Goal: Task Accomplishment & Management: Use online tool/utility

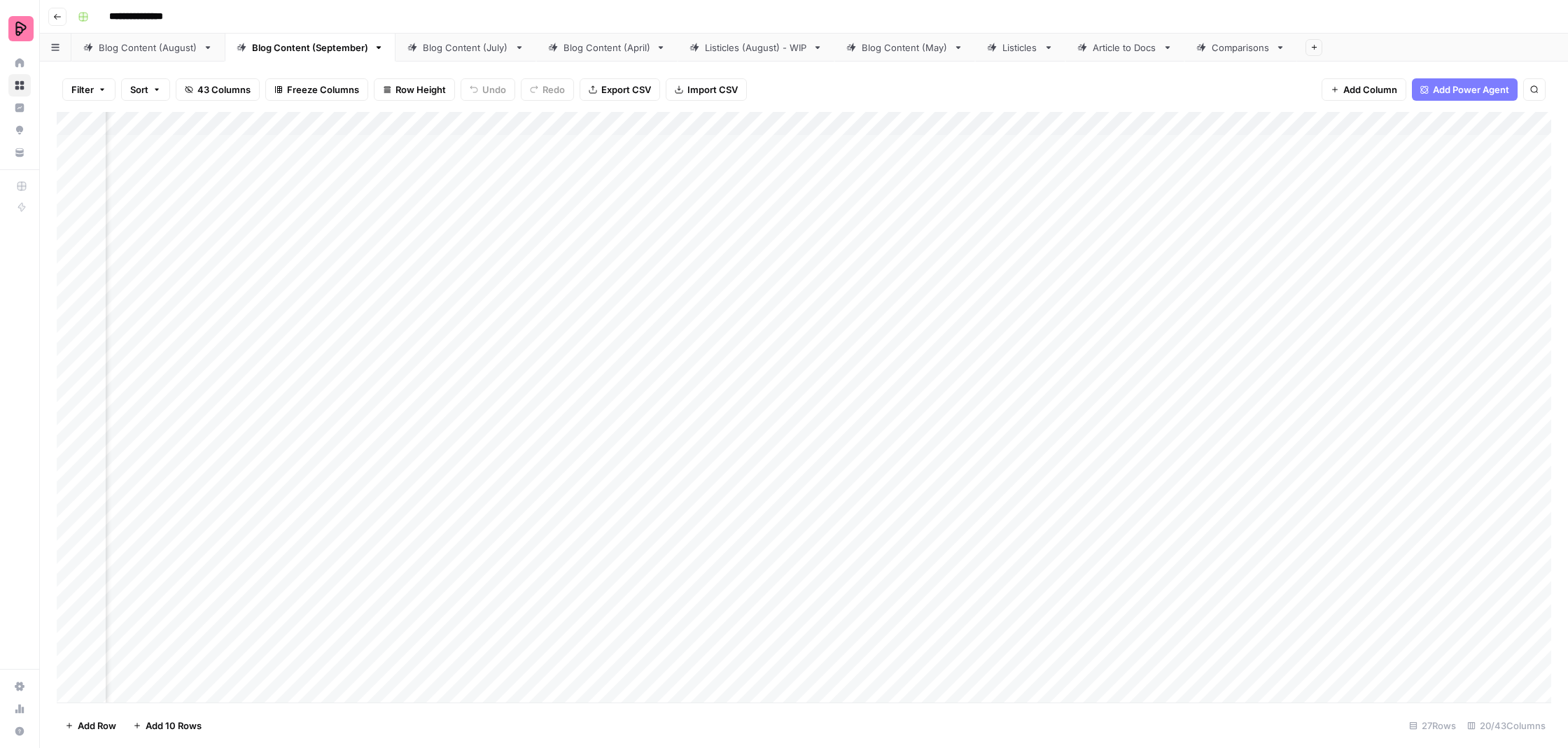
scroll to position [0, 692]
click at [140, 45] on div "Blog Content (August)" at bounding box center [148, 48] width 99 height 14
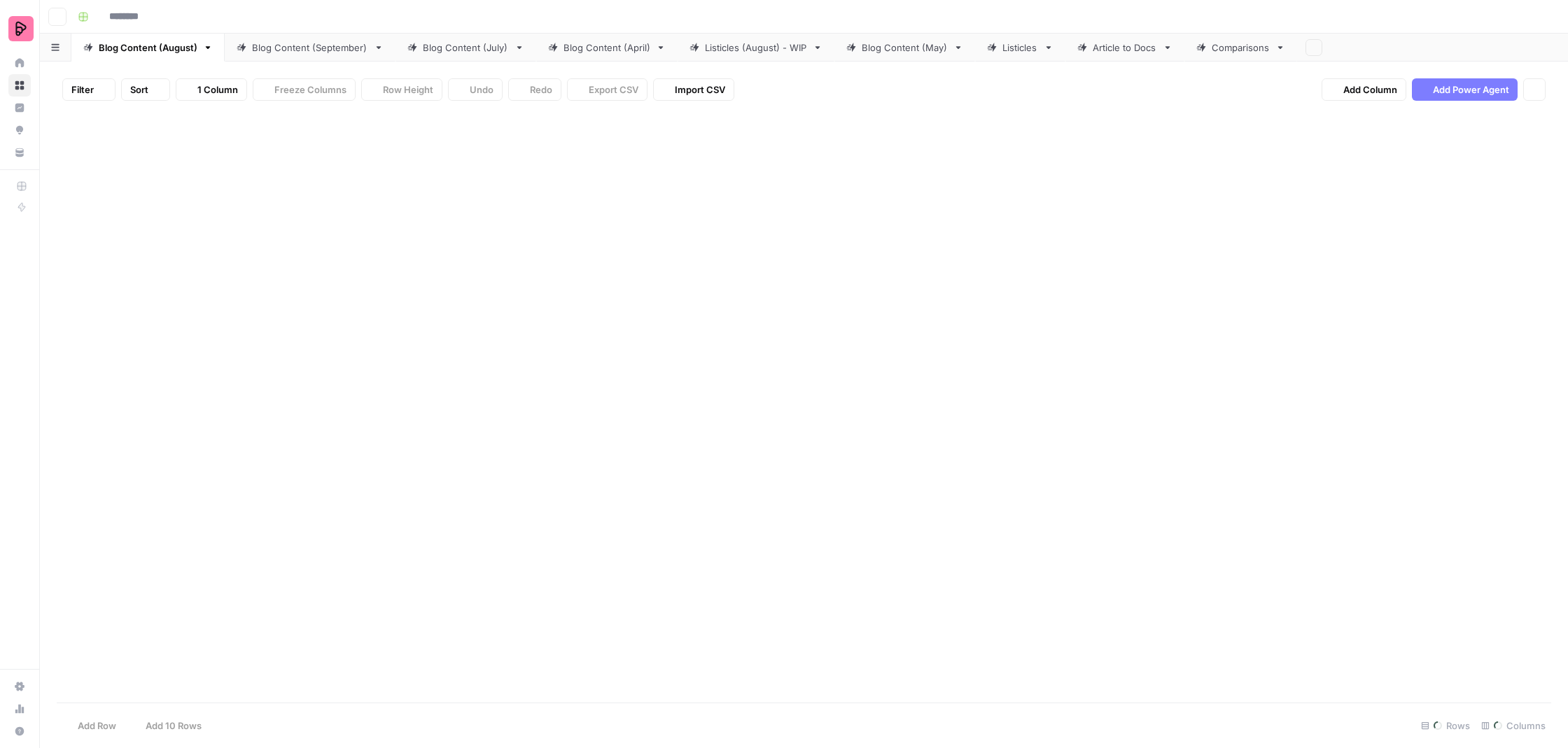
type input "**********"
click at [1063, 509] on div "Add Column" at bounding box center [804, 408] width 1495 height 594
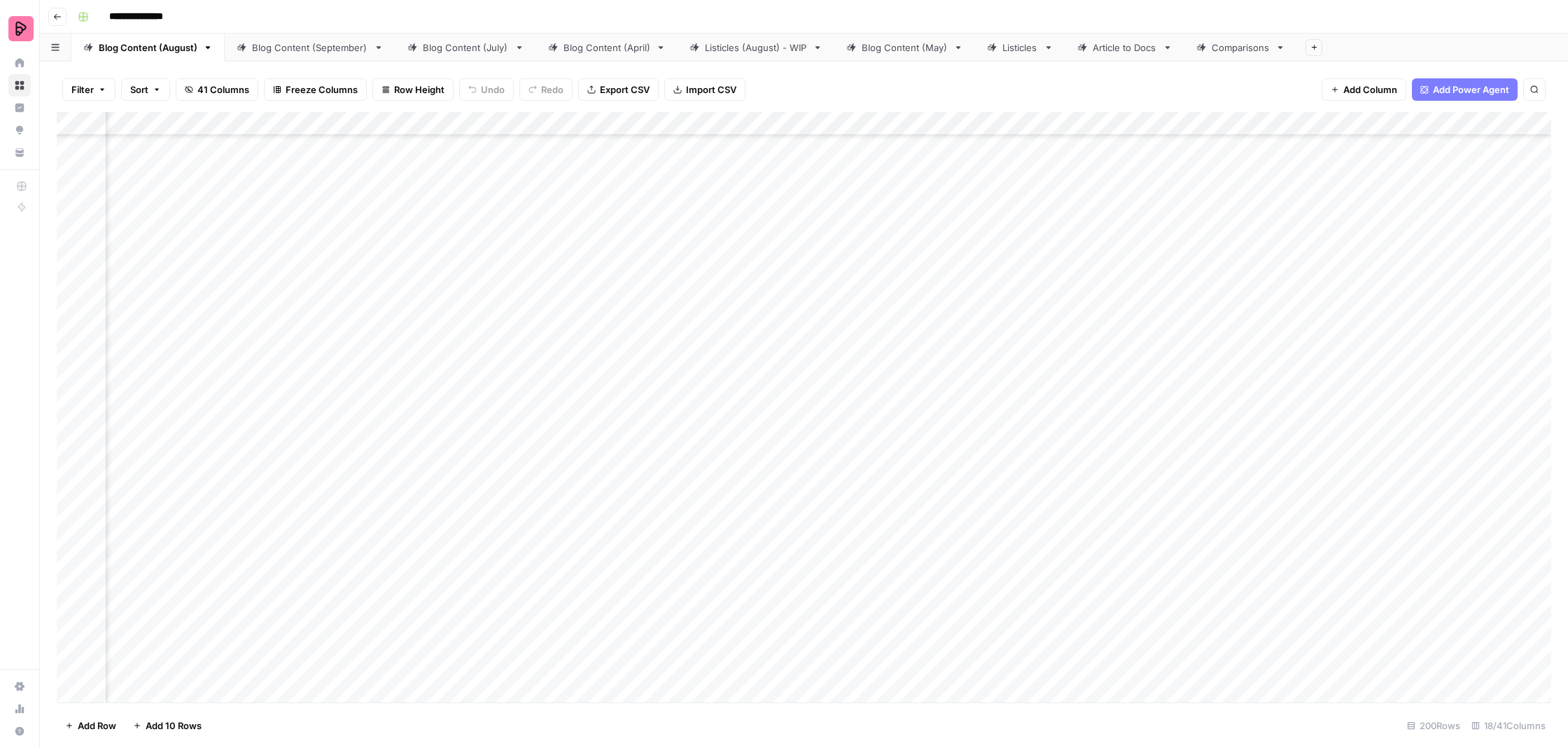
scroll to position [2596, 483]
click at [597, 472] on div "Add Column" at bounding box center [804, 408] width 1495 height 594
click at [597, 472] on body "**********" at bounding box center [784, 374] width 1568 height 748
click at [594, 515] on div "Add Column" at bounding box center [804, 408] width 1495 height 594
click at [991, 466] on div "Add Column" at bounding box center [804, 408] width 1495 height 594
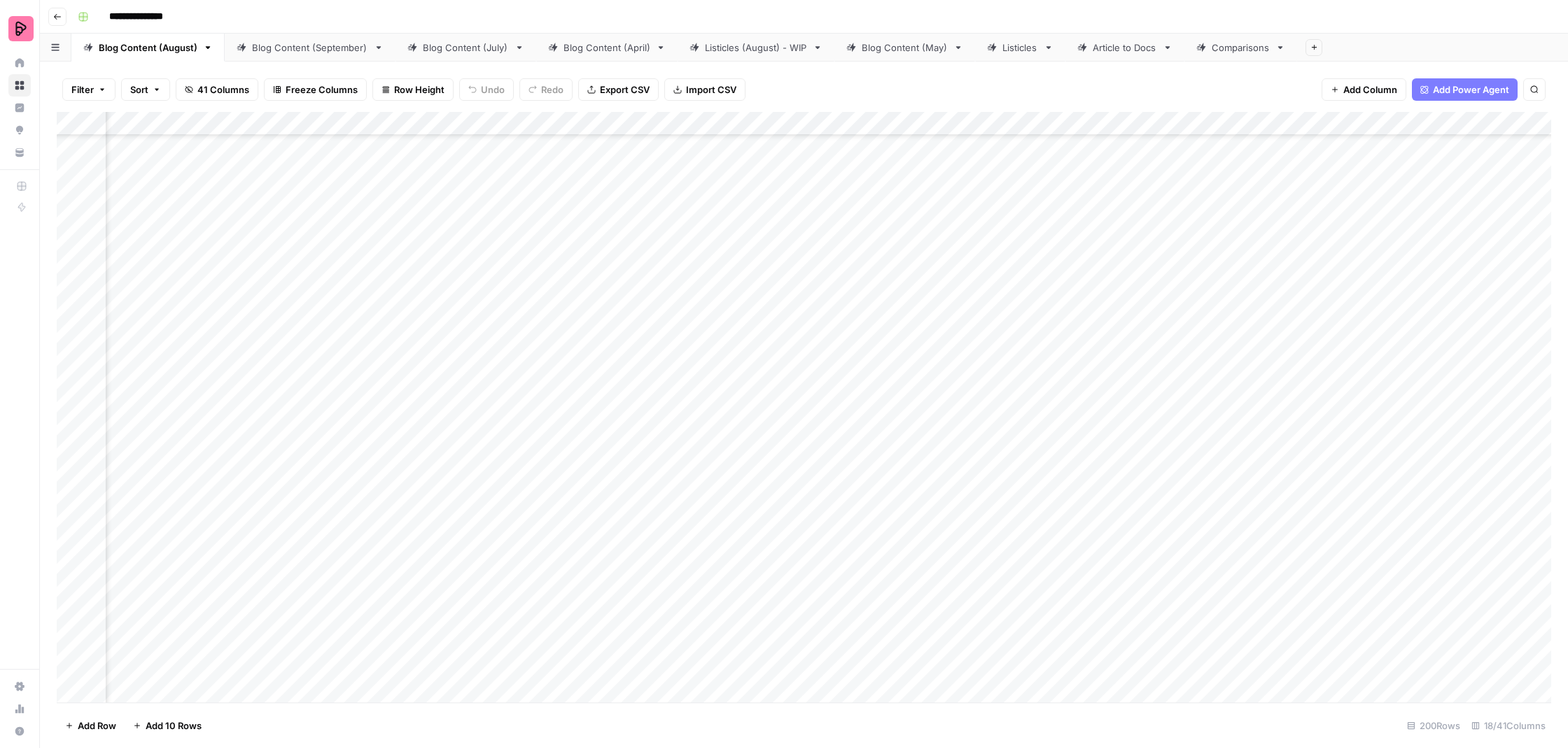
click at [991, 466] on div "Add Column" at bounding box center [804, 408] width 1495 height 594
click at [1157, 462] on textarea "**********" at bounding box center [1060, 468] width 280 height 34
type textarea "**********"
click at [984, 498] on div "Add Column" at bounding box center [804, 408] width 1495 height 594
click at [1078, 462] on div "Add Column" at bounding box center [804, 408] width 1495 height 594
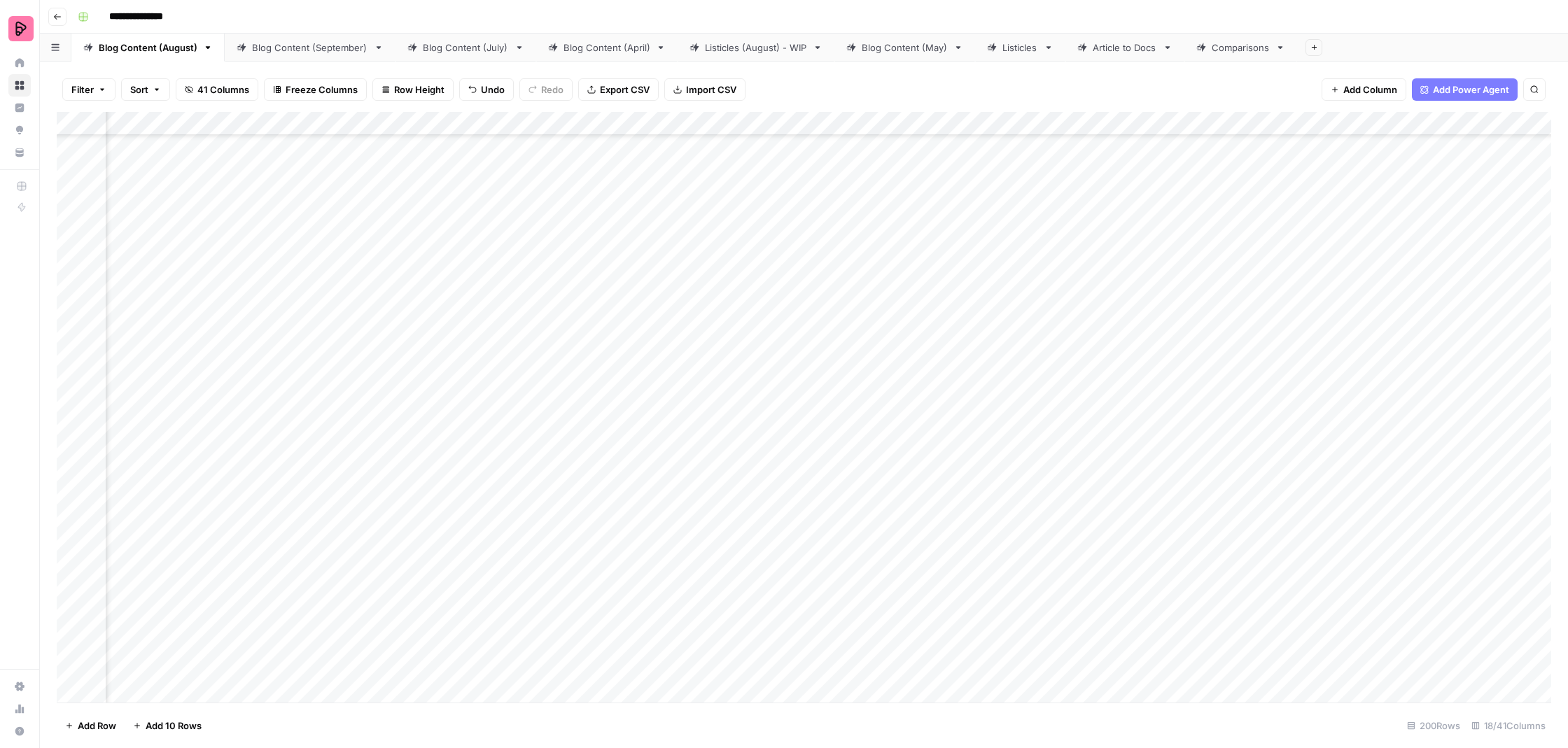
click at [1079, 462] on div "Add Column" at bounding box center [804, 408] width 1495 height 594
click at [1268, 462] on textarea "**********" at bounding box center [1184, 460] width 277 height 19
type textarea "**********"
click at [978, 466] on div "Add Column" at bounding box center [804, 408] width 1495 height 594
click at [1201, 461] on div "Add Column" at bounding box center [804, 408] width 1495 height 594
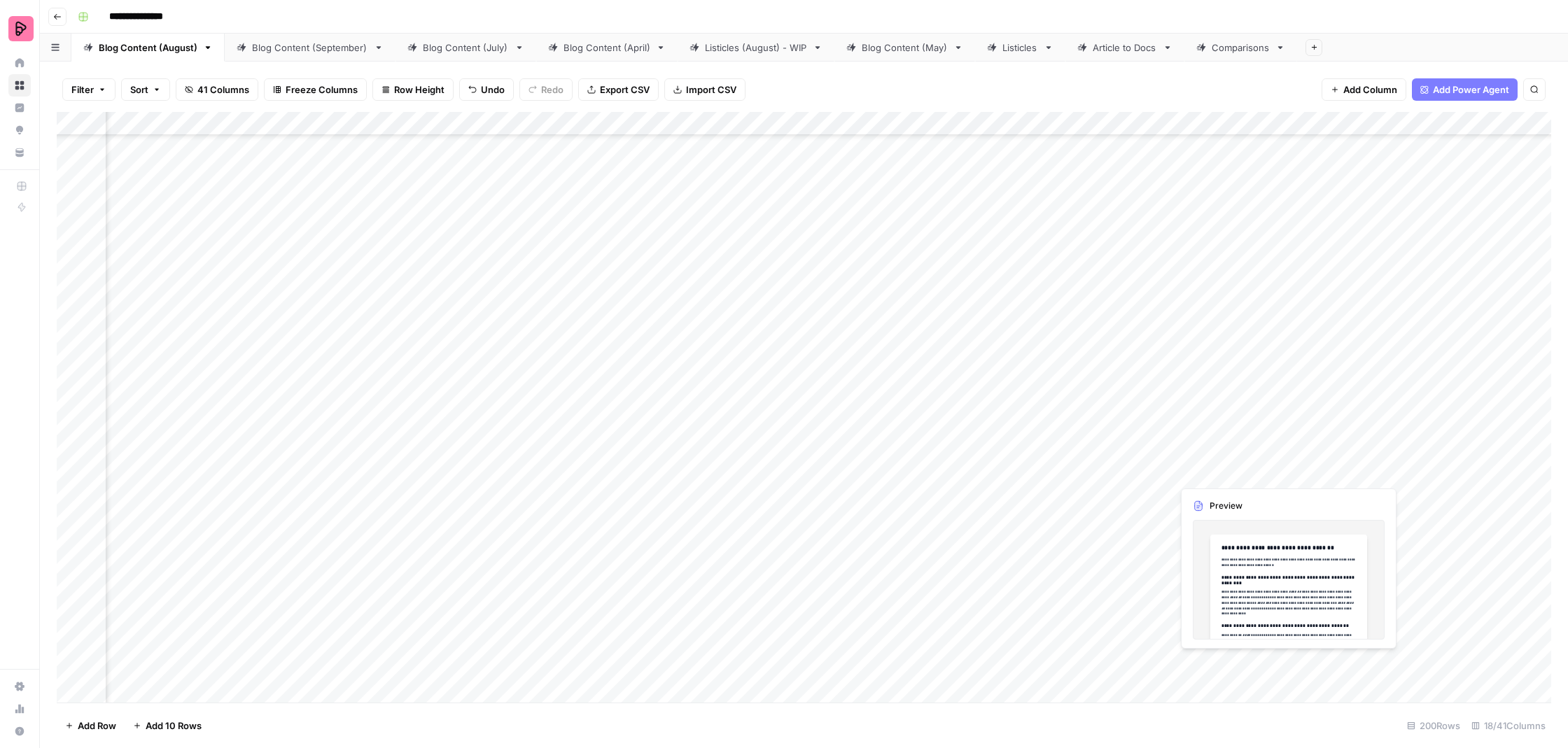
click at [1201, 461] on div "Add Column" at bounding box center [804, 408] width 1495 height 594
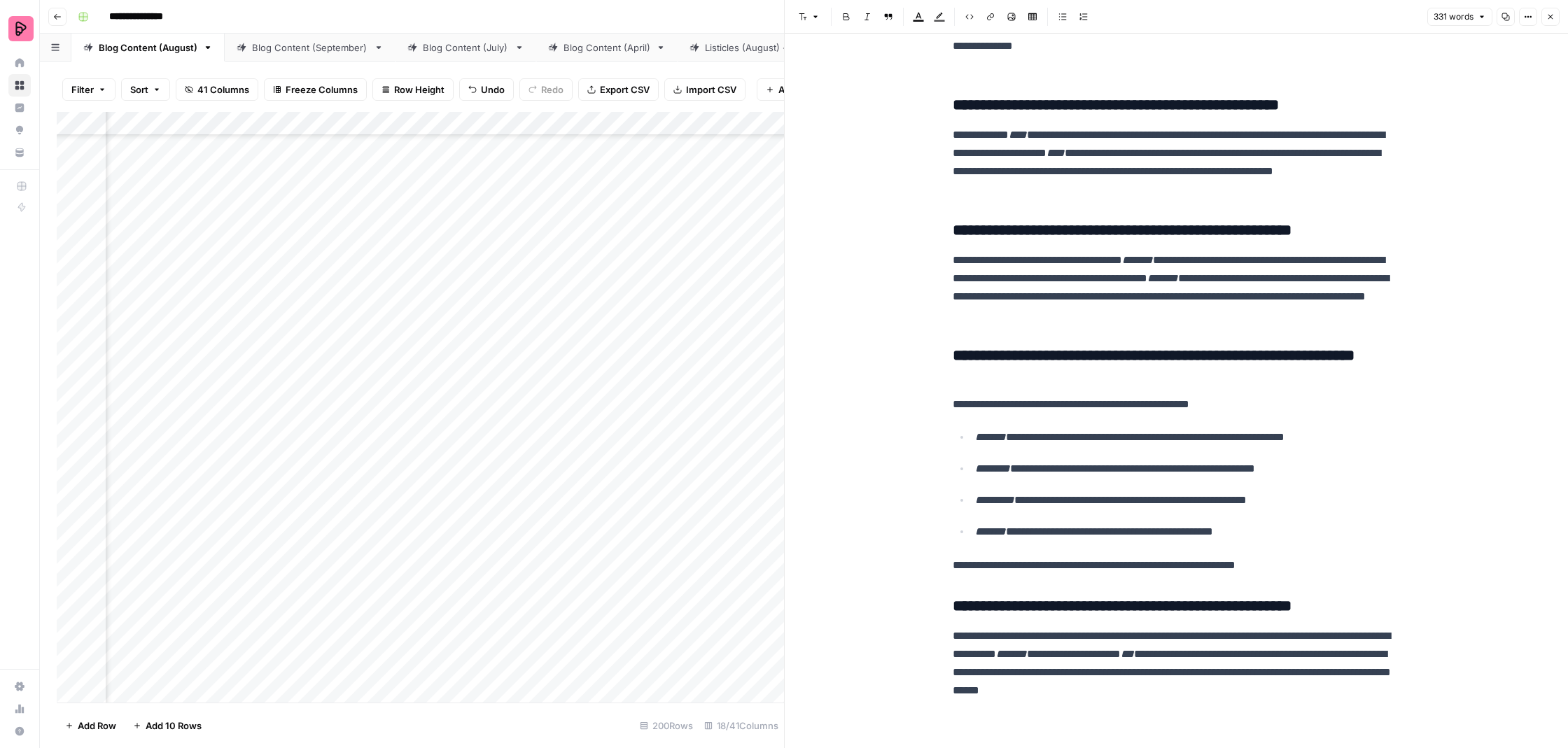
scroll to position [226, 0]
click at [1552, 21] on button "Close" at bounding box center [1551, 17] width 19 height 19
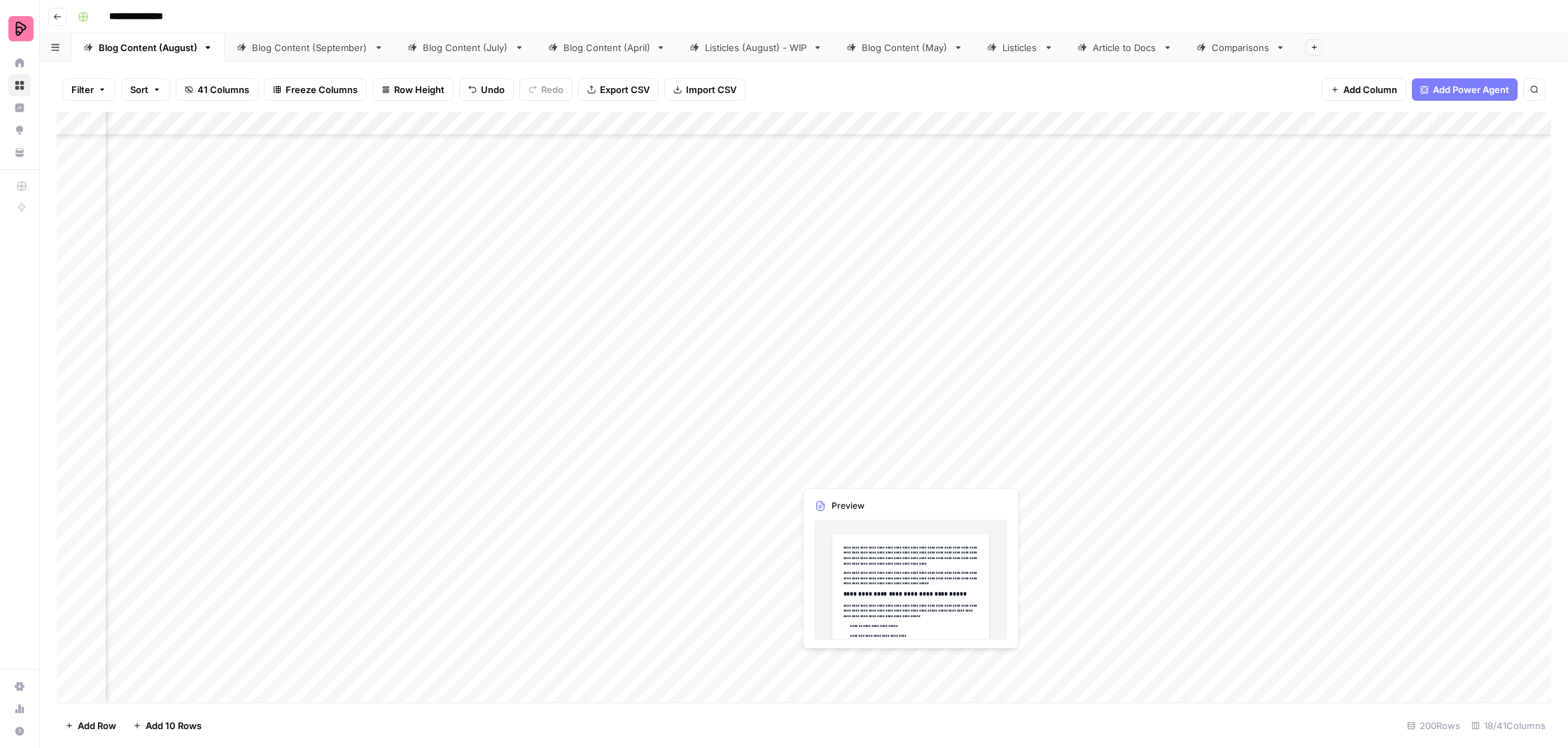
click at [814, 472] on div "Add Column" at bounding box center [804, 408] width 1495 height 594
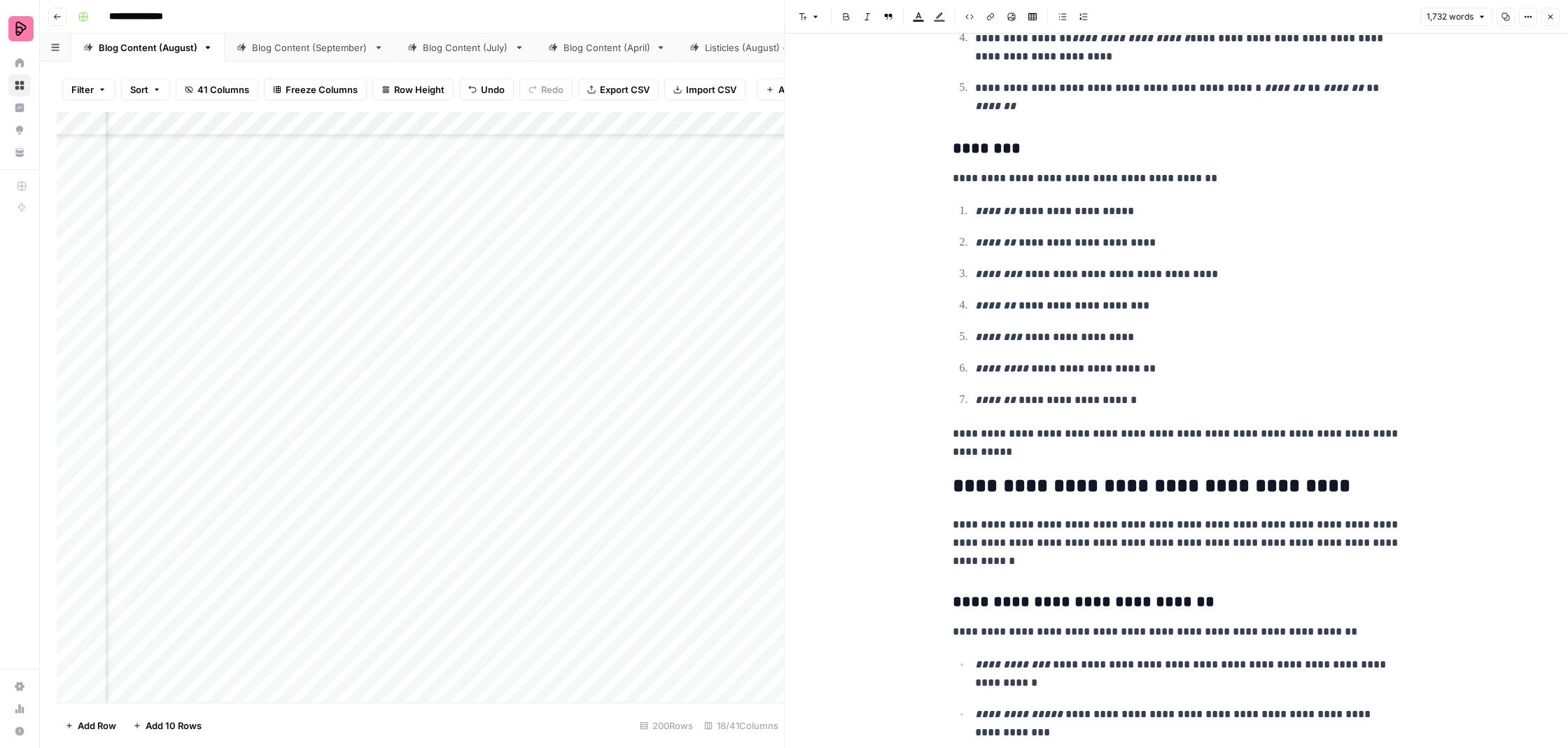
scroll to position [2979, 0]
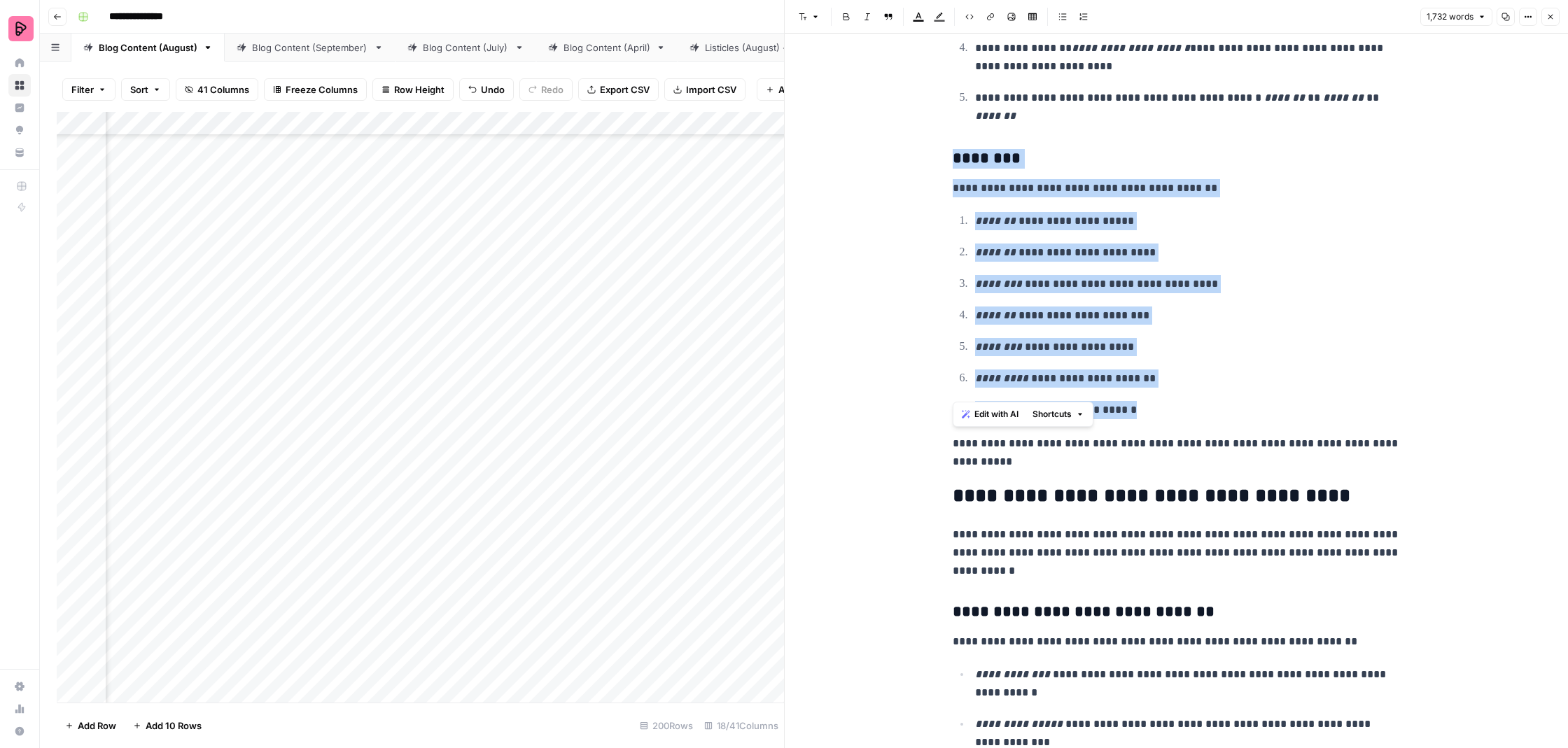
drag, startPoint x: 1140, startPoint y: 389, endPoint x: 951, endPoint y: 136, distance: 315.8
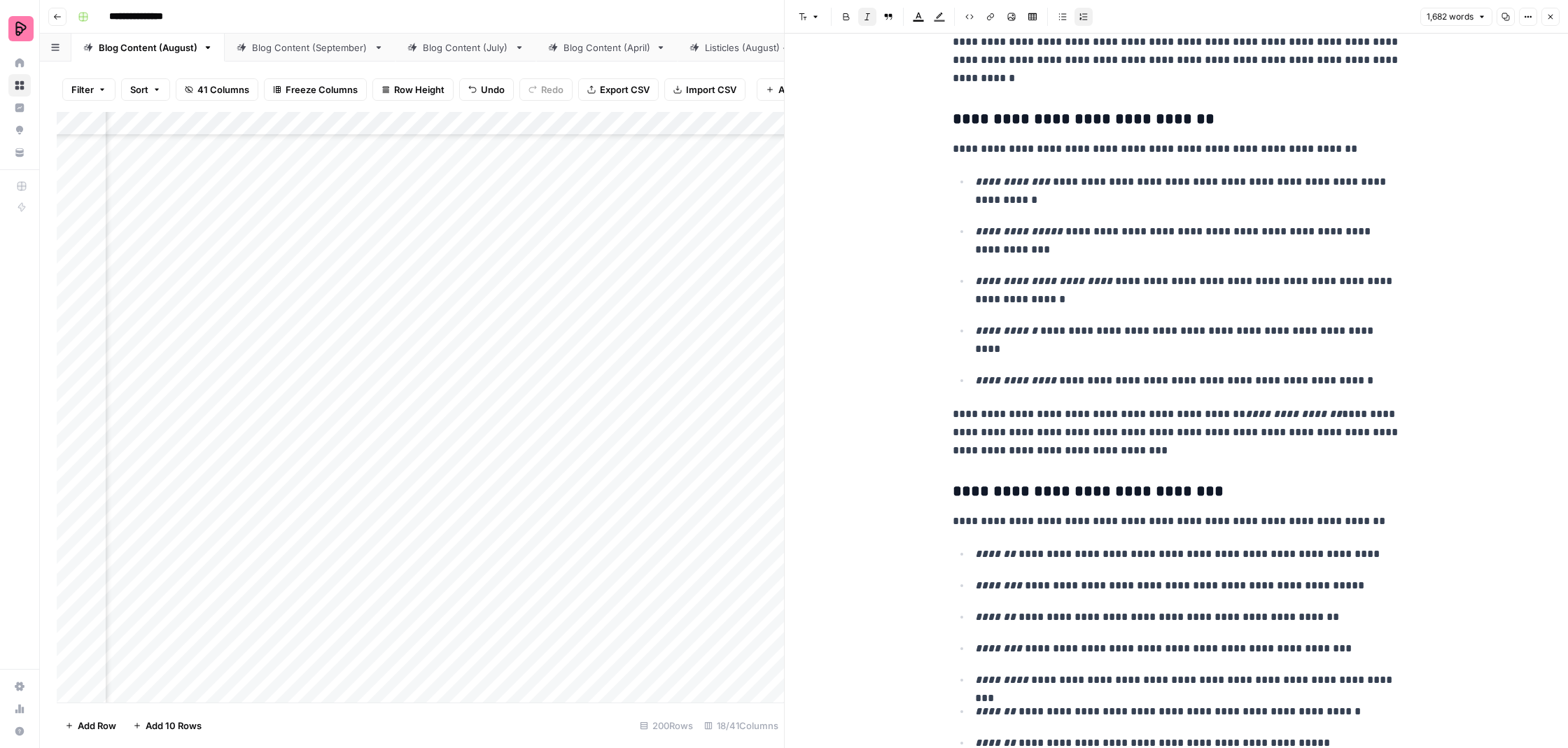
scroll to position [3109, 0]
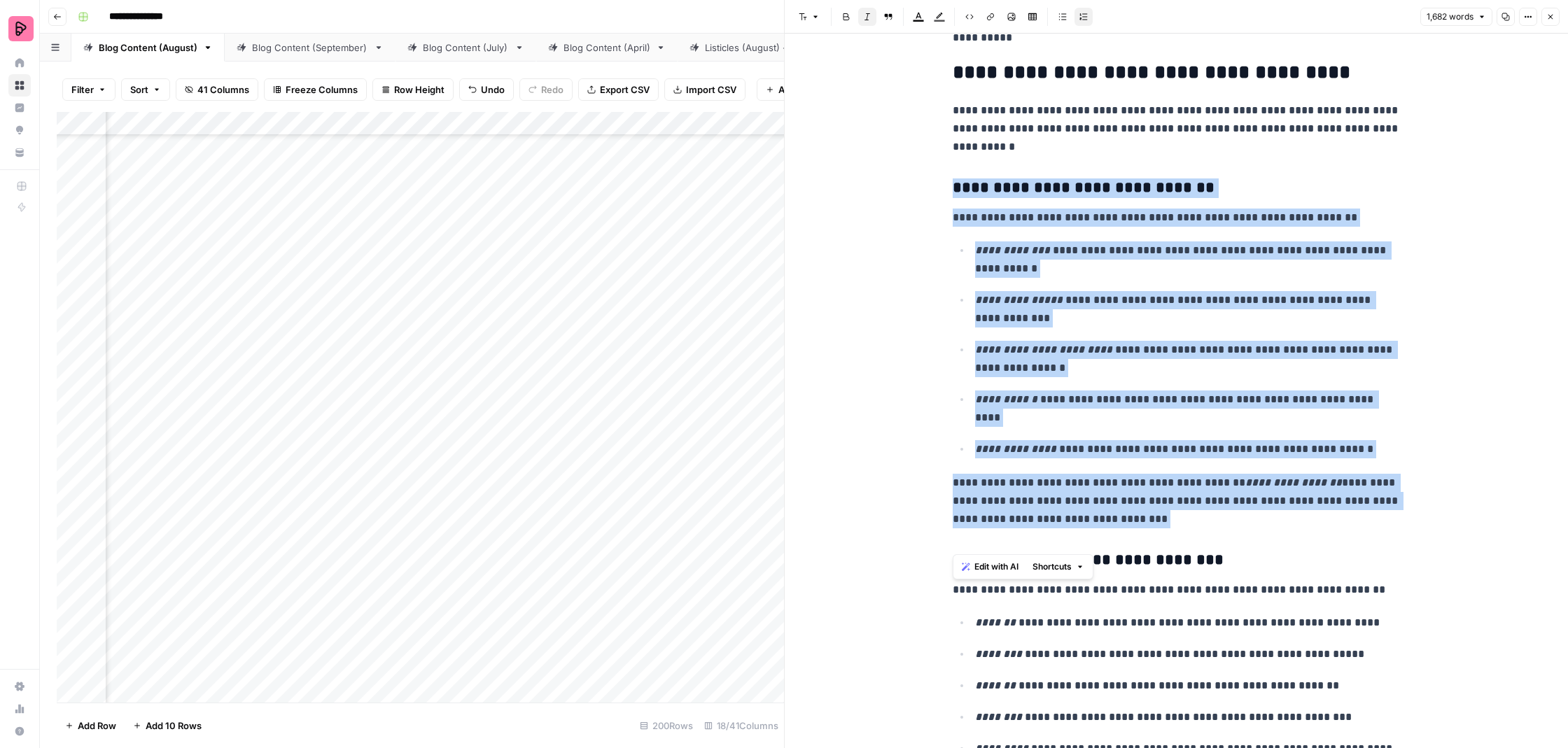
drag, startPoint x: 950, startPoint y: 540, endPoint x: 930, endPoint y: 161, distance: 379.5
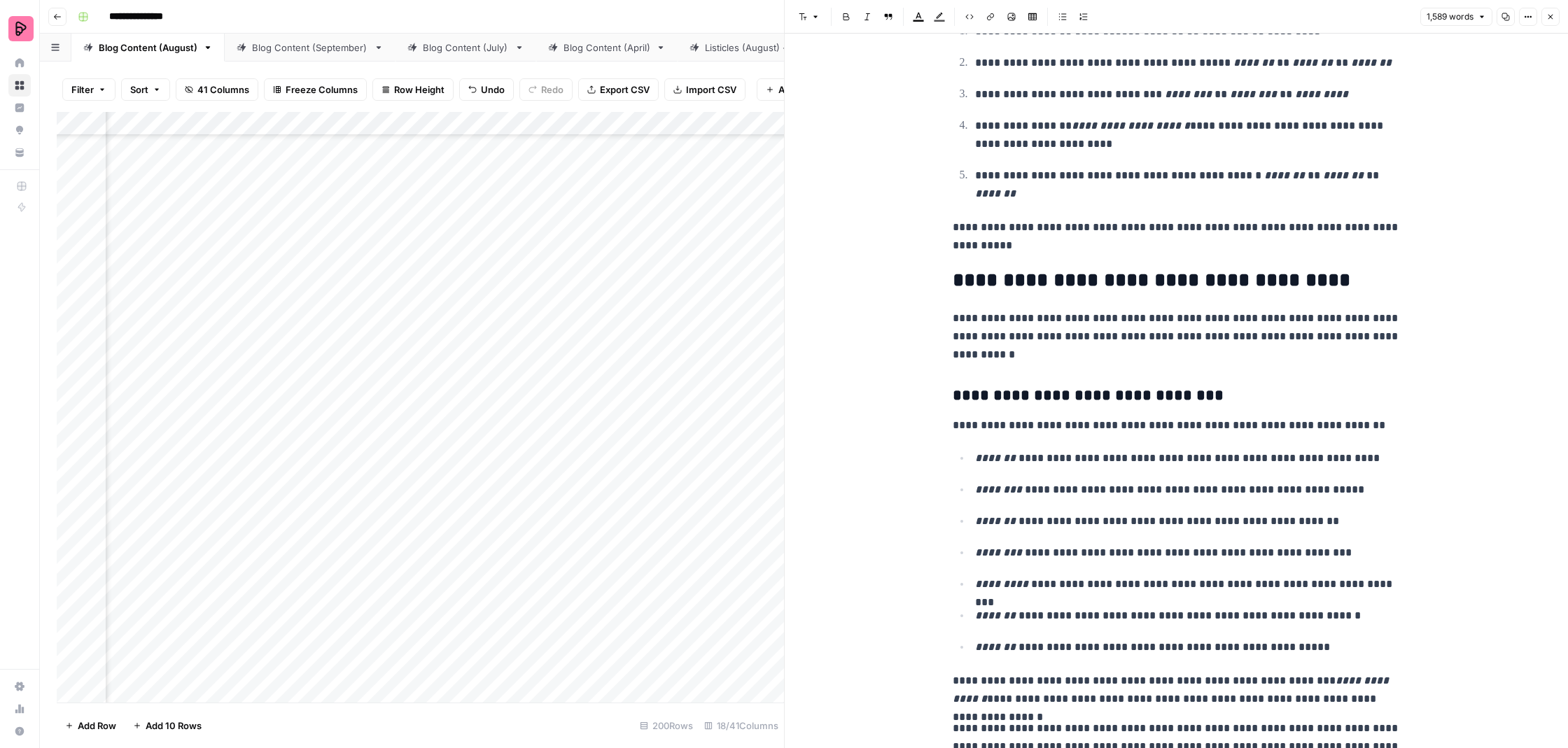
scroll to position [2846, 0]
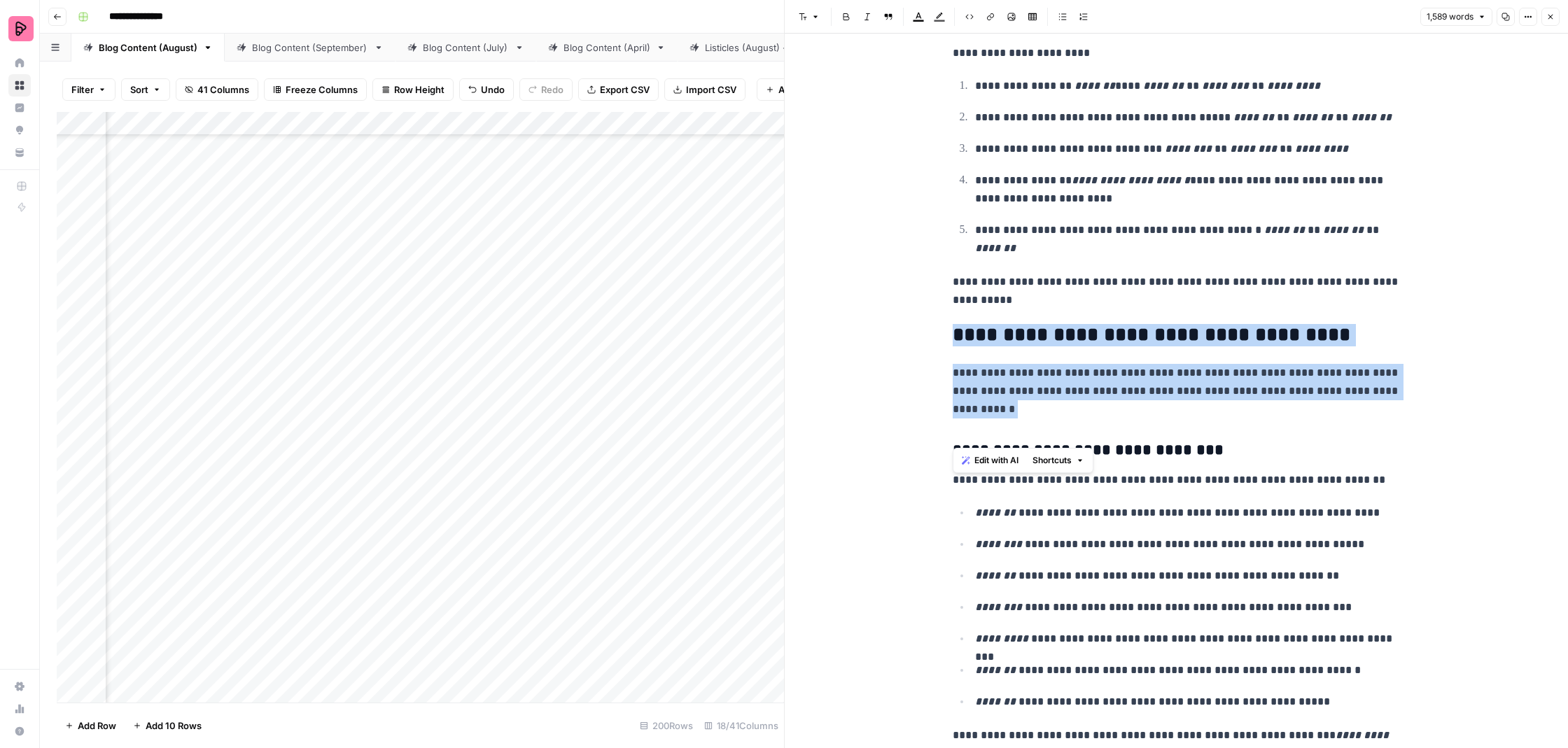
drag, startPoint x: 949, startPoint y: 435, endPoint x: 950, endPoint y: 313, distance: 122.0
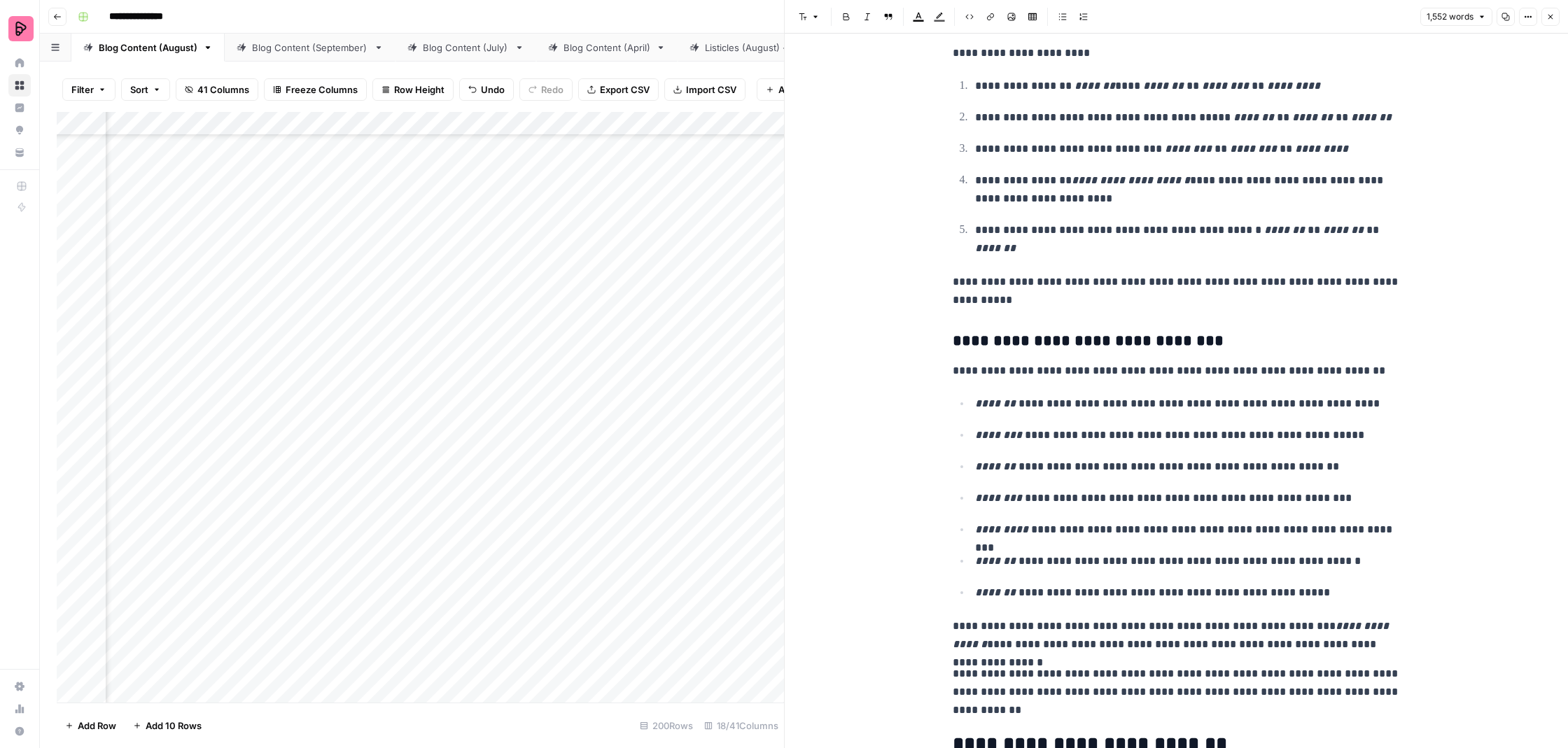
click at [988, 332] on h3 "**********" at bounding box center [1177, 341] width 448 height 19
click at [808, 19] on button "Font style" at bounding box center [809, 17] width 32 height 19
click at [861, 96] on span "heading 2" at bounding box center [854, 91] width 67 height 17
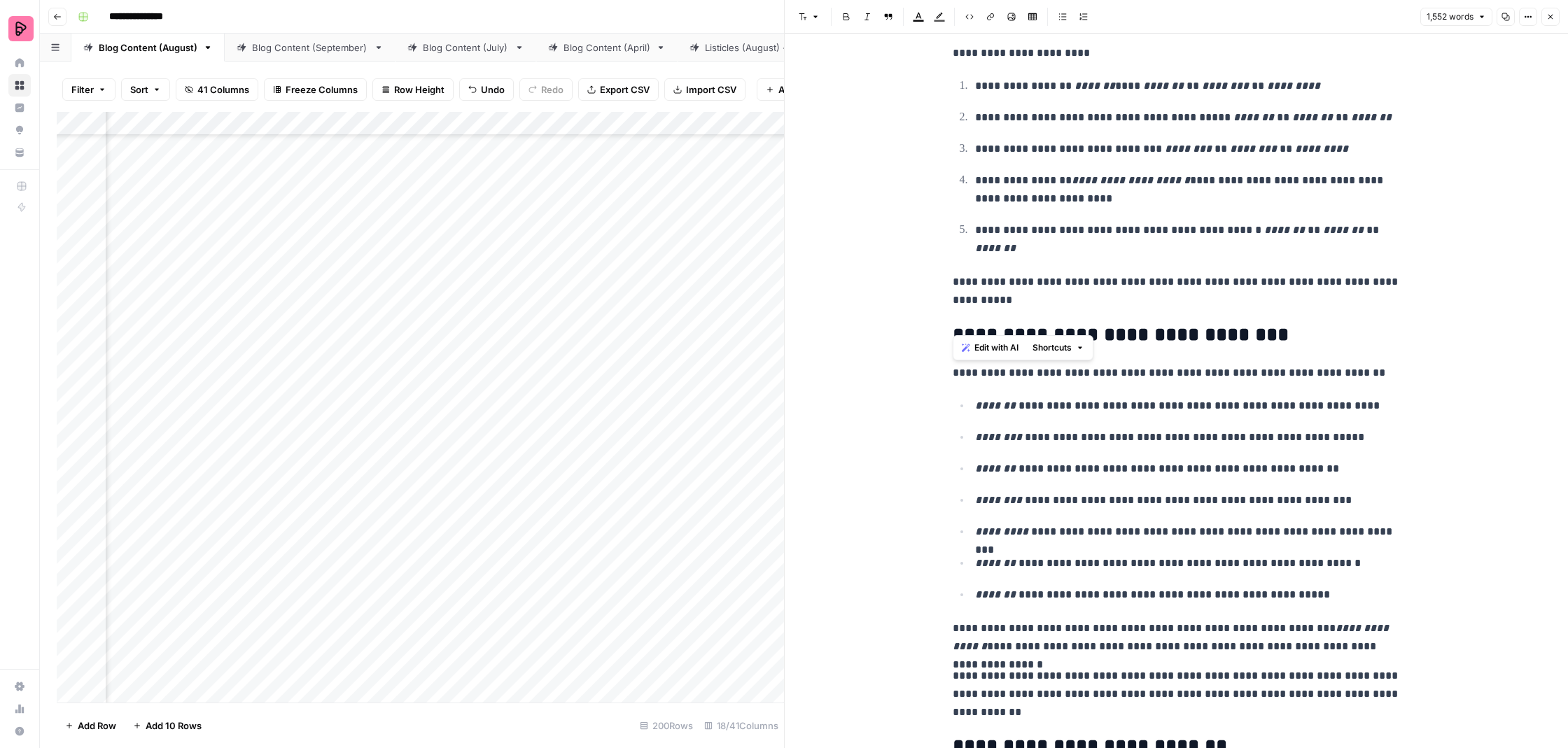
click at [1184, 324] on h2 "**********" at bounding box center [1177, 335] width 448 height 22
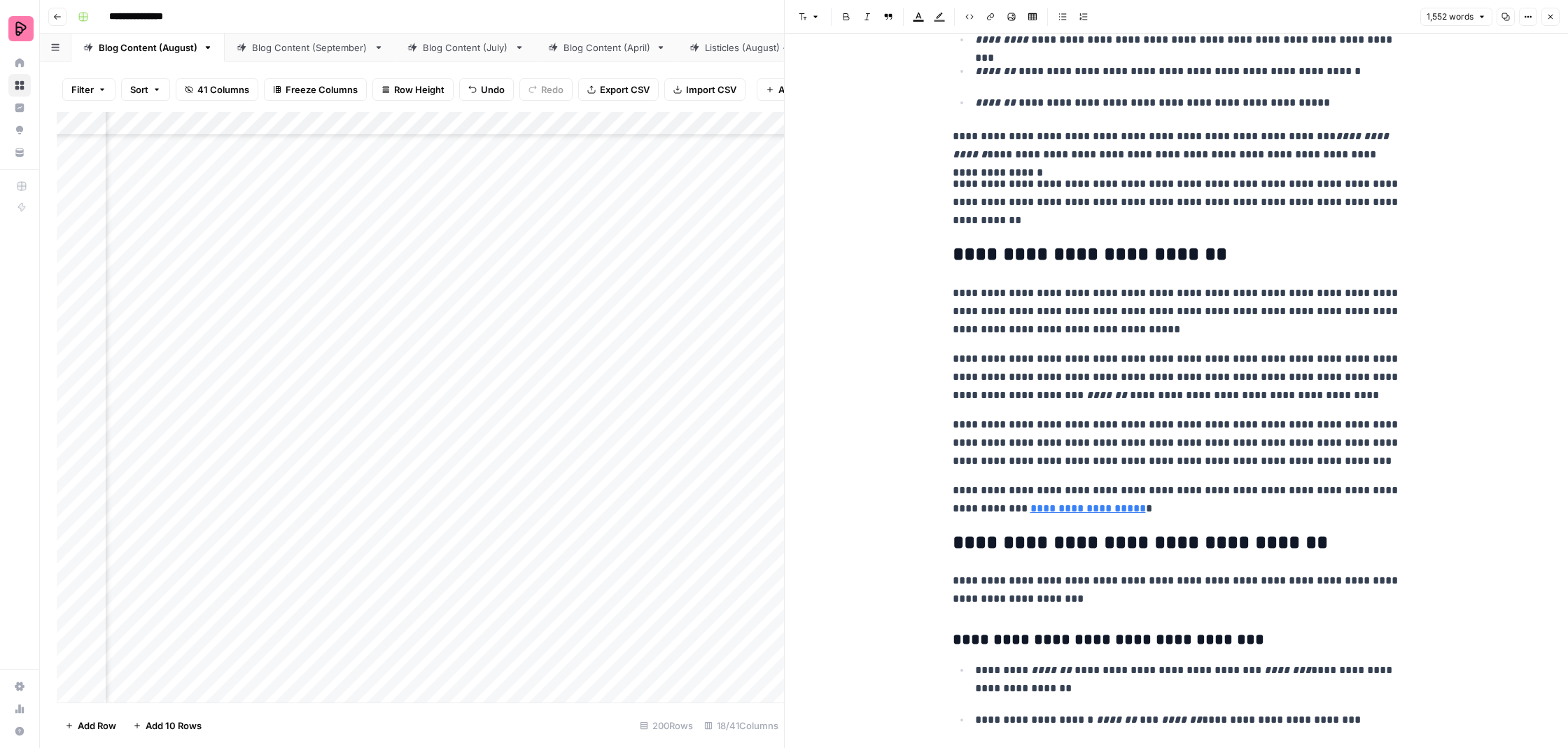
scroll to position [3345, 0]
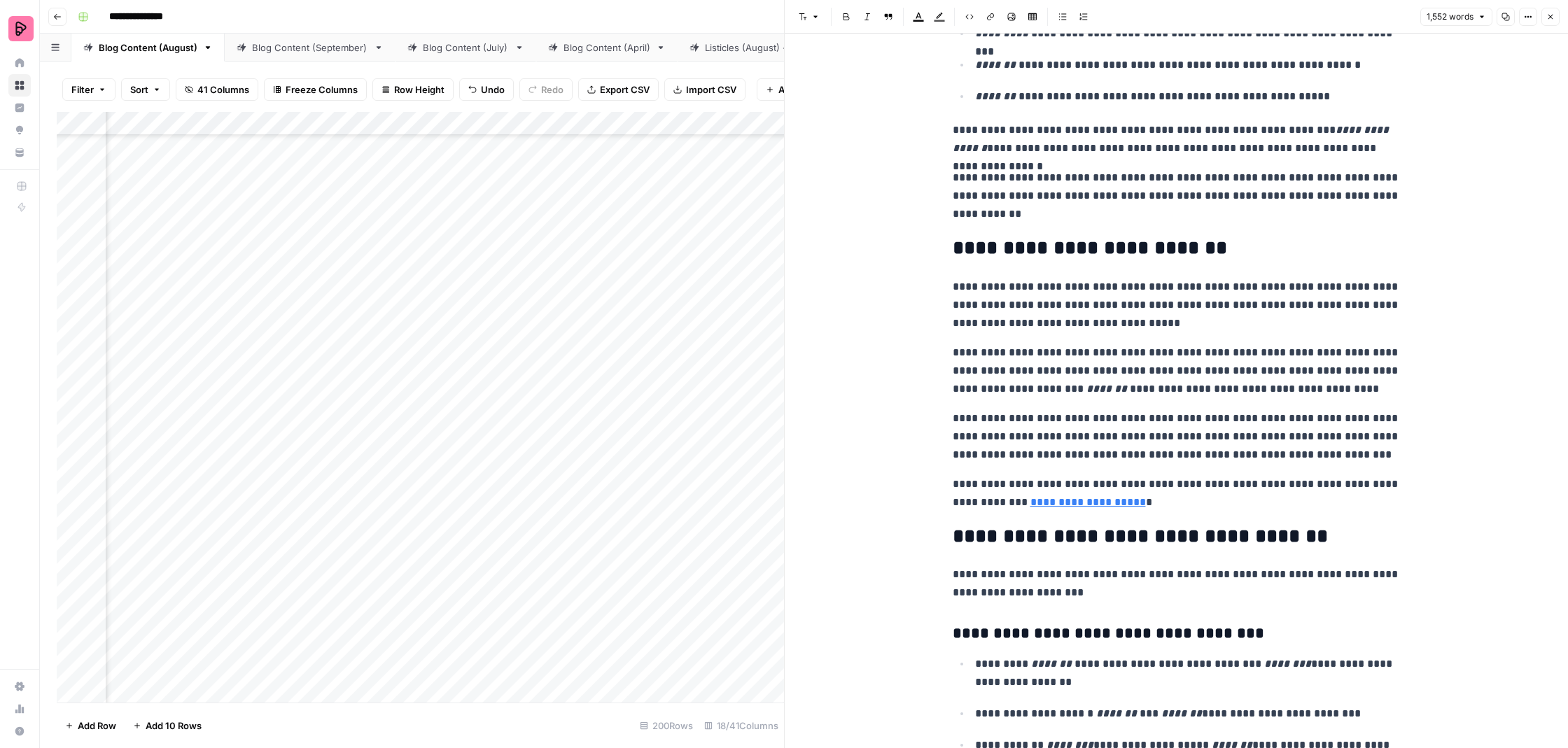
click at [1203, 237] on h2 "**********" at bounding box center [1177, 248] width 448 height 22
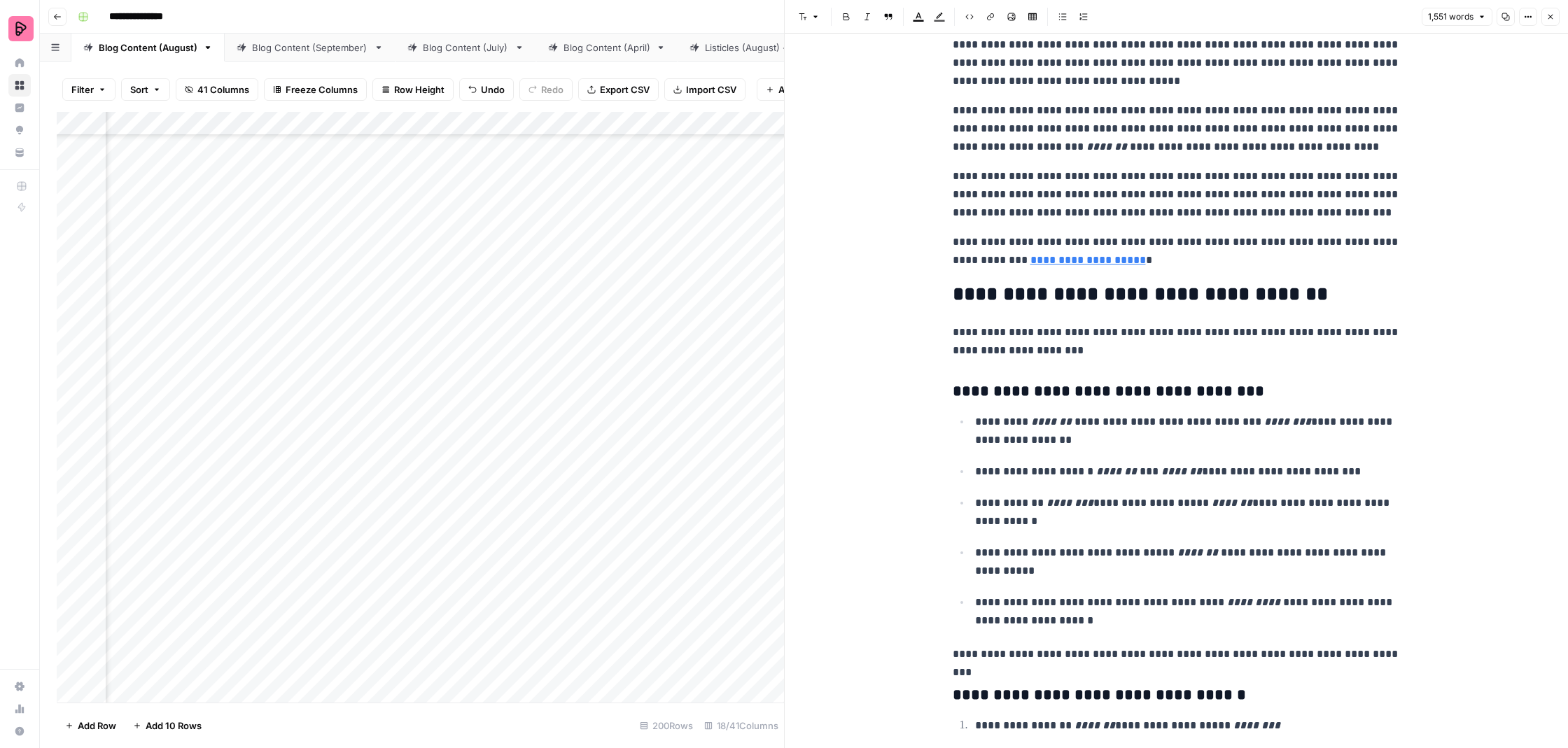
scroll to position [3593, 0]
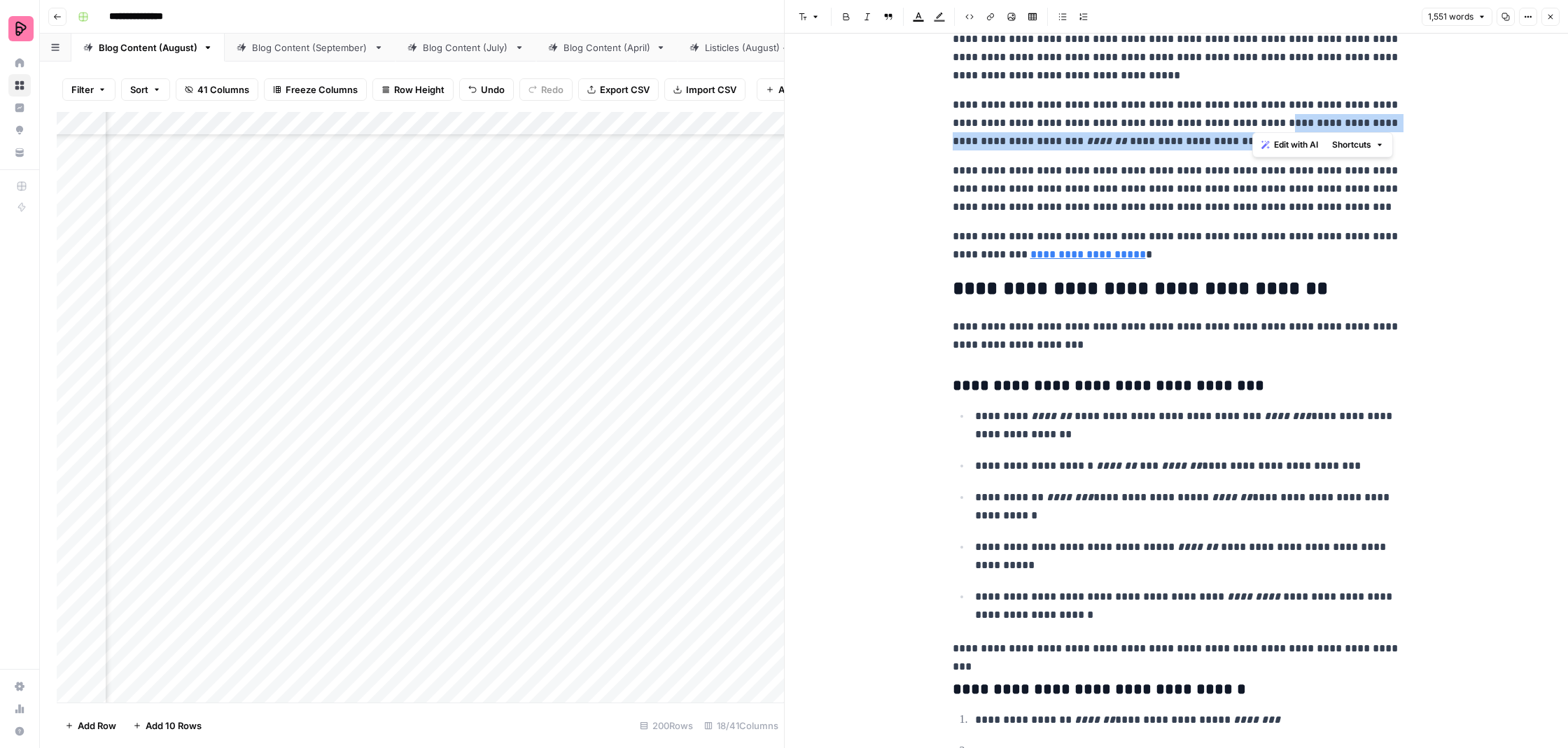
drag, startPoint x: 1328, startPoint y: 117, endPoint x: 1252, endPoint y: 101, distance: 77.7
click at [1252, 101] on p "**********" at bounding box center [1177, 123] width 448 height 55
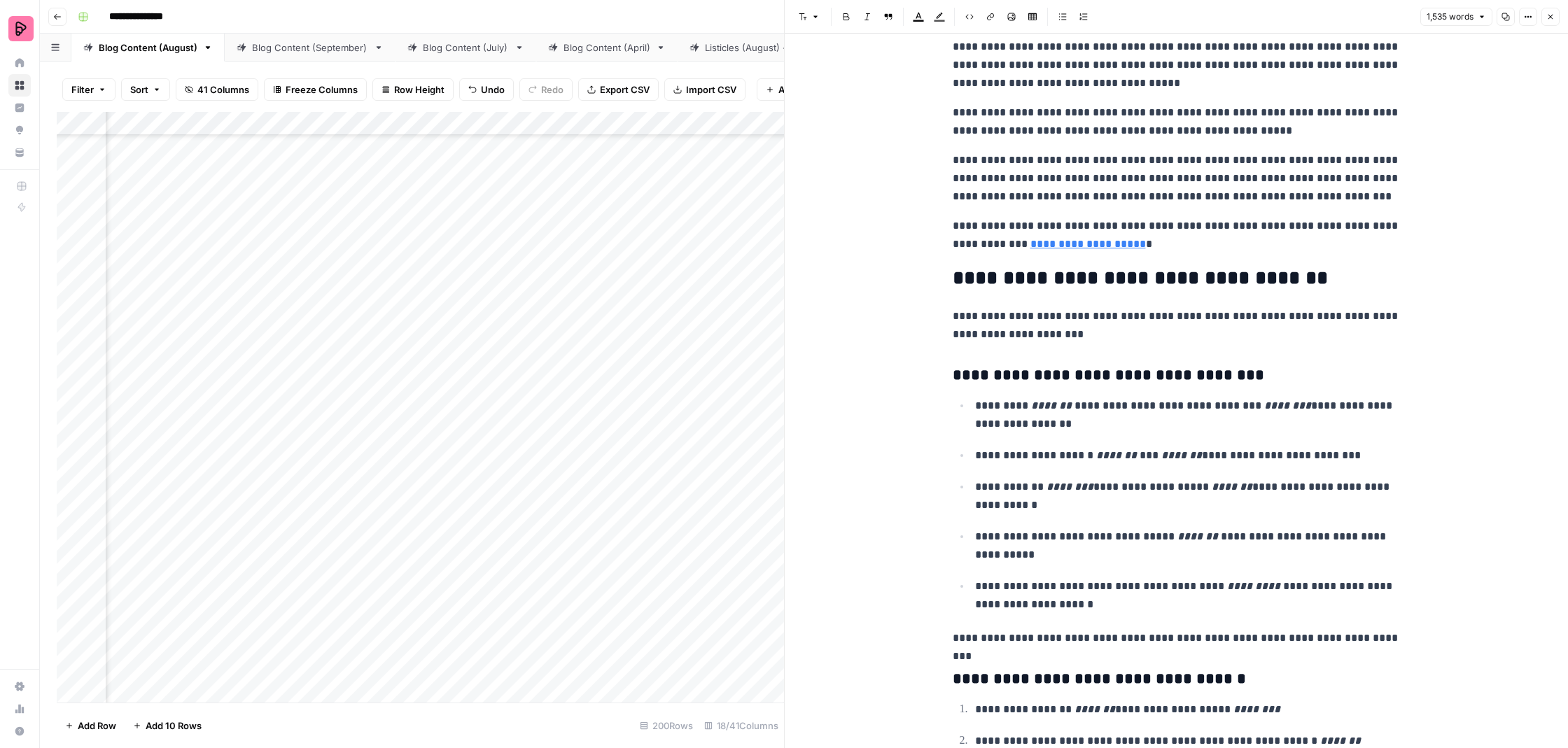
scroll to position [3588, 0]
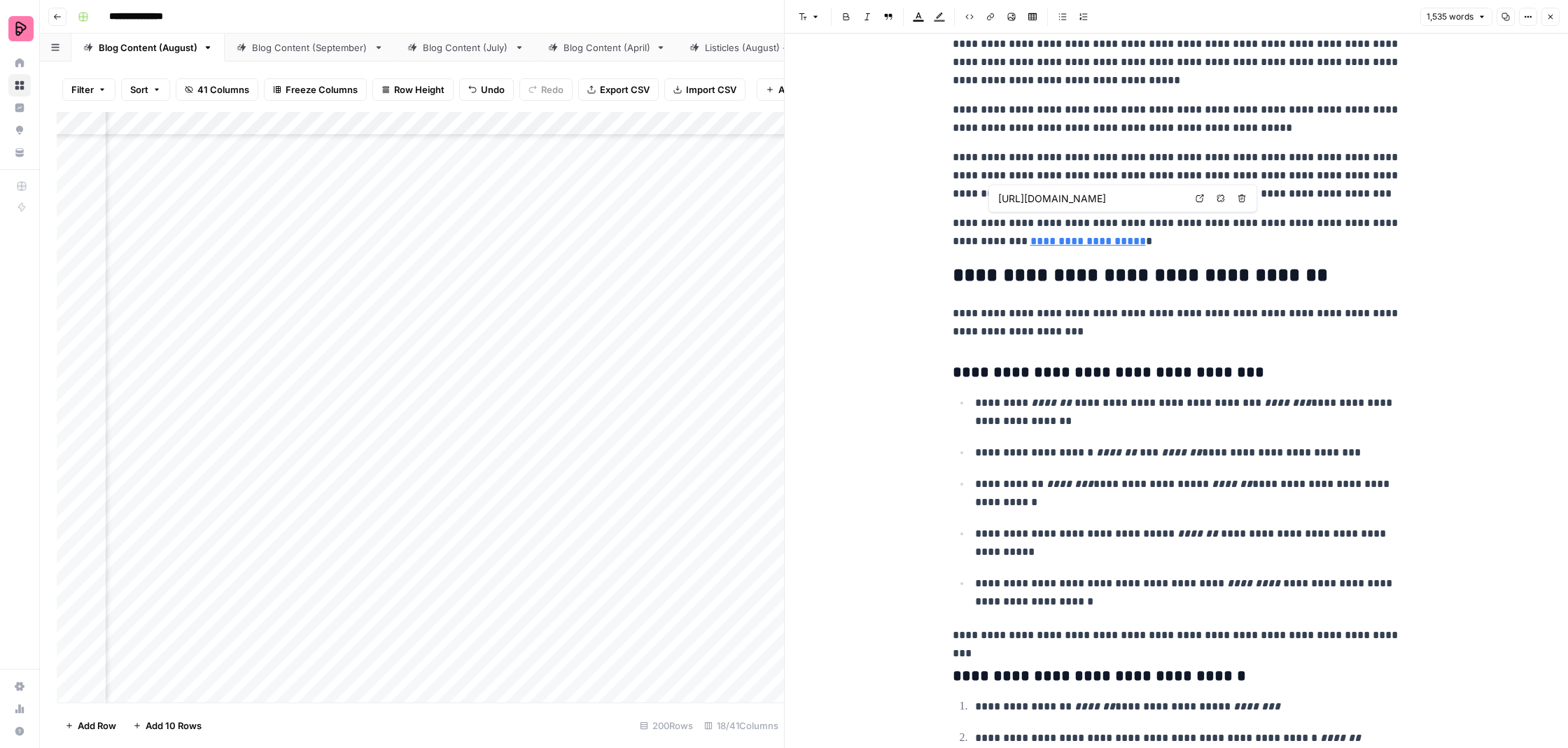
click at [1204, 201] on icon at bounding box center [1200, 198] width 8 height 8
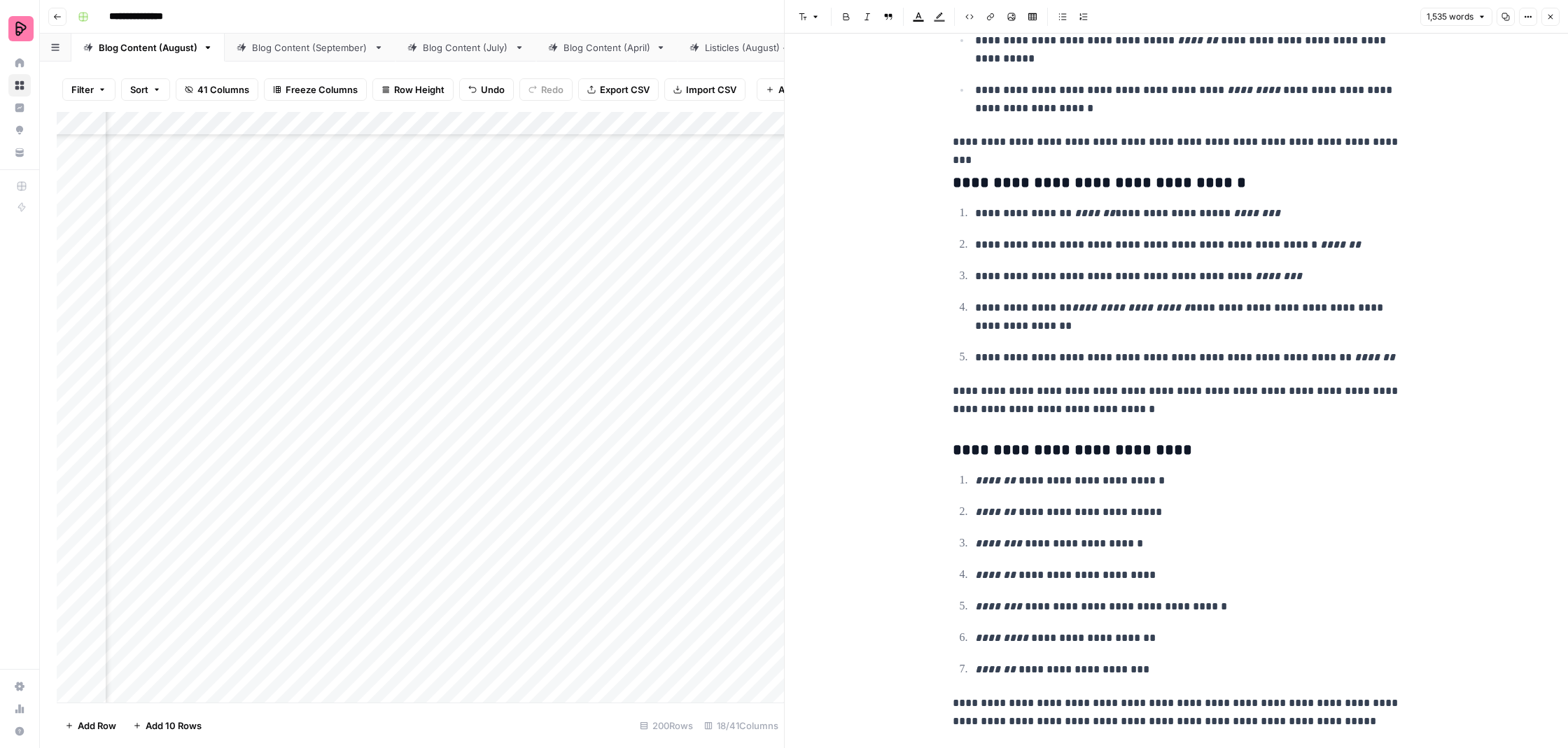
scroll to position [4080, 0]
drag, startPoint x: 934, startPoint y: 427, endPoint x: 1077, endPoint y: 462, distance: 147.2
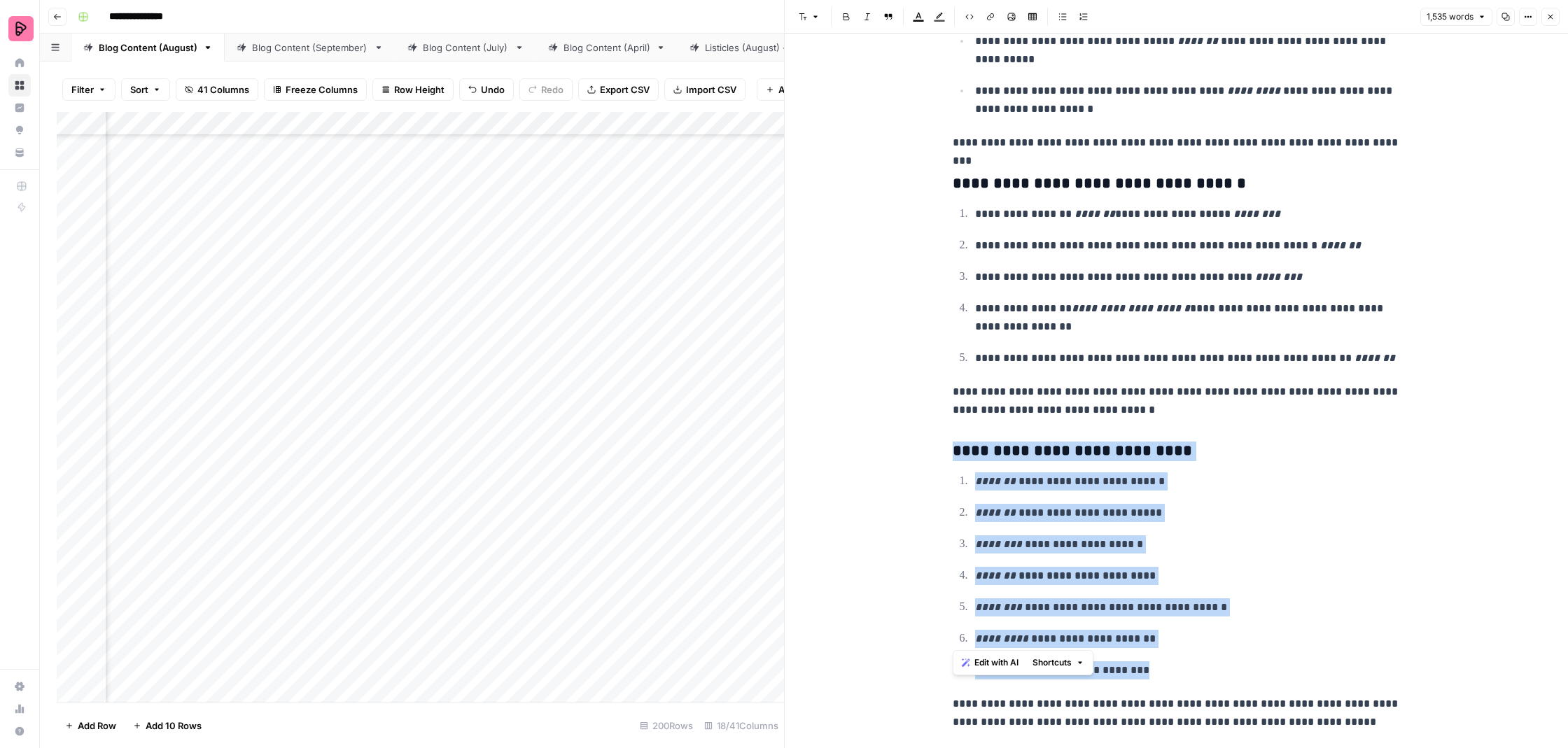
drag, startPoint x: 955, startPoint y: 420, endPoint x: 1163, endPoint y: 644, distance: 305.7
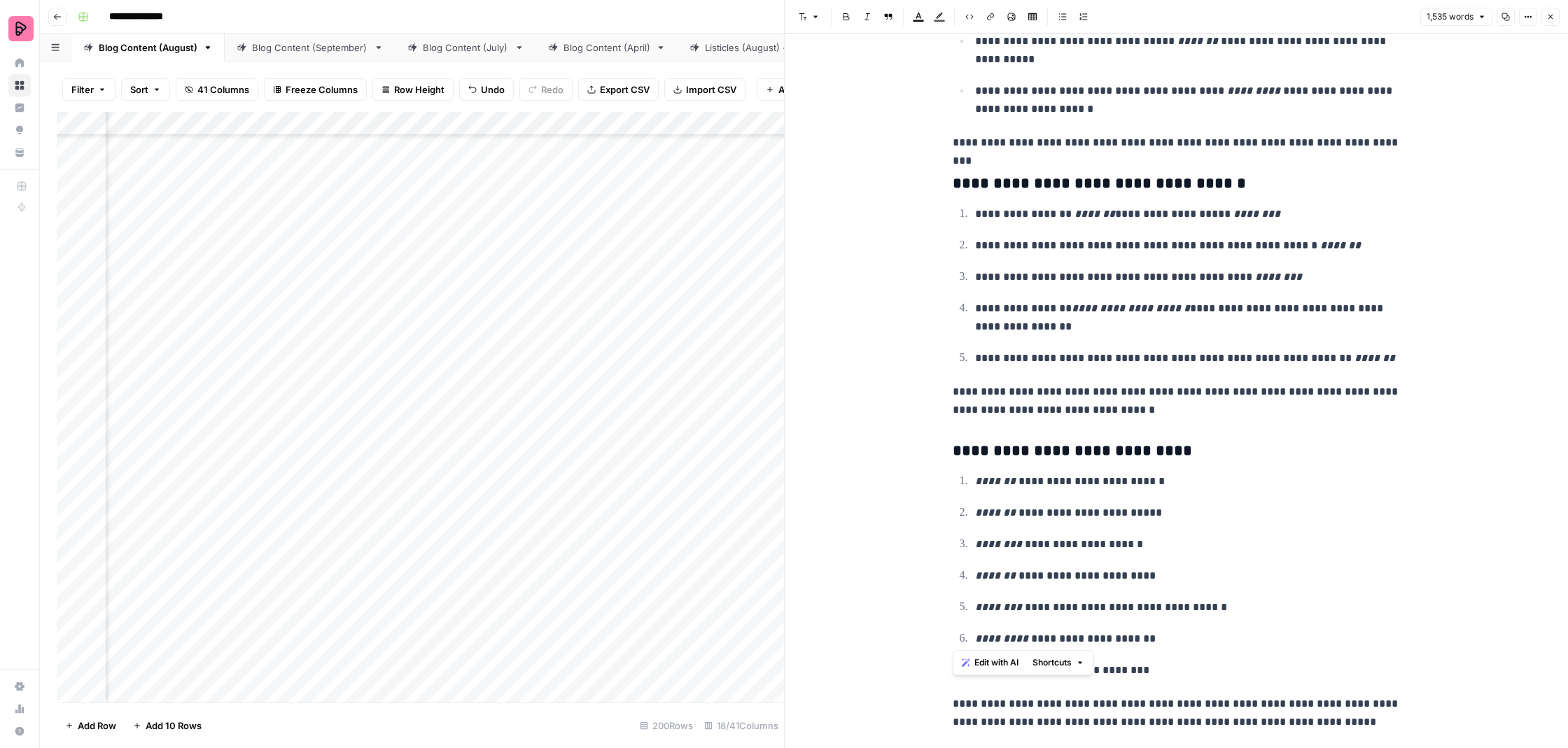
scroll to position [3862, 0]
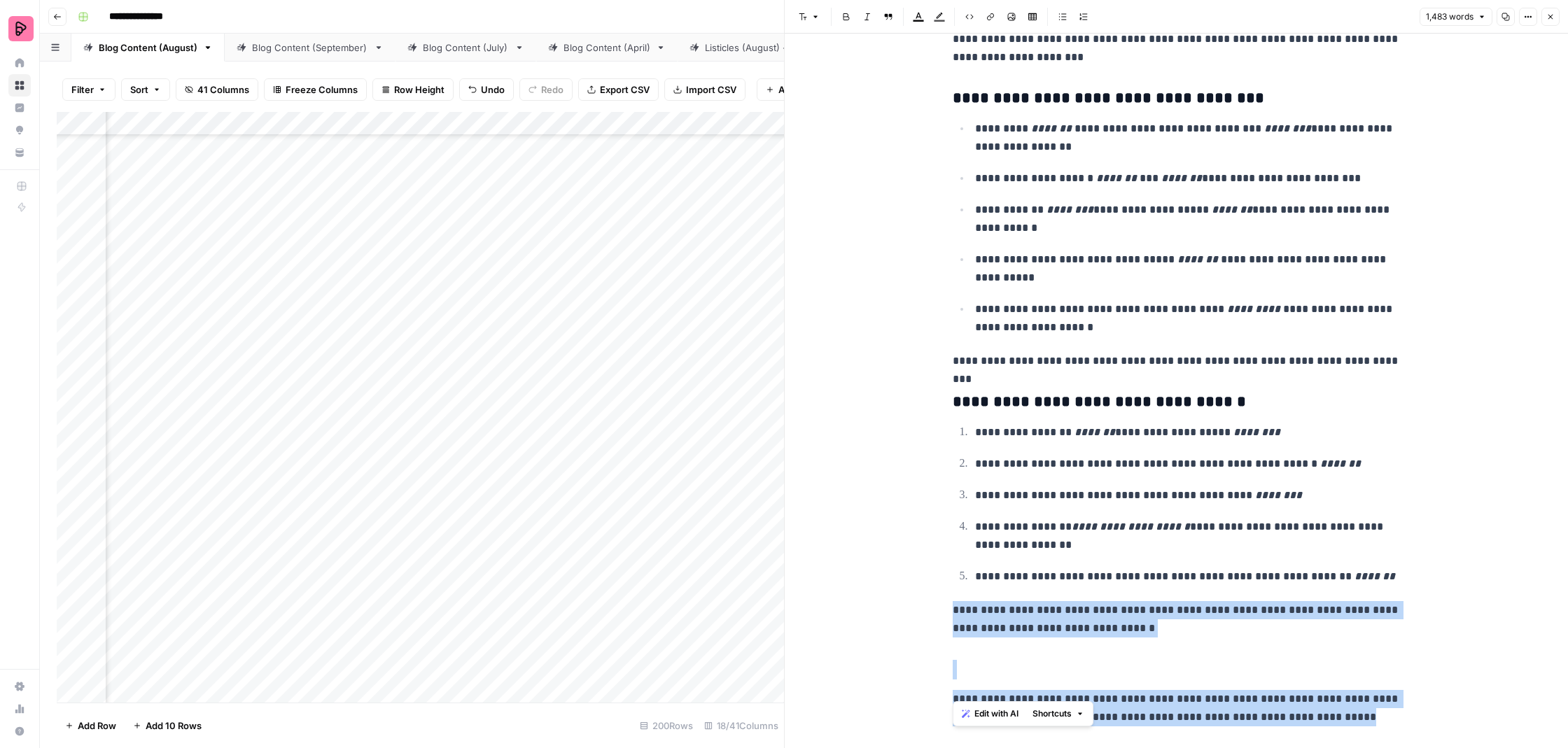
drag, startPoint x: 952, startPoint y: 582, endPoint x: 1371, endPoint y: 701, distance: 435.6
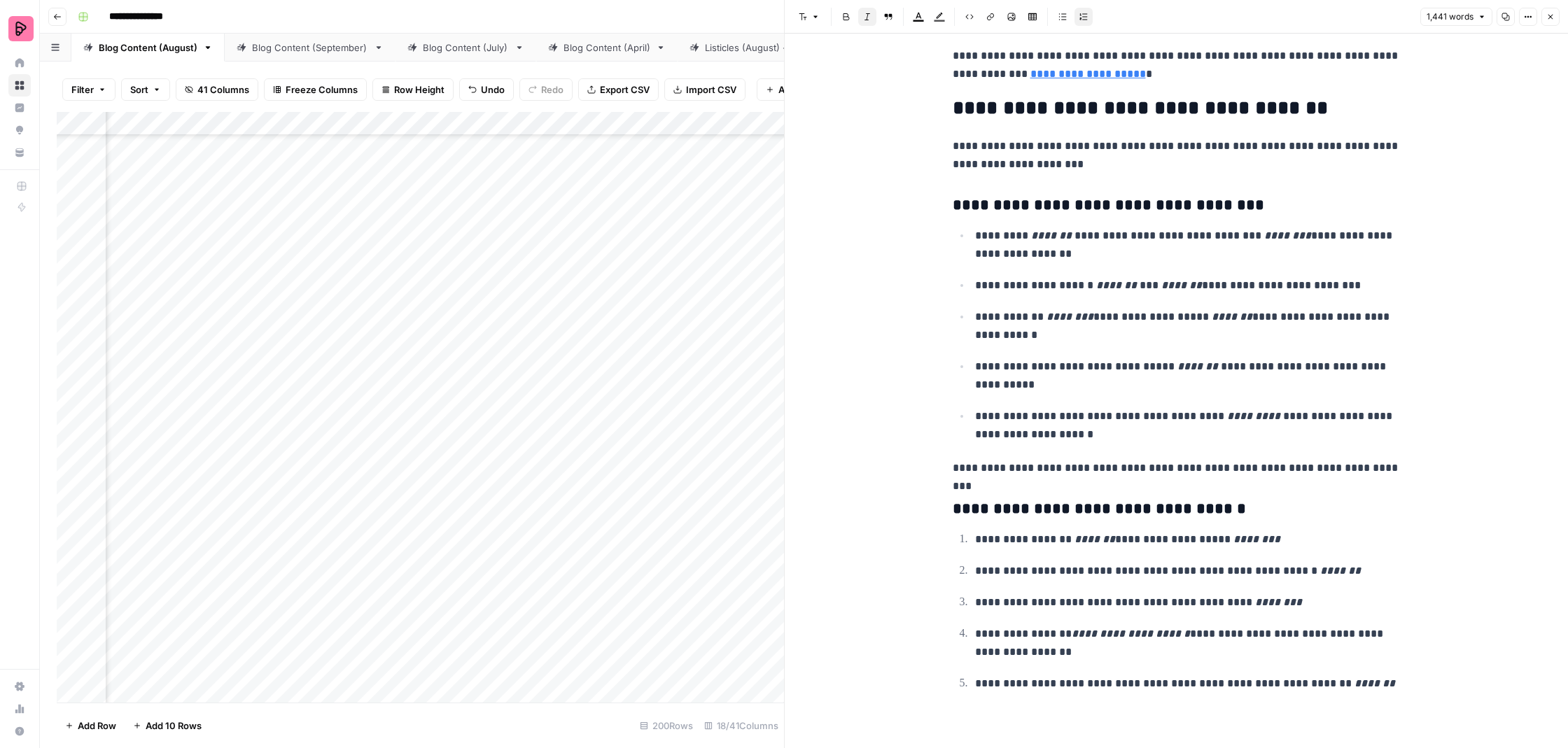
scroll to position [3728, 0]
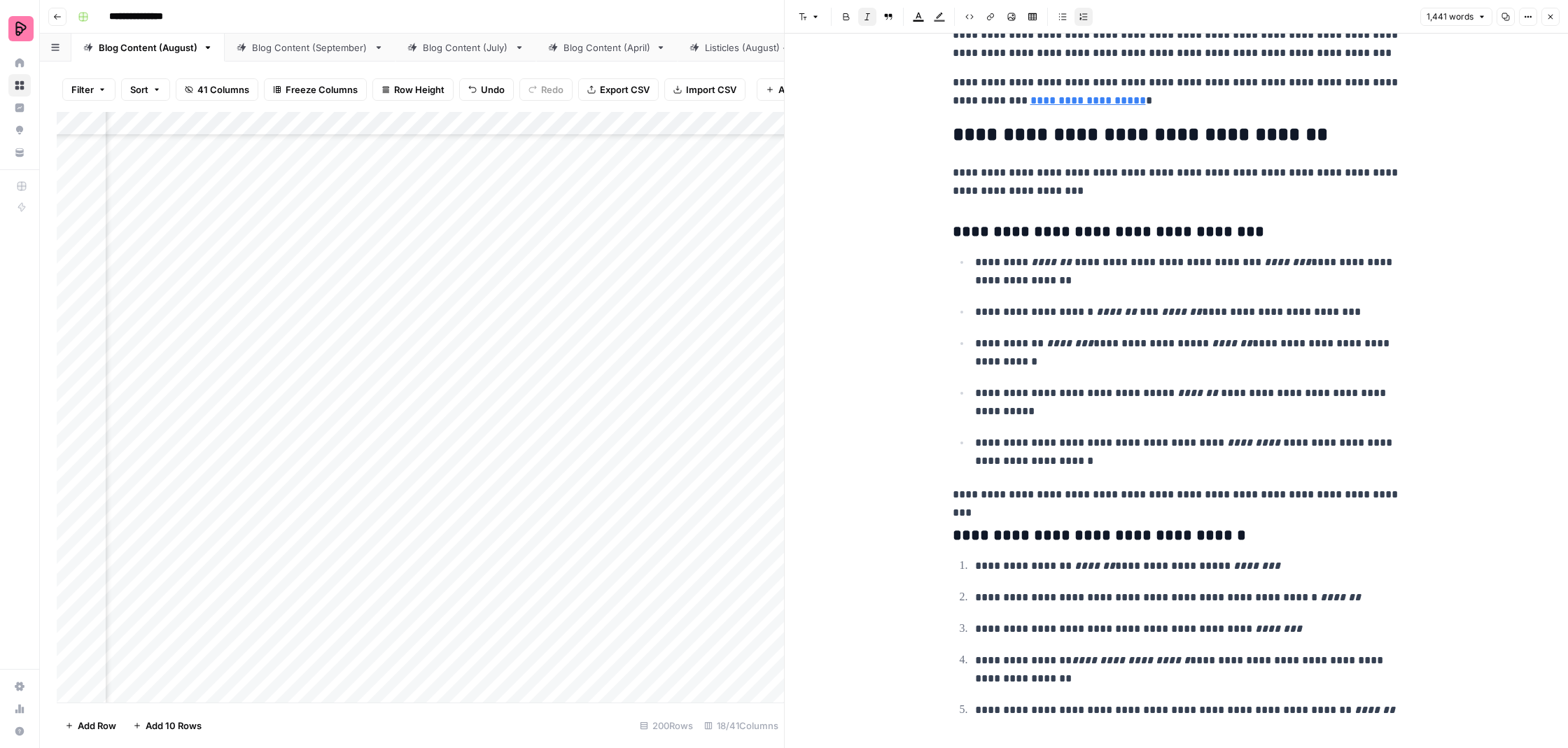
click at [1553, 18] on icon "button" at bounding box center [1550, 16] width 8 height 8
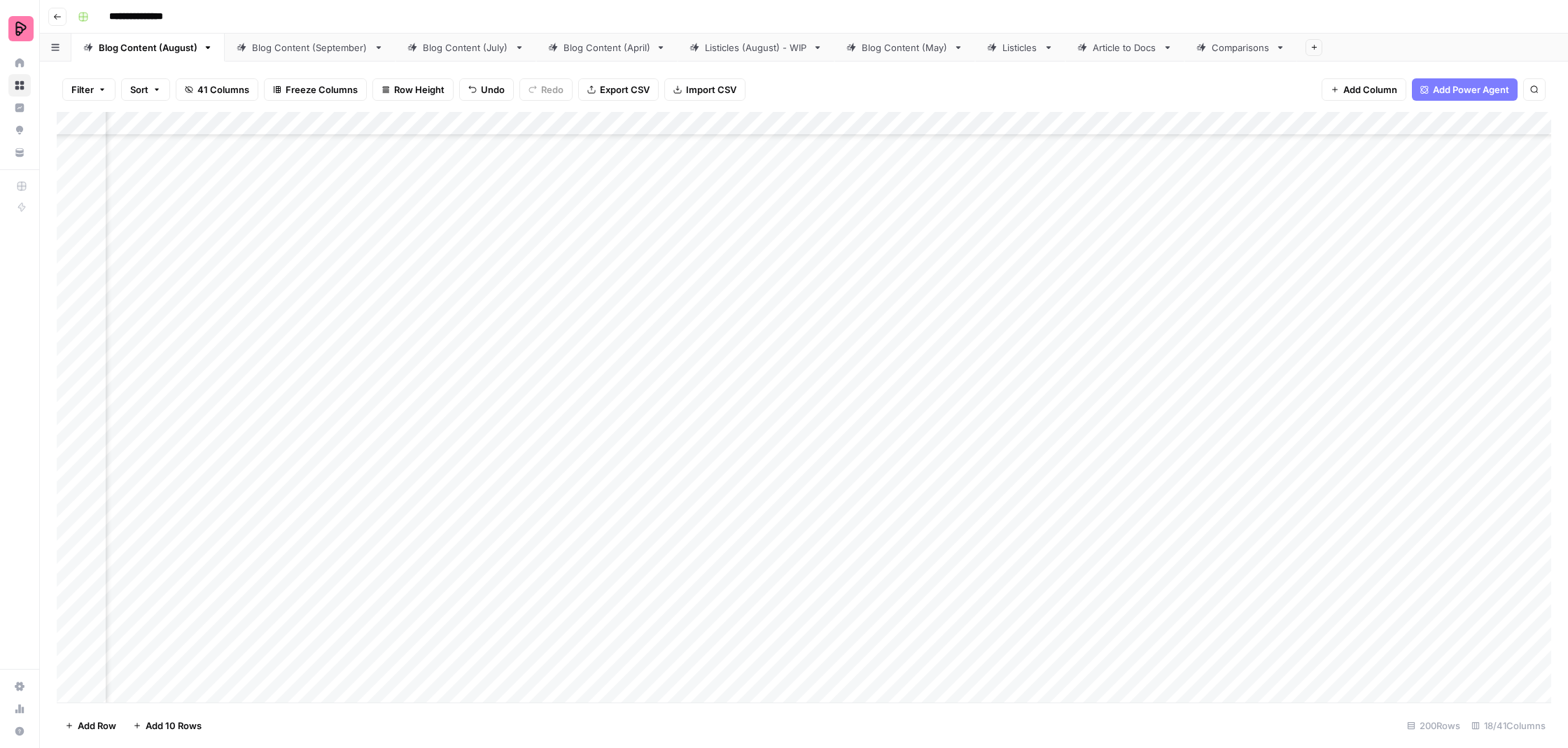
click at [425, 459] on div "Add Column" at bounding box center [804, 408] width 1495 height 594
click at [425, 460] on div "Add Column" at bounding box center [804, 408] width 1495 height 594
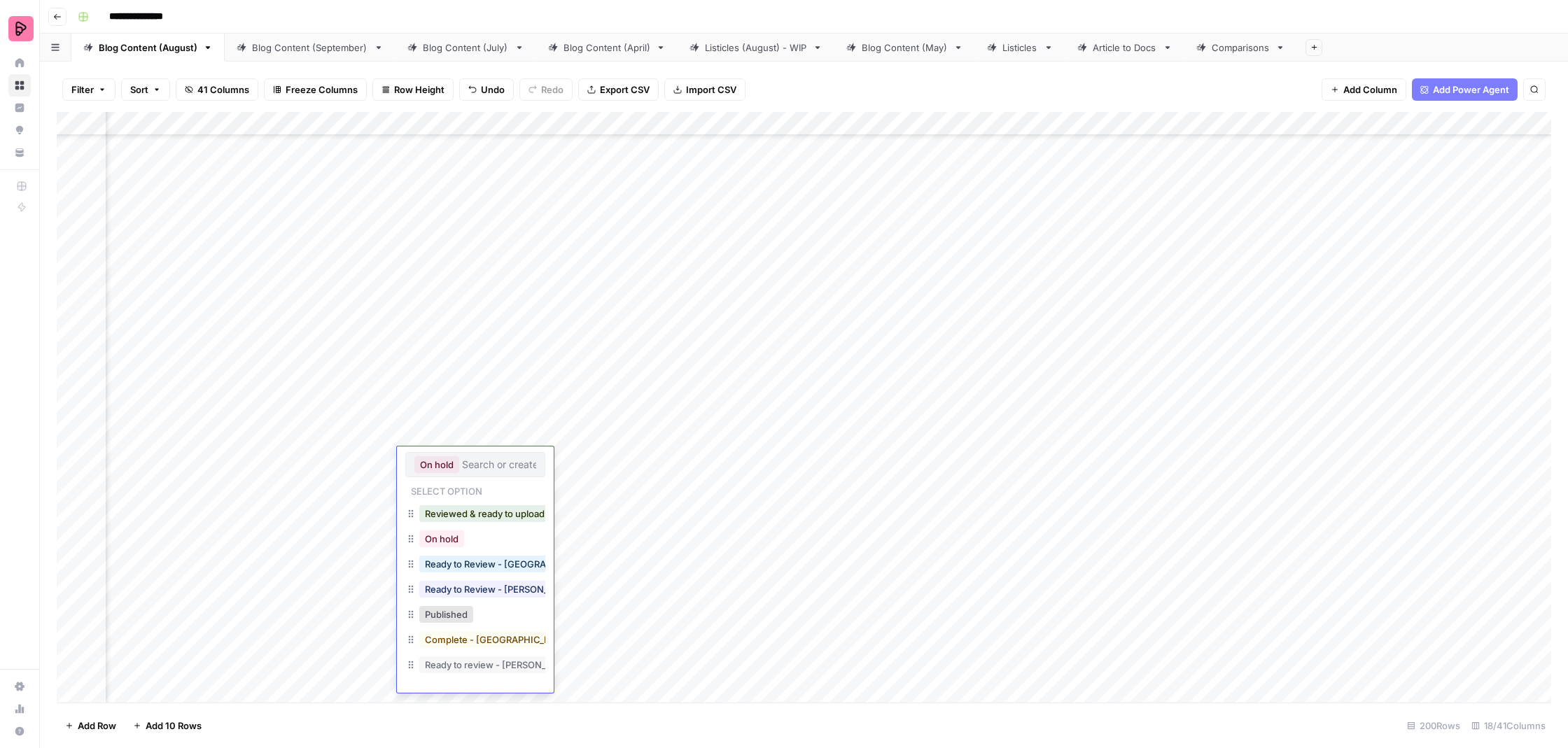
scroll to position [1, 0]
click at [462, 518] on button "Reviewed & ready to upload" at bounding box center [485, 514] width 131 height 17
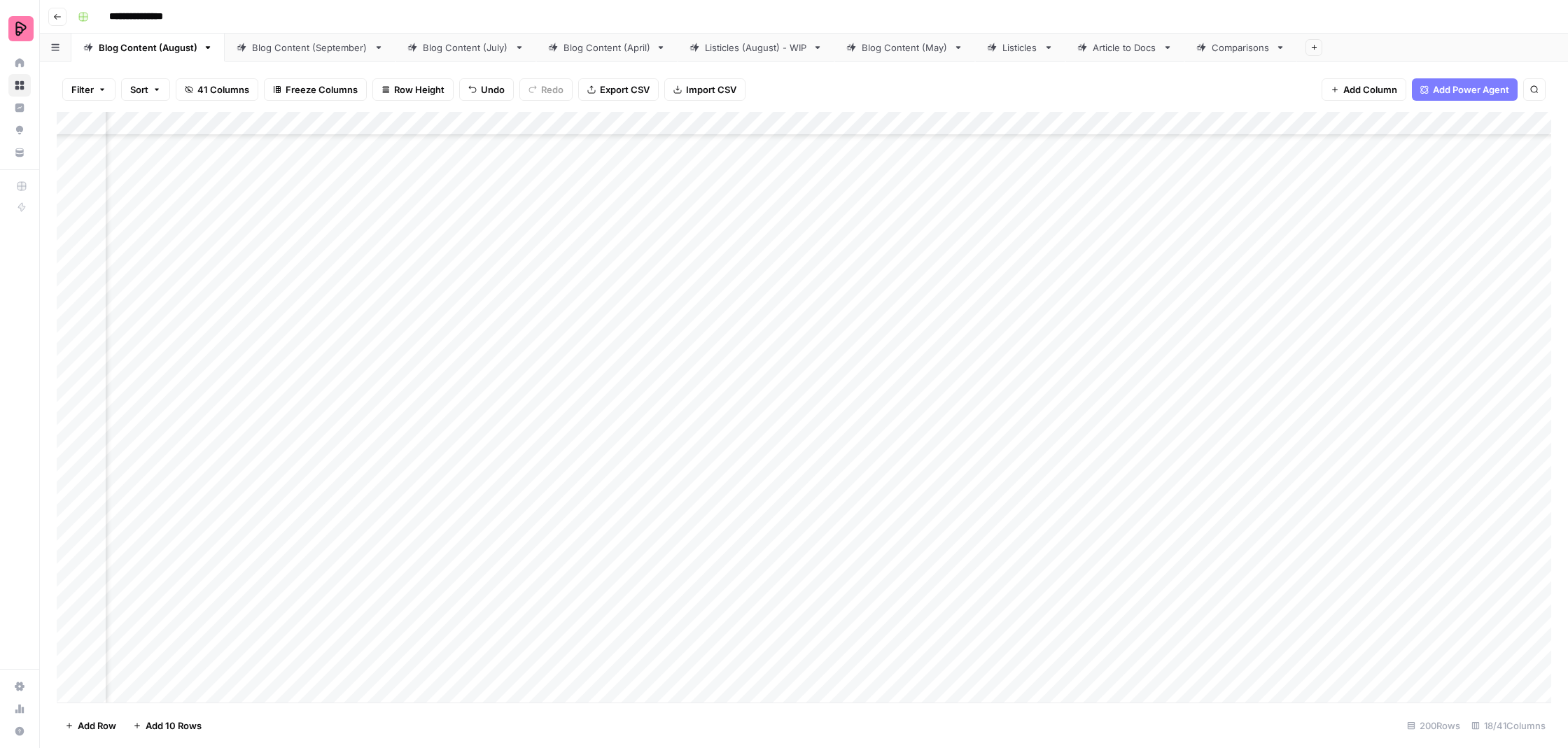
click at [598, 516] on div "Add Column" at bounding box center [804, 408] width 1495 height 594
click at [601, 373] on div "Add Column" at bounding box center [804, 408] width 1495 height 594
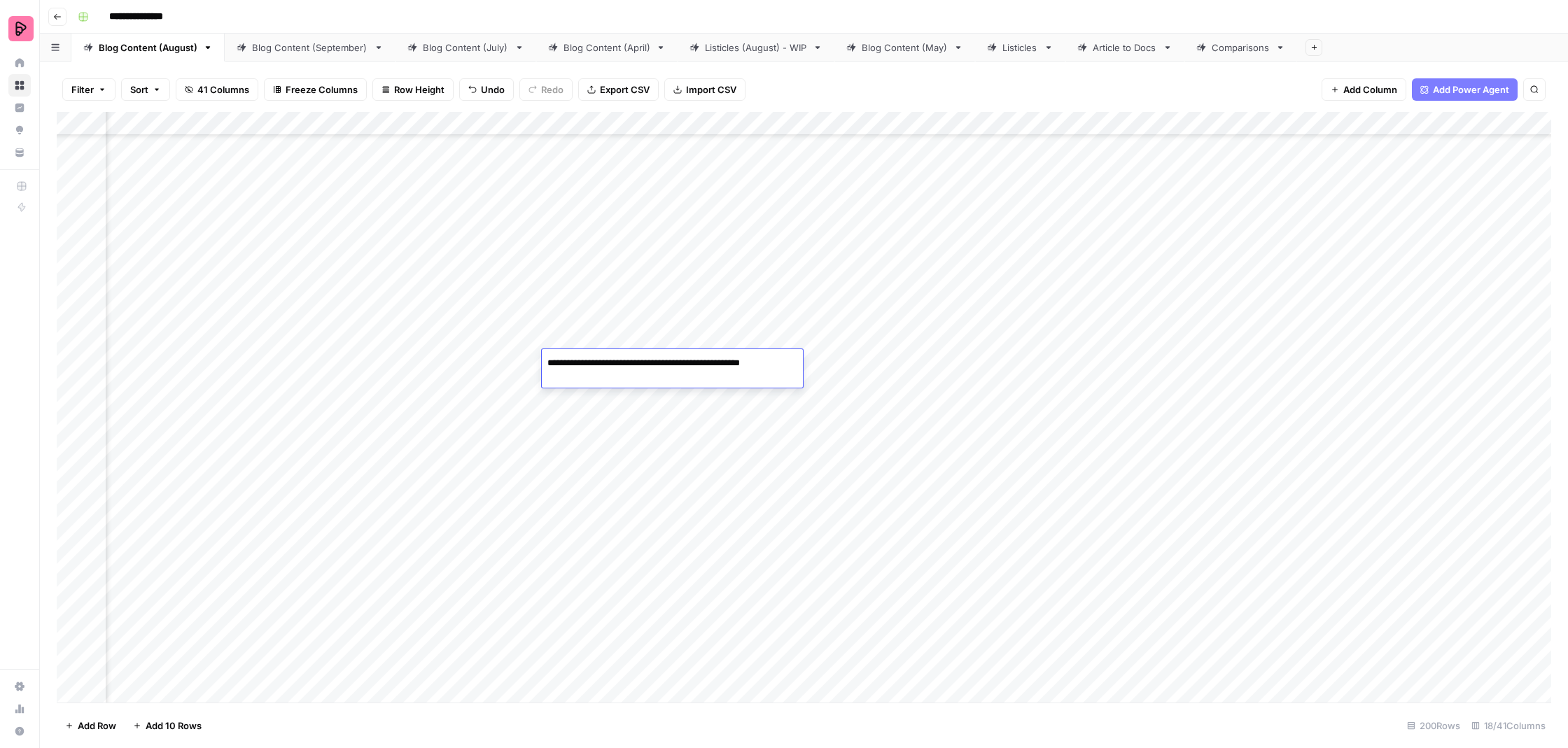
click at [601, 373] on div "**********" at bounding box center [672, 369] width 261 height 39
click at [605, 367] on textarea "**********" at bounding box center [670, 363] width 256 height 19
click at [589, 404] on div "Add Column" at bounding box center [804, 408] width 1495 height 594
click at [1000, 367] on div "Add Column" at bounding box center [804, 408] width 1495 height 594
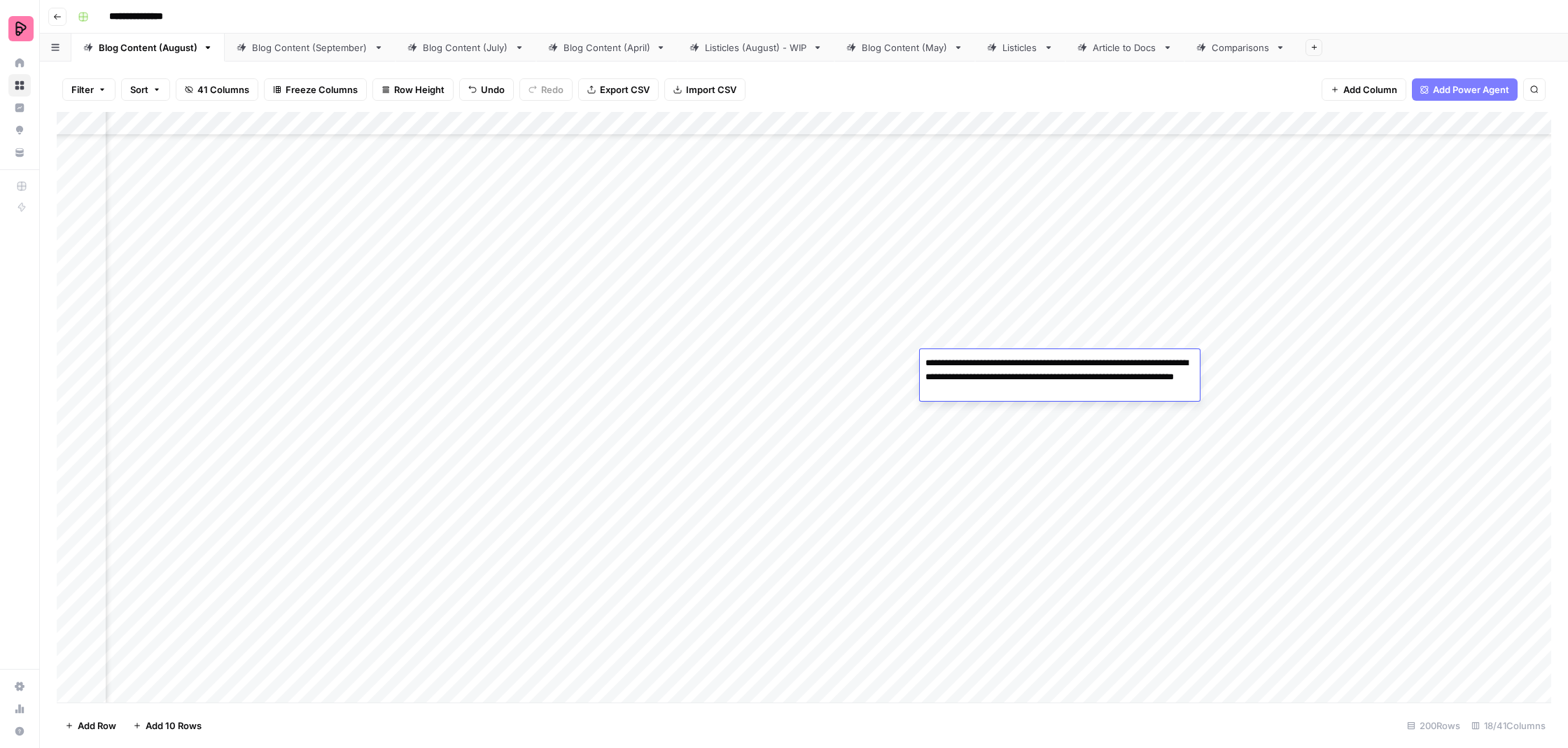
drag, startPoint x: 1110, startPoint y: 395, endPoint x: 1136, endPoint y: 375, distance: 32.8
click at [1136, 375] on textarea "**********" at bounding box center [1060, 377] width 280 height 48
type textarea "**********"
click at [987, 408] on div "Add Column" at bounding box center [804, 408] width 1495 height 594
click at [1093, 371] on div "Add Column" at bounding box center [804, 408] width 1495 height 594
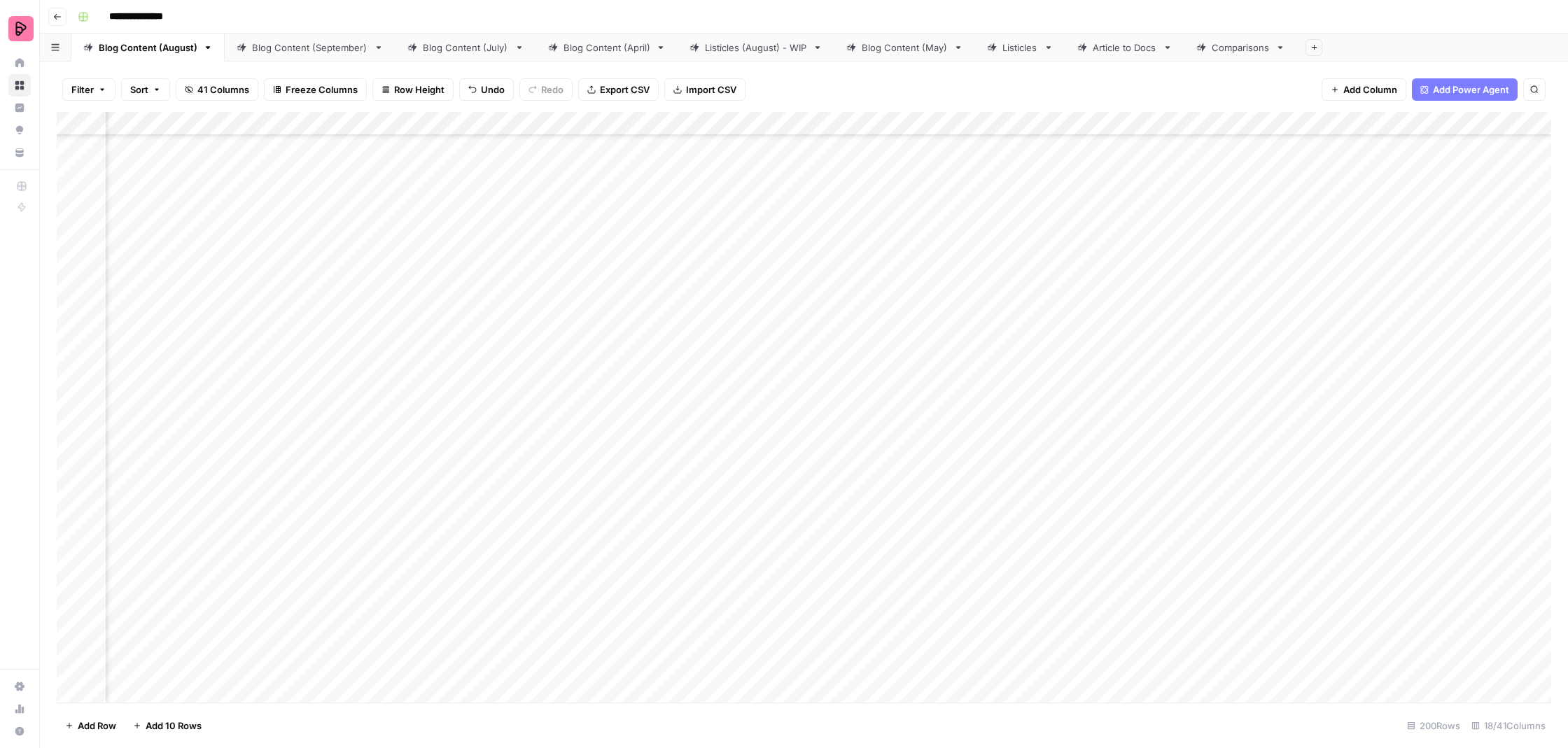
click at [1094, 371] on div "Add Column" at bounding box center [804, 408] width 1495 height 594
click at [974, 362] on div "Add Column" at bounding box center [804, 408] width 1495 height 594
click at [1238, 361] on div "Add Column" at bounding box center [804, 408] width 1495 height 594
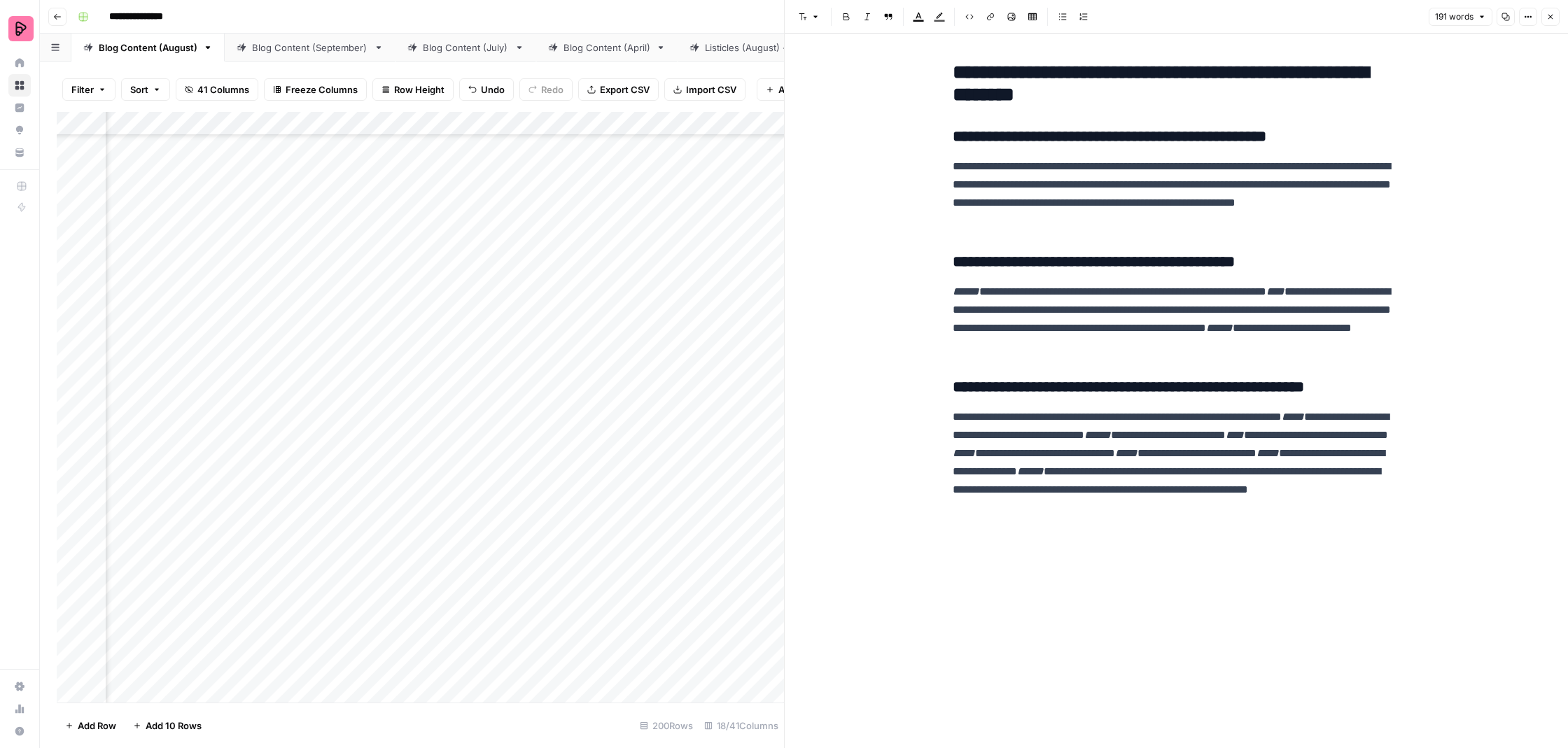
click at [1546, 22] on button "Close" at bounding box center [1551, 17] width 19 height 19
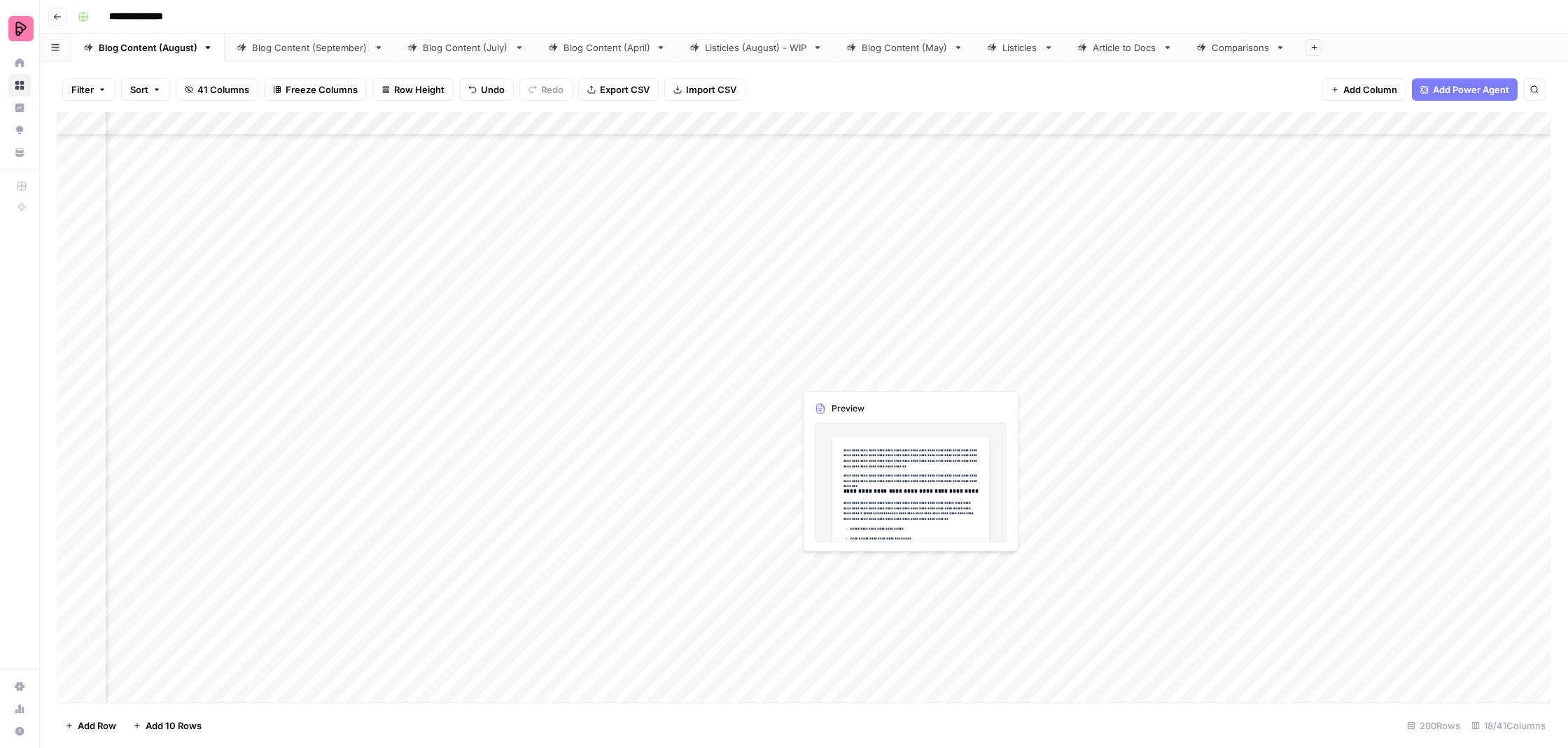
click at [829, 369] on div "Add Column" at bounding box center [804, 408] width 1495 height 594
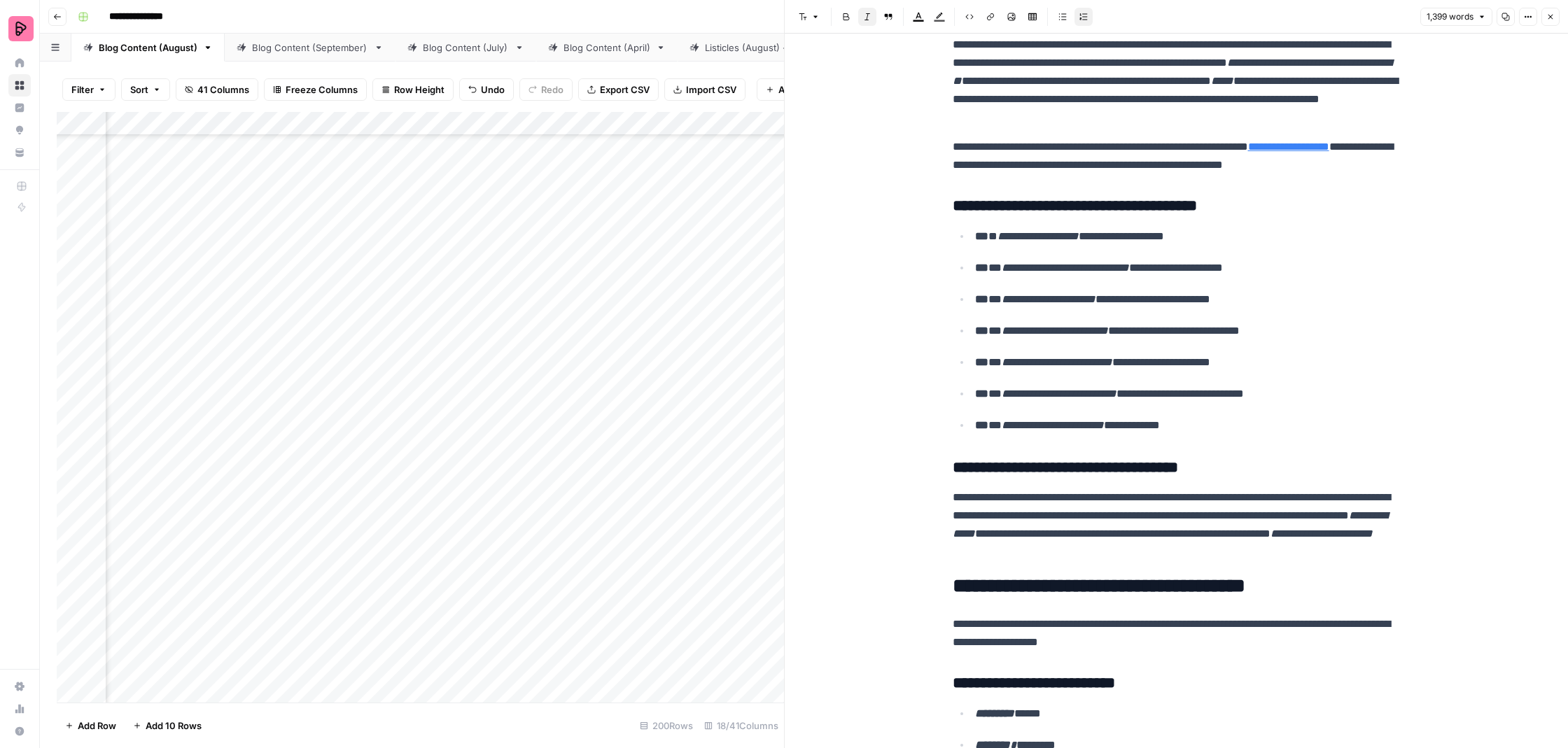
scroll to position [1078, 0]
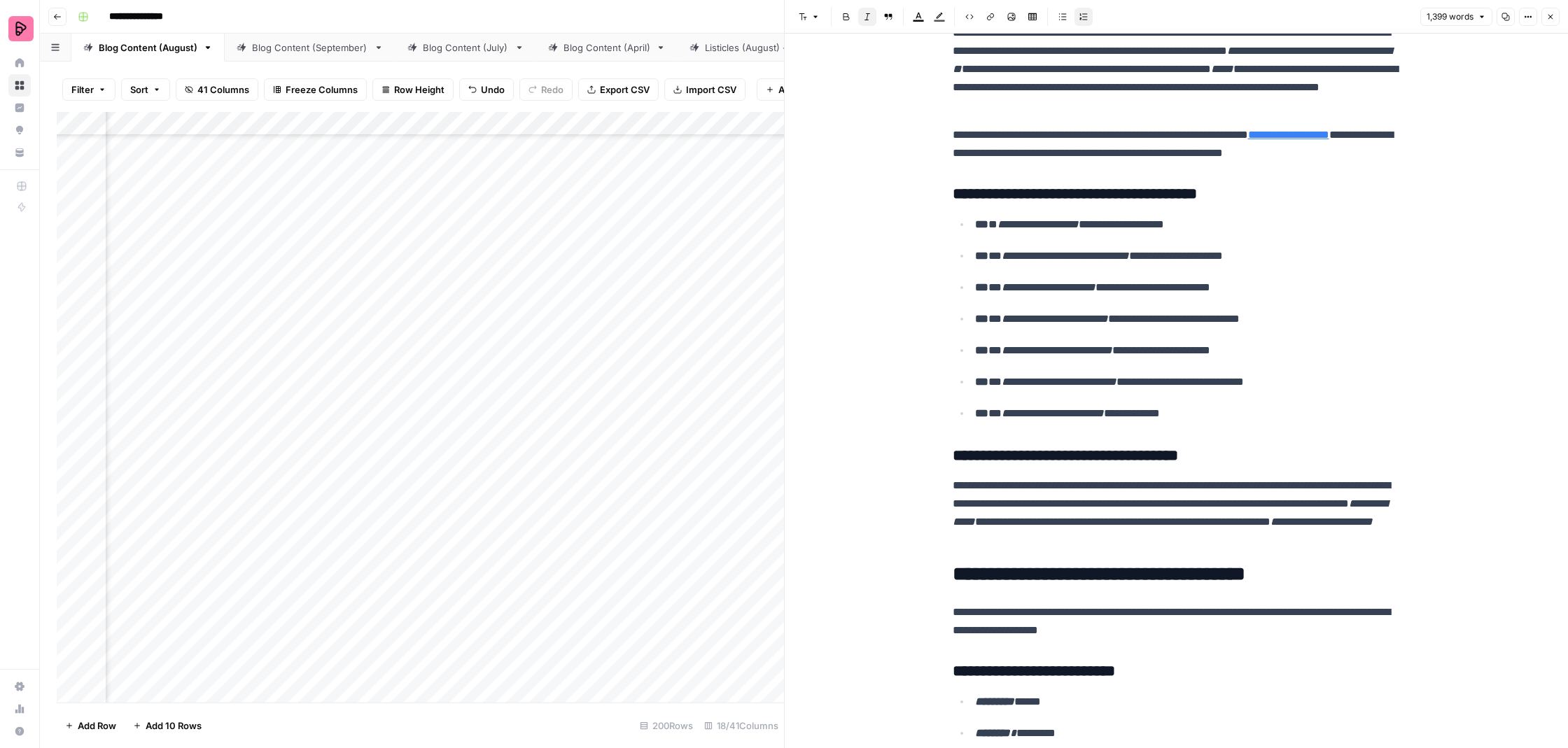
click at [1248, 140] on link "**********" at bounding box center [1289, 135] width 81 height 11
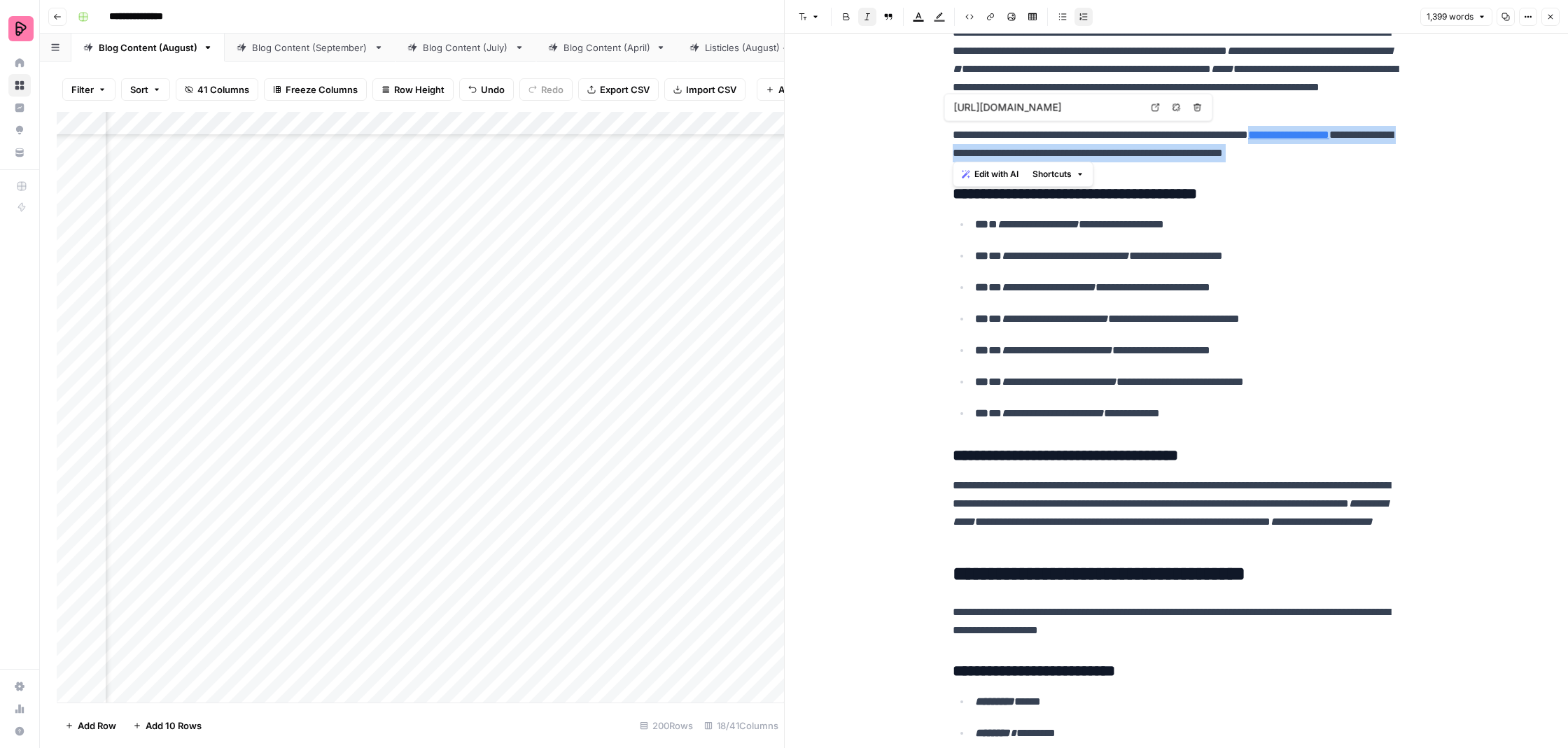
click at [1248, 140] on link "**********" at bounding box center [1289, 135] width 81 height 11
click at [1320, 130] on link "**********" at bounding box center [1289, 135] width 81 height 11
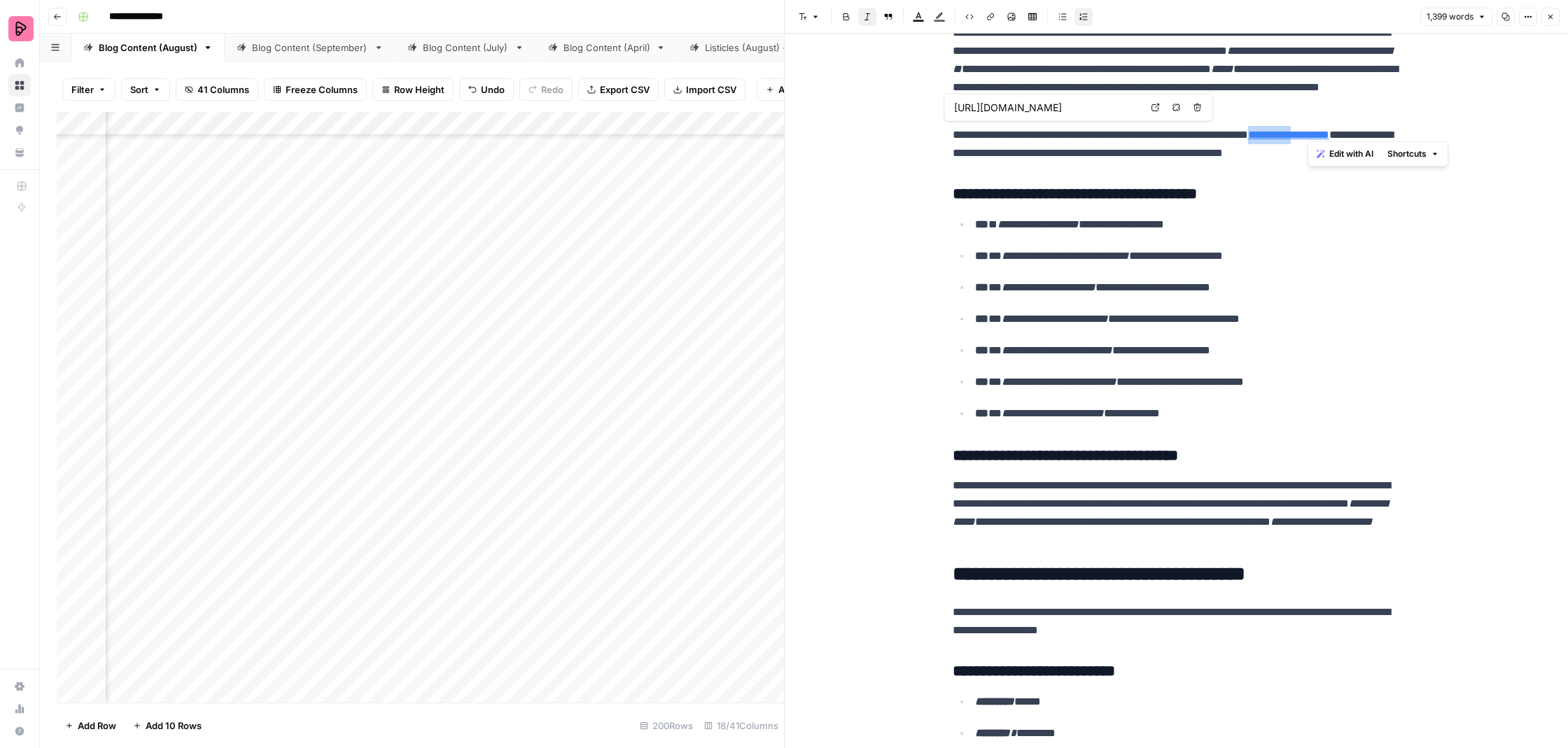
click at [1329, 133] on link "**********" at bounding box center [1289, 135] width 81 height 11
click at [1329, 130] on link "**********" at bounding box center [1289, 135] width 81 height 11
click at [1329, 130] on link "**********" at bounding box center [1289, 135] width 81 height 11
click at [1248, 140] on link "**********" at bounding box center [1289, 135] width 81 height 11
click at [1309, 130] on link "**********" at bounding box center [1289, 135] width 81 height 11
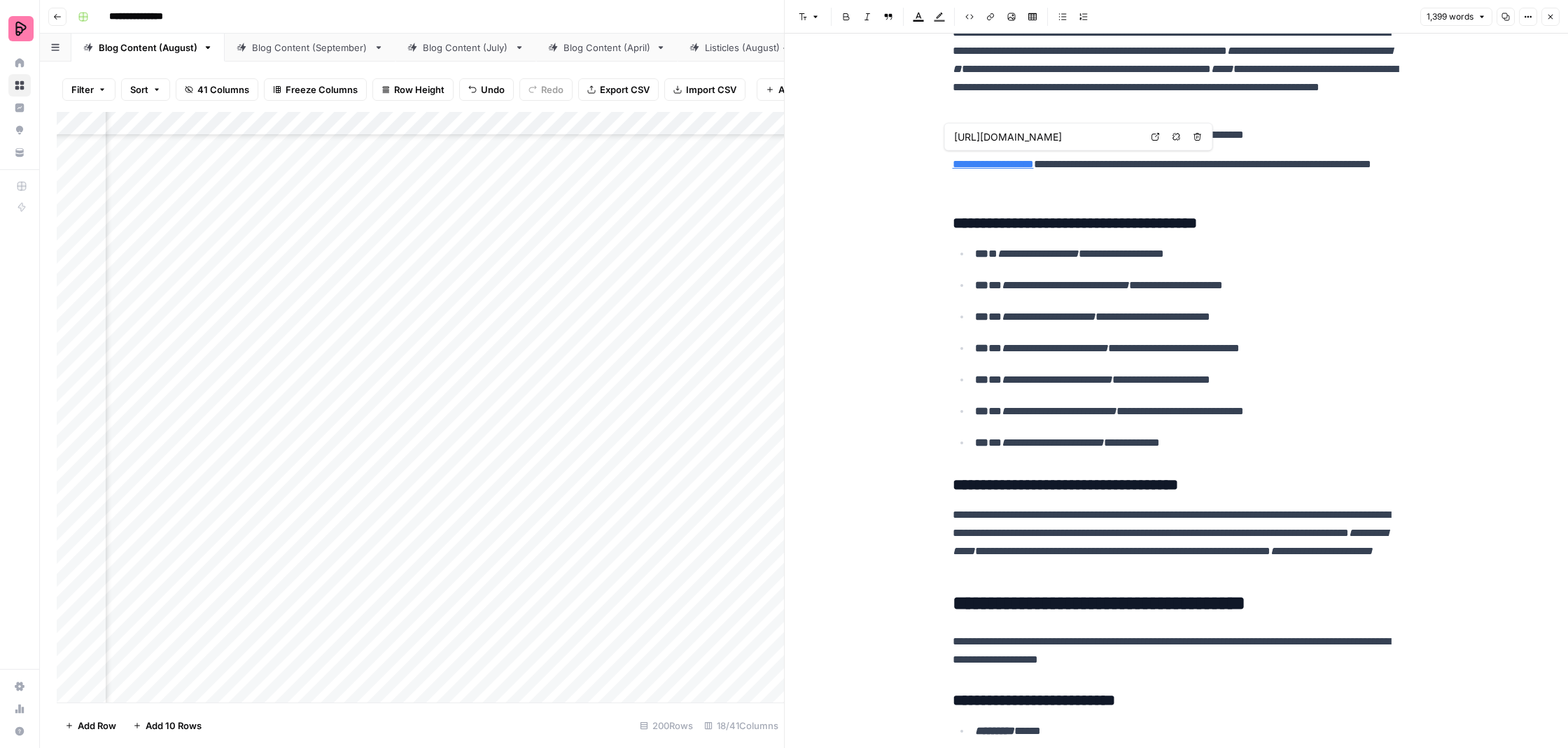
click at [1154, 140] on icon at bounding box center [1156, 137] width 8 height 8
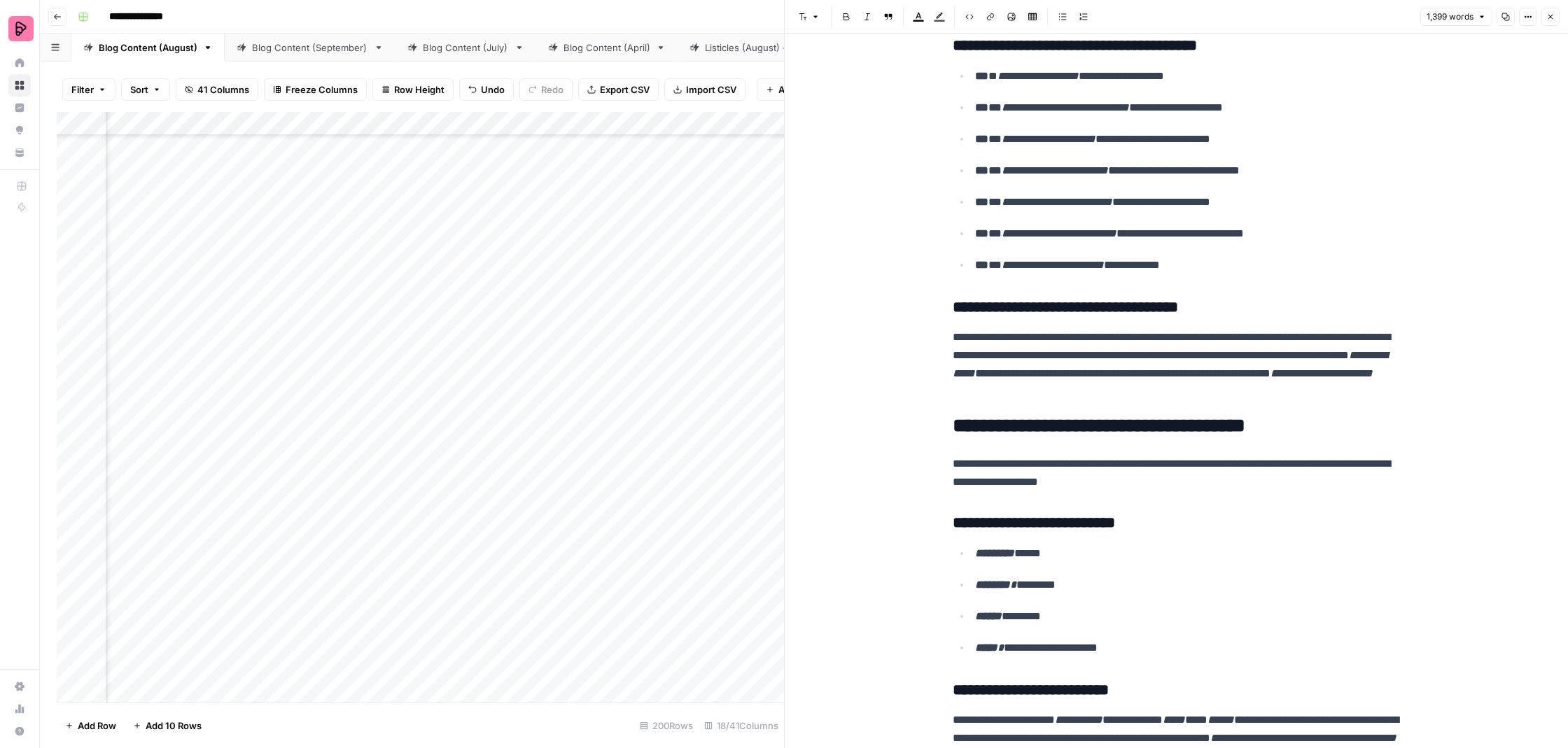
scroll to position [1224, 0]
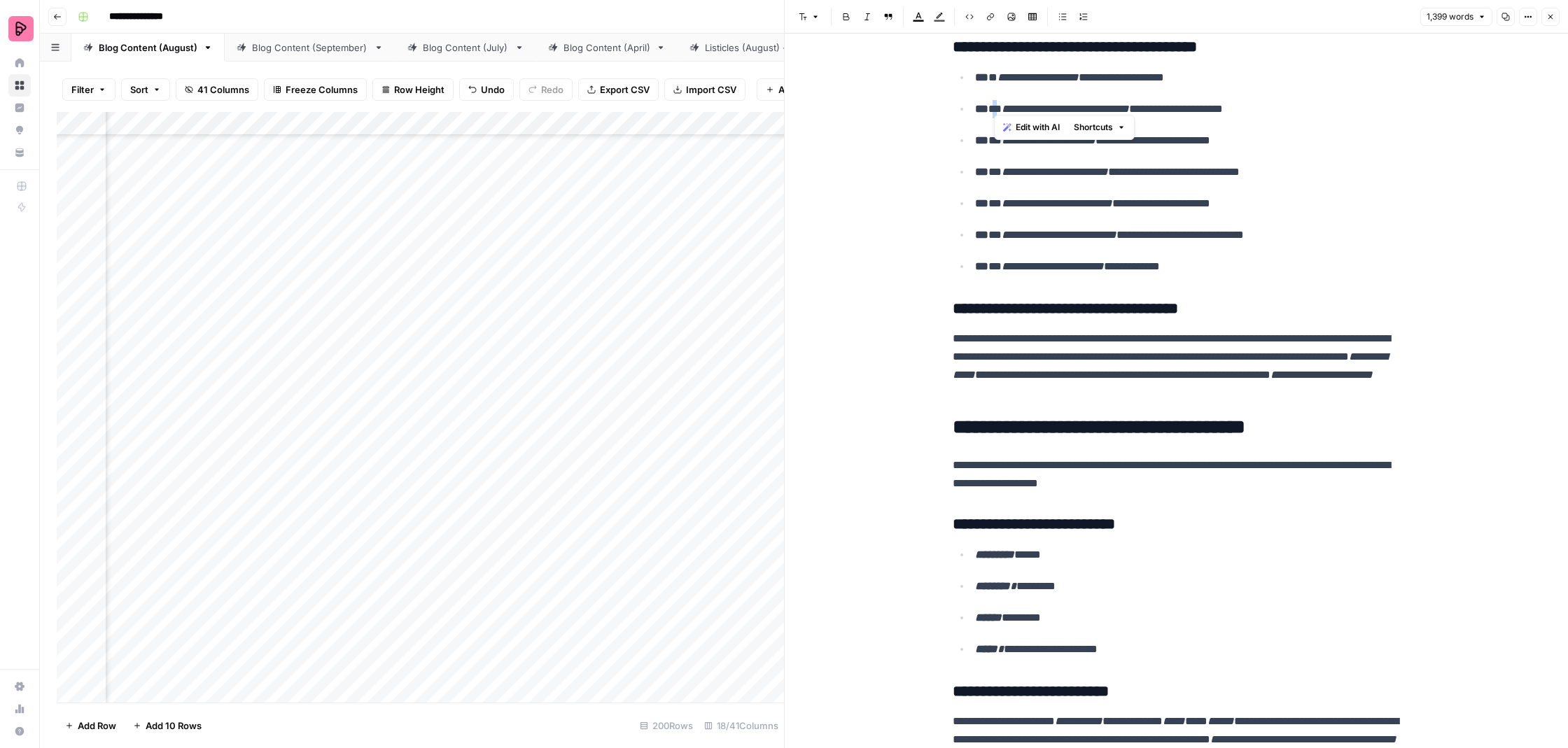
click at [994, 101] on p "**********" at bounding box center [1187, 110] width 425 height 19
click at [1000, 75] on p "**********" at bounding box center [1187, 78] width 425 height 19
click at [1239, 75] on p "**********" at bounding box center [1187, 78] width 425 height 19
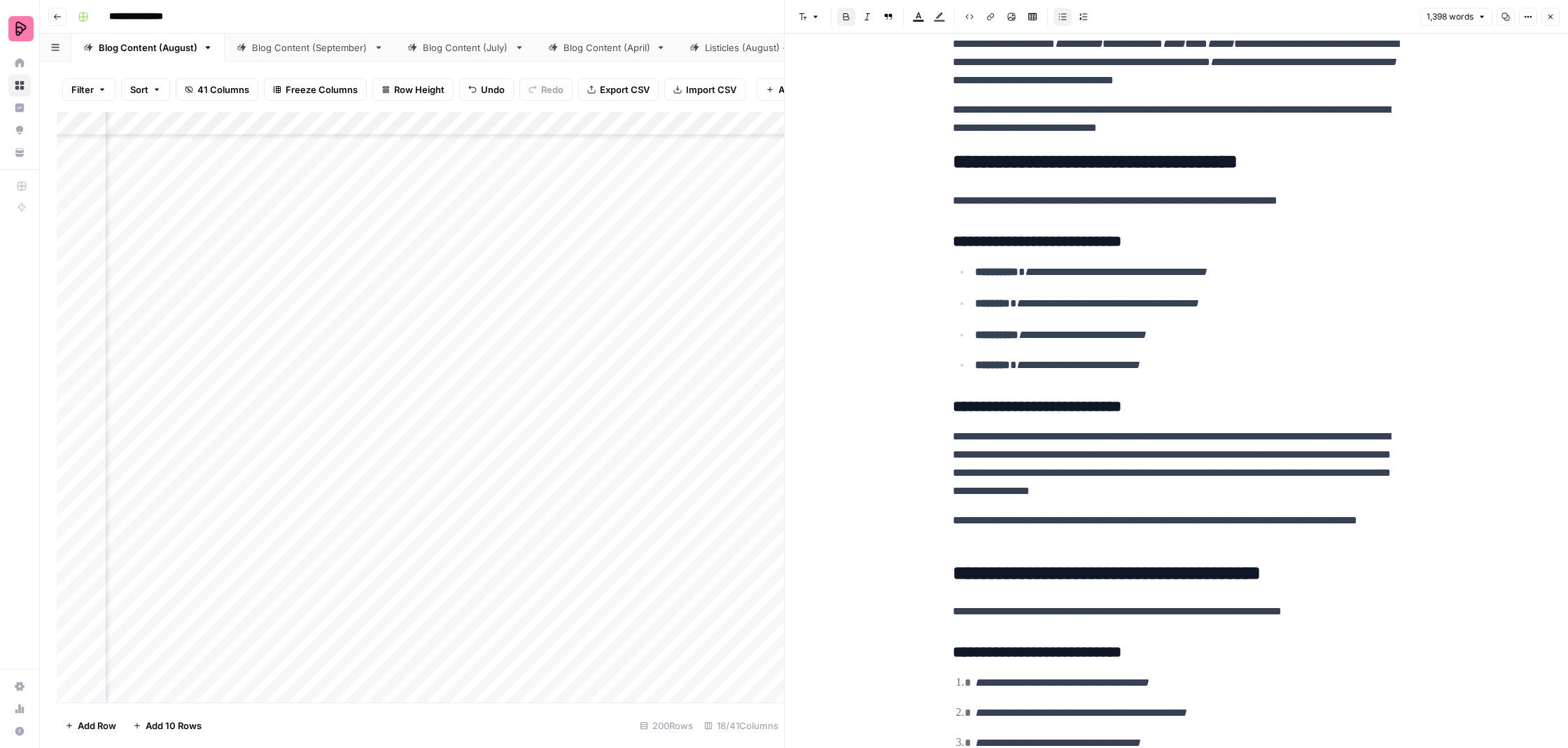
scroll to position [1903, 0]
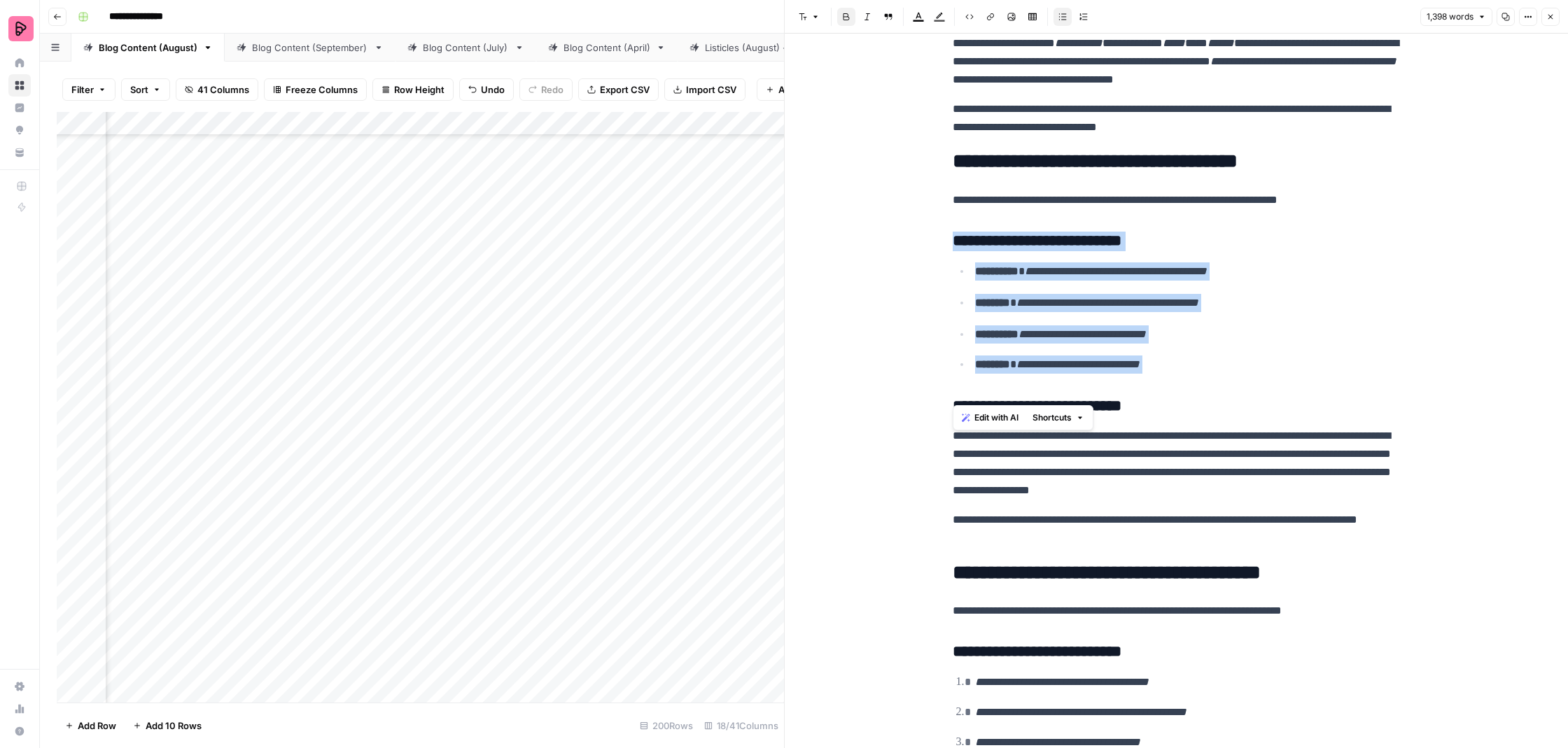
drag, startPoint x: 953, startPoint y: 388, endPoint x: 940, endPoint y: 214, distance: 174.5
click at [940, 214] on div "**********" at bounding box center [1177, 290] width 784 height 4318
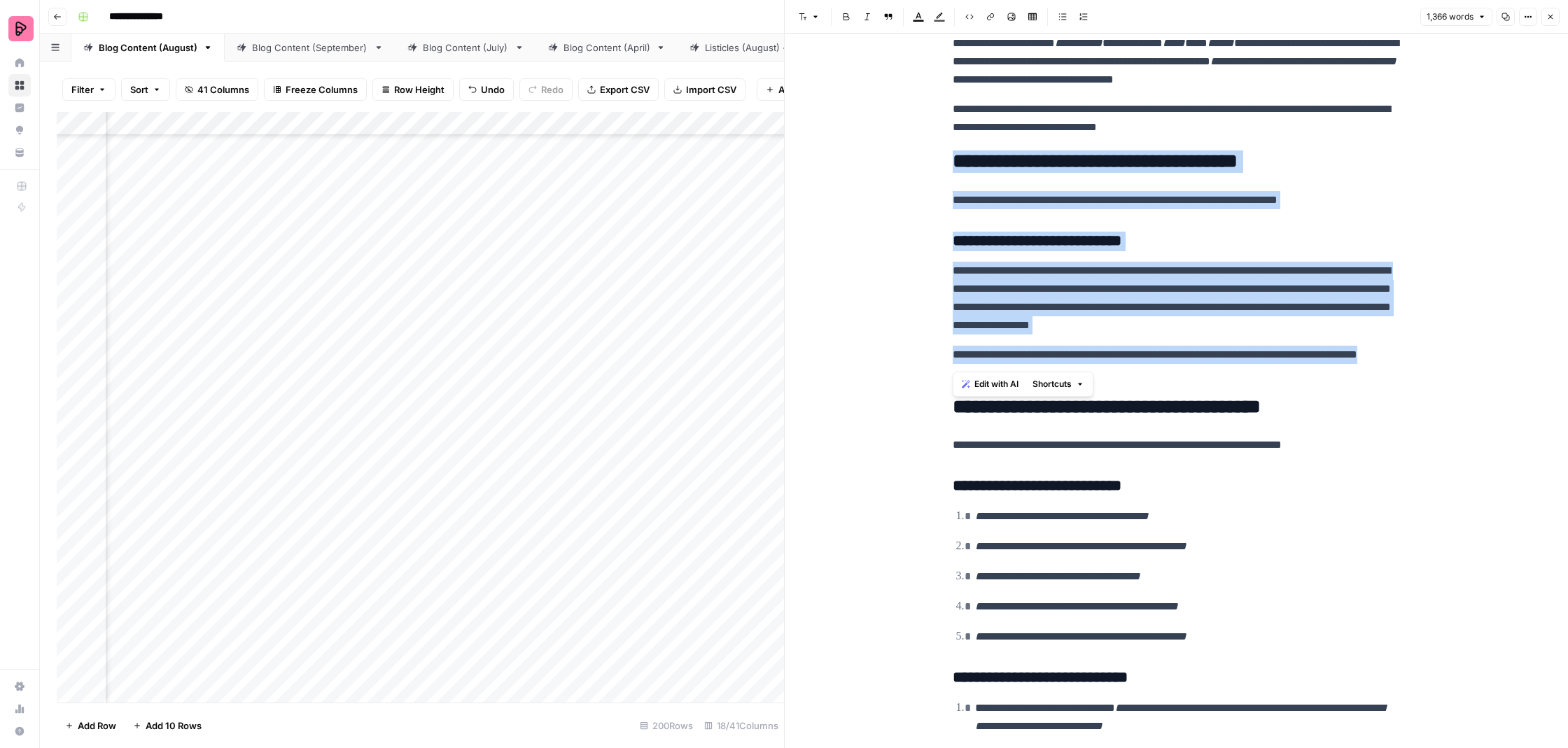
drag, startPoint x: 1020, startPoint y: 364, endPoint x: 950, endPoint y: 152, distance: 223.3
click at [950, 152] on div "**********" at bounding box center [1177, 196] width 465 height 4086
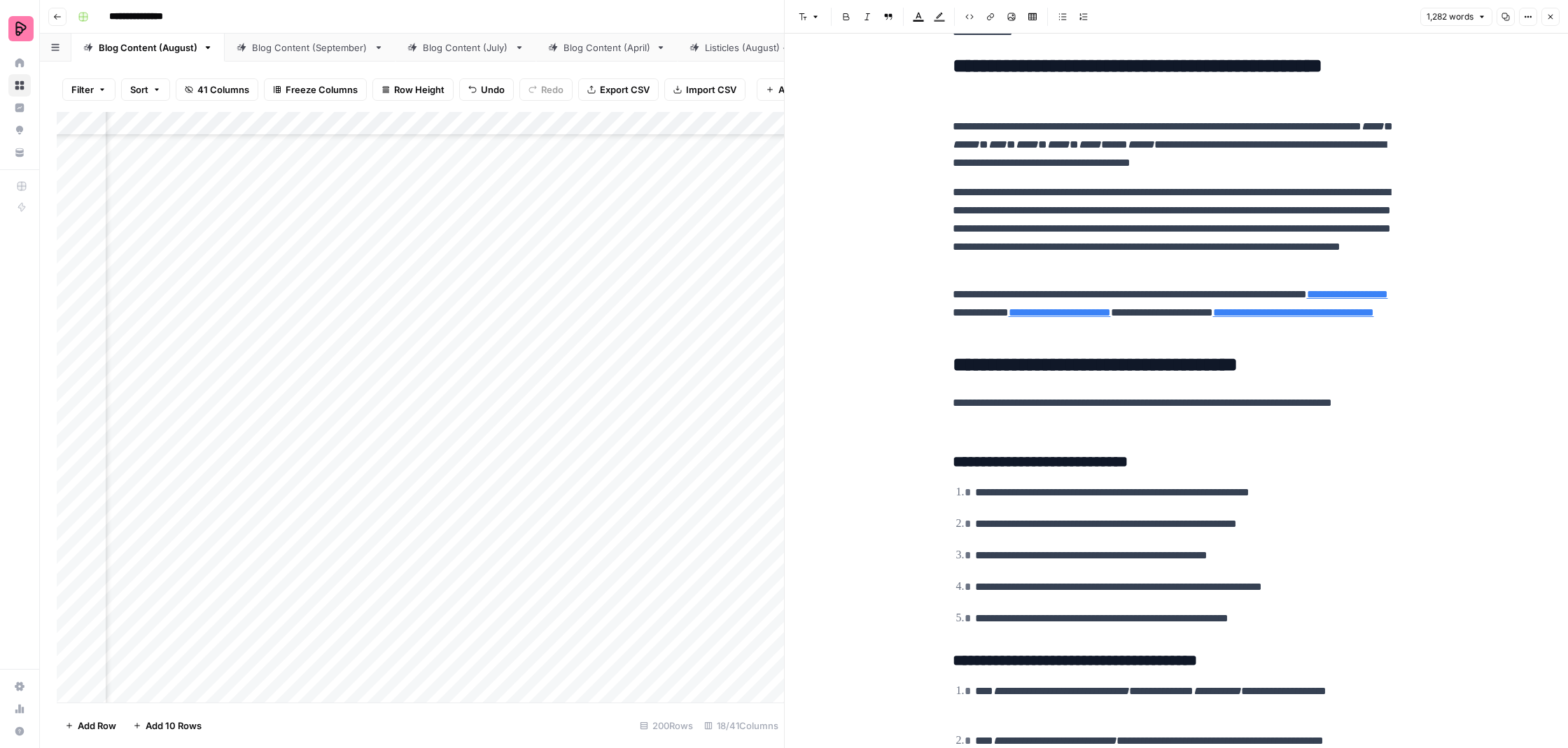
scroll to position [3032, 0]
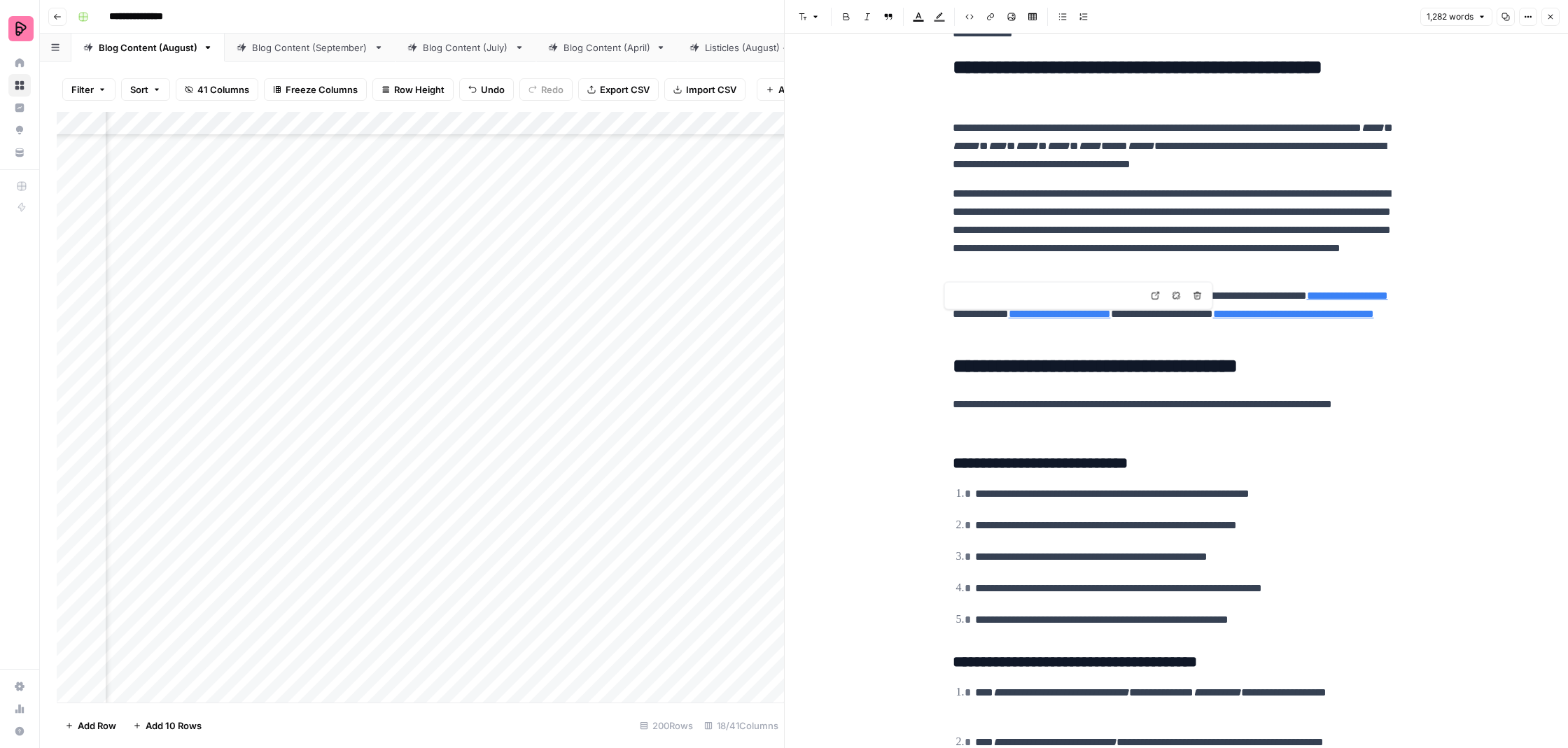
type input "[URL][DOMAIN_NAME]"
click at [1174, 280] on icon at bounding box center [1174, 278] width 8 height 8
click at [1346, 280] on icon at bounding box center [1349, 278] width 8 height 8
click at [1154, 297] on icon at bounding box center [1156, 296] width 8 height 8
click at [1326, 320] on p "**********" at bounding box center [1177, 314] width 448 height 55
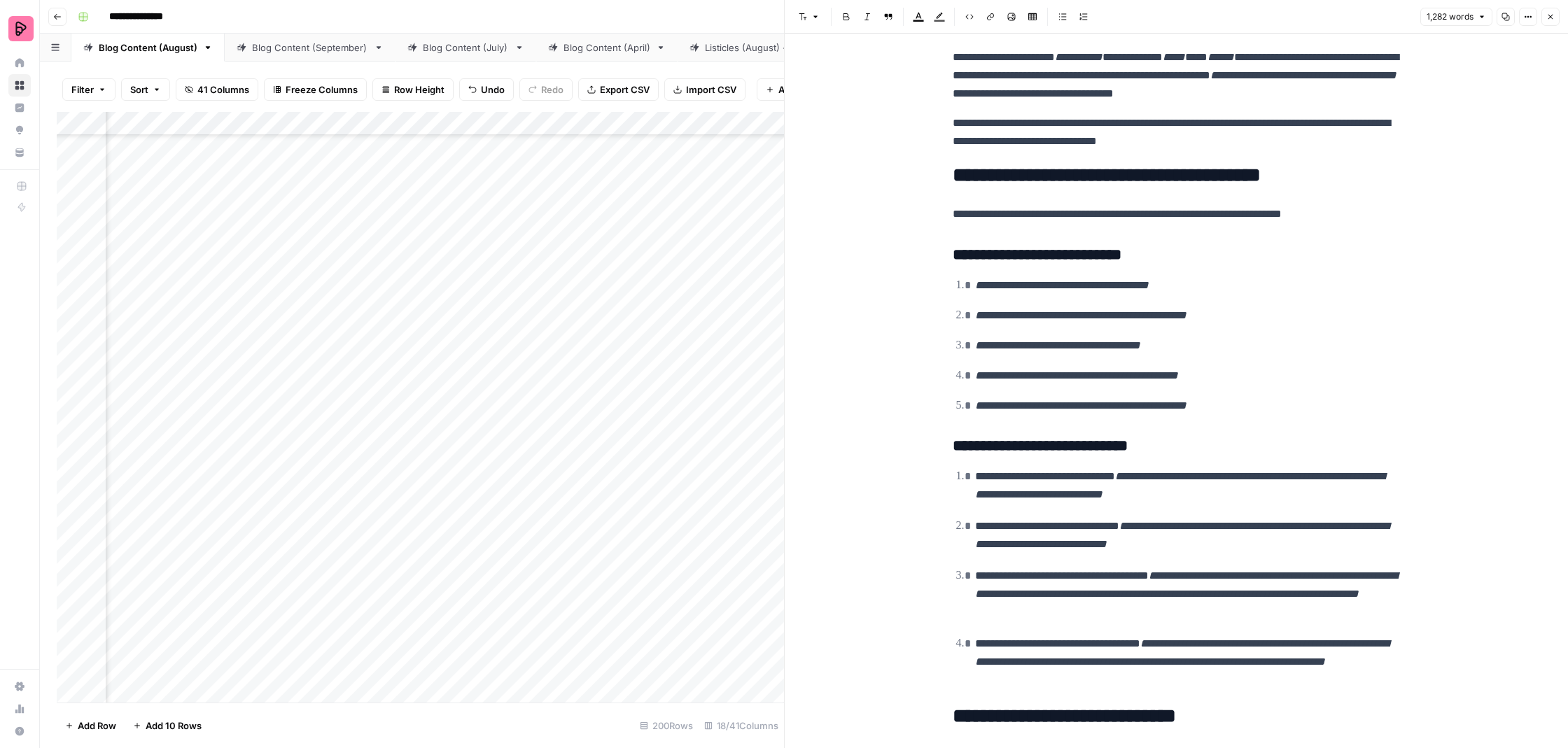
scroll to position [1845, 0]
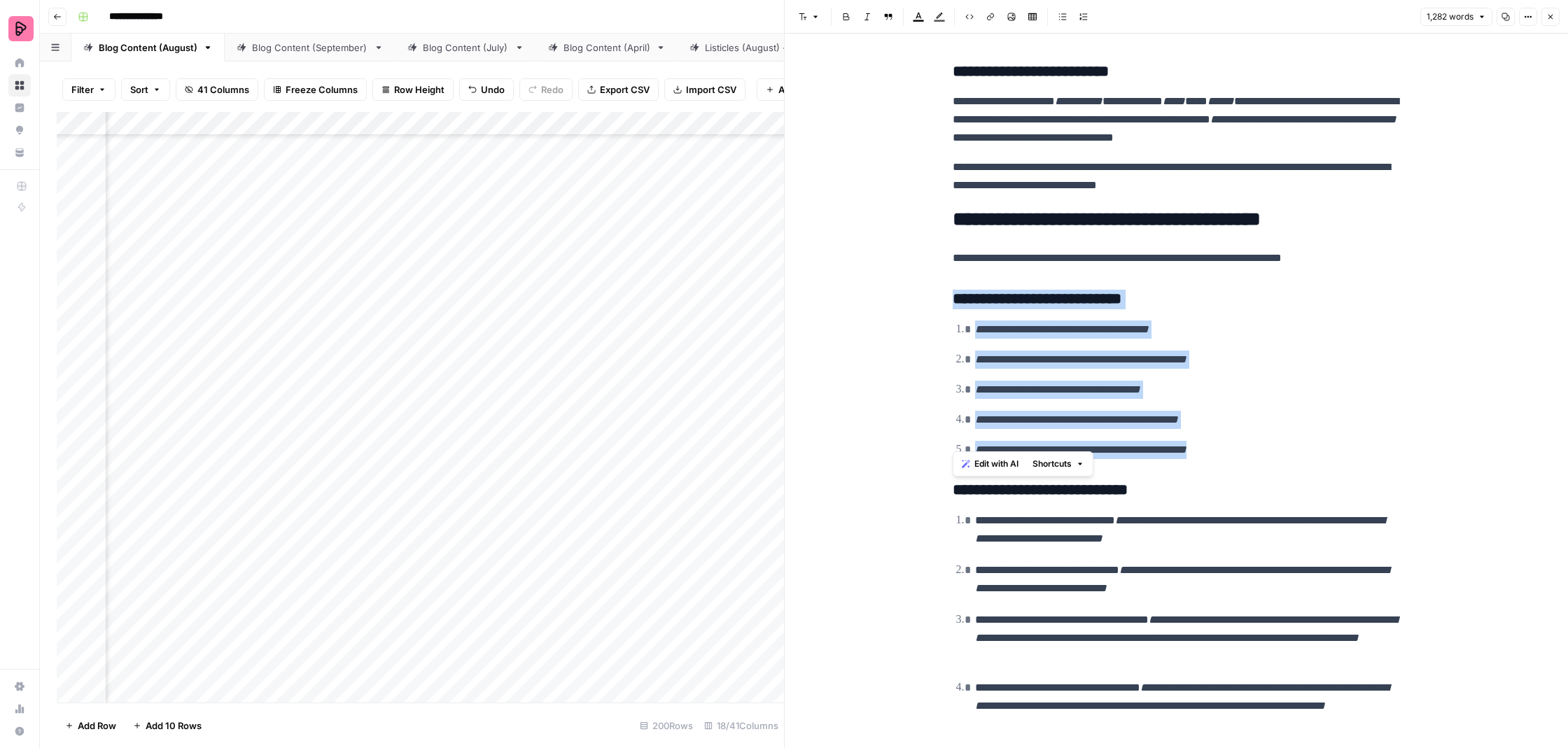
drag, startPoint x: 1246, startPoint y: 438, endPoint x: 949, endPoint y: 273, distance: 339.8
click at [949, 273] on div "**********" at bounding box center [1177, 131] width 465 height 3840
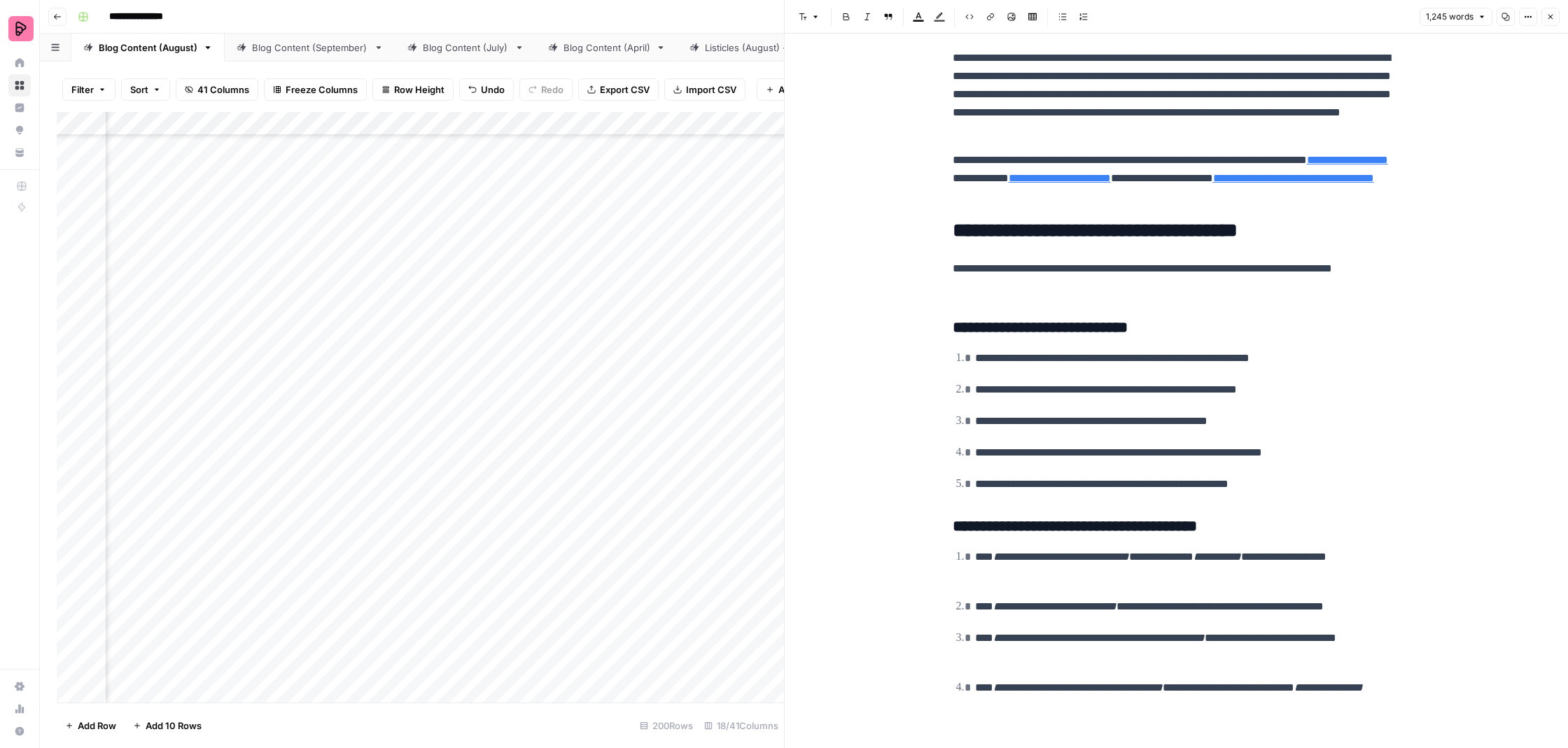
scroll to position [2976, 0]
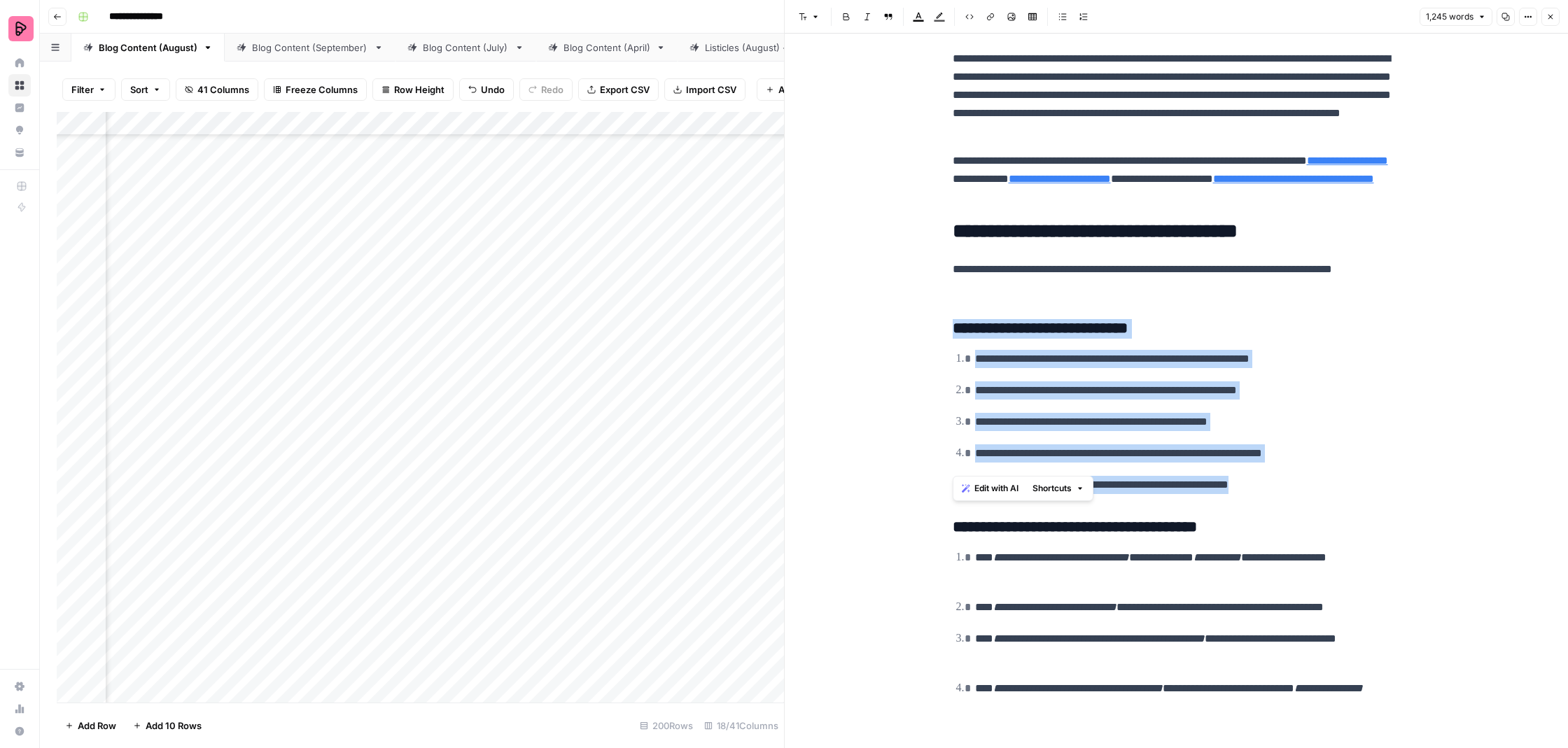
drag, startPoint x: 1303, startPoint y: 469, endPoint x: 953, endPoint y: 313, distance: 383.2
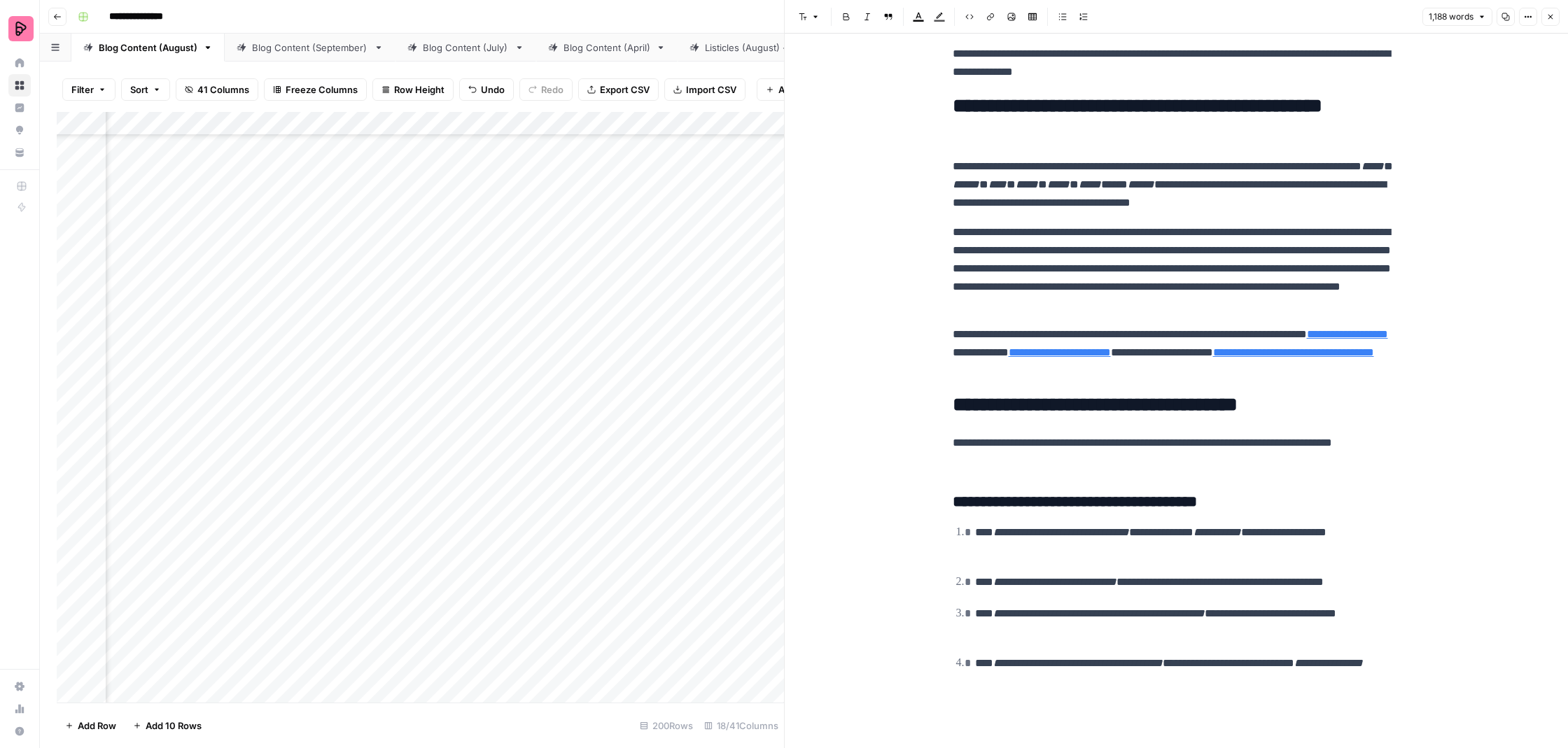
scroll to position [2780, 0]
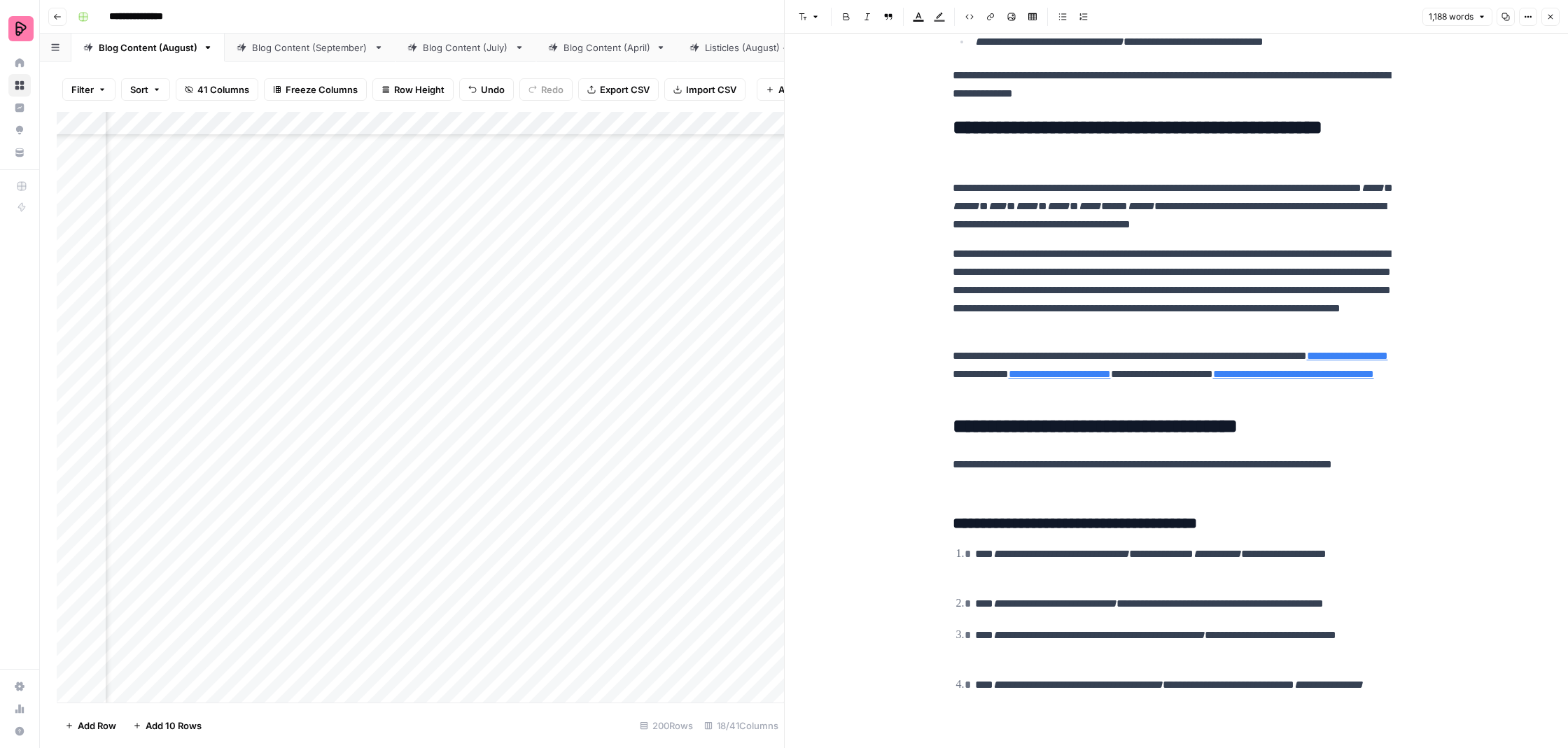
click at [1545, 12] on button "Close" at bounding box center [1551, 17] width 19 height 19
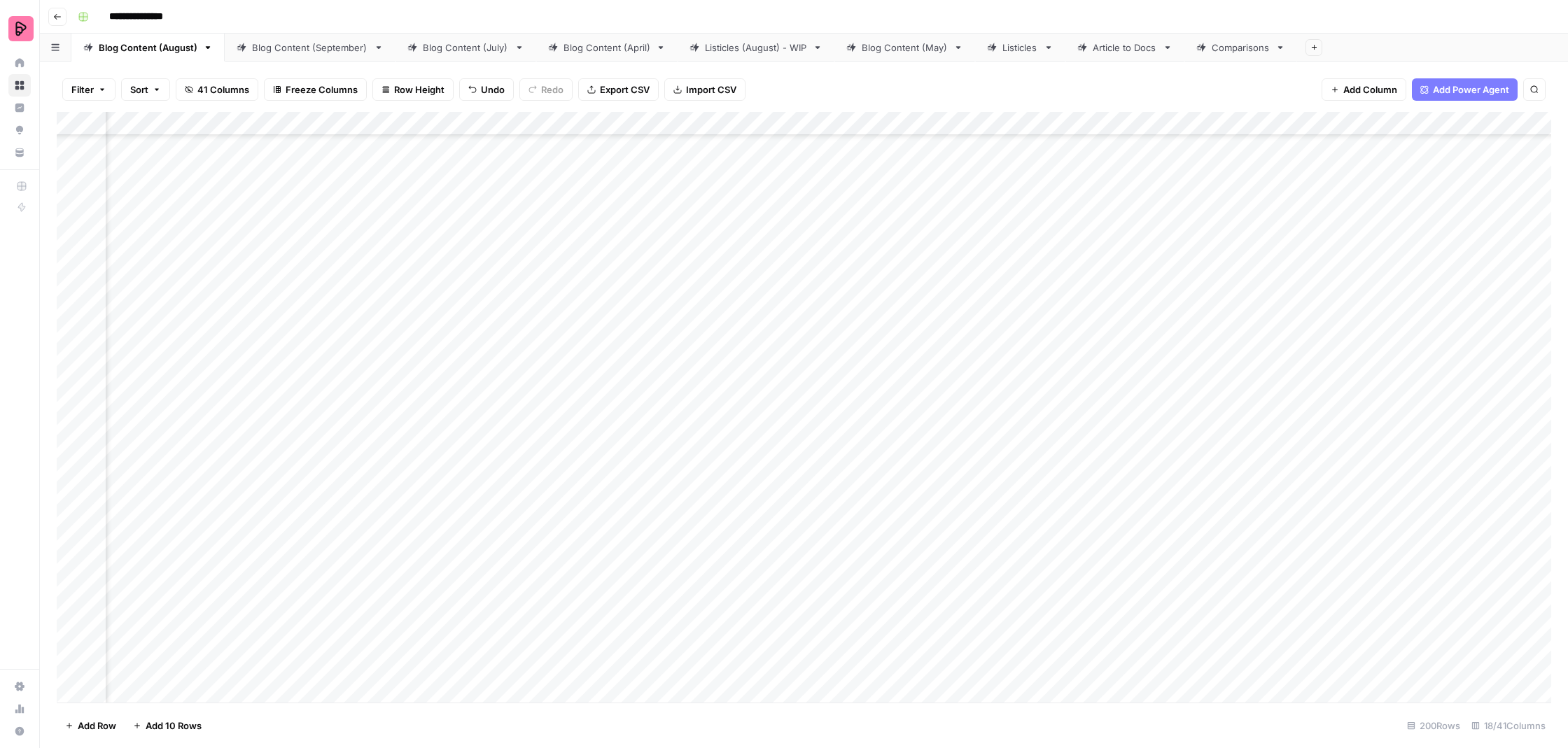
click at [430, 360] on div "Add Column" at bounding box center [804, 408] width 1495 height 594
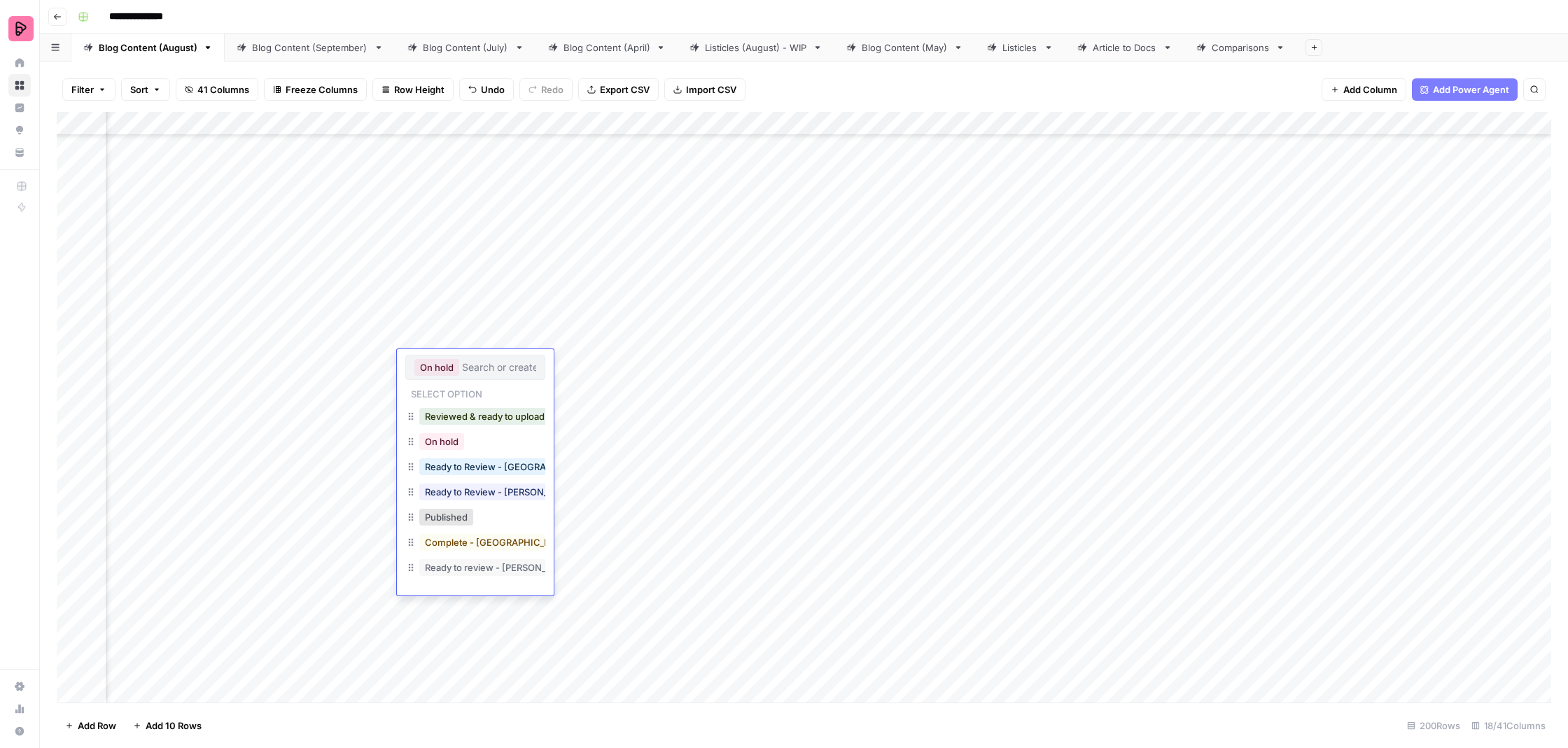
scroll to position [1, 0]
click at [469, 421] on button "Reviewed & ready to upload" at bounding box center [485, 417] width 131 height 17
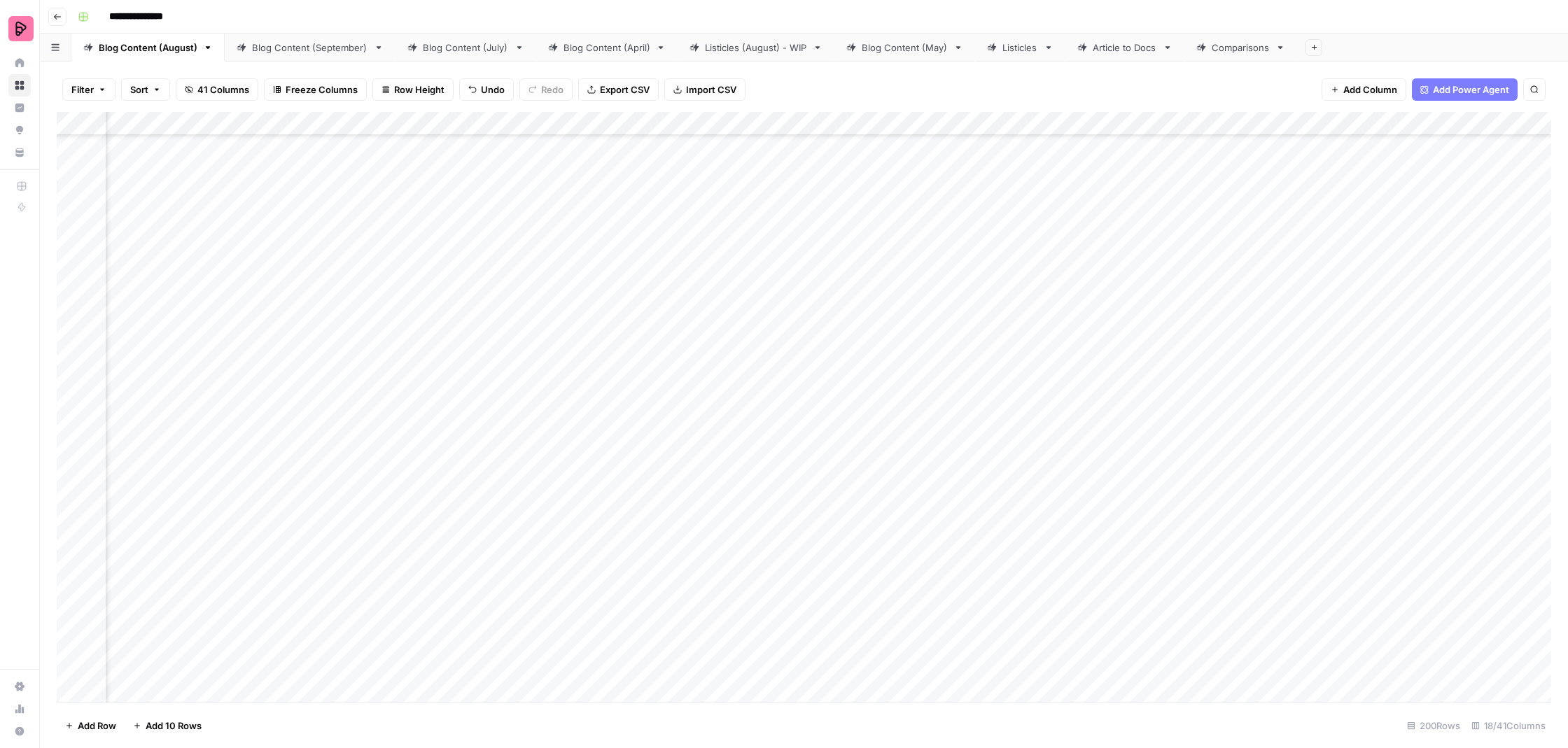
click at [566, 443] on div "Add Column" at bounding box center [804, 408] width 1495 height 594
click at [591, 474] on div "Add Column" at bounding box center [804, 408] width 1495 height 594
click at [603, 520] on div "Add Column" at bounding box center [804, 408] width 1495 height 594
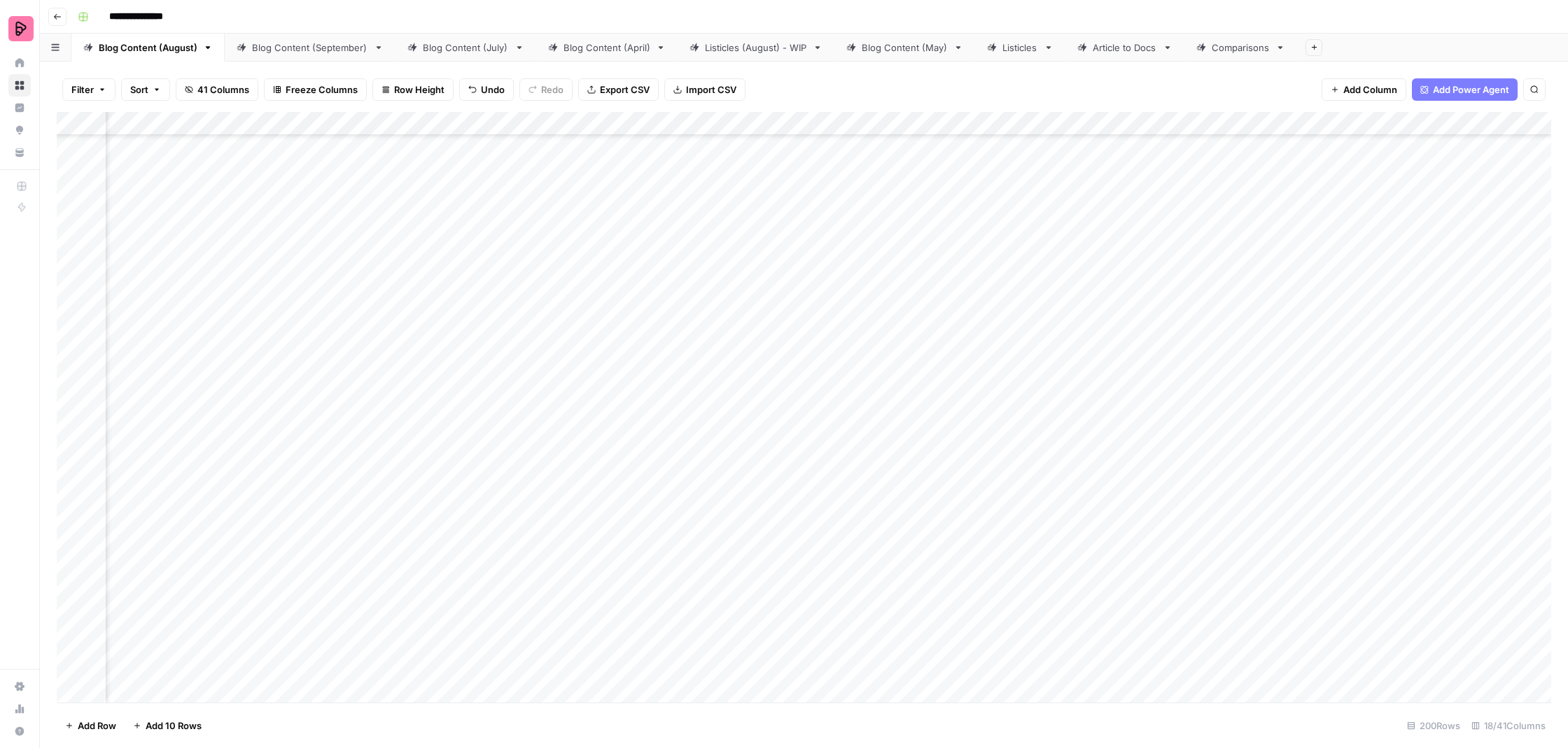
click at [588, 293] on div "Add Column" at bounding box center [804, 408] width 1495 height 594
click at [596, 332] on div "Add Column" at bounding box center [804, 408] width 1495 height 594
click at [852, 302] on div "Add Column" at bounding box center [804, 408] width 1495 height 594
click at [853, 302] on div "Add Column" at bounding box center [804, 408] width 1495 height 594
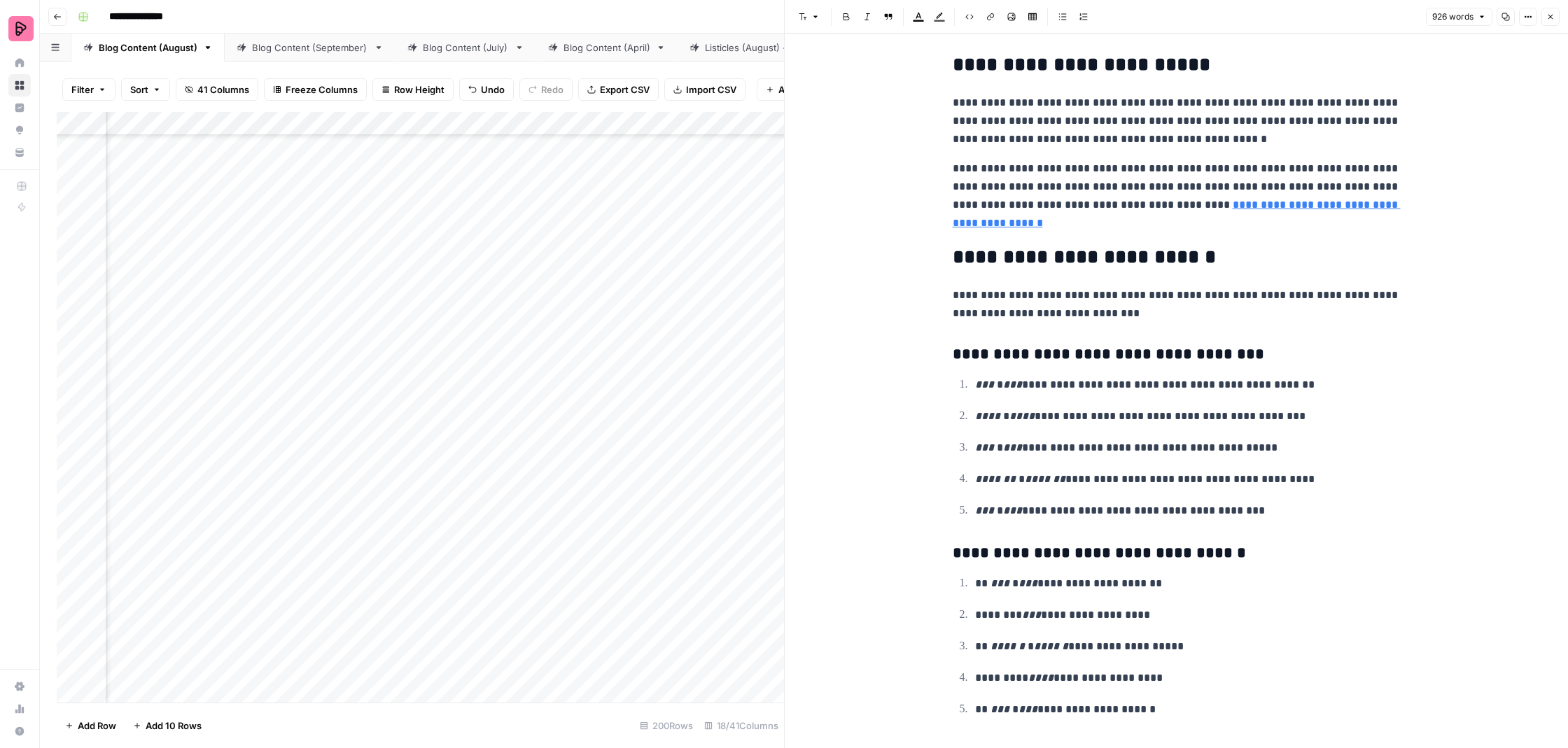
scroll to position [3161, 0]
click at [1556, 17] on button "Close" at bounding box center [1551, 17] width 19 height 19
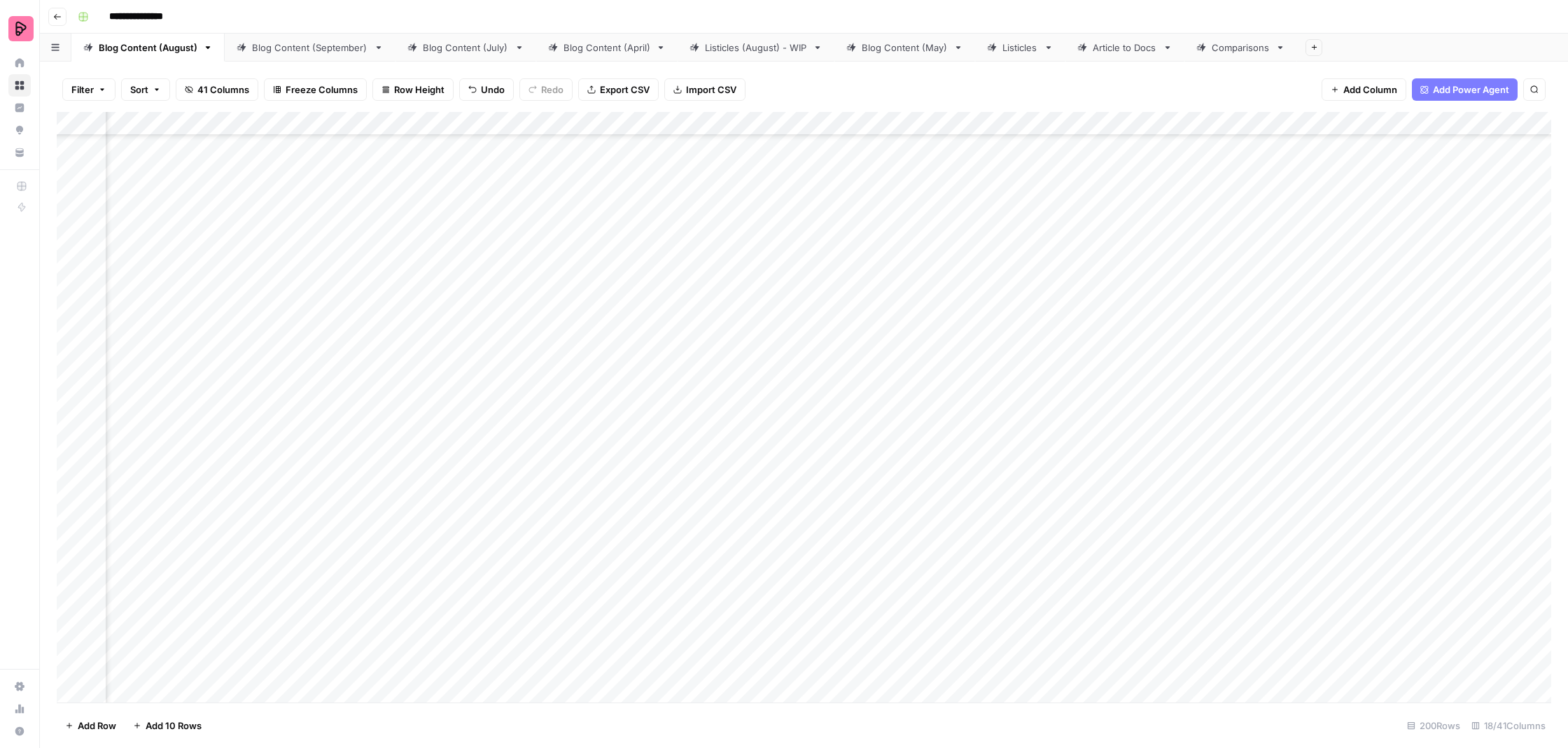
click at [985, 299] on div "Add Column" at bounding box center [804, 408] width 1495 height 594
click at [986, 329] on div "Add Column" at bounding box center [804, 408] width 1495 height 594
click at [1108, 295] on div "Add Column" at bounding box center [804, 408] width 1495 height 594
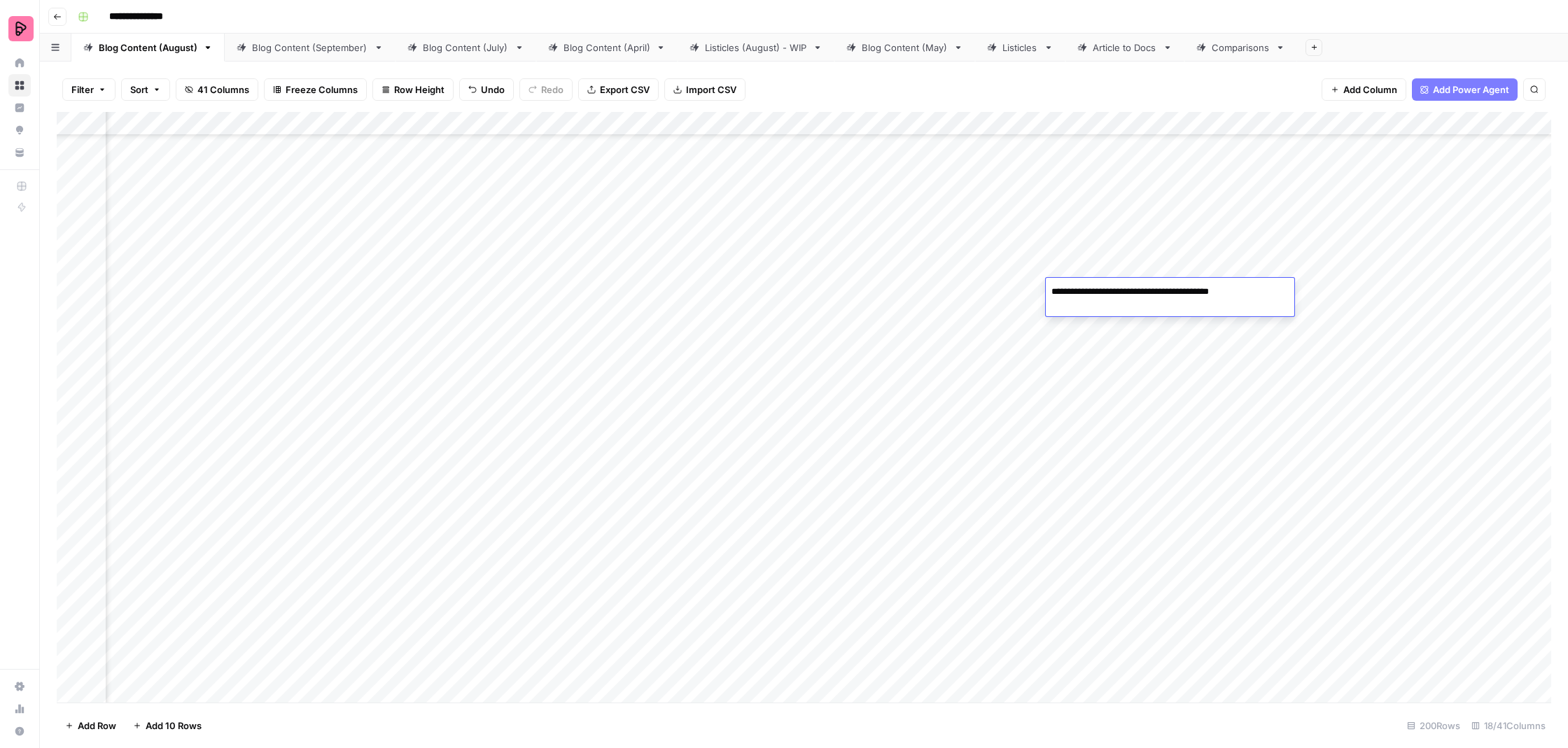
click at [953, 301] on div "Add Column" at bounding box center [804, 408] width 1495 height 594
click at [1219, 301] on div "Add Column" at bounding box center [804, 408] width 1495 height 594
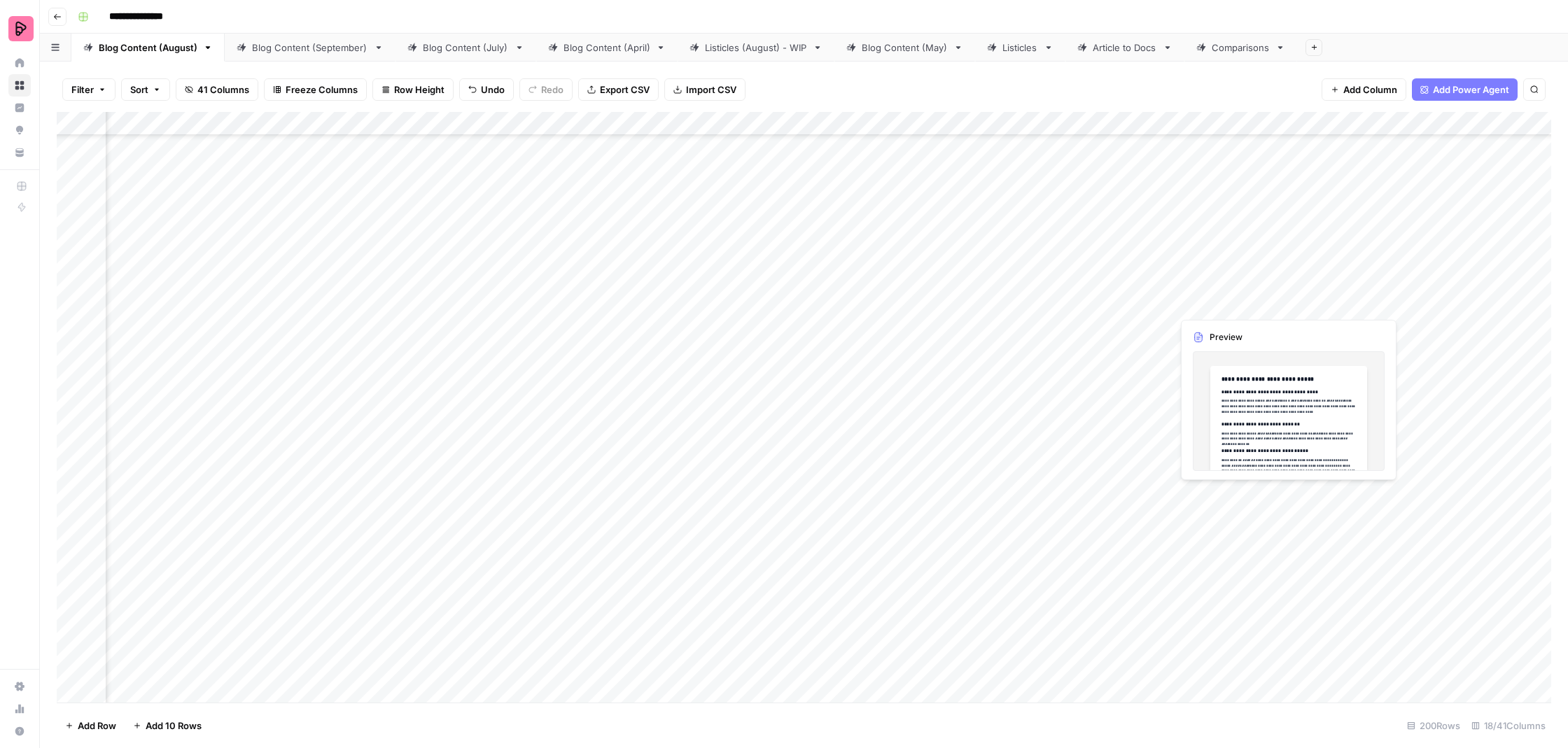
click at [1219, 301] on div "Add Column" at bounding box center [804, 408] width 1495 height 594
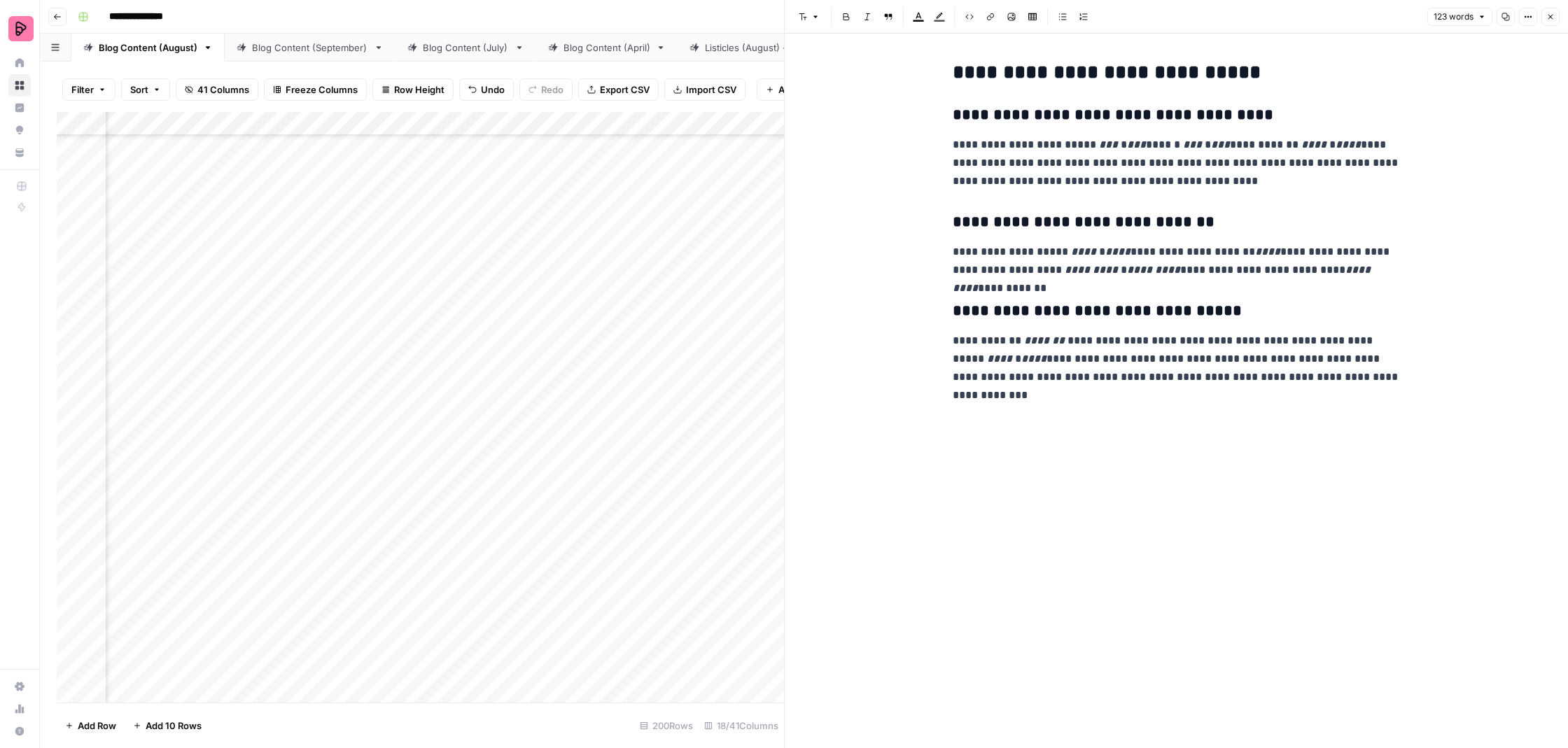
click at [1551, 19] on icon "button" at bounding box center [1550, 16] width 8 height 8
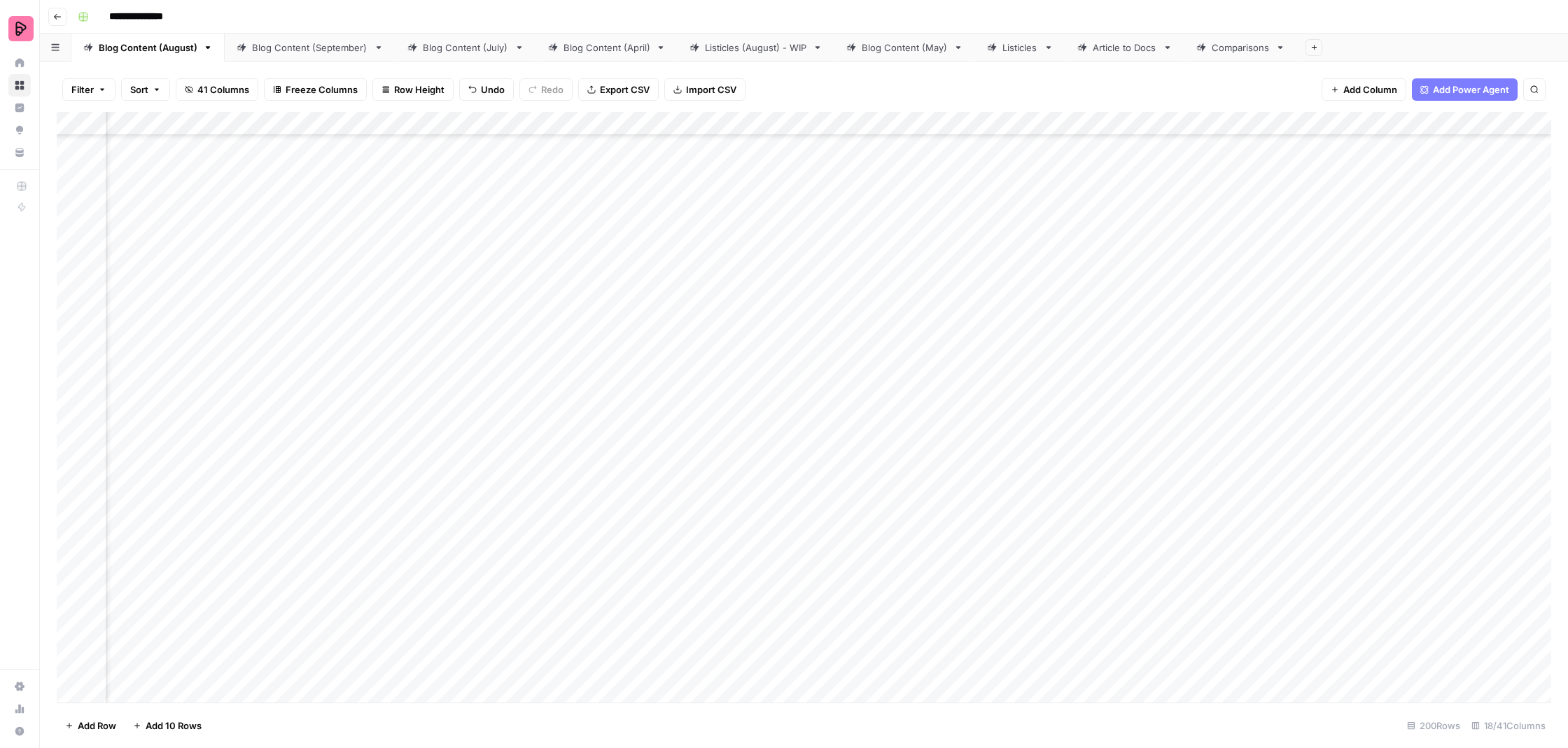
click at [469, 292] on div "Add Column" at bounding box center [804, 408] width 1495 height 594
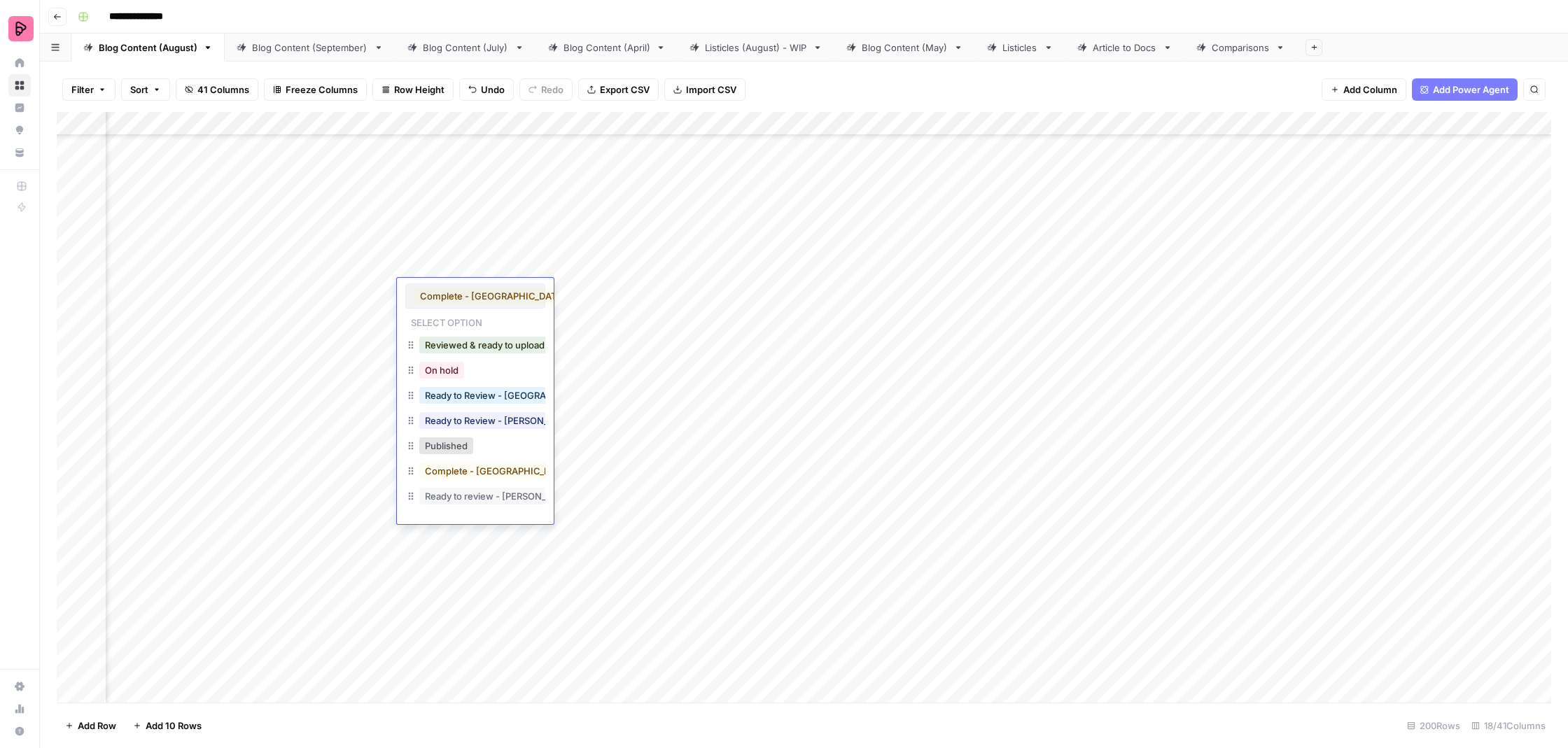
scroll to position [1, 0]
click at [500, 347] on button "Reviewed & ready to upload" at bounding box center [485, 345] width 131 height 17
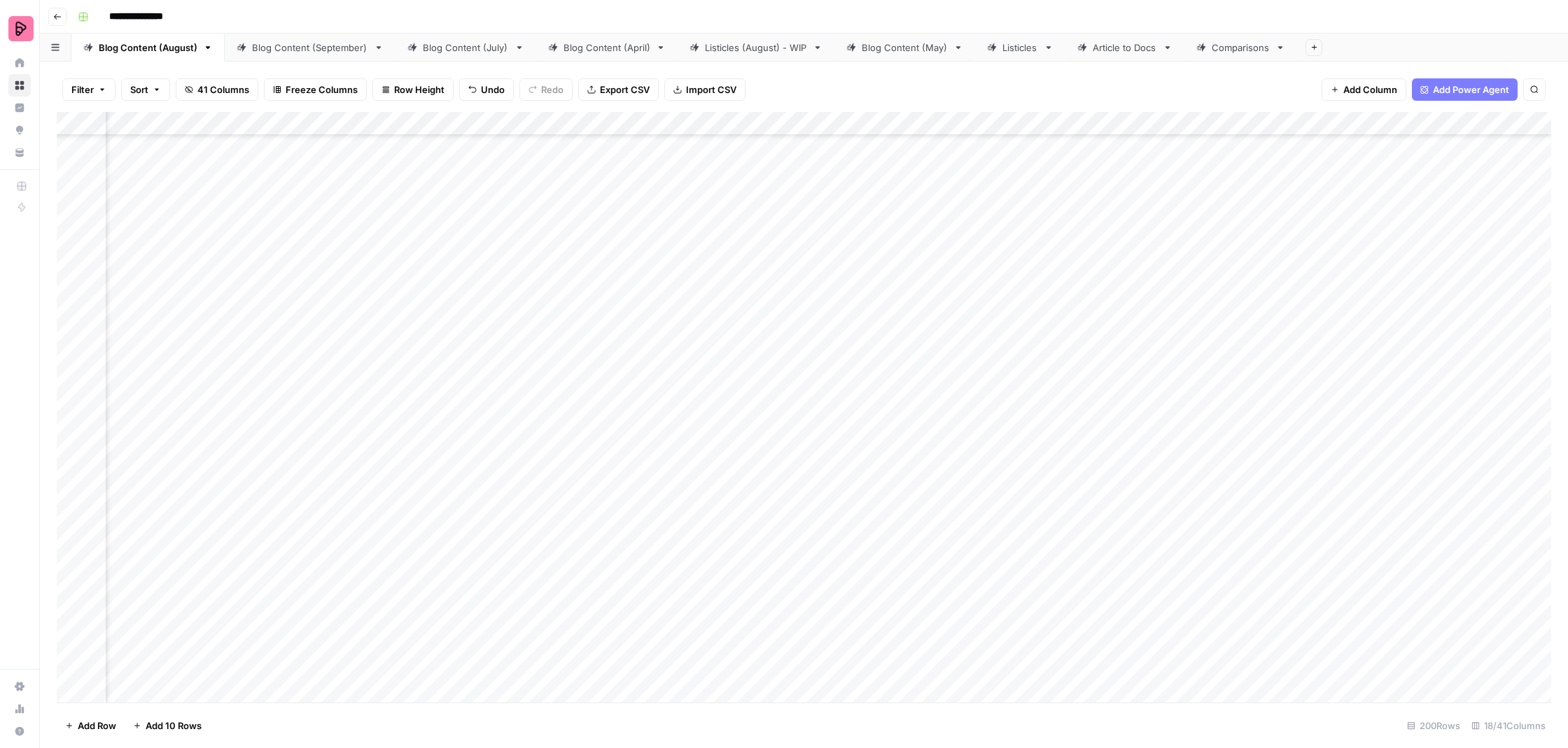
click at [590, 336] on div "Add Column" at bounding box center [804, 408] width 1495 height 594
click at [576, 365] on div "Add Column" at bounding box center [804, 408] width 1495 height 594
click at [972, 334] on div "Add Column" at bounding box center [804, 408] width 1495 height 594
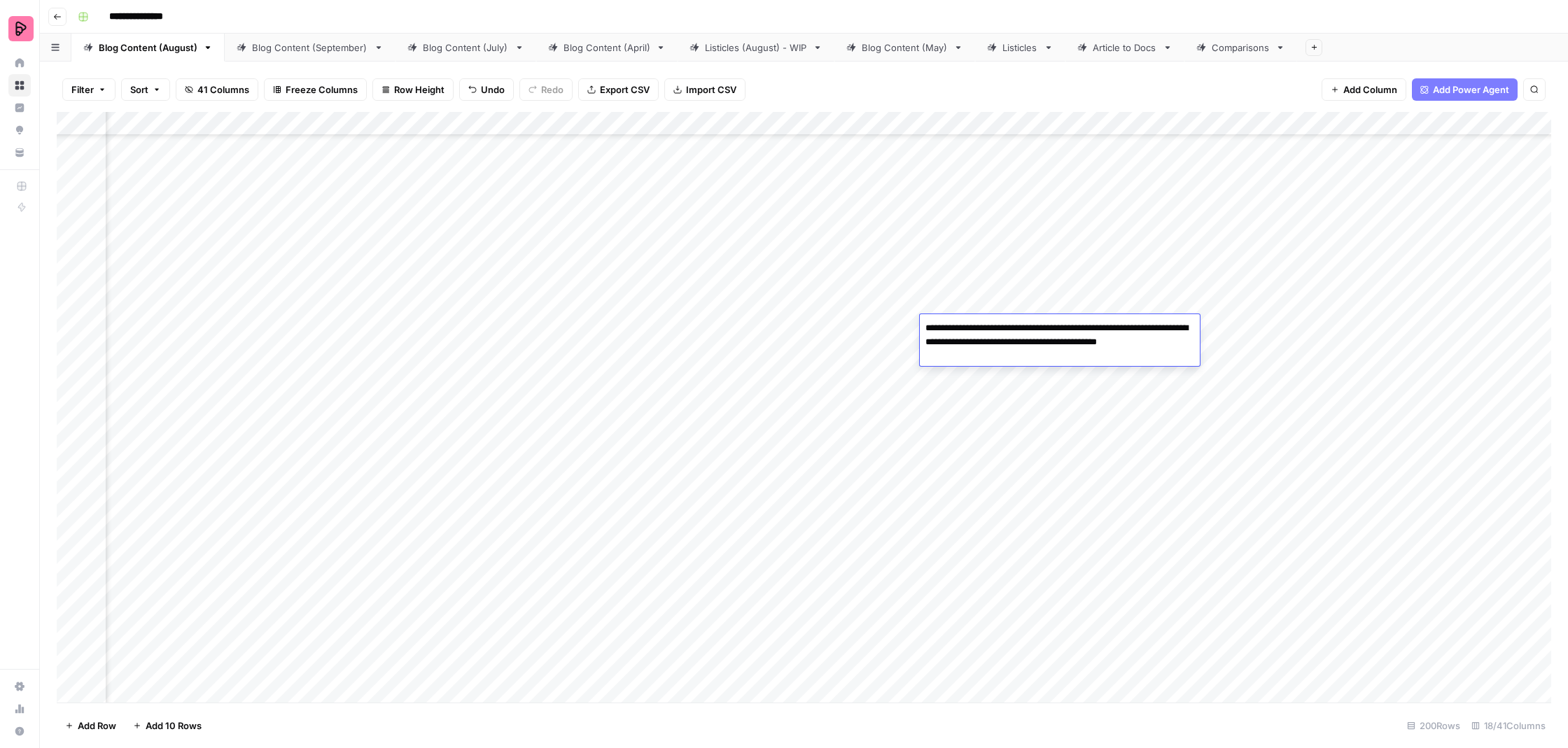
click at [1011, 376] on div "Add Column" at bounding box center [804, 408] width 1495 height 594
click at [1106, 333] on div "Add Column" at bounding box center [804, 408] width 1495 height 594
click at [1106, 333] on div "Add Column" at bounding box center [804, 408] width 1495 height 594
click at [1112, 377] on div "Add Column" at bounding box center [804, 408] width 1495 height 594
click at [1214, 334] on div "Add Column" at bounding box center [804, 408] width 1495 height 594
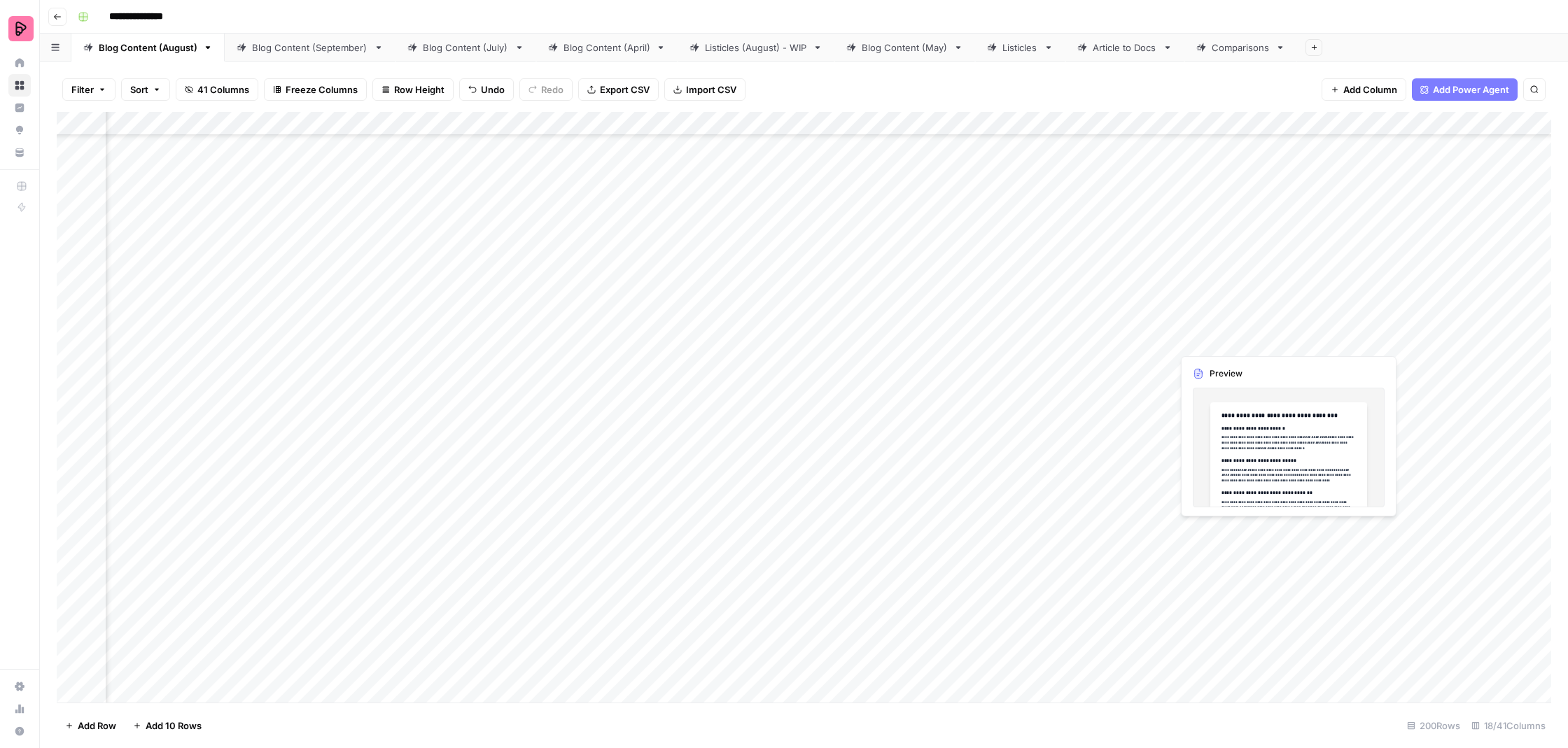
click at [1214, 334] on div "Add Column" at bounding box center [804, 408] width 1495 height 594
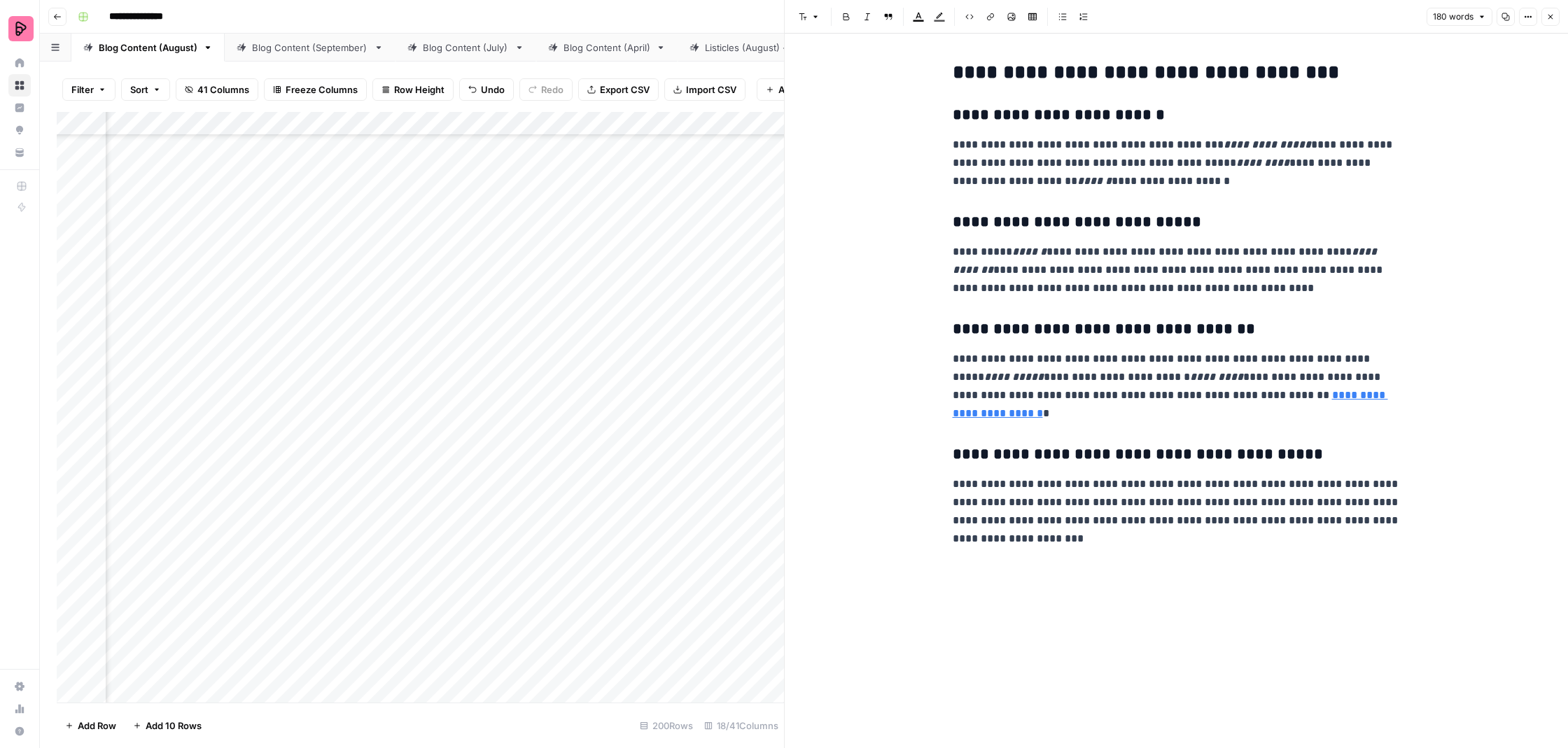
click at [1549, 22] on button "Close" at bounding box center [1551, 17] width 19 height 19
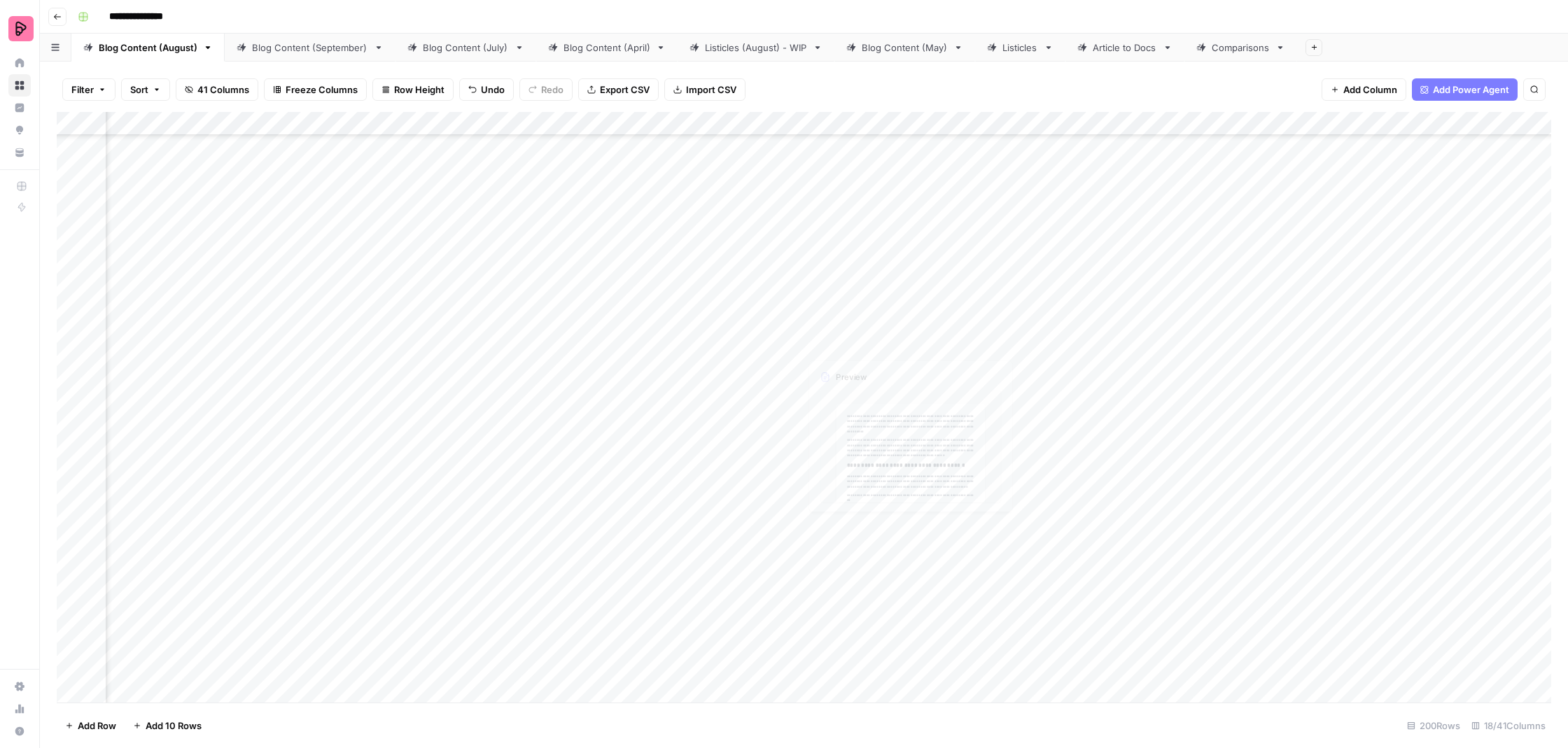
click at [837, 337] on div "Add Column" at bounding box center [804, 408] width 1495 height 594
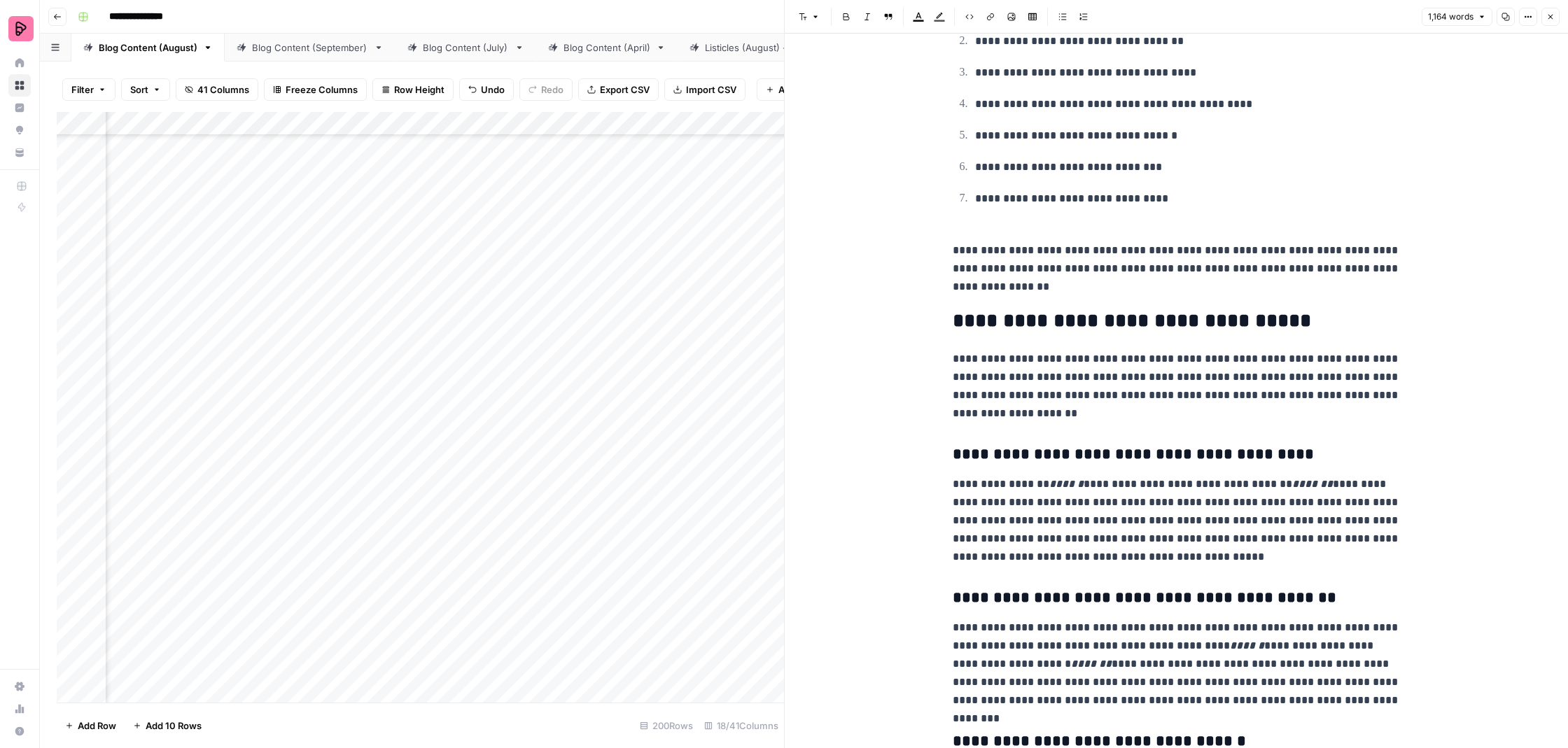
scroll to position [303, 0]
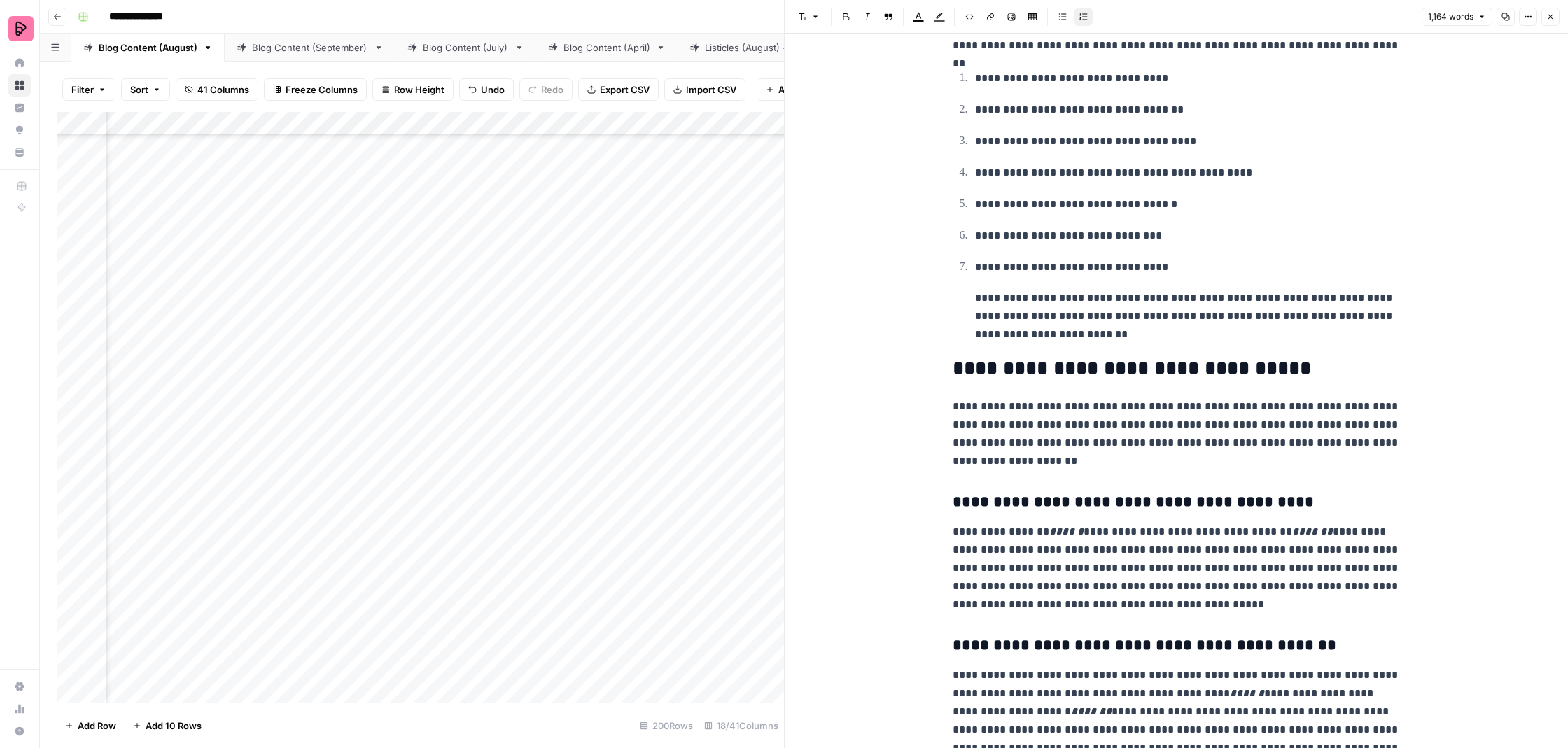
click at [1086, 14] on icon "button" at bounding box center [1084, 16] width 8 height 6
click at [974, 262] on p "**********" at bounding box center [1177, 269] width 448 height 19
click at [1084, 15] on icon "button" at bounding box center [1083, 16] width 8 height 8
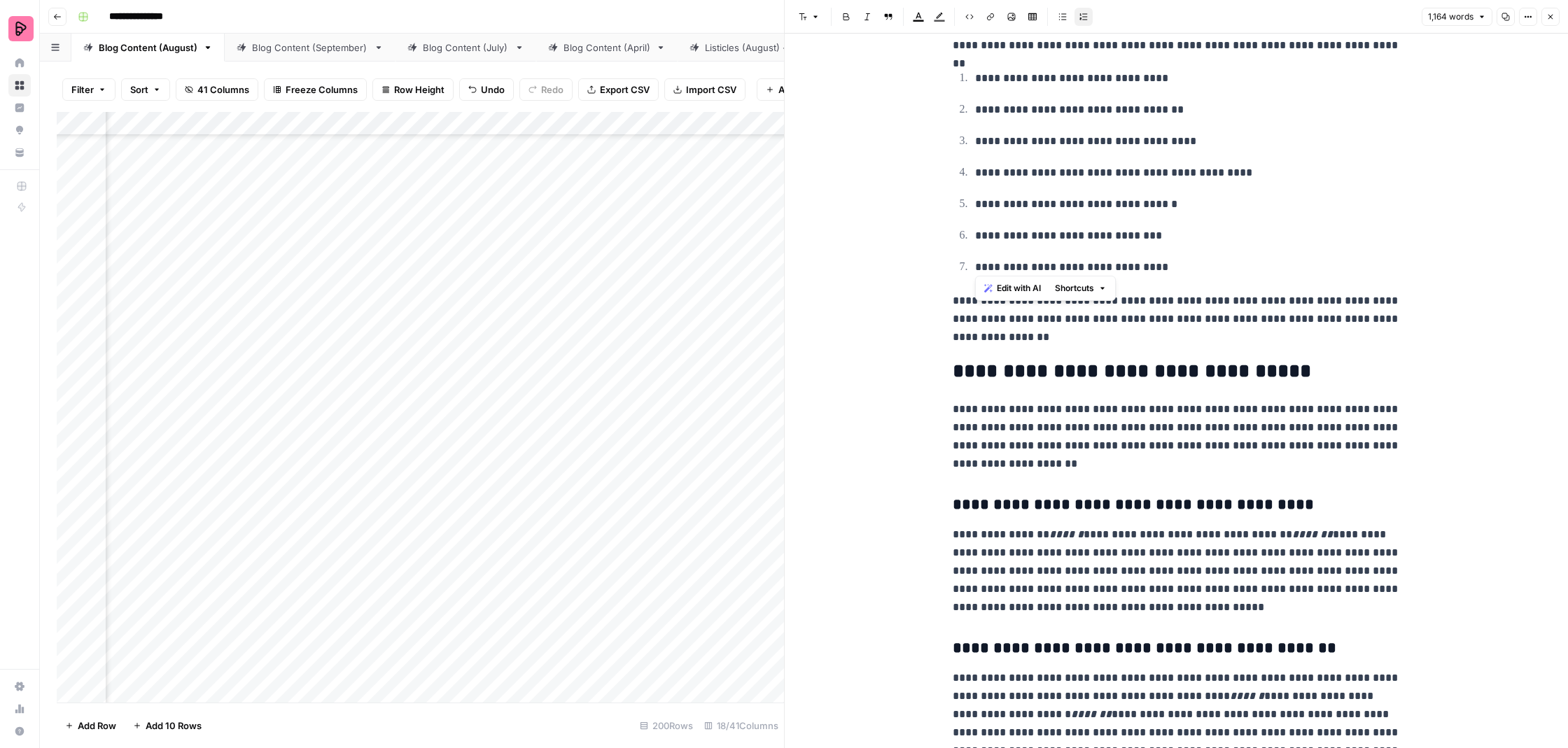
click at [1195, 249] on ol "**********" at bounding box center [1177, 173] width 448 height 209
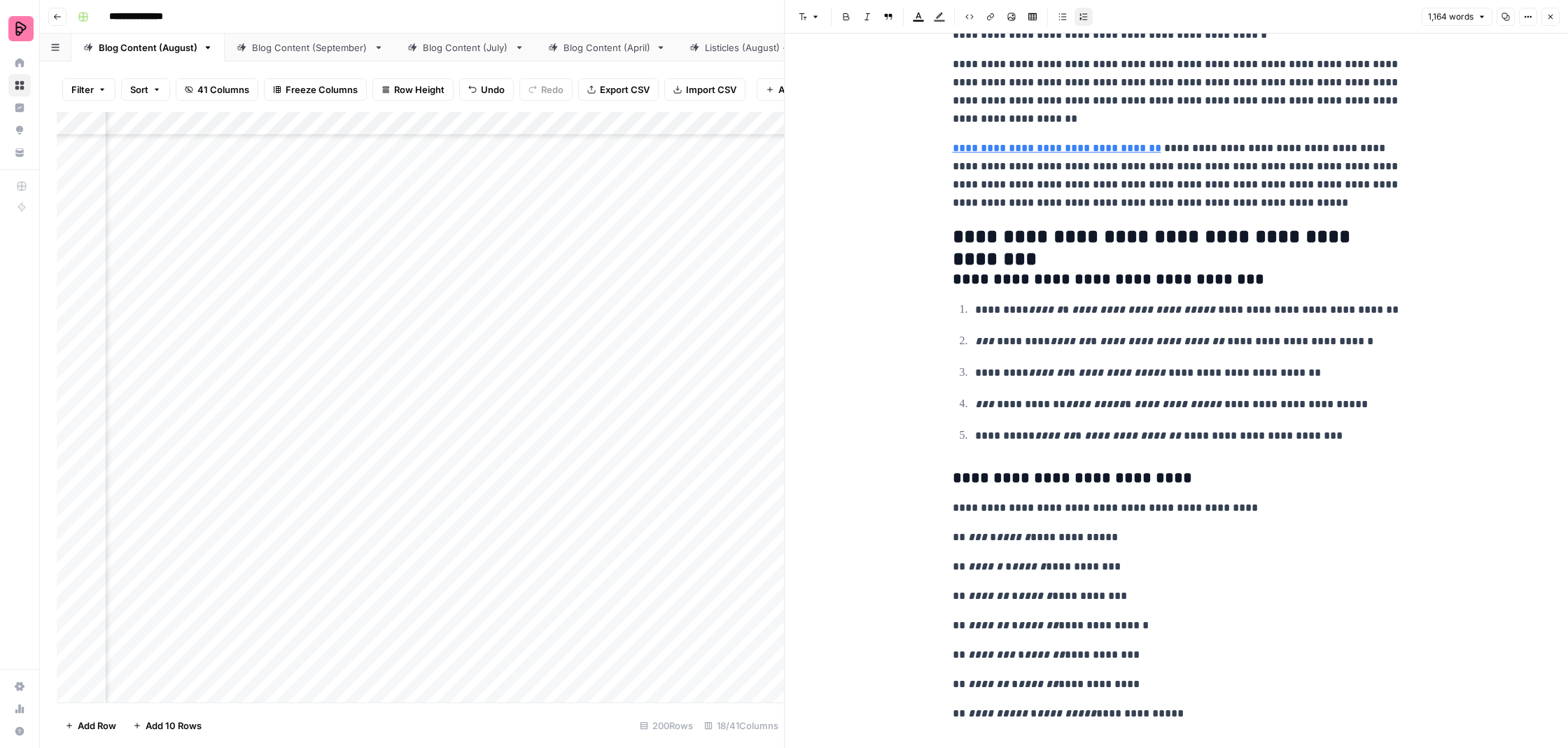
scroll to position [0, 0]
click at [1554, 24] on button "Close" at bounding box center [1551, 17] width 19 height 19
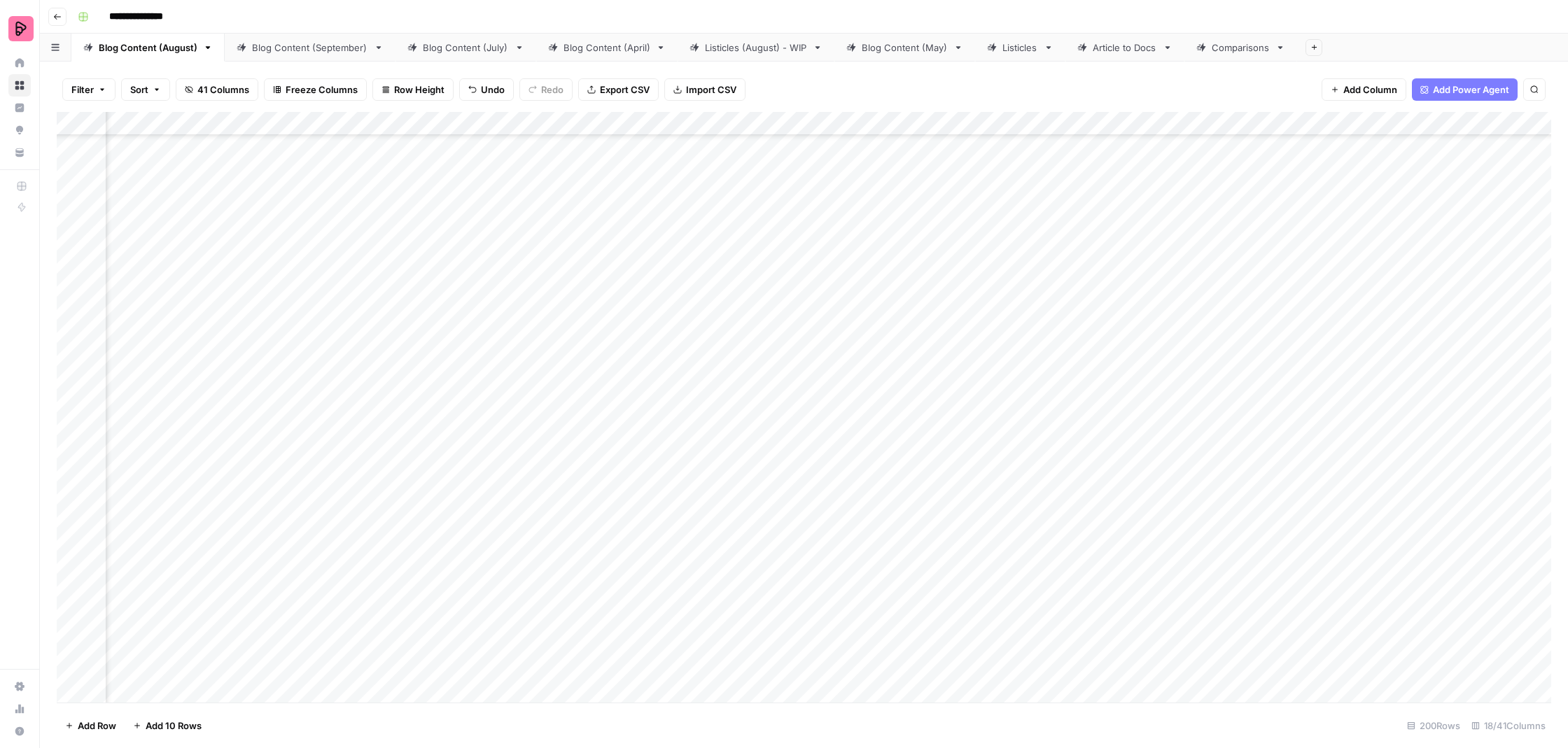
click at [469, 333] on div "Add Column" at bounding box center [804, 408] width 1495 height 594
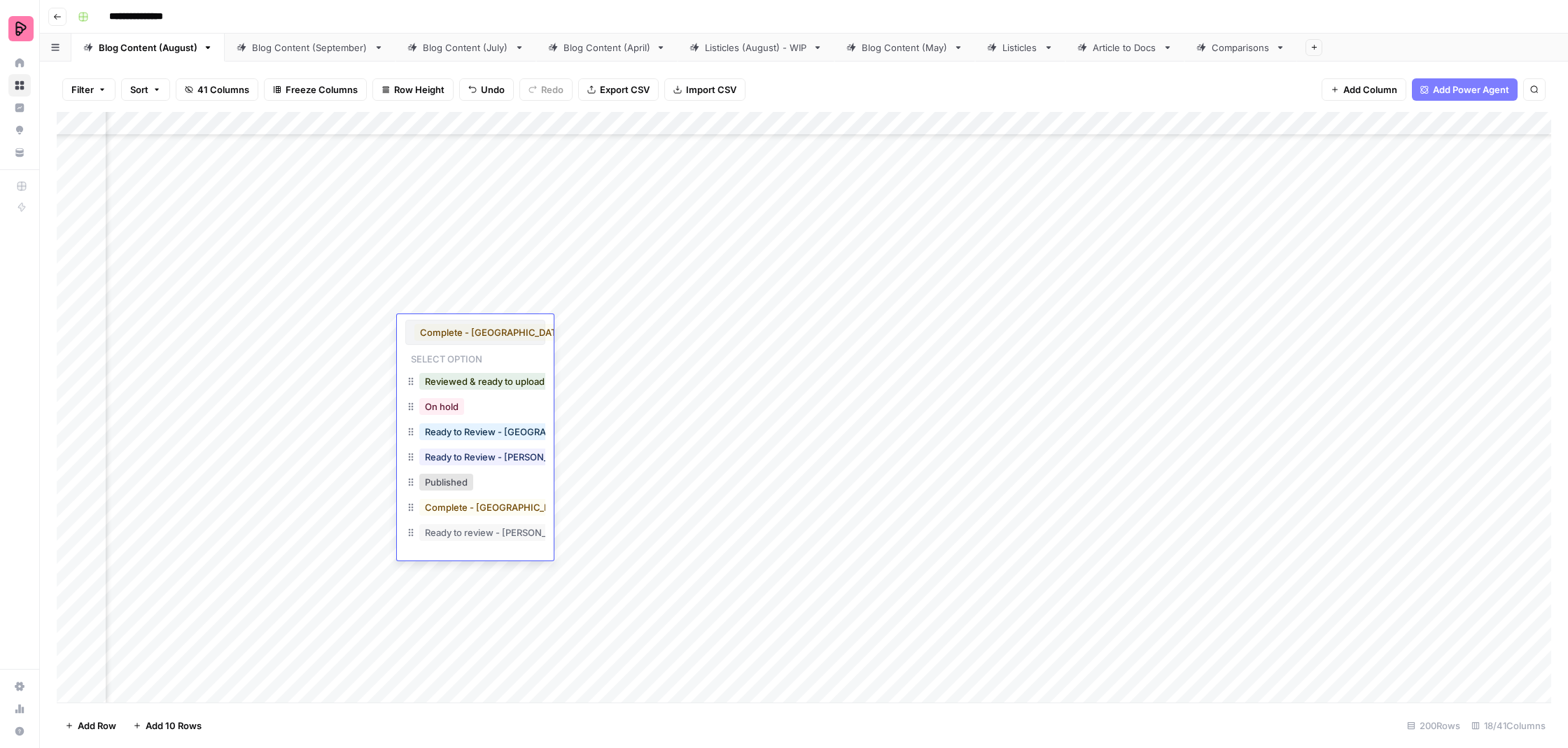
scroll to position [1, 0]
click at [496, 390] on div "Reviewed & ready to upload" at bounding box center [485, 381] width 137 height 19
click at [496, 385] on button "Reviewed & ready to upload" at bounding box center [485, 381] width 131 height 17
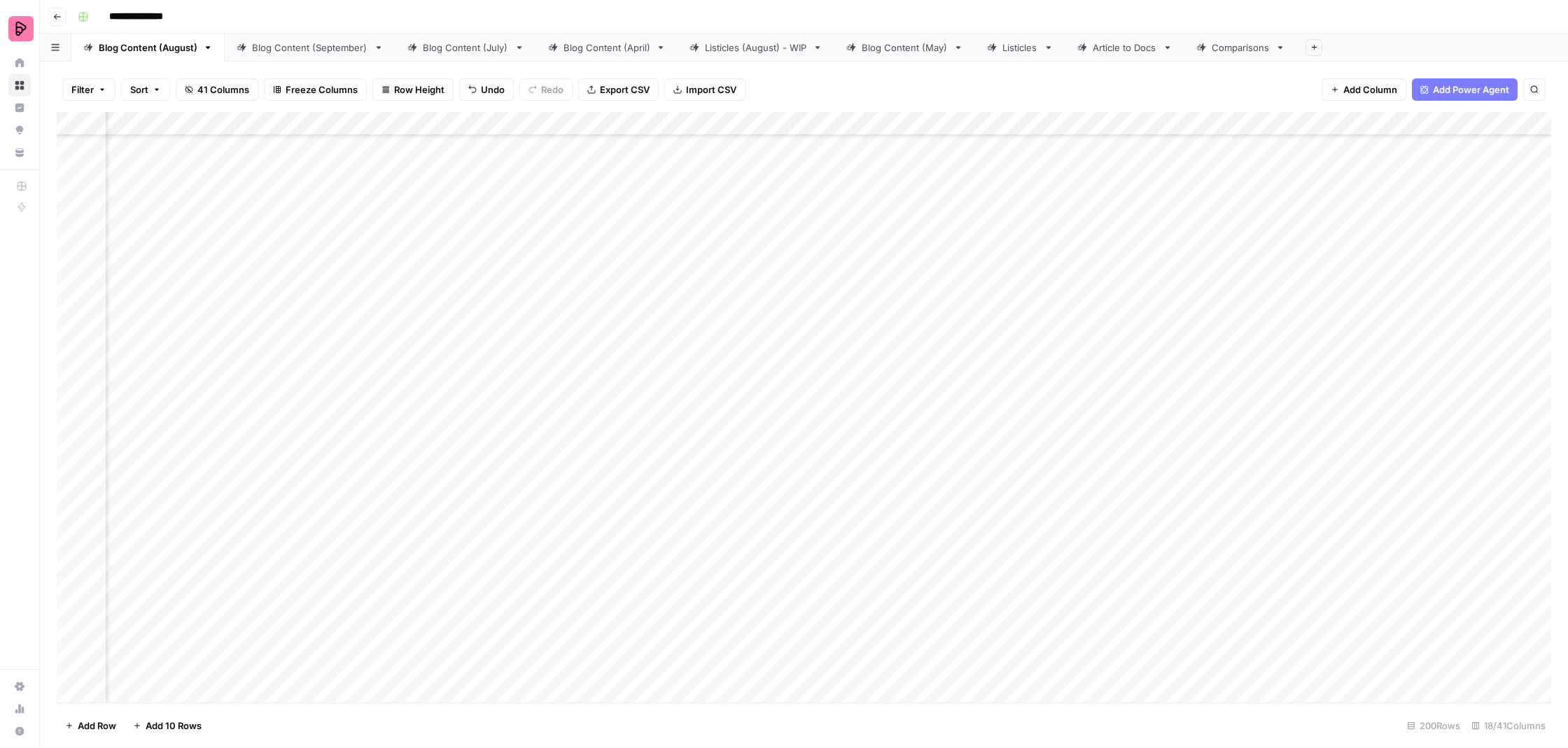
click at [584, 380] on div "Add Column" at bounding box center [804, 408] width 1495 height 594
click at [583, 408] on div "Add Column" at bounding box center [804, 408] width 1495 height 594
click at [974, 373] on div "Add Column" at bounding box center [804, 408] width 1495 height 594
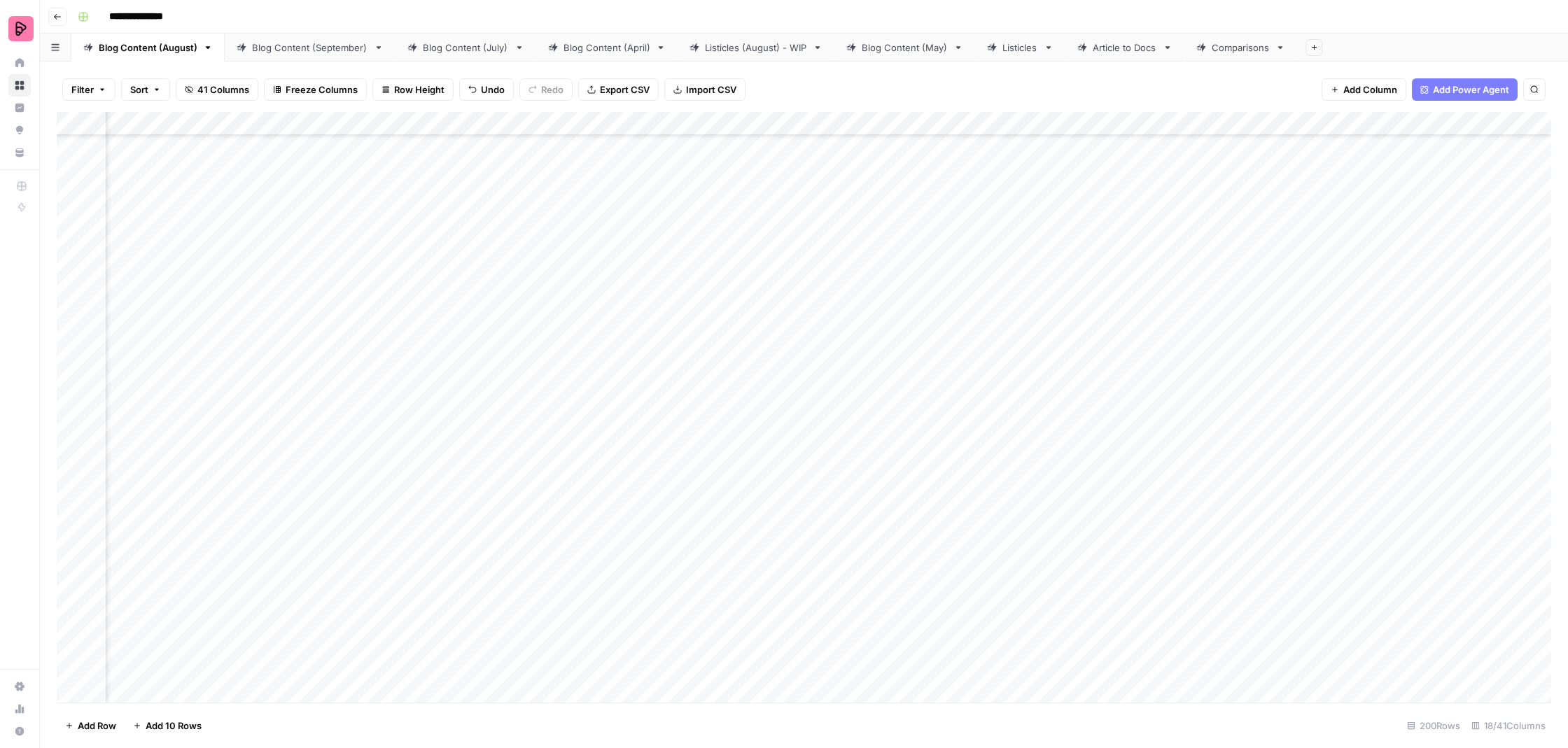
click at [959, 413] on div "Add Column" at bounding box center [804, 408] width 1495 height 594
click at [1092, 375] on div "Add Column" at bounding box center [804, 408] width 1495 height 594
click at [984, 371] on div "Add Column" at bounding box center [804, 408] width 1495 height 594
click at [1223, 368] on div "Add Column" at bounding box center [804, 408] width 1495 height 594
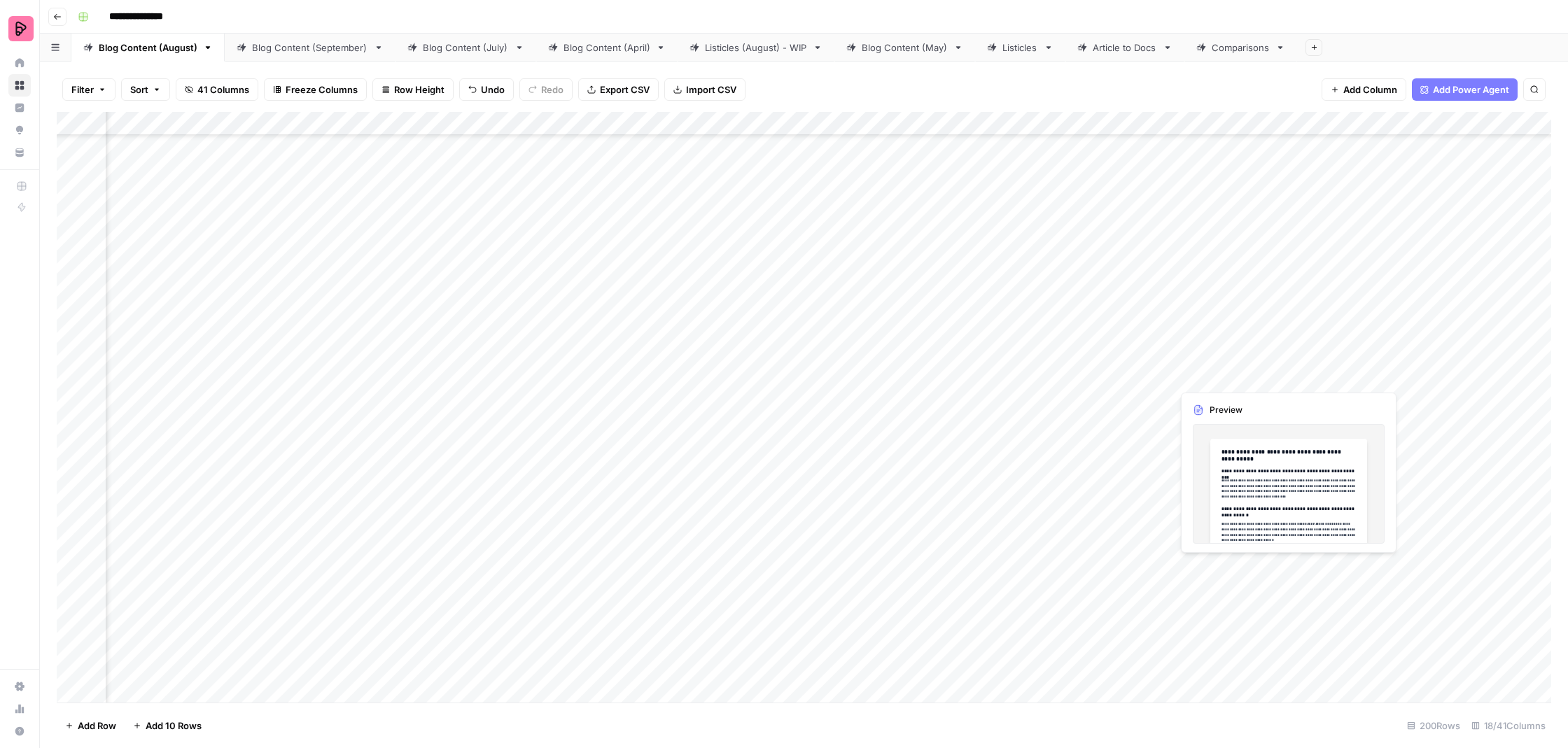
click at [1223, 368] on div "Add Column" at bounding box center [804, 408] width 1495 height 594
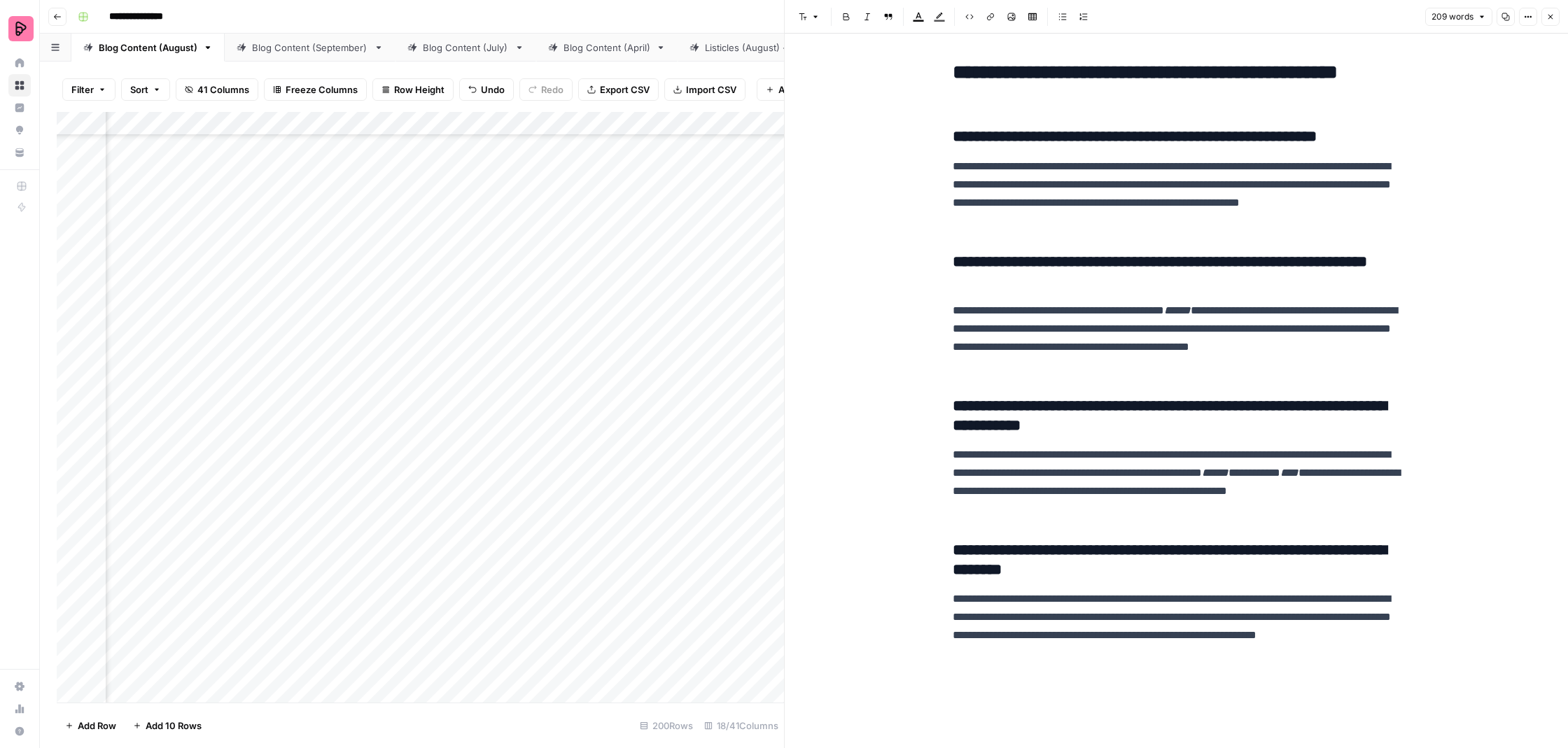
click at [1550, 19] on icon "button" at bounding box center [1550, 16] width 8 height 8
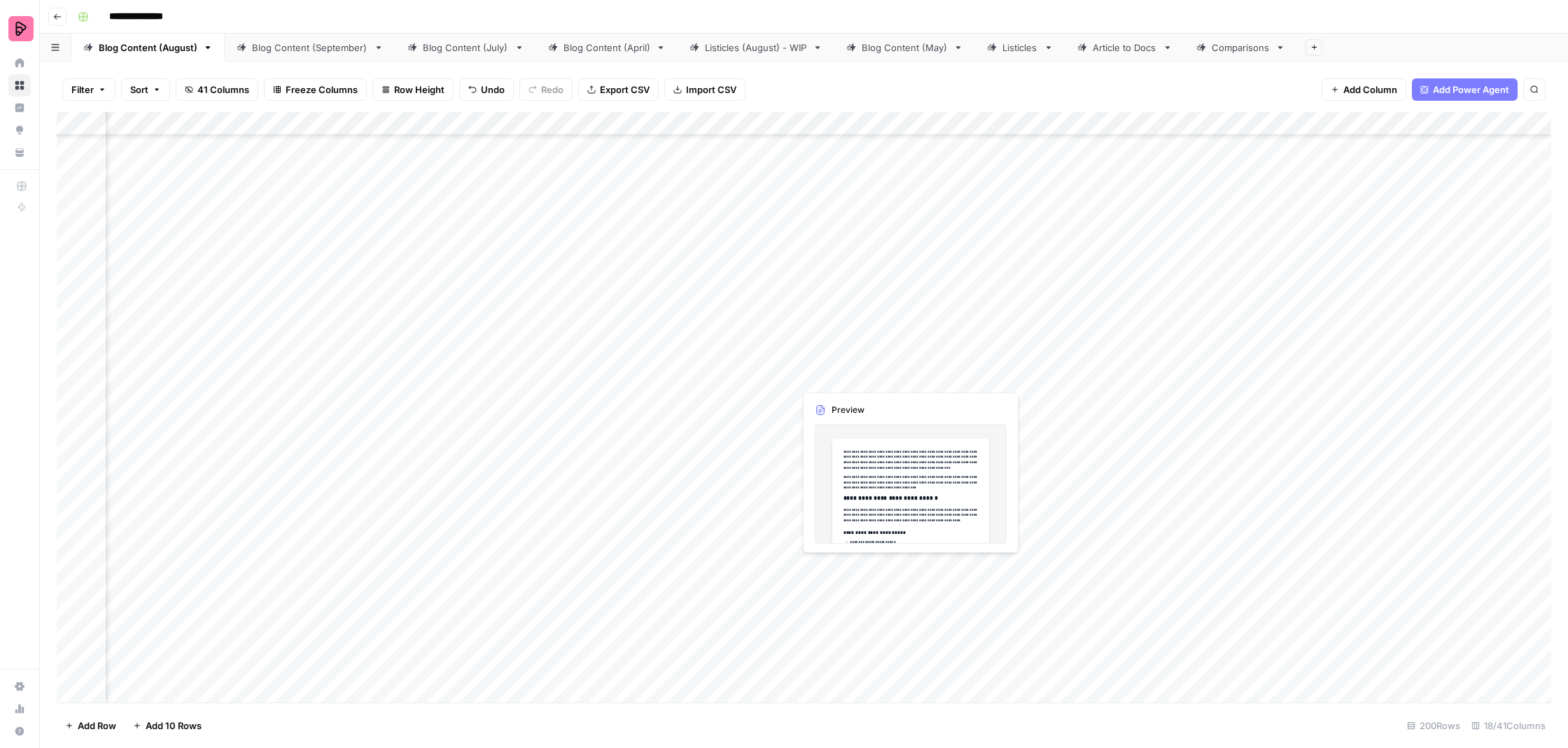
click at [802, 367] on div "Add Column" at bounding box center [804, 408] width 1495 height 594
click at [802, 367] on div "Add Column" at bounding box center [804, 408] width 1495 height 594
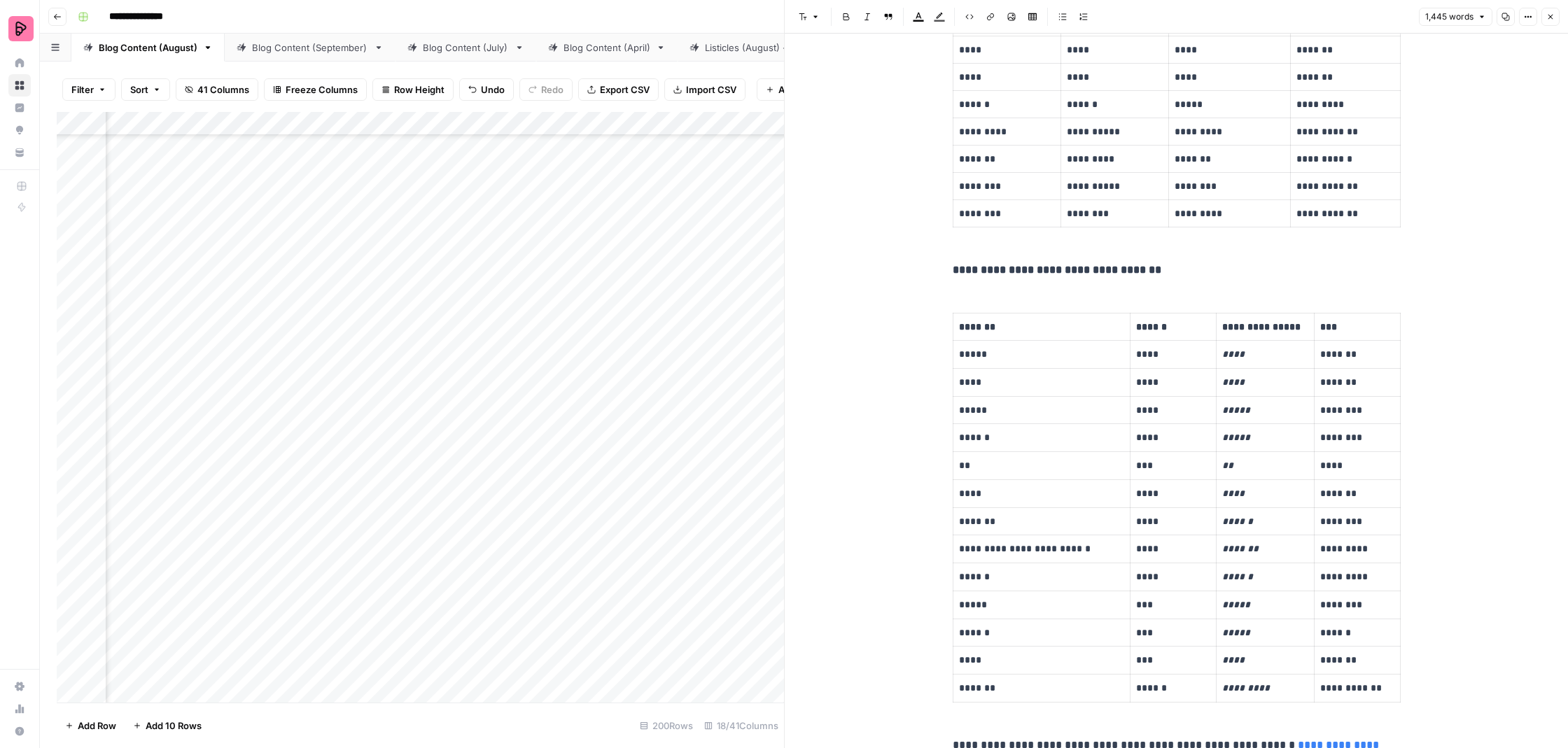
scroll to position [1521, 0]
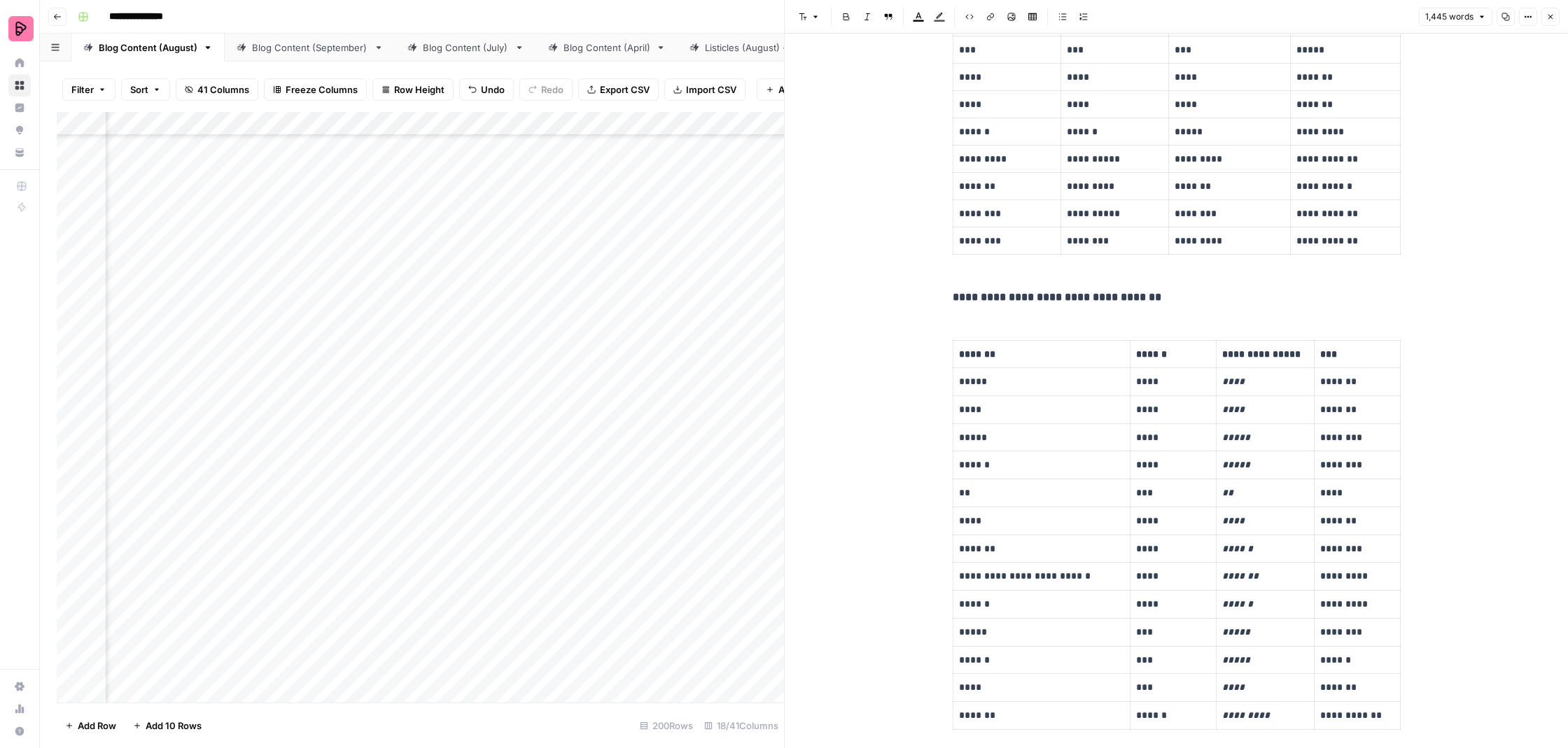
click at [1549, 16] on icon "button" at bounding box center [1550, 16] width 8 height 8
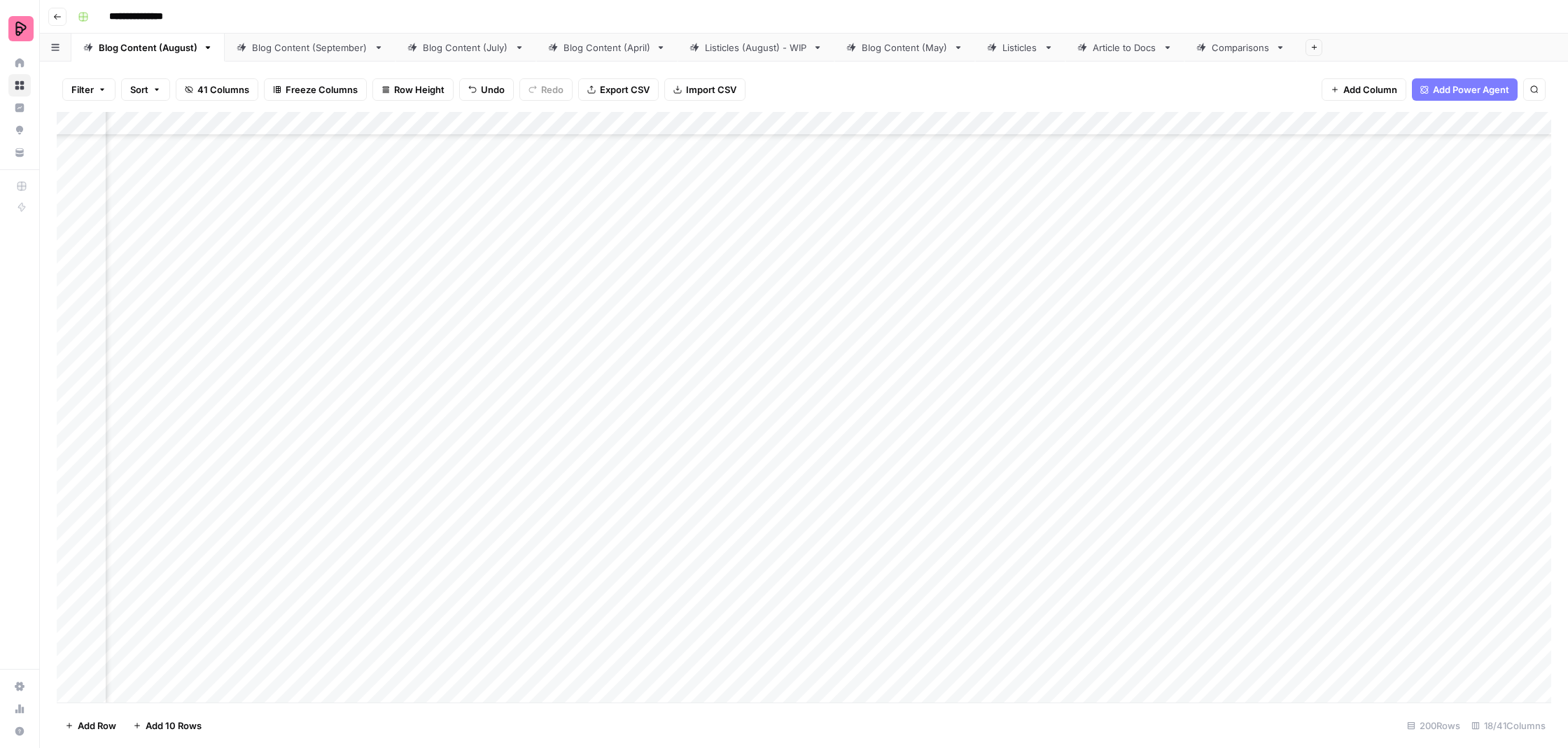
click at [477, 364] on div "Add Column" at bounding box center [804, 408] width 1495 height 594
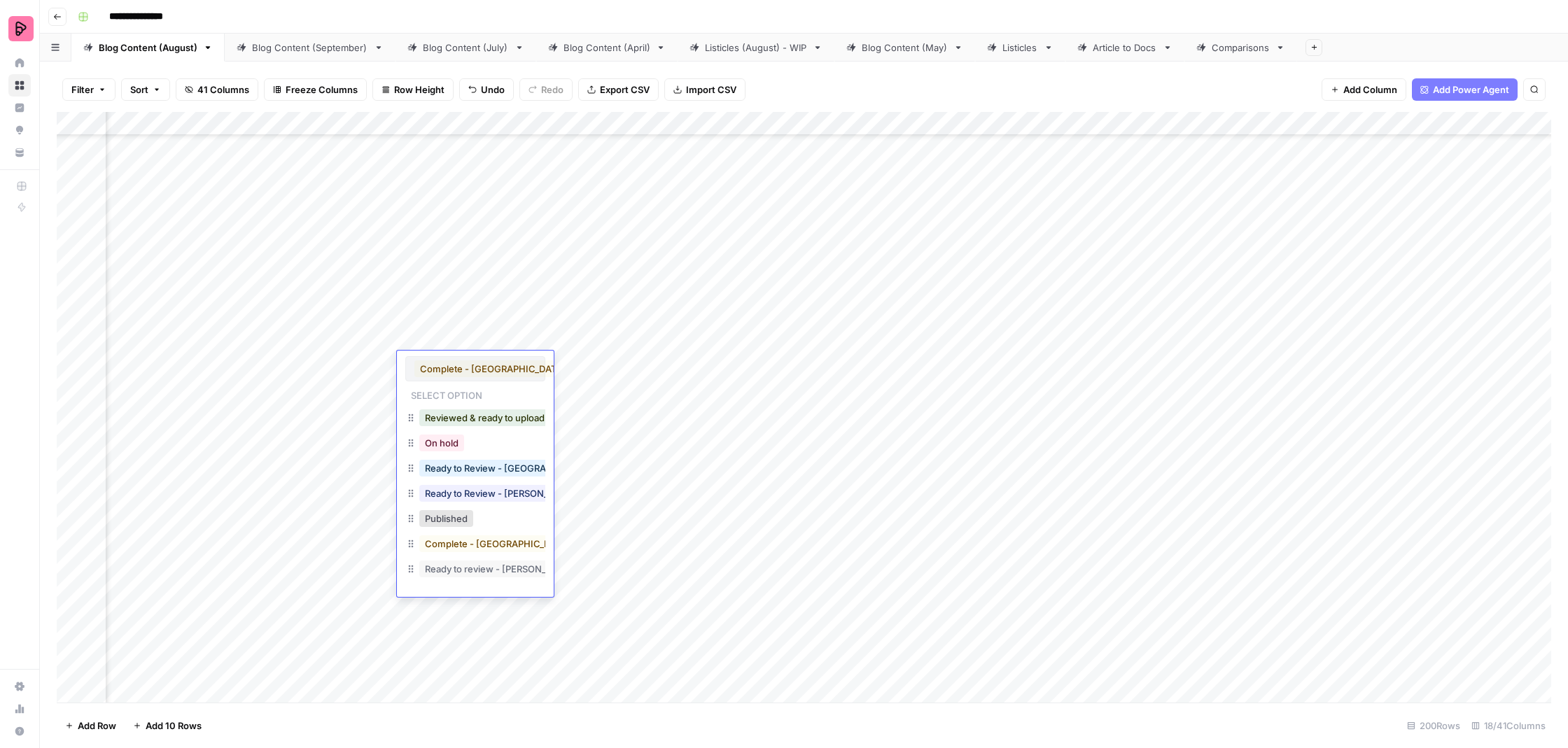
scroll to position [1, 0]
click at [500, 469] on button "Ready to Review - [GEOGRAPHIC_DATA]" at bounding box center [511, 469] width 185 height 17
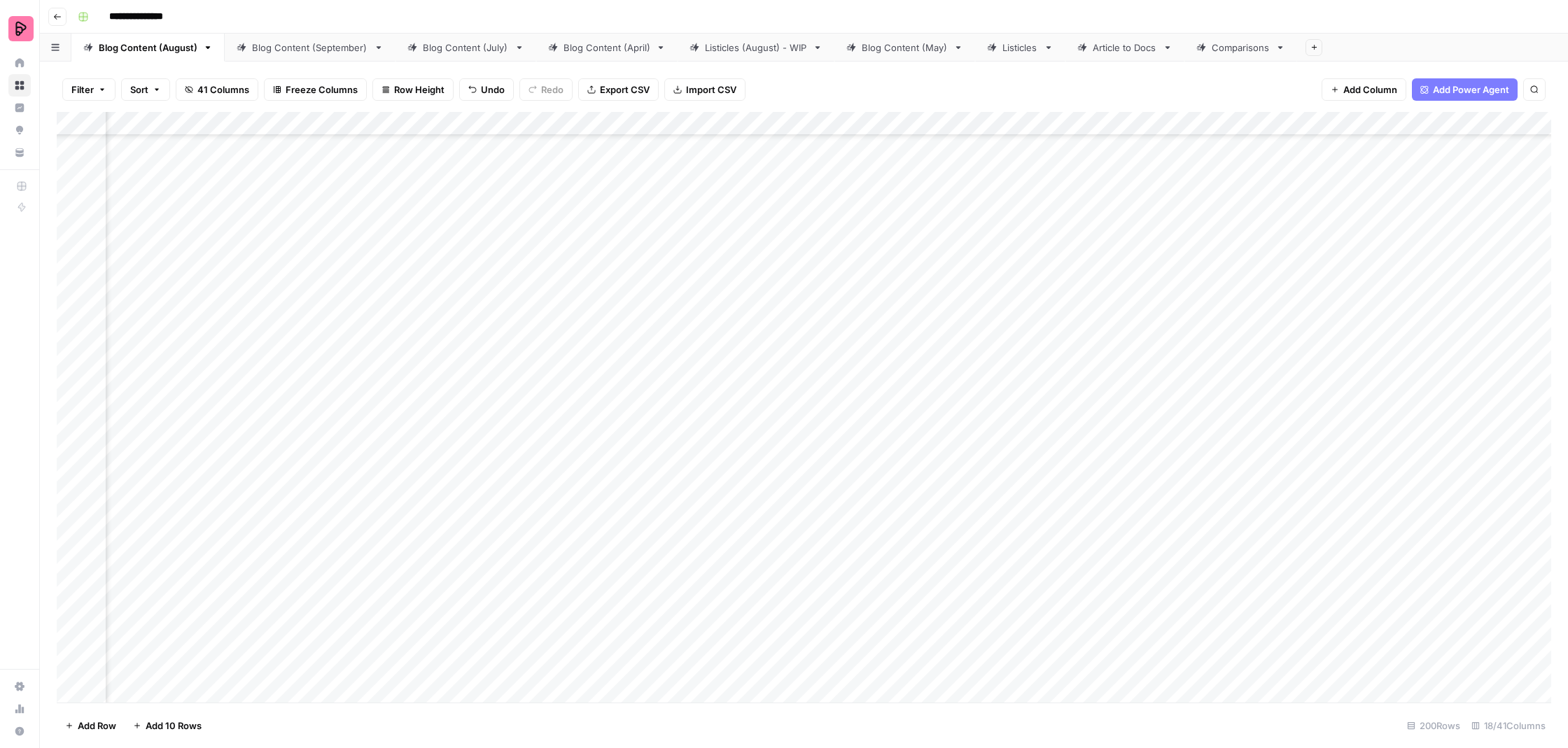
click at [591, 410] on div "Add Column" at bounding box center [804, 408] width 1495 height 594
click at [602, 408] on div "Add Column" at bounding box center [804, 408] width 1495 height 594
click at [602, 408] on textarea "**********" at bounding box center [682, 408] width 280 height 34
click at [602, 408] on textarea "**********" at bounding box center [656, 401] width 229 height 19
click at [834, 402] on div "Add Column" at bounding box center [804, 408] width 1495 height 594
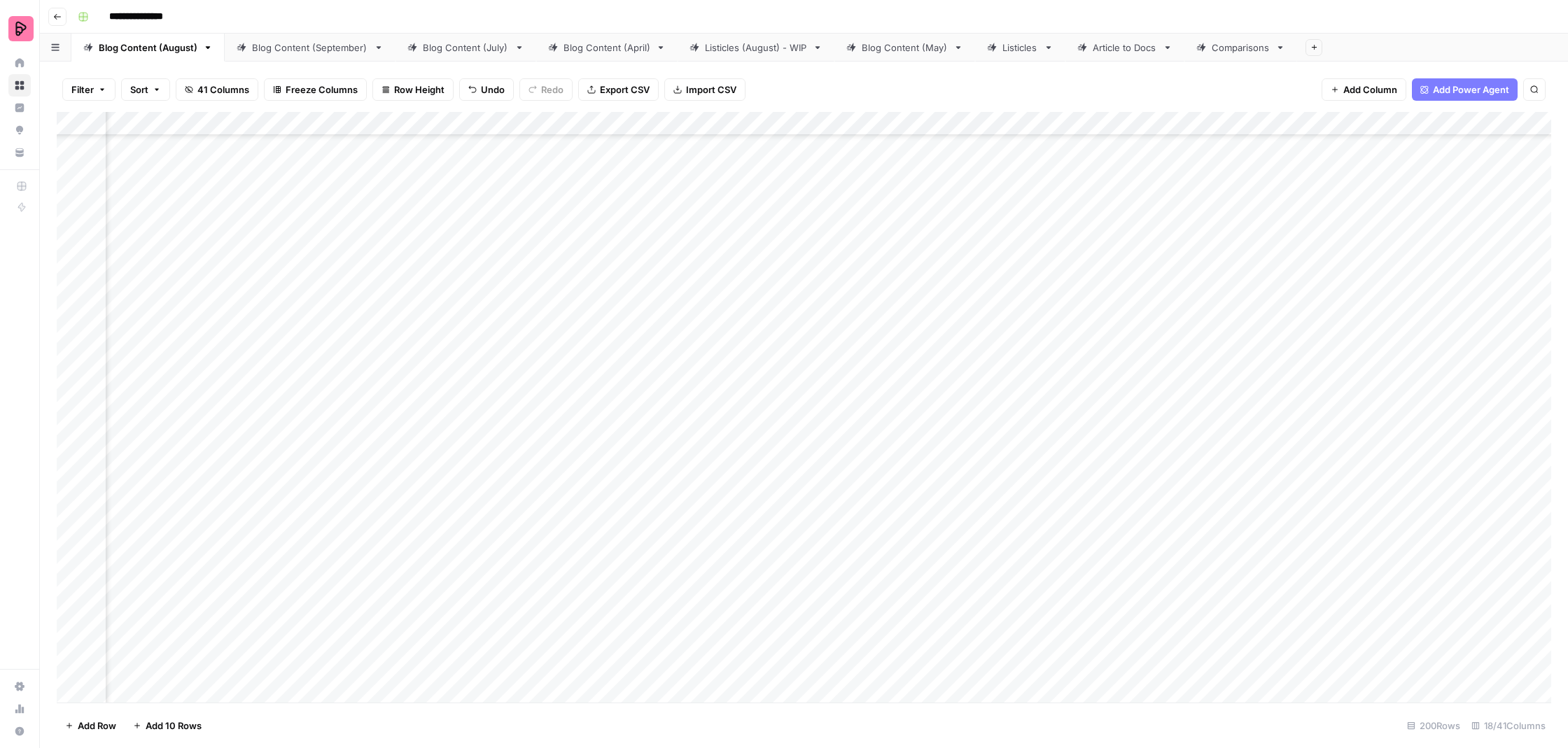
click at [834, 402] on div "Add Column" at bounding box center [804, 408] width 1495 height 594
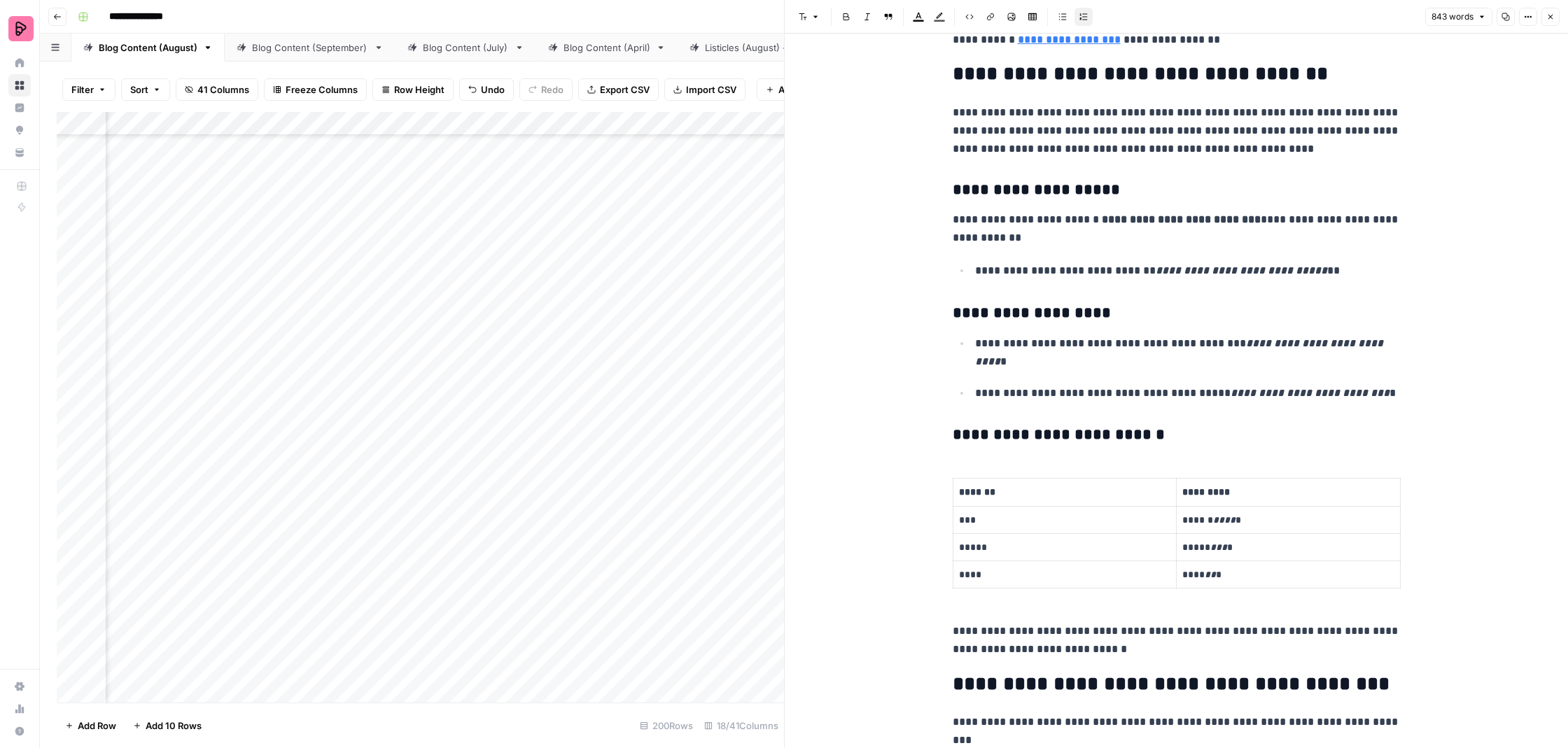
scroll to position [1204, 0]
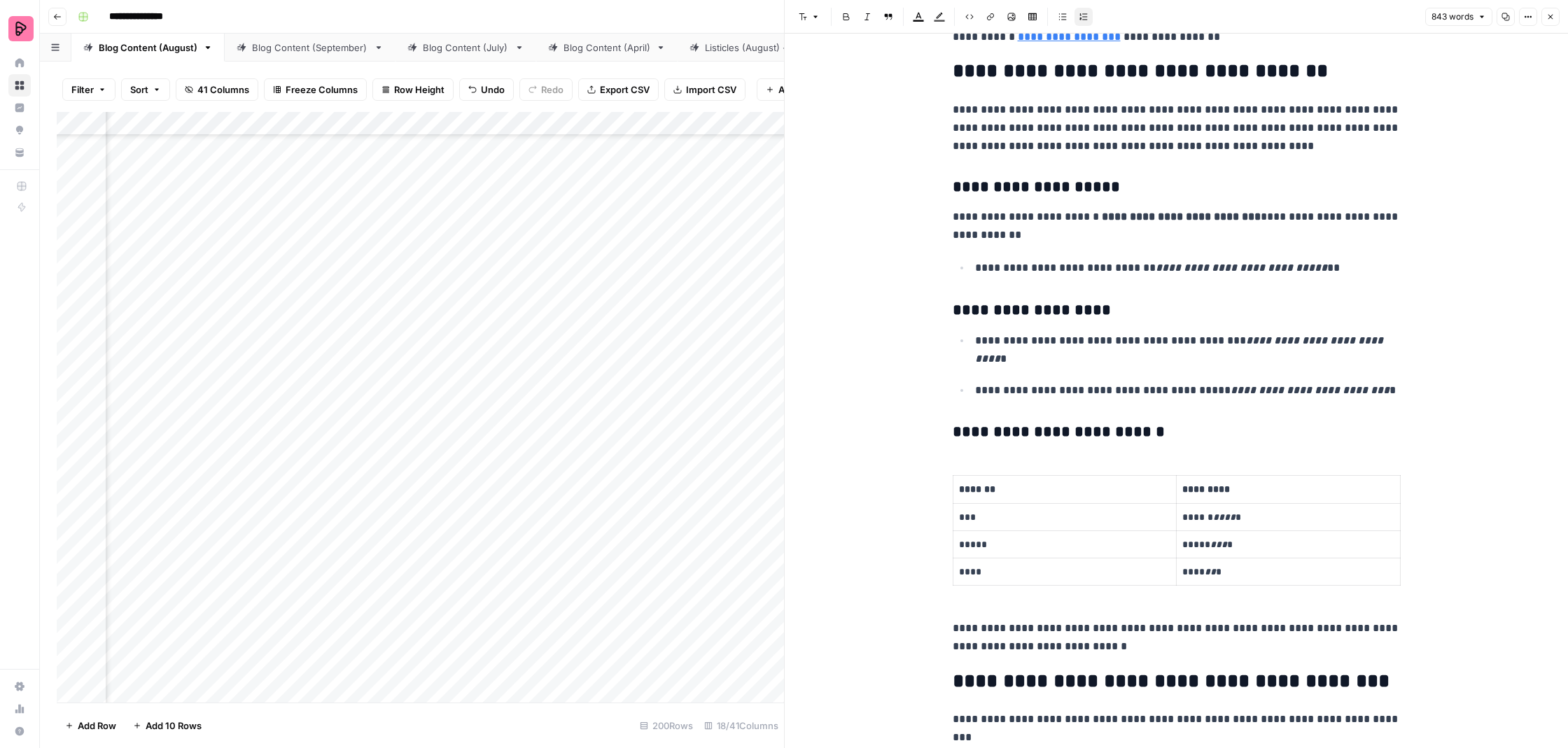
click at [1229, 64] on h2 "**********" at bounding box center [1177, 71] width 448 height 22
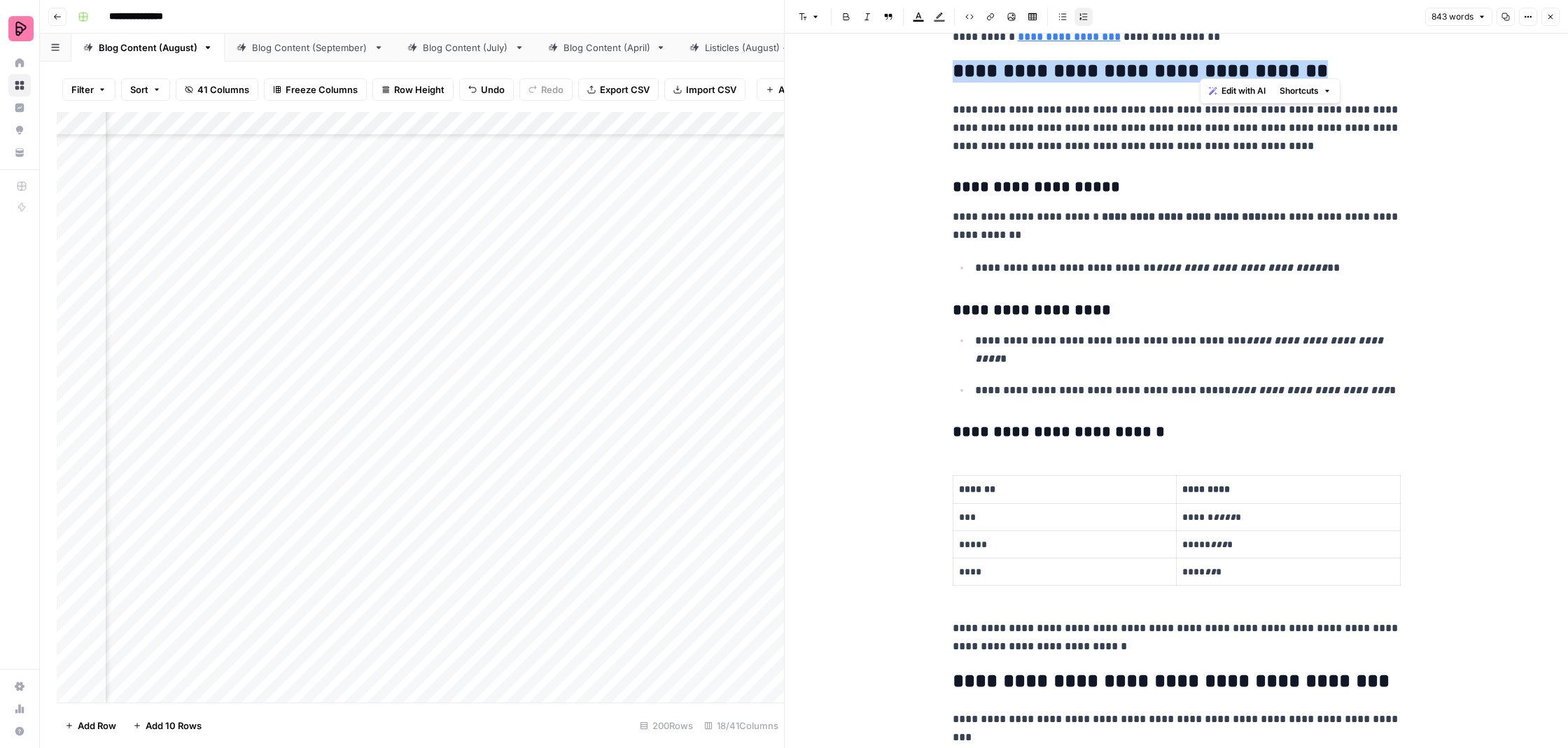
click at [1229, 64] on h2 "**********" at bounding box center [1177, 71] width 448 height 22
copy h2 "**********"
click at [1552, 20] on icon "button" at bounding box center [1550, 16] width 8 height 8
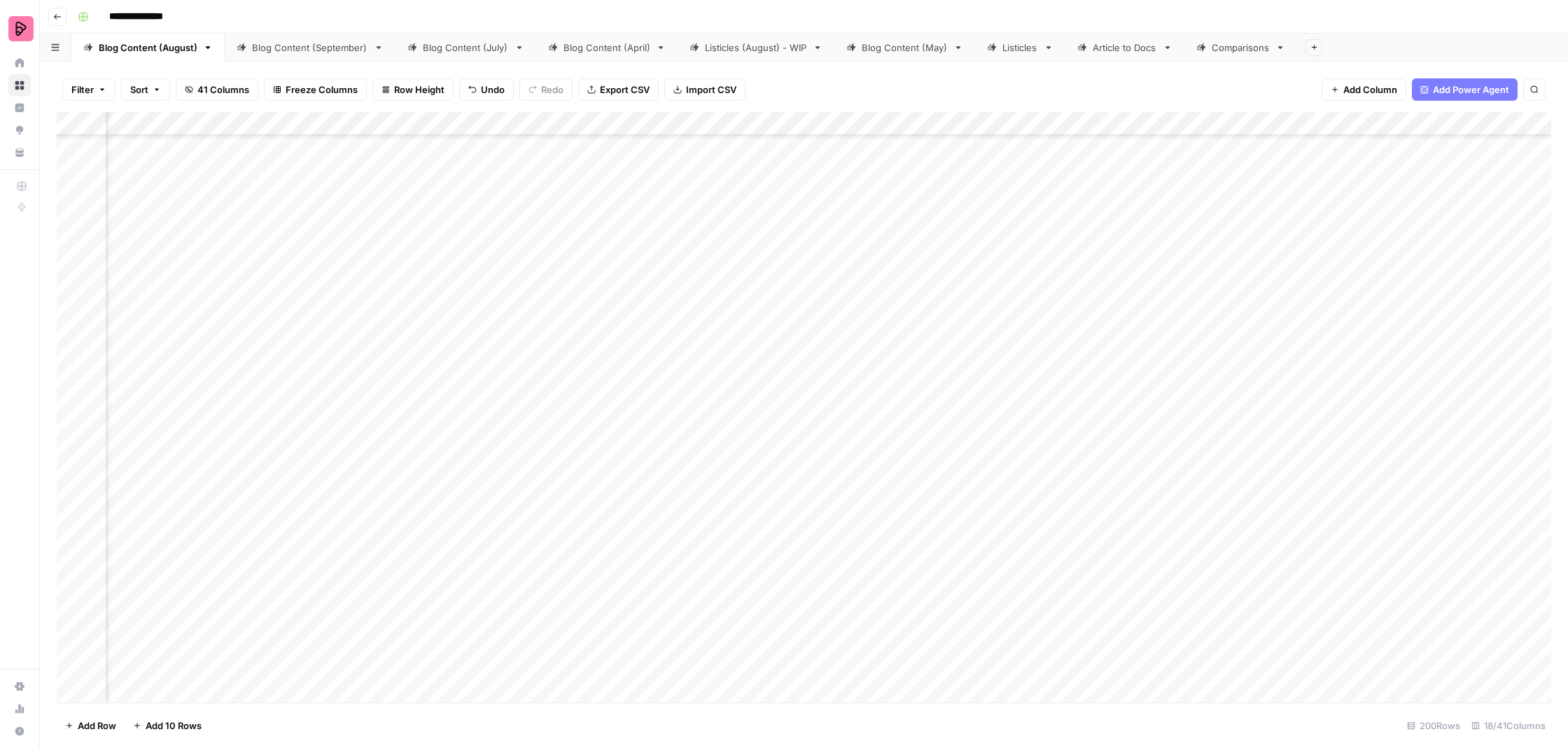
click at [468, 398] on div "Add Column" at bounding box center [804, 408] width 1495 height 594
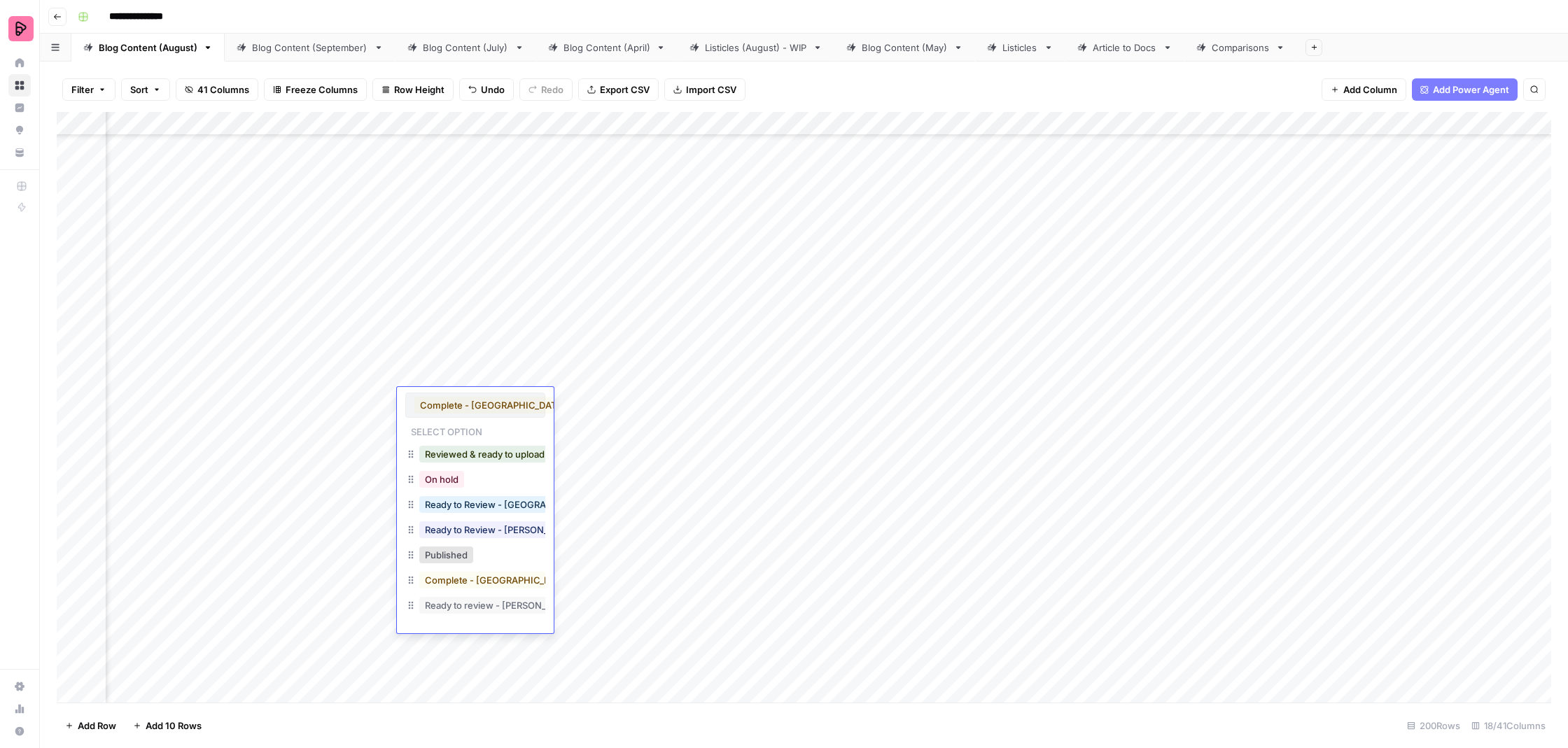
scroll to position [1, 0]
click at [456, 482] on button "On hold" at bounding box center [442, 479] width 45 height 17
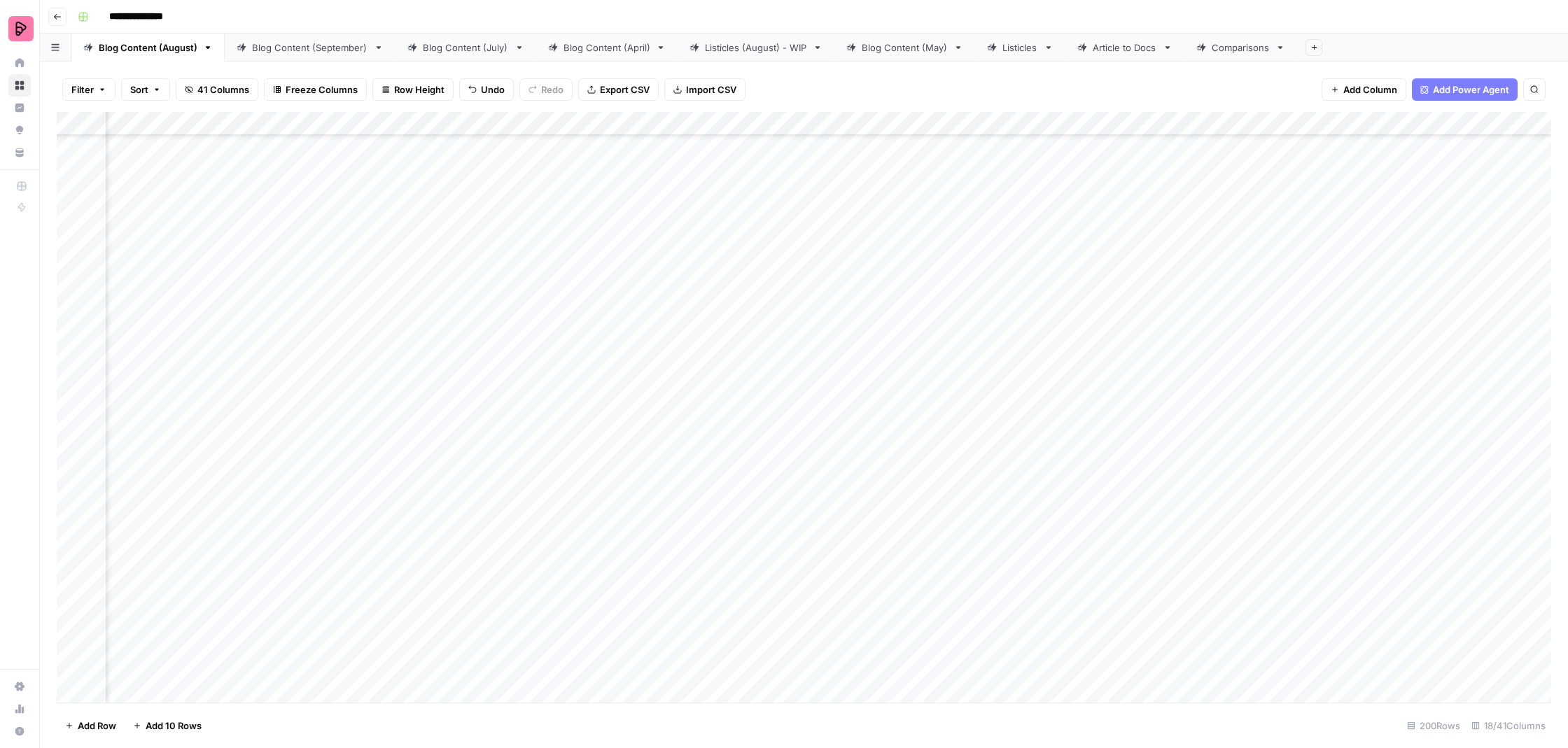
click at [1326, 404] on div "Add Column" at bounding box center [804, 408] width 1495 height 594
click at [695, 470] on div "Add Column" at bounding box center [804, 408] width 1495 height 594
click at [1082, 442] on div "Add Column" at bounding box center [804, 408] width 1495 height 594
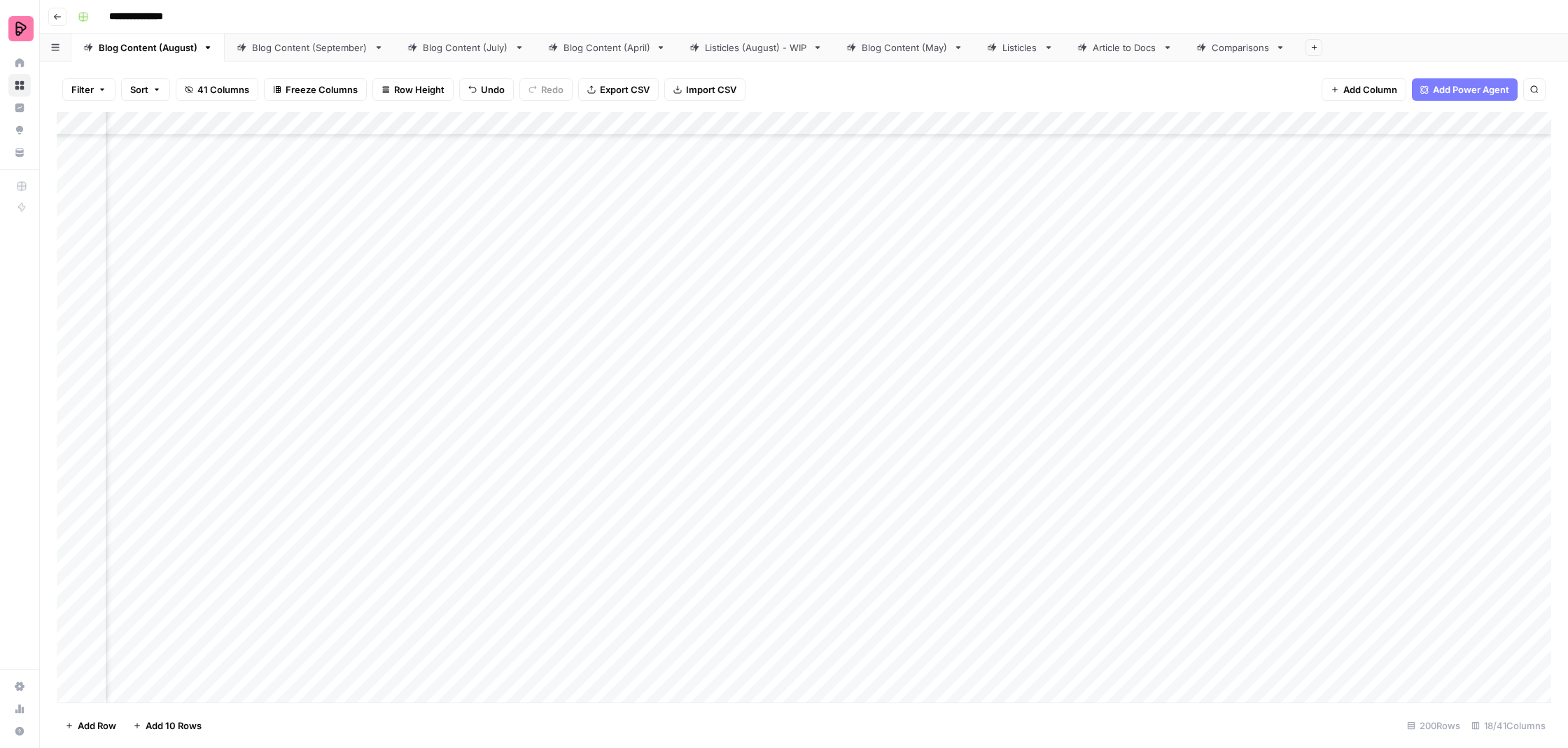
scroll to position [6733, 483]
click at [592, 443] on div "Add Column" at bounding box center [804, 408] width 1495 height 594
click at [979, 447] on div "Add Column" at bounding box center [804, 408] width 1495 height 594
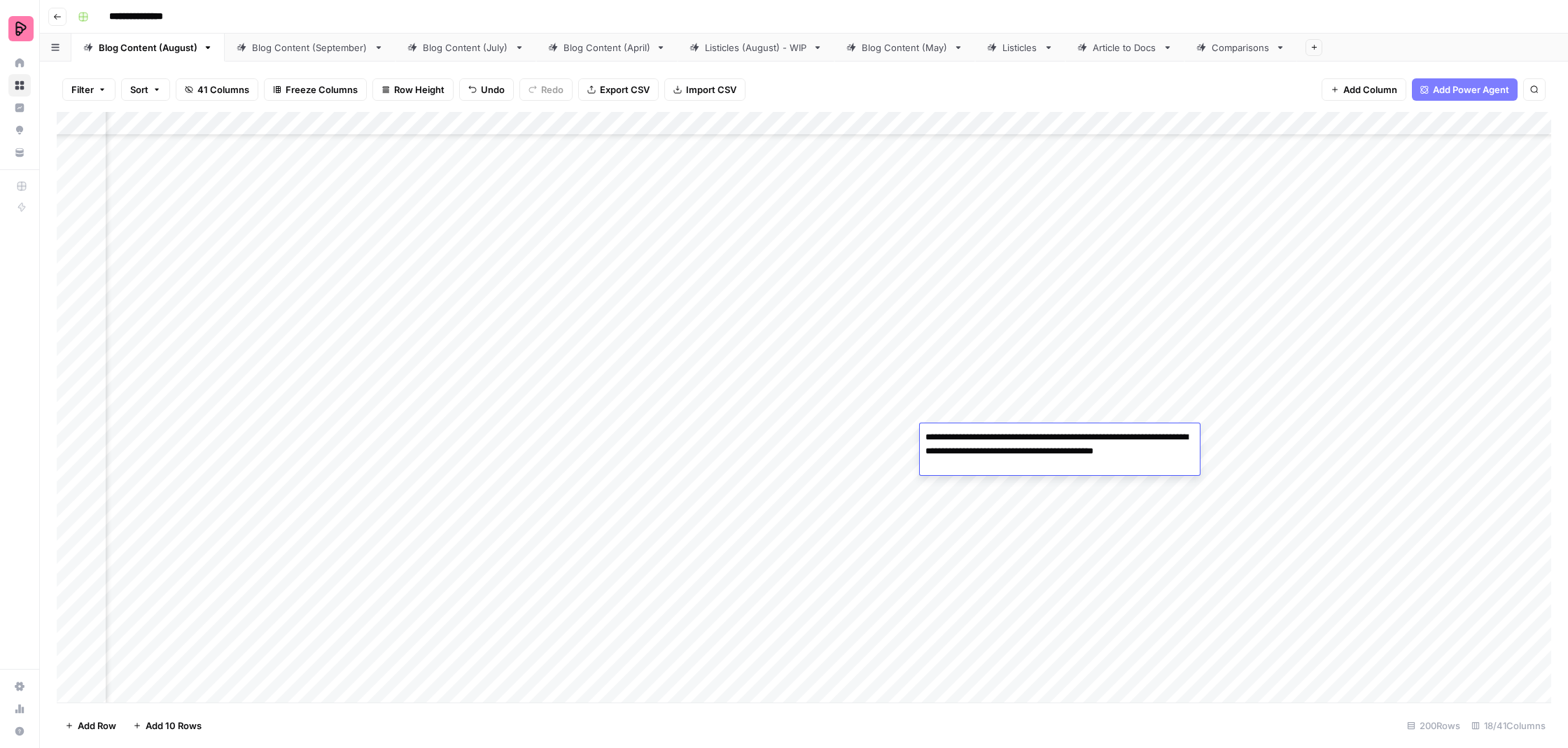
click at [975, 499] on div "Add Column" at bounding box center [804, 408] width 1495 height 594
click at [1101, 440] on div "Add Column" at bounding box center [804, 408] width 1495 height 594
click at [994, 439] on div "Add Column" at bounding box center [804, 408] width 1495 height 594
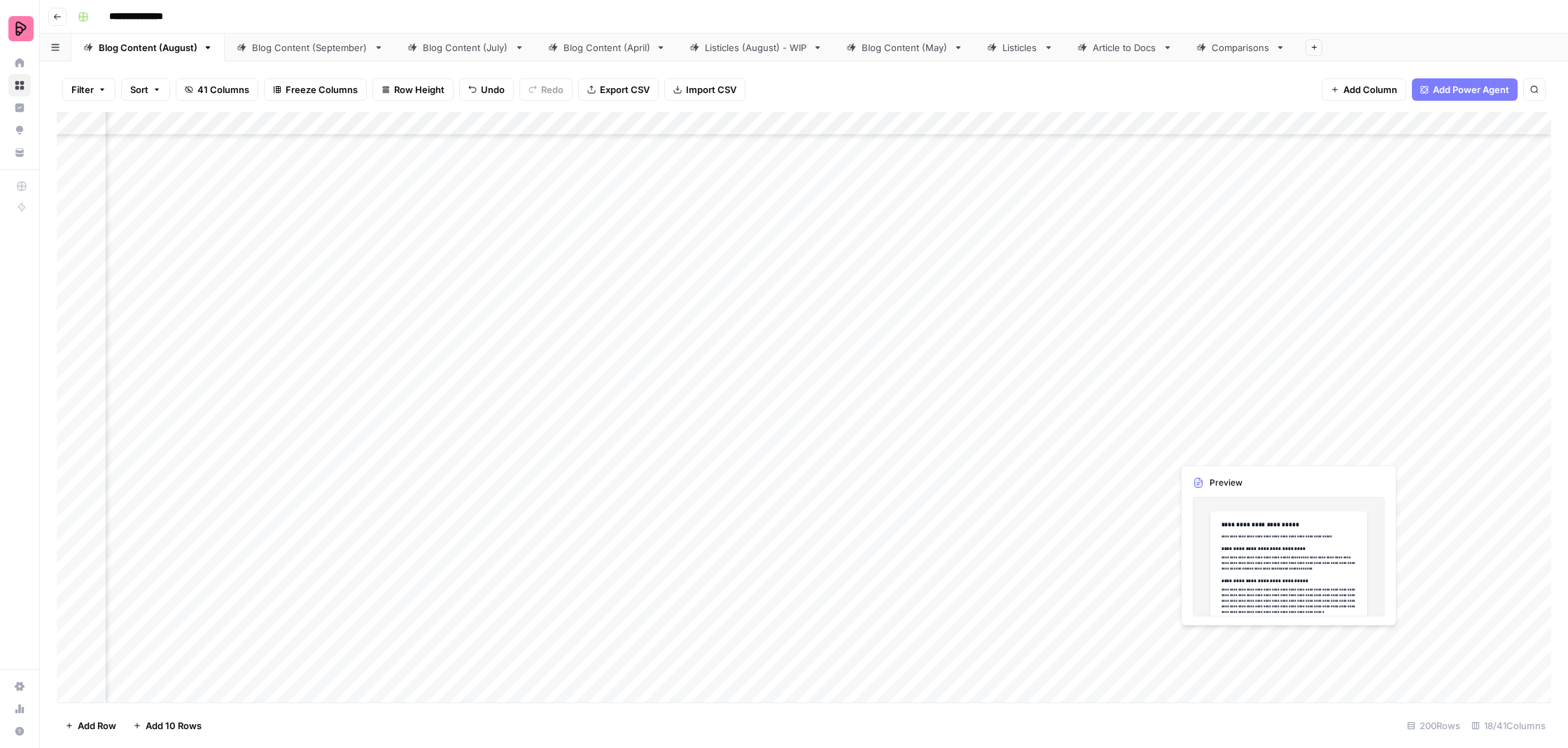
click at [1231, 439] on div "Add Column" at bounding box center [804, 408] width 1495 height 594
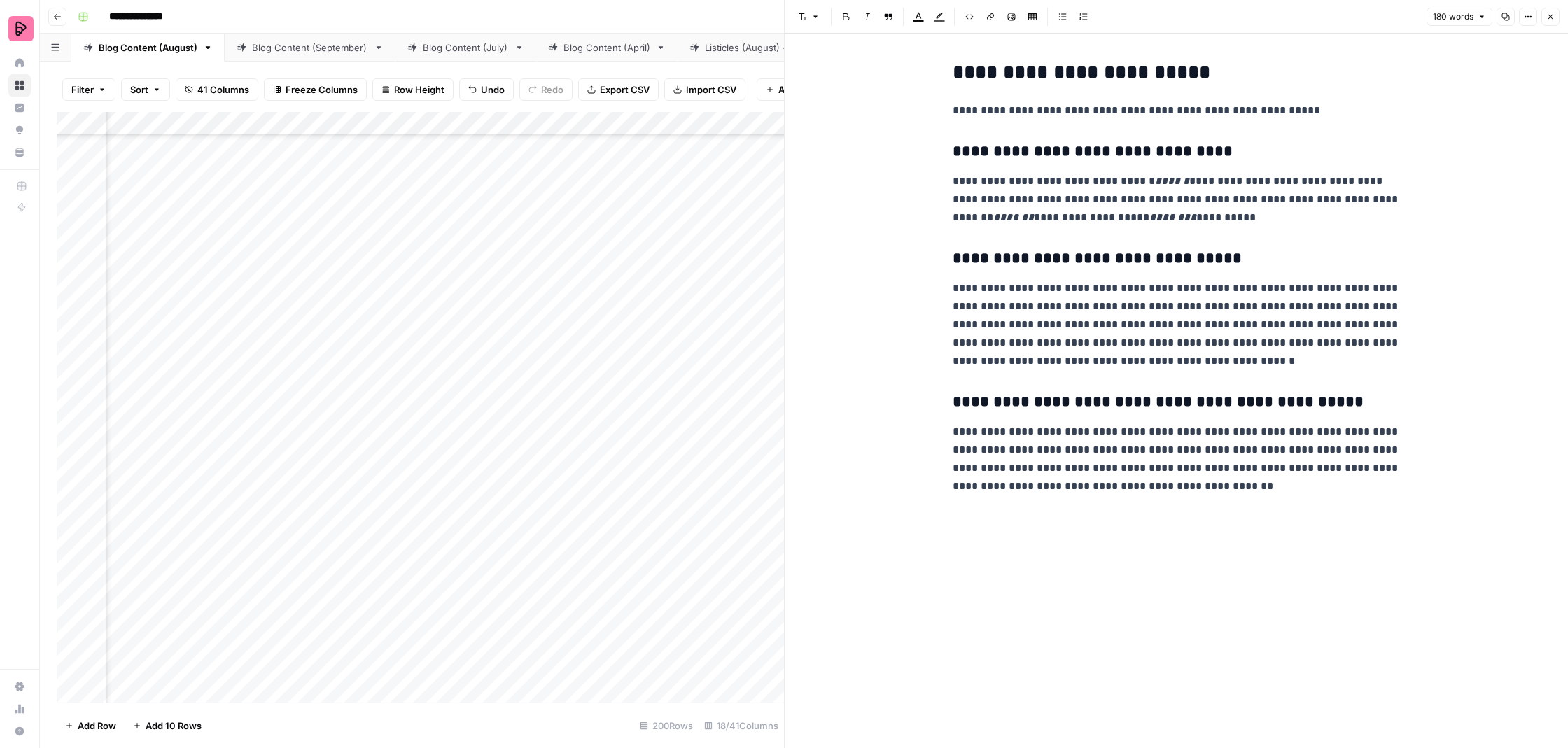
click at [1546, 13] on button "Close" at bounding box center [1551, 17] width 19 height 19
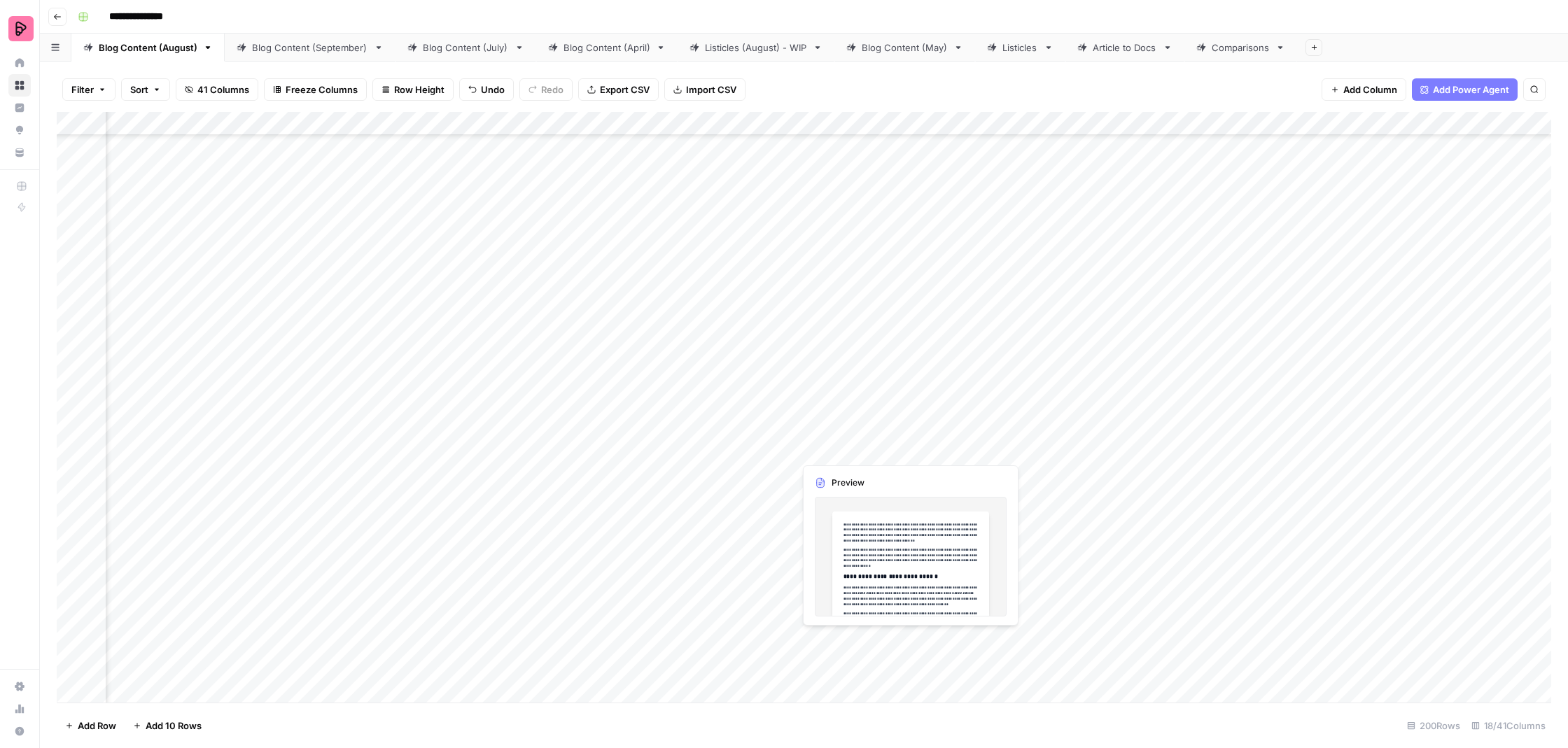
click at [844, 442] on div "Add Column" at bounding box center [804, 408] width 1495 height 594
click at [843, 442] on div "Add Column" at bounding box center [804, 408] width 1495 height 594
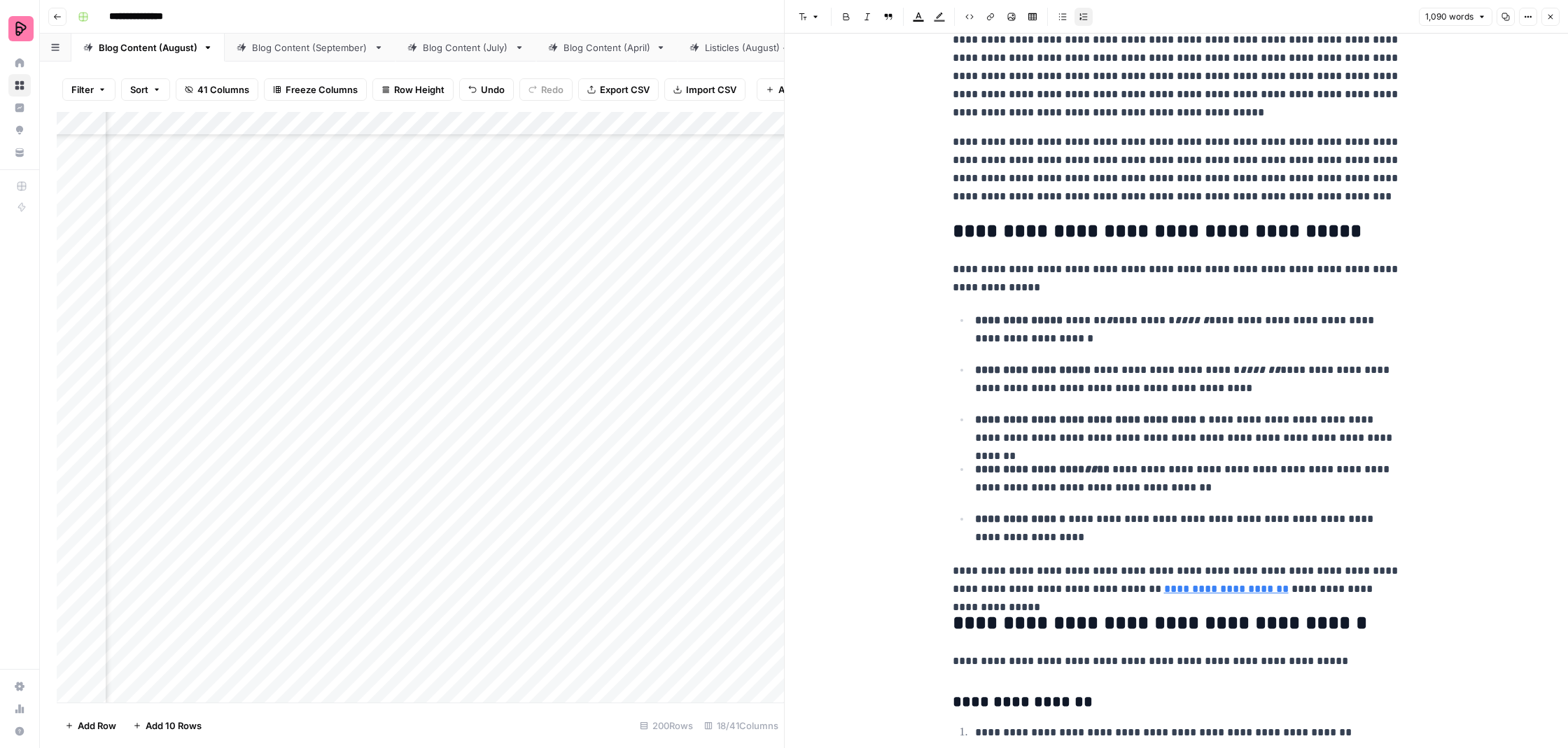
scroll to position [1224, 0]
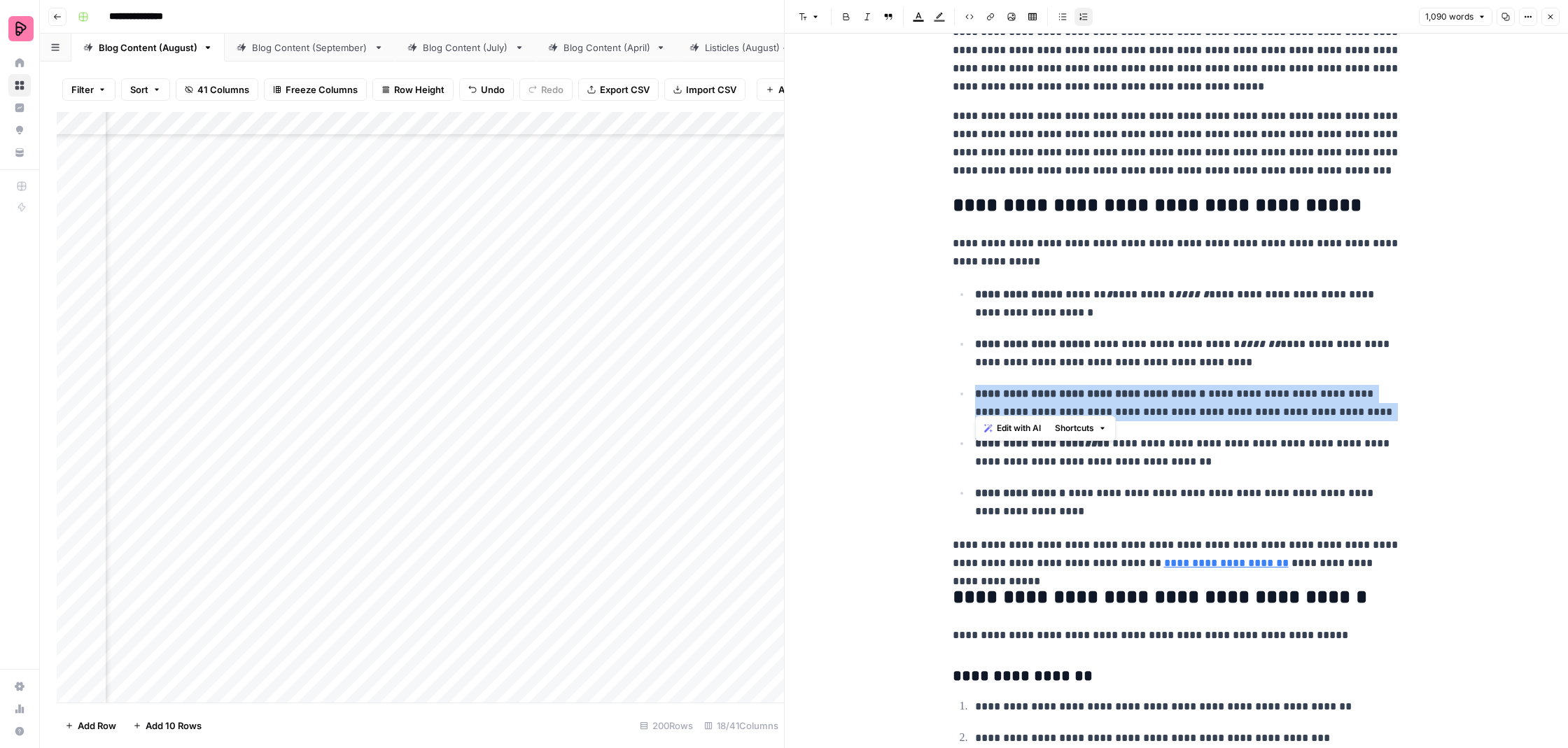
drag, startPoint x: 1368, startPoint y: 406, endPoint x: 945, endPoint y: 384, distance: 423.6
click at [945, 384] on div "**********" at bounding box center [1177, 472] width 465 height 3280
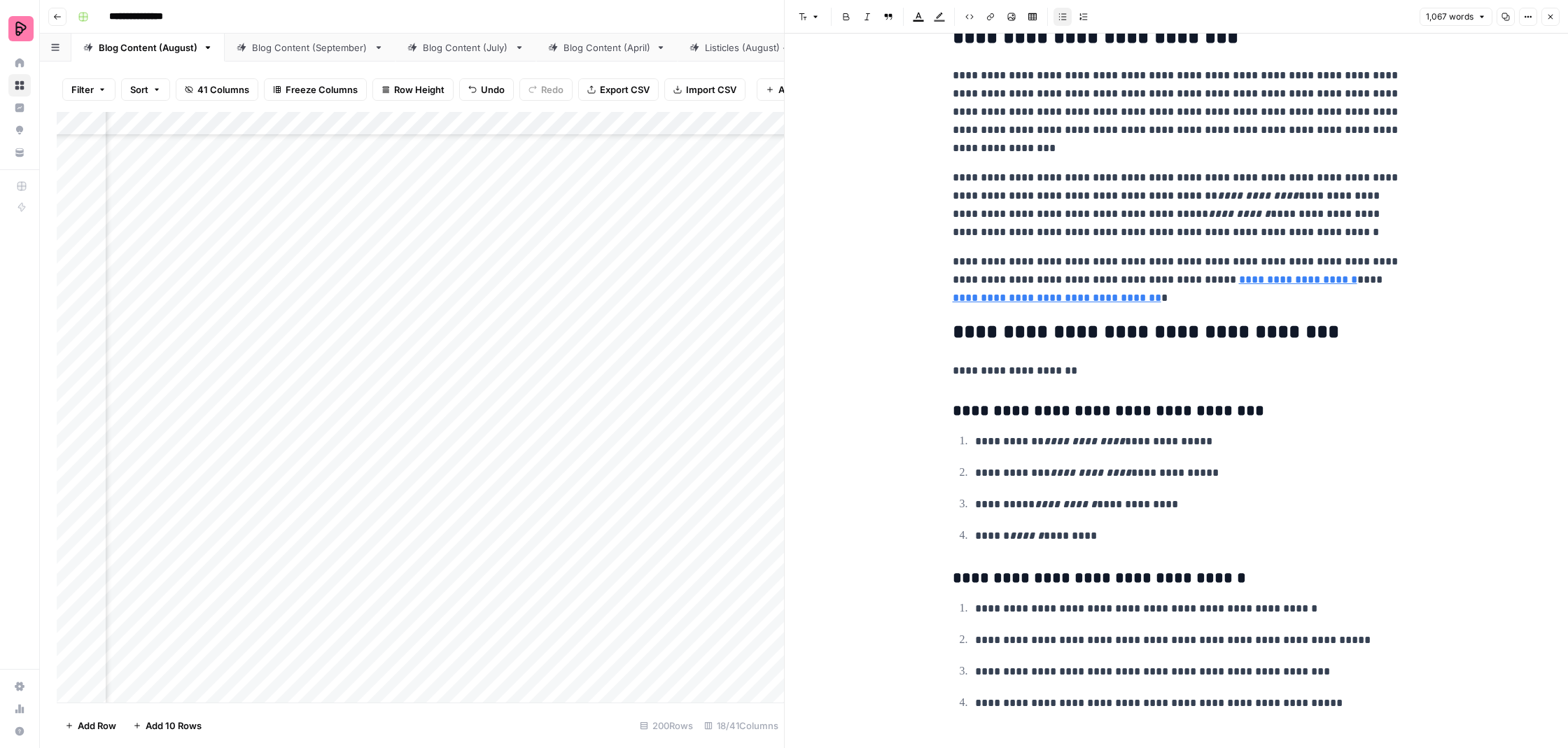
scroll to position [2560, 0]
click at [1548, 19] on icon "button" at bounding box center [1550, 16] width 8 height 8
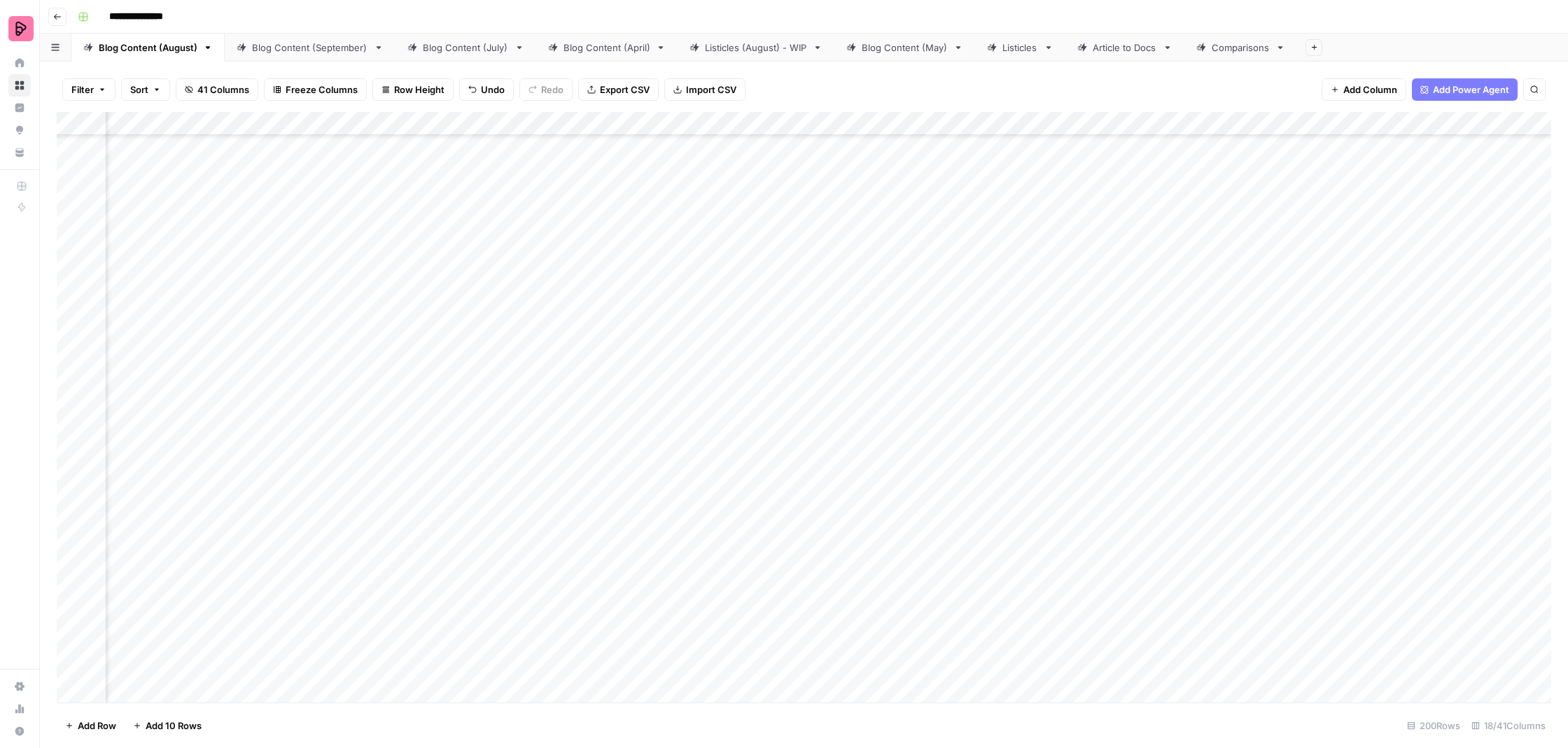
click at [607, 443] on div "Add Column" at bounding box center [804, 408] width 1495 height 594
click at [470, 435] on div "Add Column" at bounding box center [804, 408] width 1495 height 594
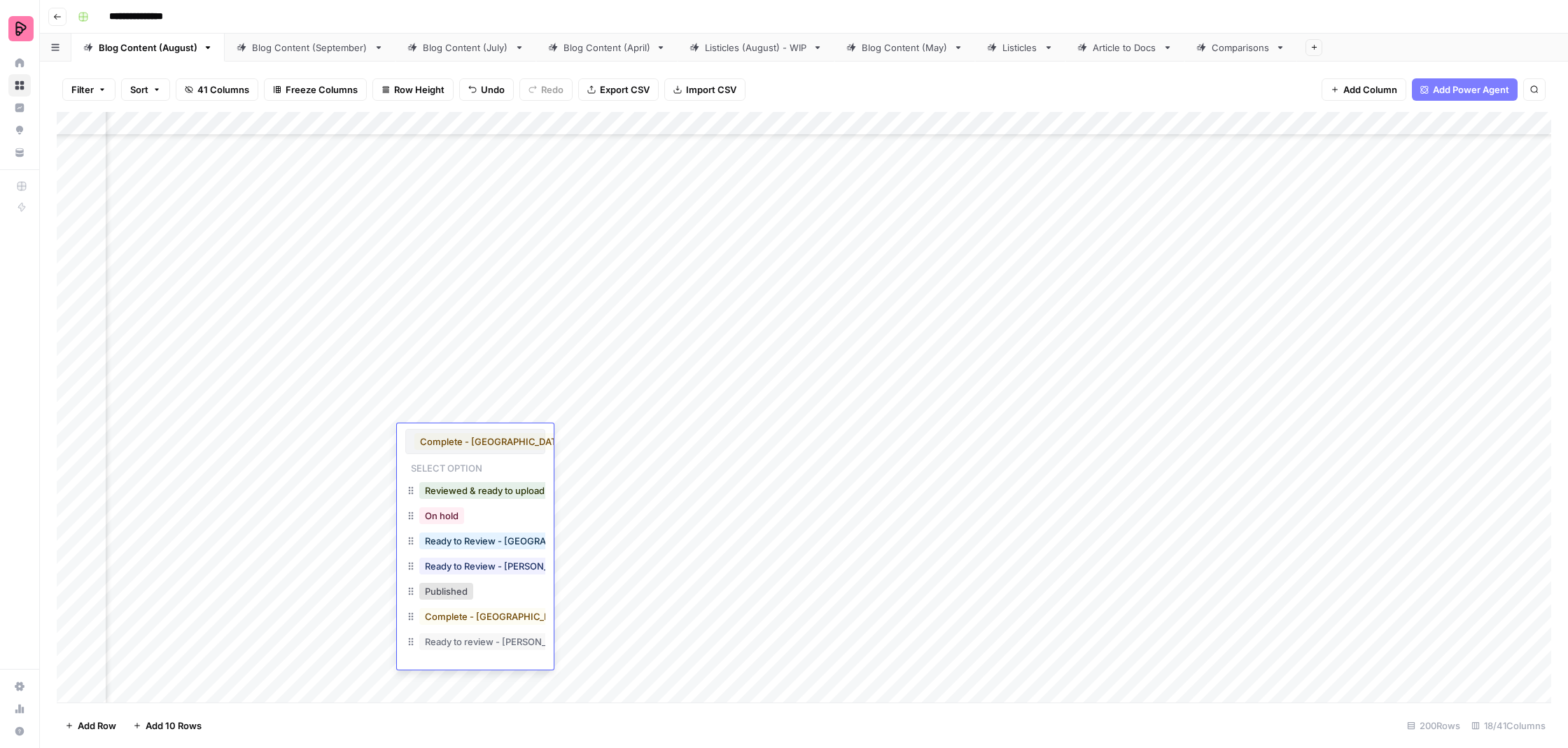
scroll to position [1, 0]
click at [466, 489] on button "Reviewed & ready to upload" at bounding box center [485, 491] width 131 height 17
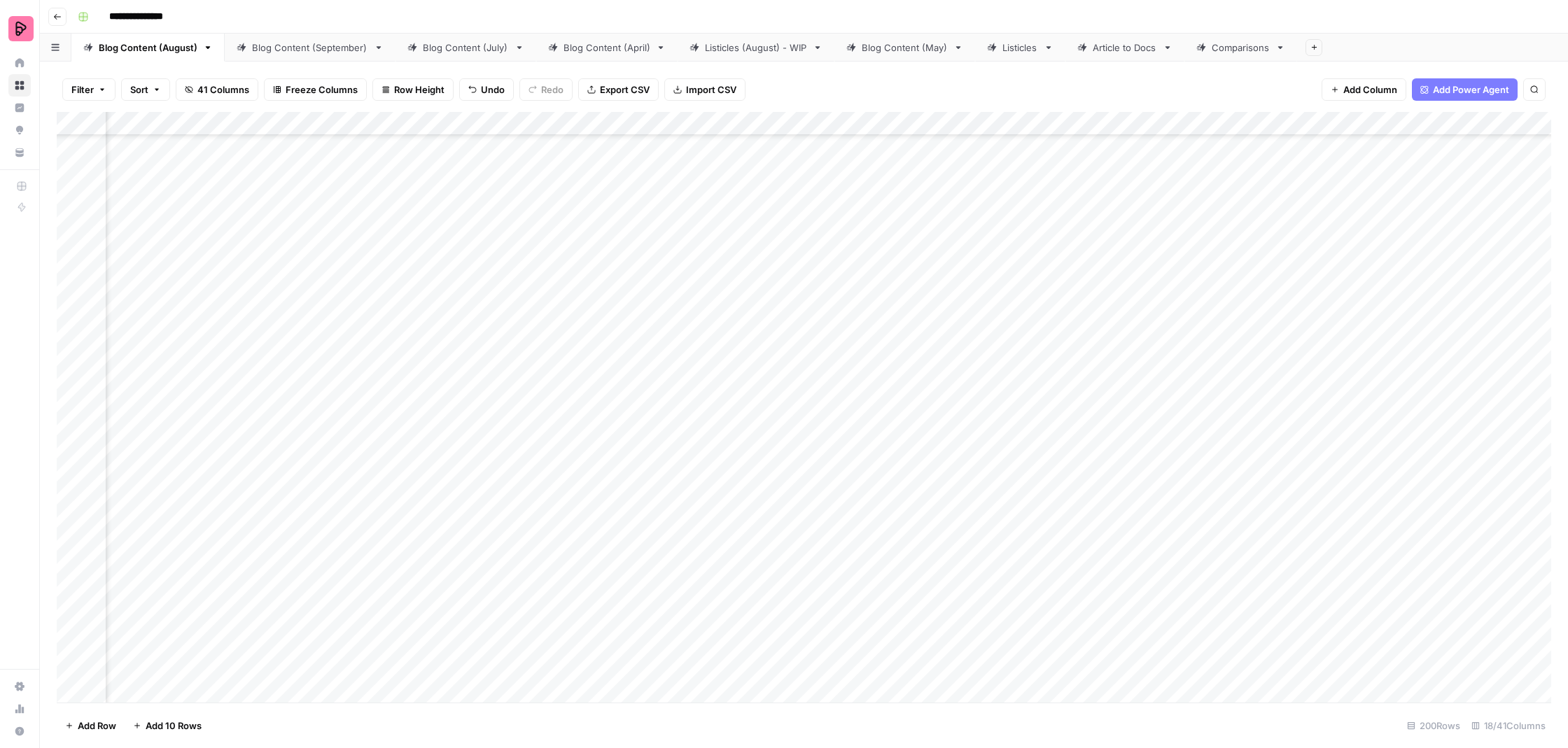
click at [582, 453] on div "Add Column" at bounding box center [804, 408] width 1495 height 594
click at [292, 50] on div "Blog Content (September)" at bounding box center [310, 48] width 117 height 14
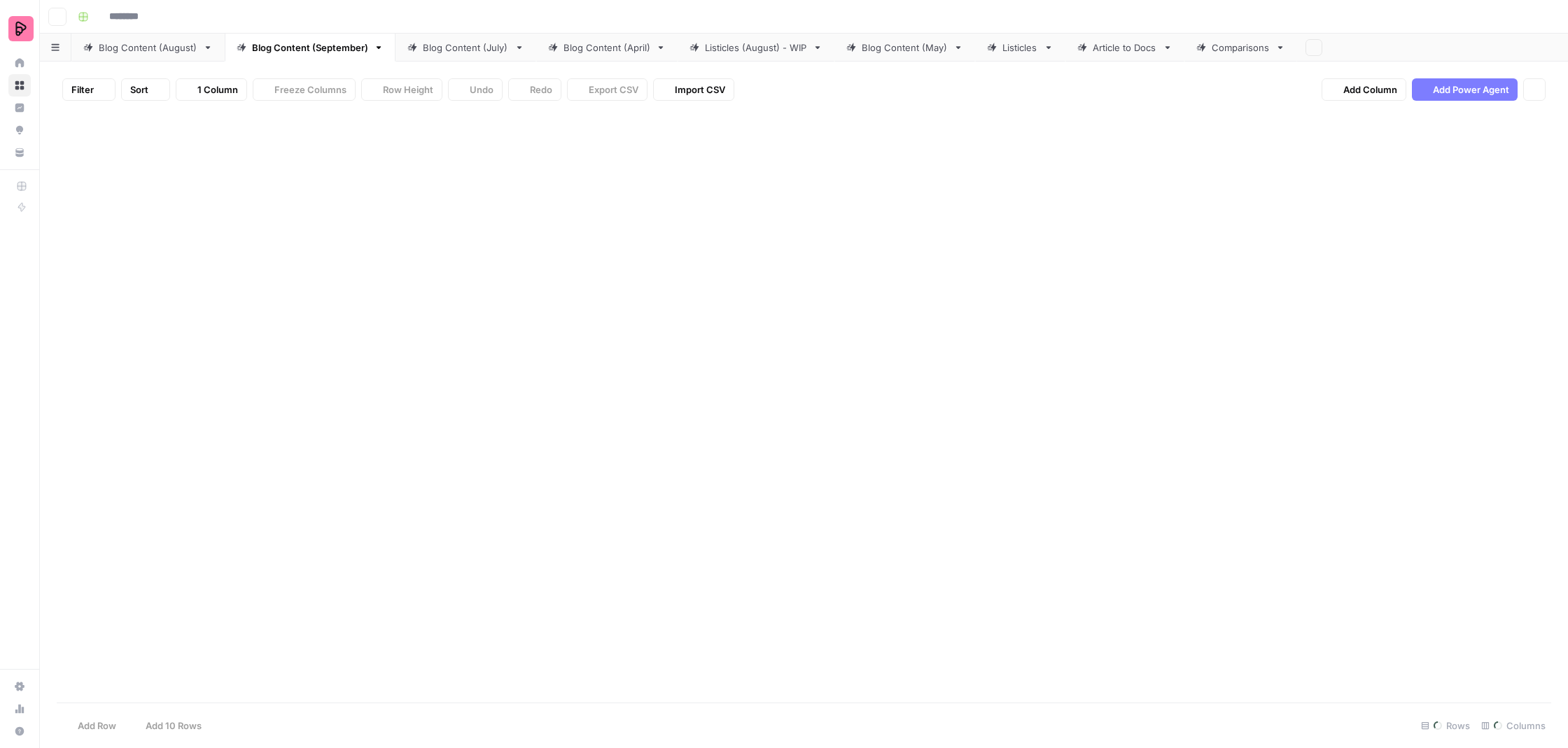
type input "**********"
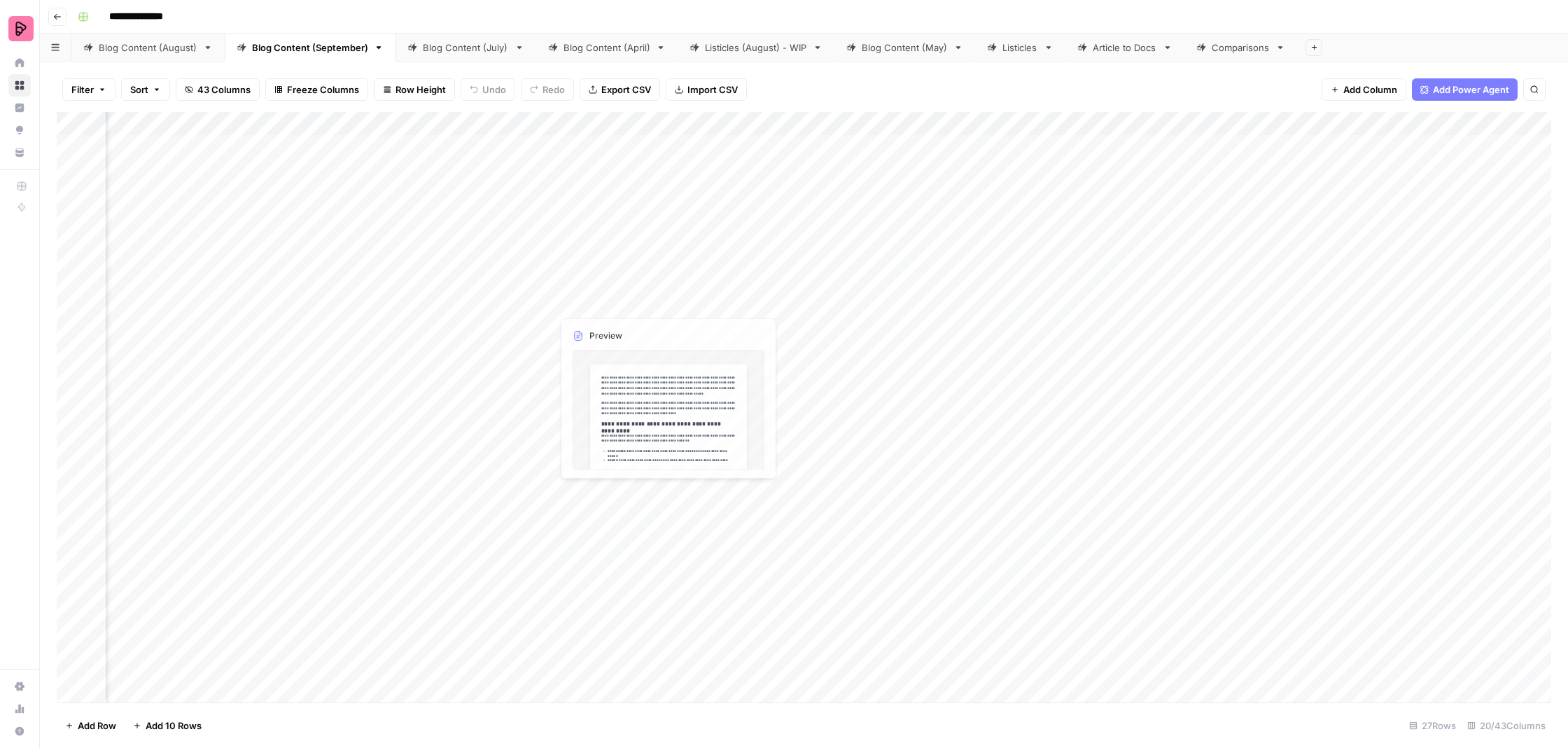
click at [462, 268] on div "Add Column" at bounding box center [804, 408] width 1495 height 594
click at [439, 177] on div "Add Column" at bounding box center [804, 408] width 1495 height 594
click at [426, 155] on div "Add Column" at bounding box center [804, 408] width 1495 height 594
click at [868, 565] on div "Add Column" at bounding box center [804, 408] width 1495 height 594
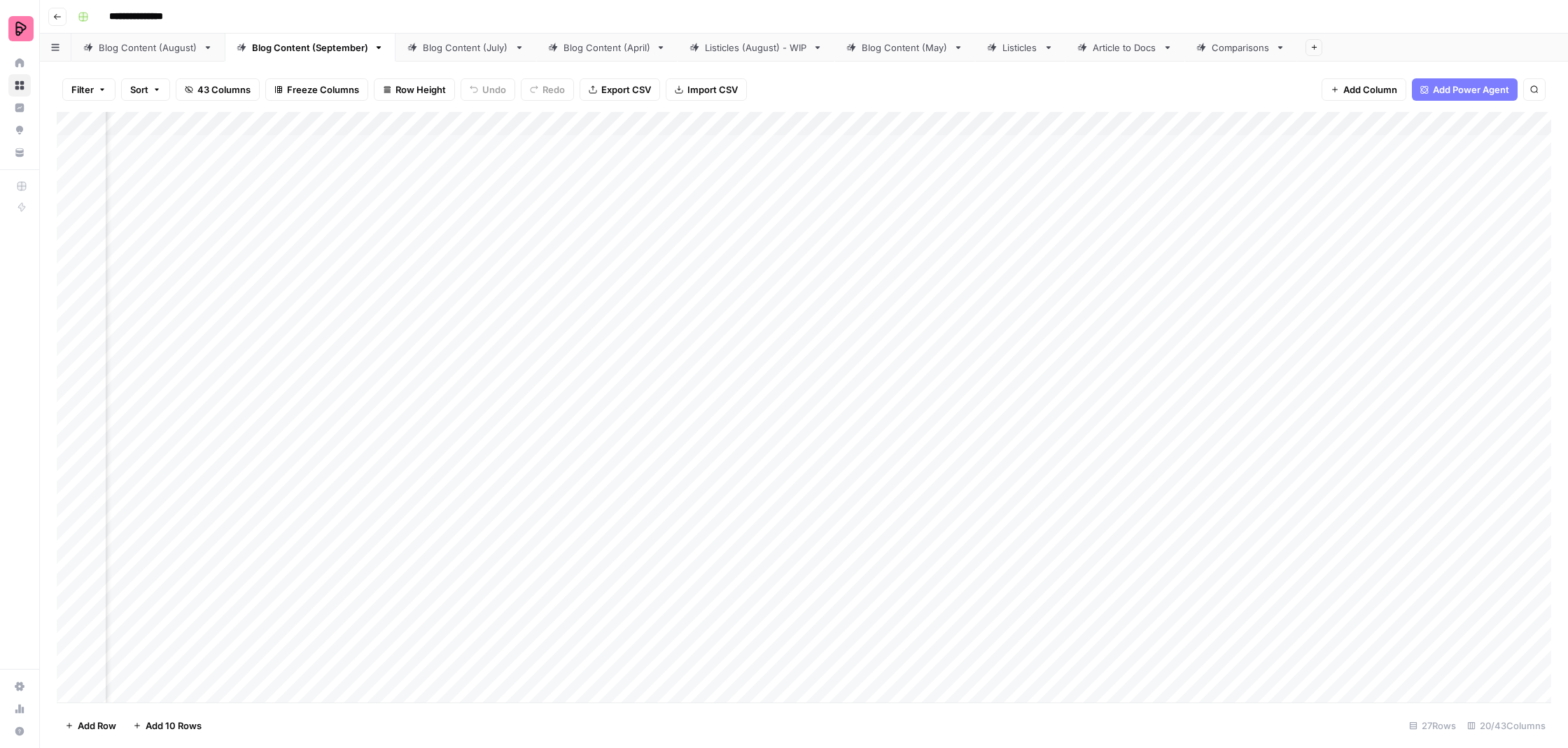
drag, startPoint x: 951, startPoint y: 161, endPoint x: 944, endPoint y: 180, distance: 20.2
click at [951, 161] on div "Add Column" at bounding box center [804, 408] width 1495 height 594
click at [926, 253] on div "Add Column" at bounding box center [804, 408] width 1495 height 594
click at [821, 344] on div "Add Column" at bounding box center [804, 408] width 1495 height 594
click at [662, 340] on div "Add Column" at bounding box center [804, 408] width 1495 height 594
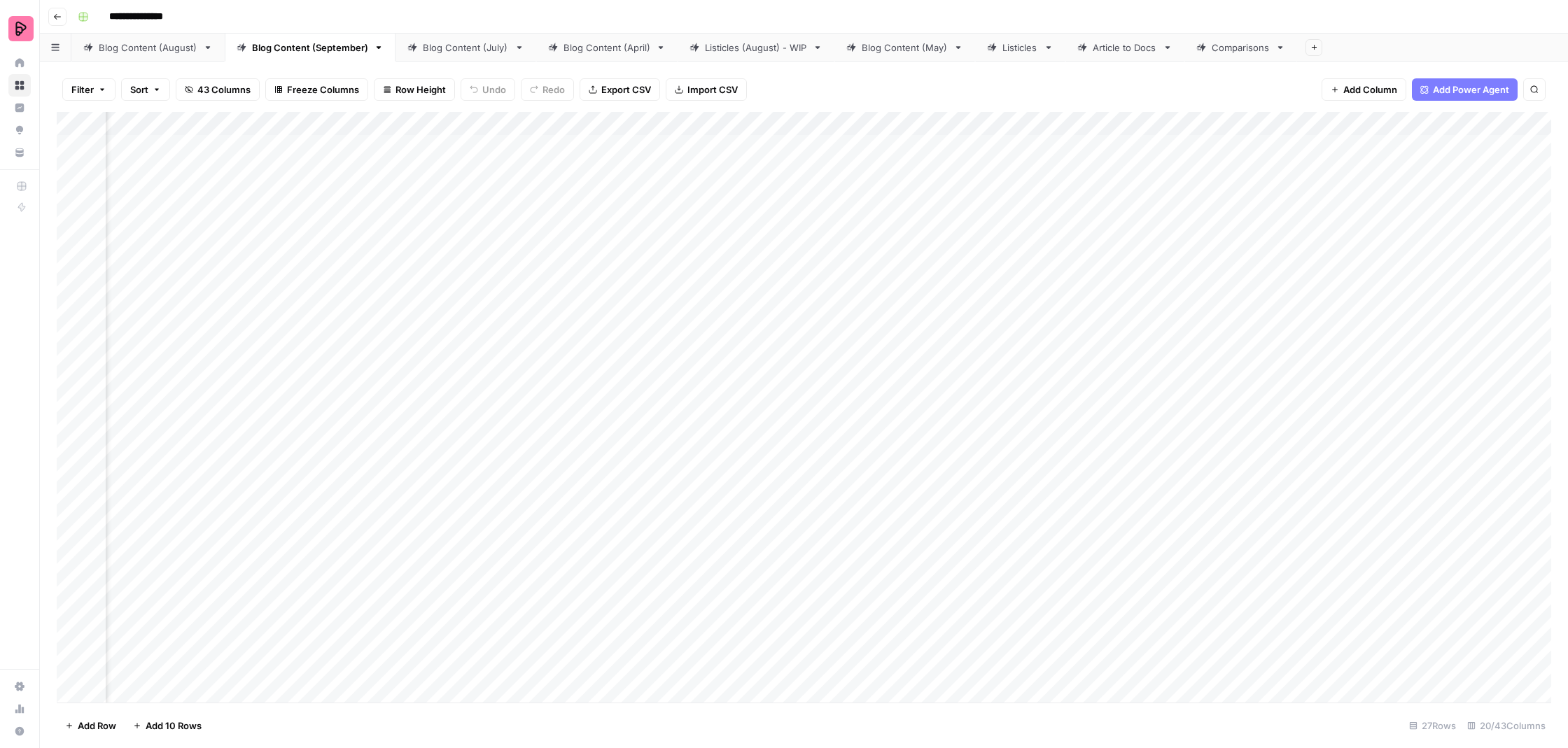
click at [427, 154] on div "Add Column" at bounding box center [804, 408] width 1495 height 594
click at [340, 152] on div "Add Column" at bounding box center [804, 408] width 1495 height 594
click at [823, 154] on div "Add Column" at bounding box center [804, 408] width 1495 height 594
click at [831, 376] on div "Add Column" at bounding box center [804, 408] width 1495 height 594
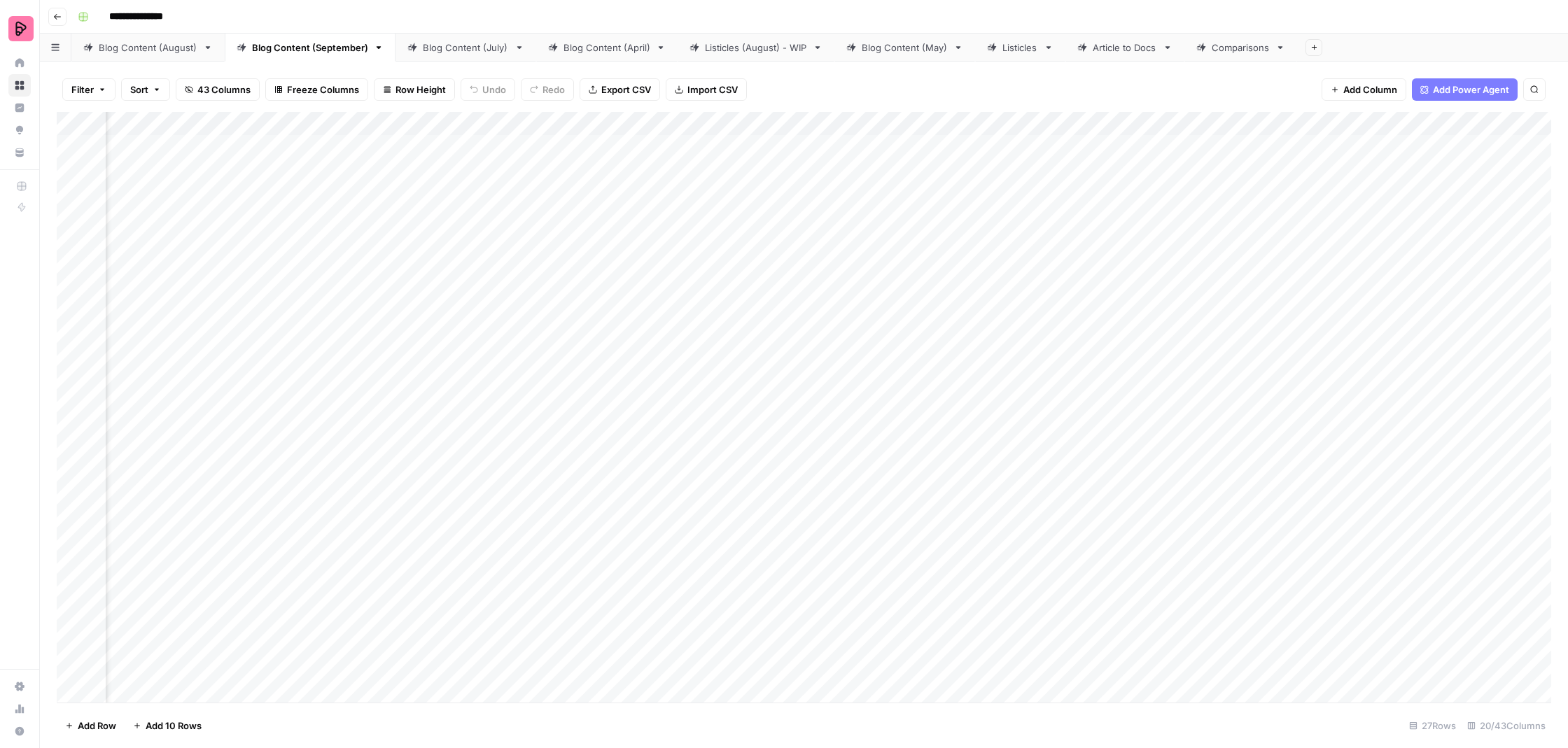
click at [949, 151] on div "Add Column" at bounding box center [804, 408] width 1495 height 594
click at [922, 215] on div "Add Column" at bounding box center [804, 408] width 1495 height 594
click at [449, 197] on div "Add Column" at bounding box center [804, 408] width 1495 height 594
click at [846, 73] on div "Filter Sort 43 Columns Freeze Columns Row Height Undo Redo Export CSV Import CS…" at bounding box center [804, 90] width 1495 height 45
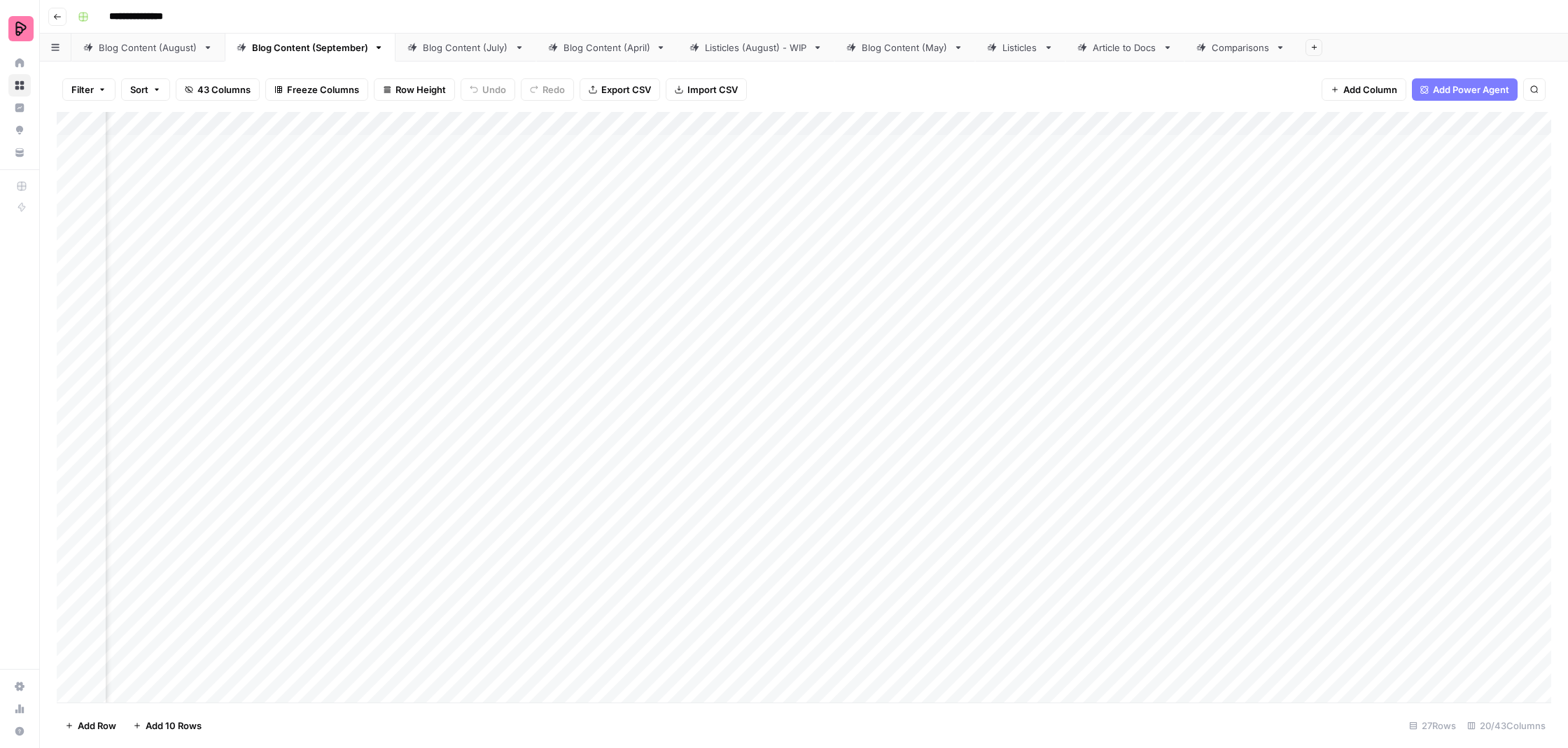
click at [838, 225] on div "Add Column" at bounding box center [804, 408] width 1495 height 594
click at [652, 228] on div "Add Column" at bounding box center [804, 408] width 1495 height 594
click at [883, 83] on div "Filter Sort 43 Columns Freeze Columns Row Height Undo Redo Export CSV Import CS…" at bounding box center [804, 90] width 1495 height 45
click at [903, 79] on div "Filter Sort 43 Columns Freeze Columns Row Height Undo Redo Export CSV Import CS…" at bounding box center [804, 90] width 1495 height 45
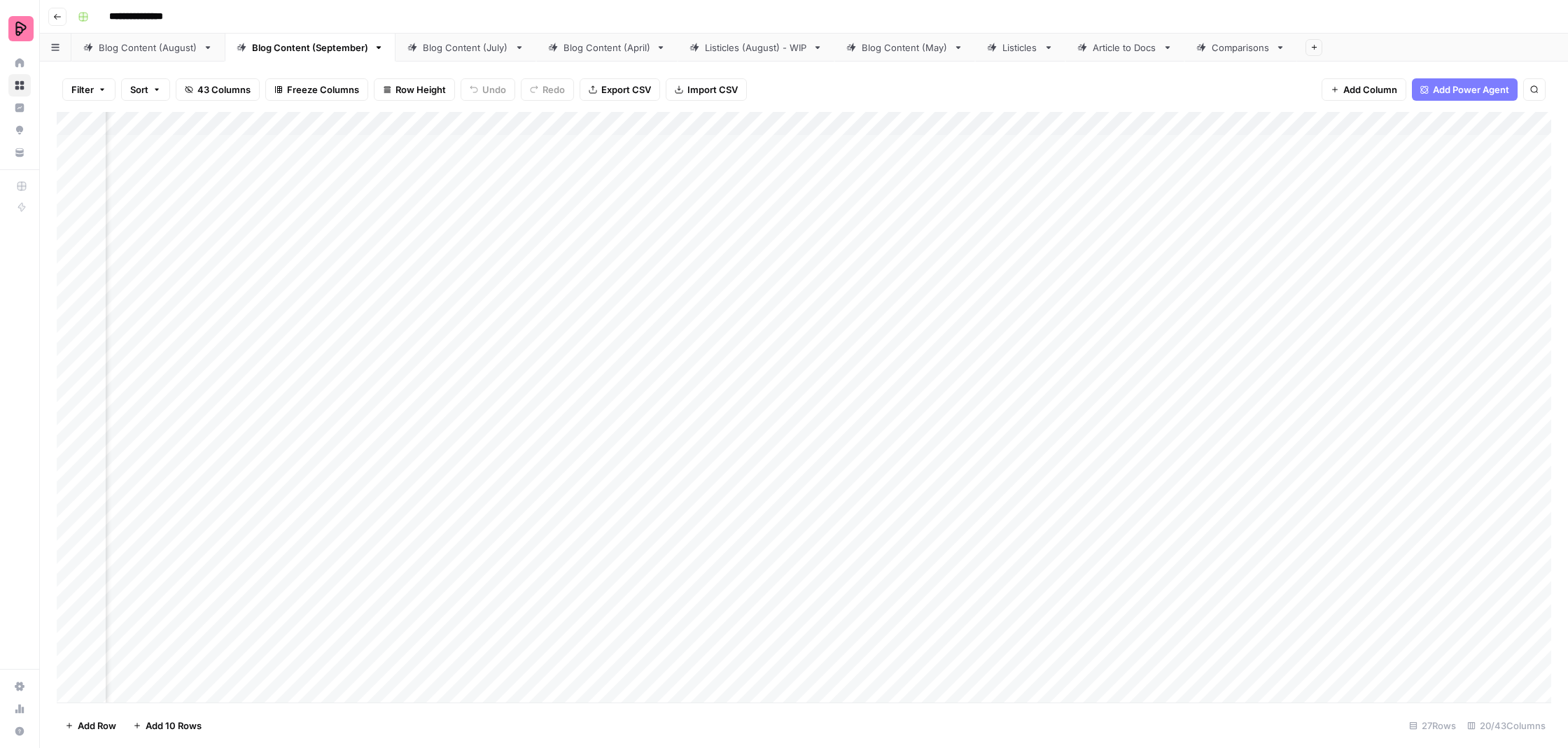
click at [804, 148] on div "Add Column" at bounding box center [804, 408] width 1495 height 594
click at [814, 86] on div "Filter Sort 43 Columns Freeze Columns Row Height Undo Redo Export CSV Import CS…" at bounding box center [804, 90] width 1495 height 45
click at [947, 86] on div "Filter Sort 43 Columns Freeze Columns Row Height Undo Redo Export CSV Import CS…" at bounding box center [804, 90] width 1495 height 45
click at [154, 43] on div "Blog Content (August)" at bounding box center [148, 48] width 99 height 14
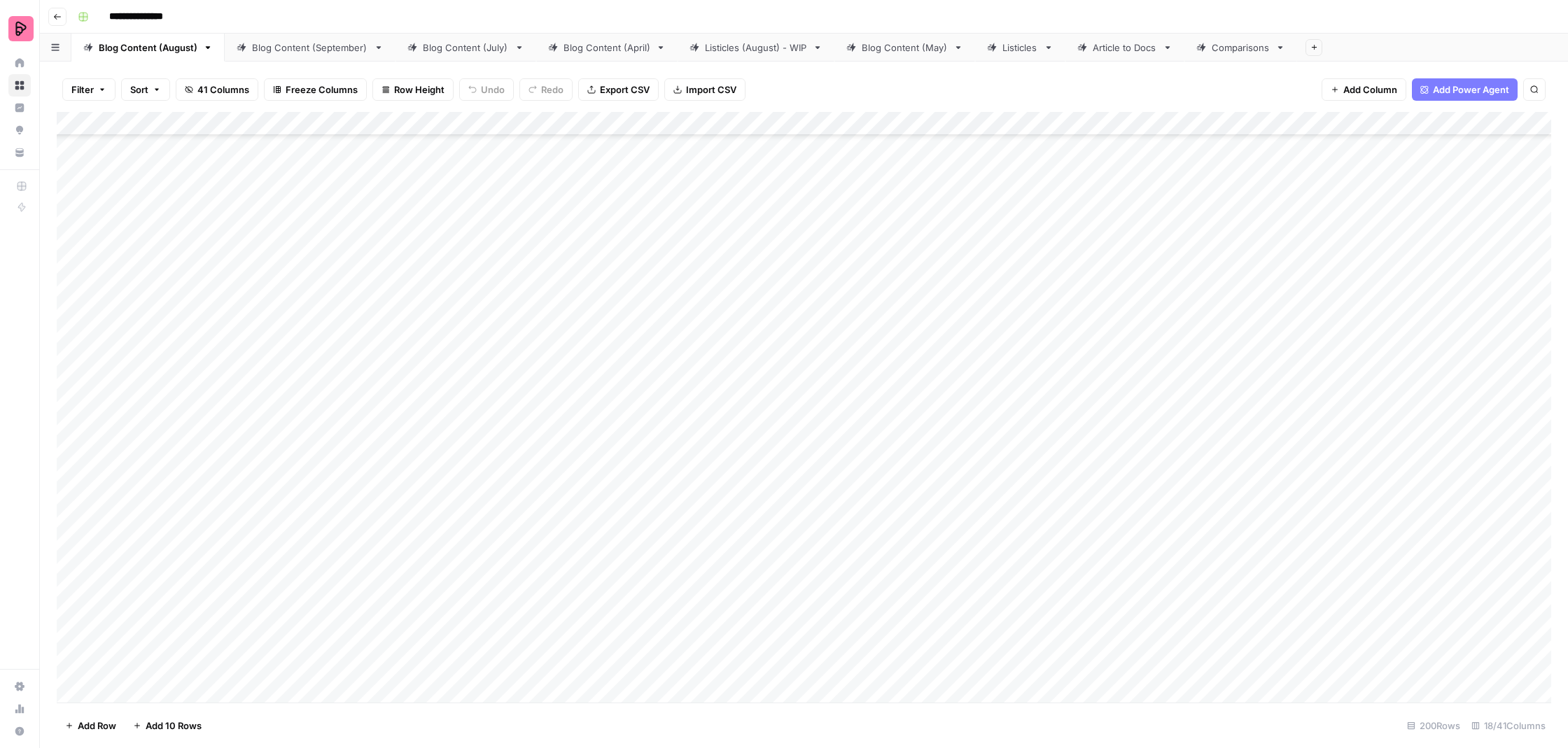
scroll to position [6507, 0]
click at [295, 53] on div "Blog Content (September)" at bounding box center [310, 48] width 117 height 14
click at [1214, 147] on div "Add Column" at bounding box center [804, 408] width 1495 height 594
click at [171, 50] on div "Blog Content (August)" at bounding box center [148, 48] width 99 height 14
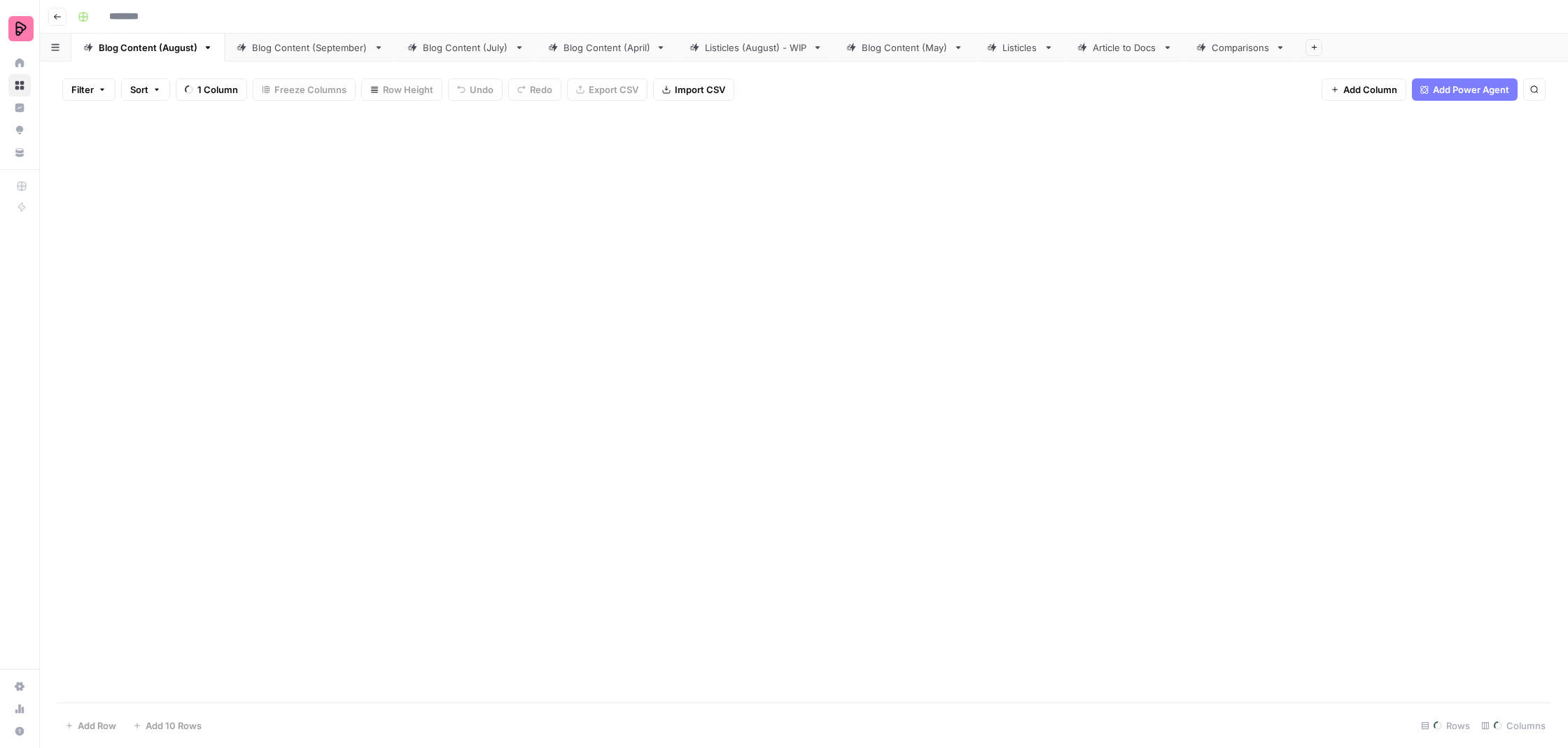
type input "**********"
click at [289, 54] on div "Blog Content (September)" at bounding box center [310, 48] width 117 height 14
click at [161, 42] on div "Blog Content (August)" at bounding box center [148, 48] width 99 height 14
click at [288, 46] on div "Blog Content (September)" at bounding box center [310, 48] width 117 height 14
type input "**********"
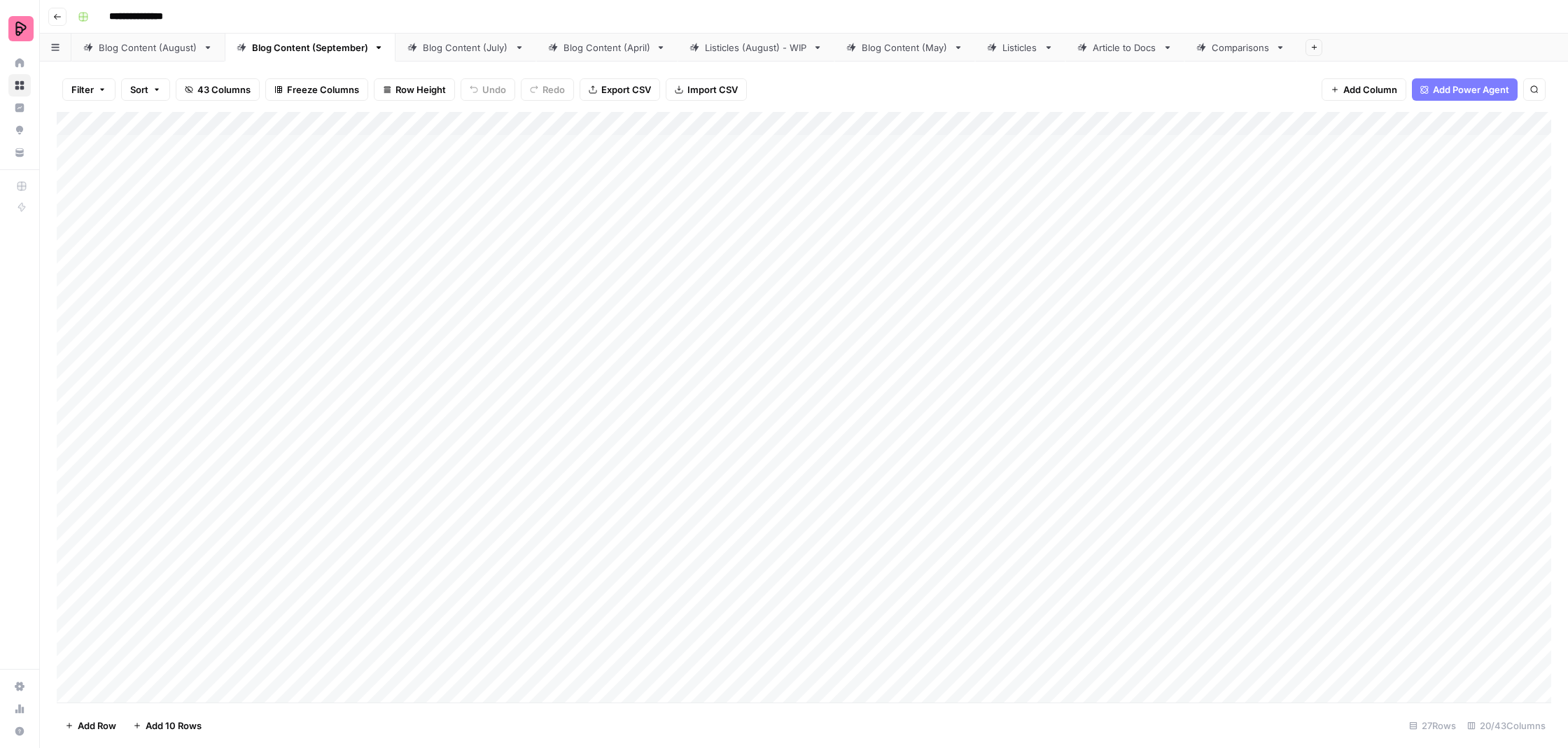
click at [1131, 147] on div "Add Column" at bounding box center [804, 408] width 1495 height 594
click at [314, 256] on div "Add Column" at bounding box center [804, 408] width 1495 height 594
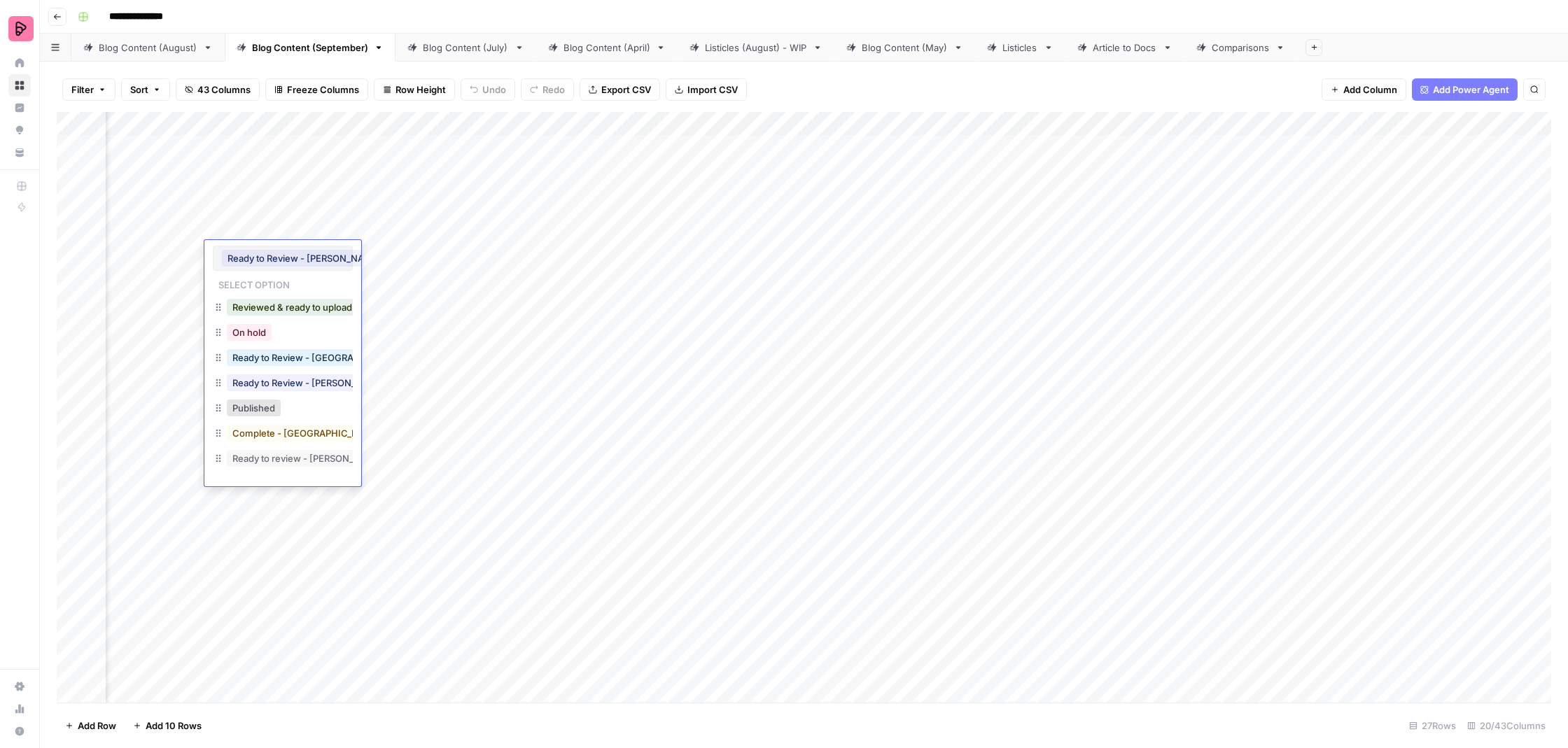
scroll to position [1, 0]
click at [329, 361] on button "Ready to Review - [GEOGRAPHIC_DATA]" at bounding box center [319, 358] width 185 height 17
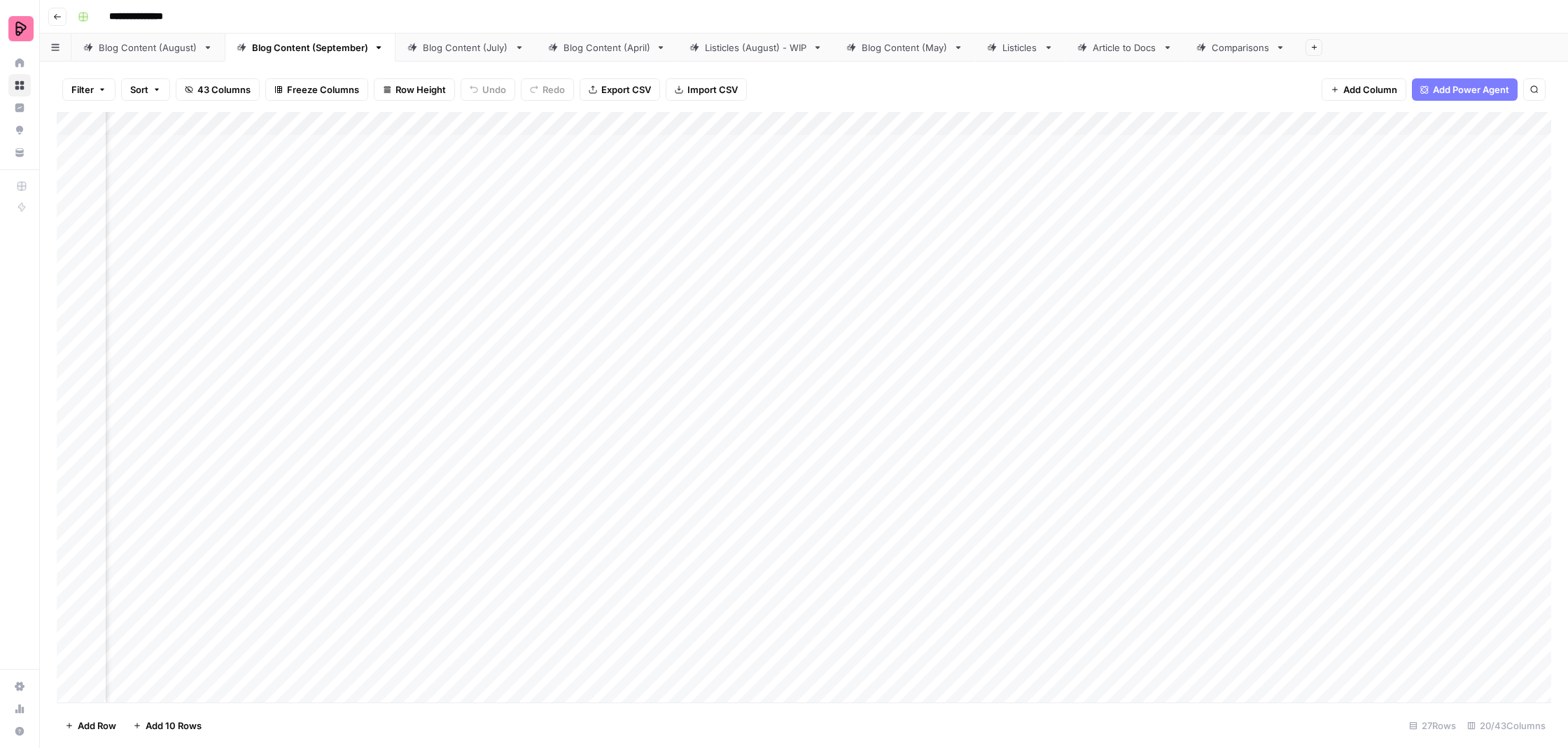
click at [300, 330] on div "Add Column" at bounding box center [804, 408] width 1495 height 594
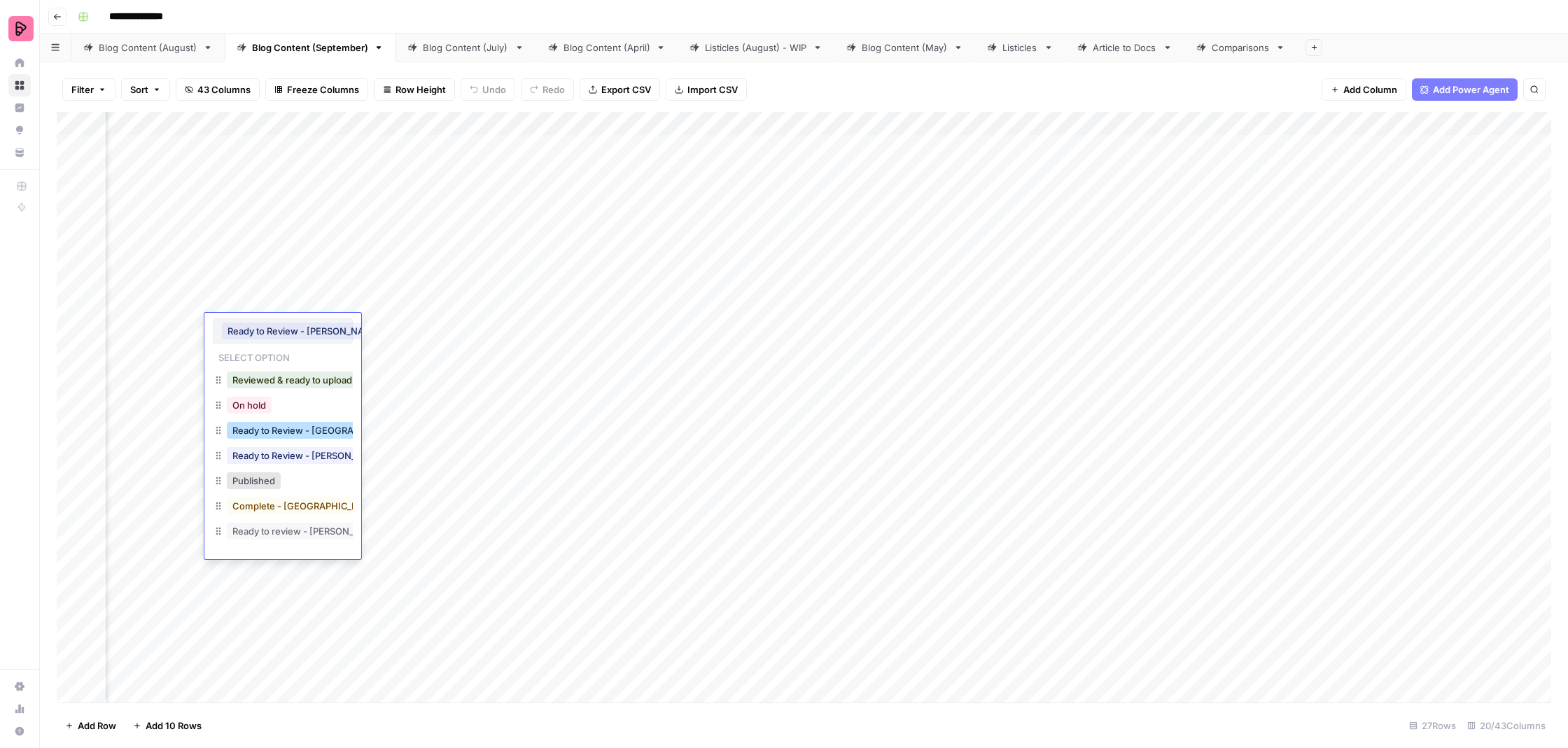
click at [330, 428] on button "Ready to Review - [GEOGRAPHIC_DATA]" at bounding box center [319, 431] width 185 height 17
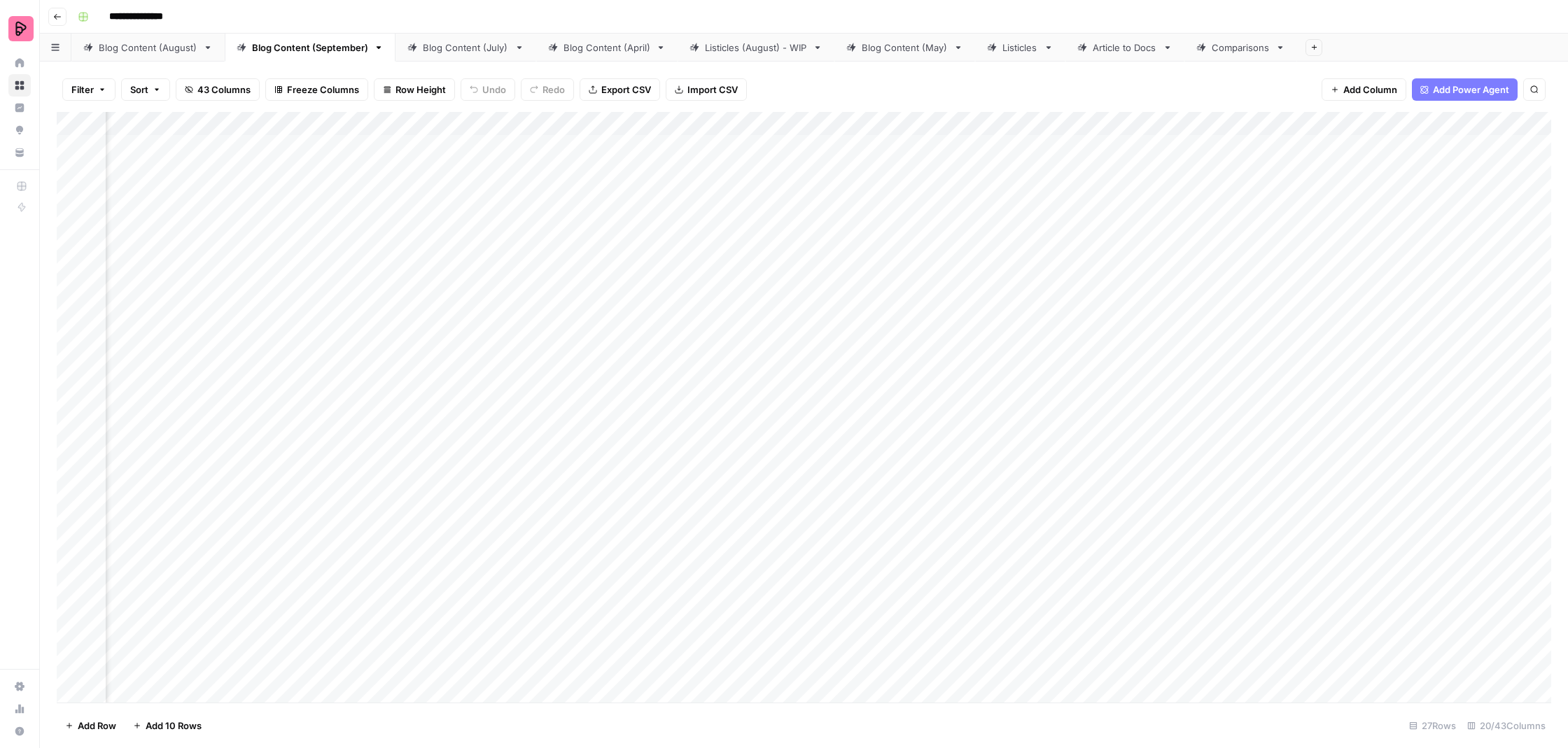
click at [293, 362] on div "Add Column" at bounding box center [804, 408] width 1495 height 594
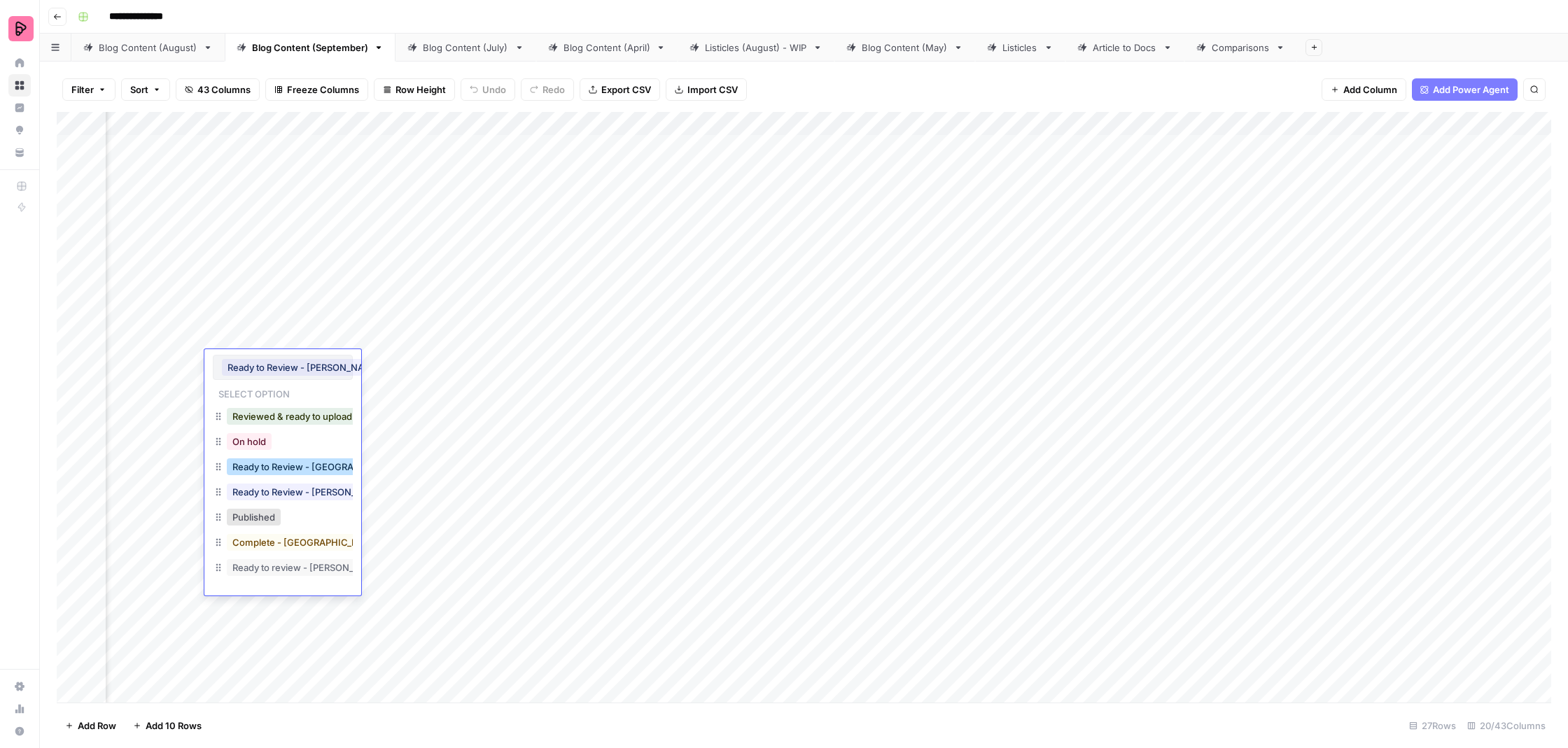
click at [326, 468] on button "Ready to Review - [GEOGRAPHIC_DATA]" at bounding box center [319, 467] width 185 height 17
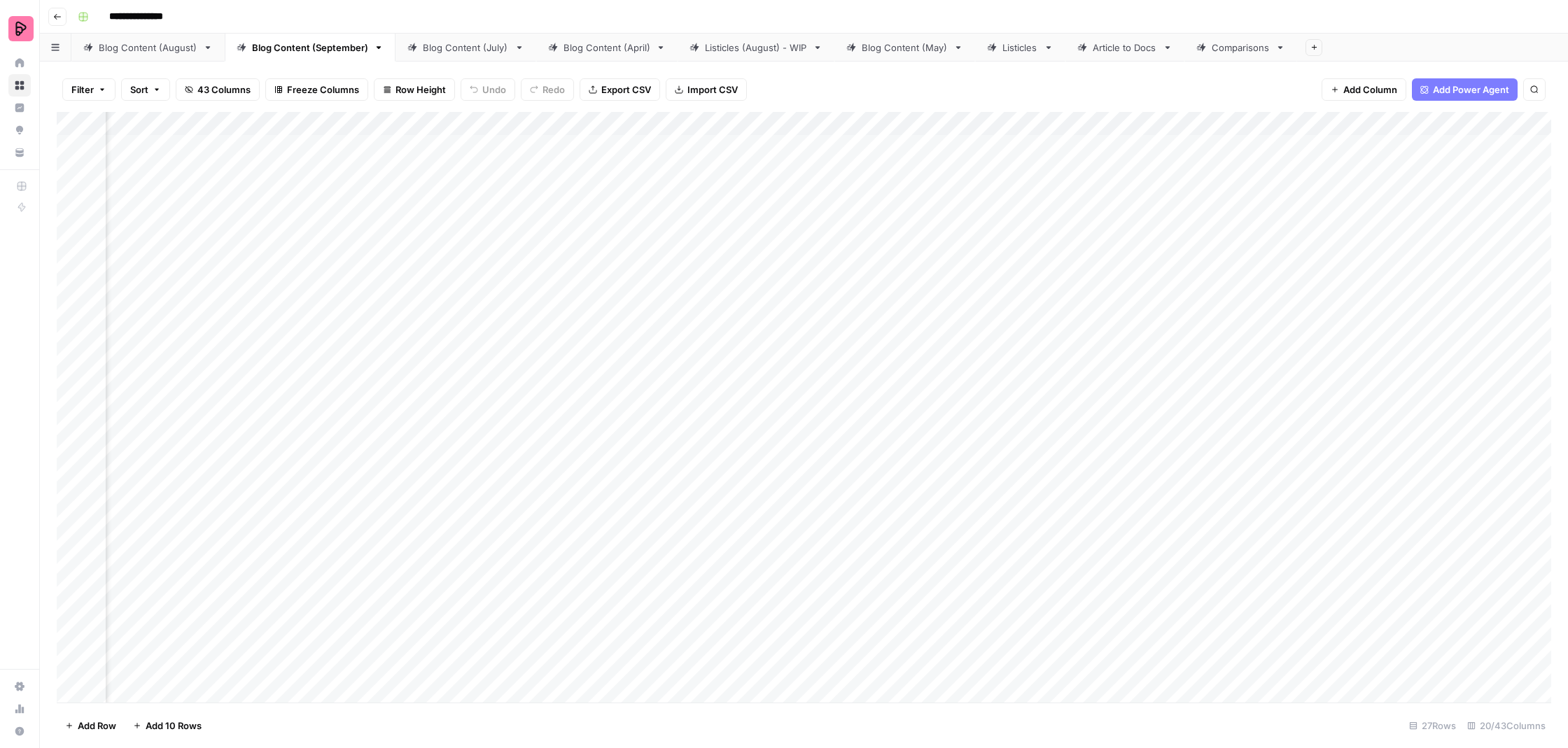
click at [318, 402] on div "Add Column" at bounding box center [804, 408] width 1495 height 594
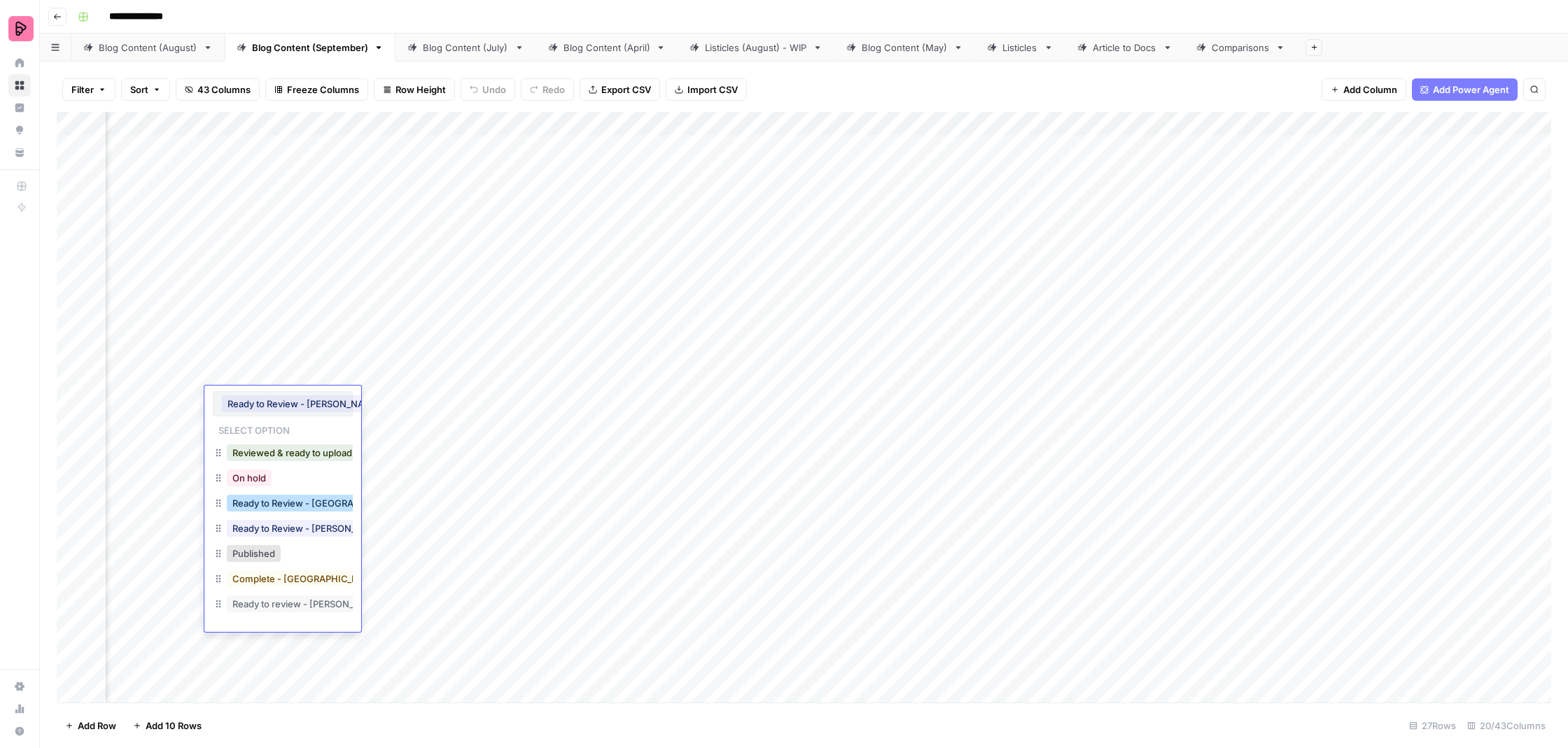
click at [332, 499] on button "Ready to Review - [GEOGRAPHIC_DATA]" at bounding box center [319, 503] width 185 height 17
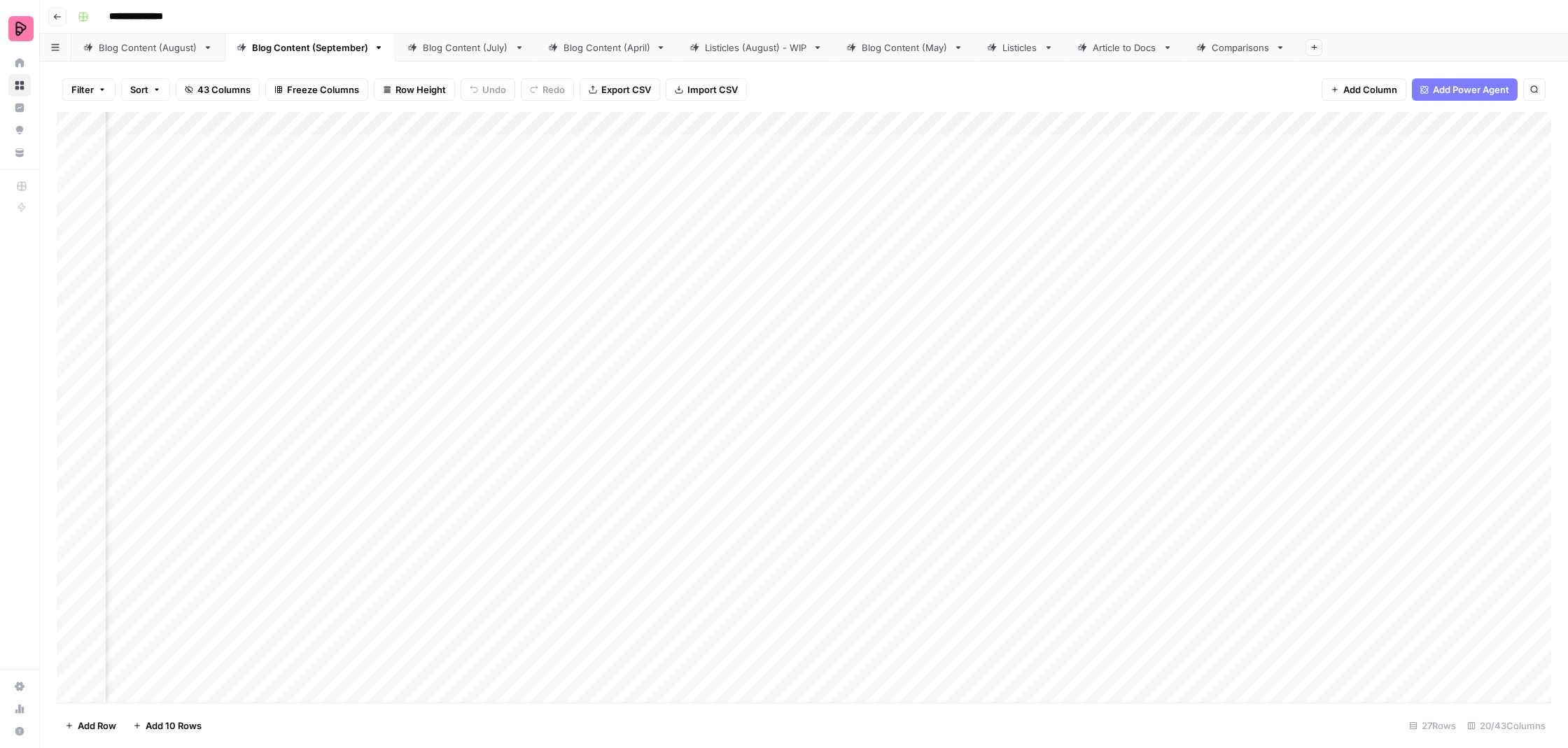
click at [312, 445] on div "Add Column" at bounding box center [804, 408] width 1495 height 594
click at [312, 444] on div "Add Column" at bounding box center [804, 408] width 1495 height 594
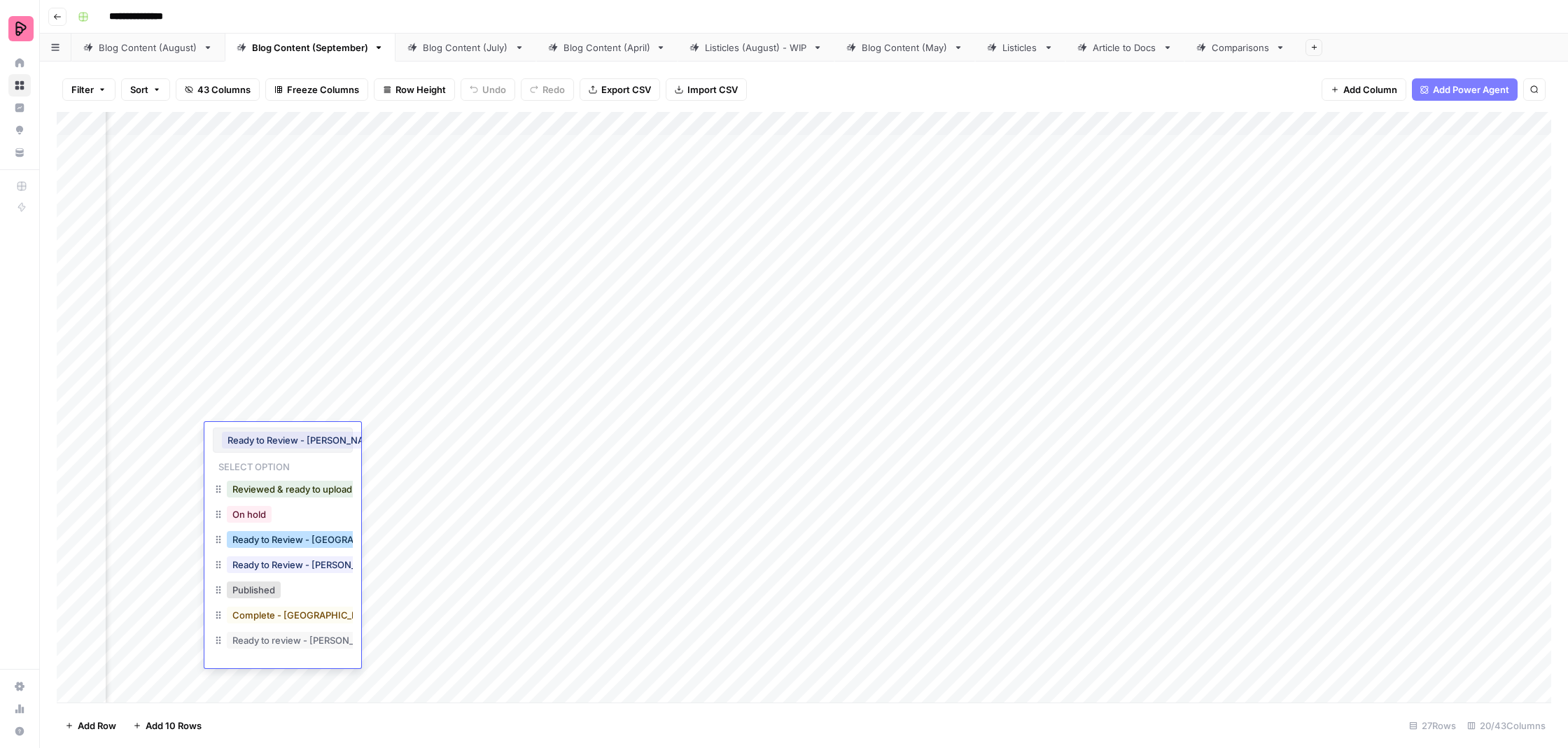
click at [334, 537] on button "Ready to Review - [GEOGRAPHIC_DATA]" at bounding box center [319, 540] width 185 height 17
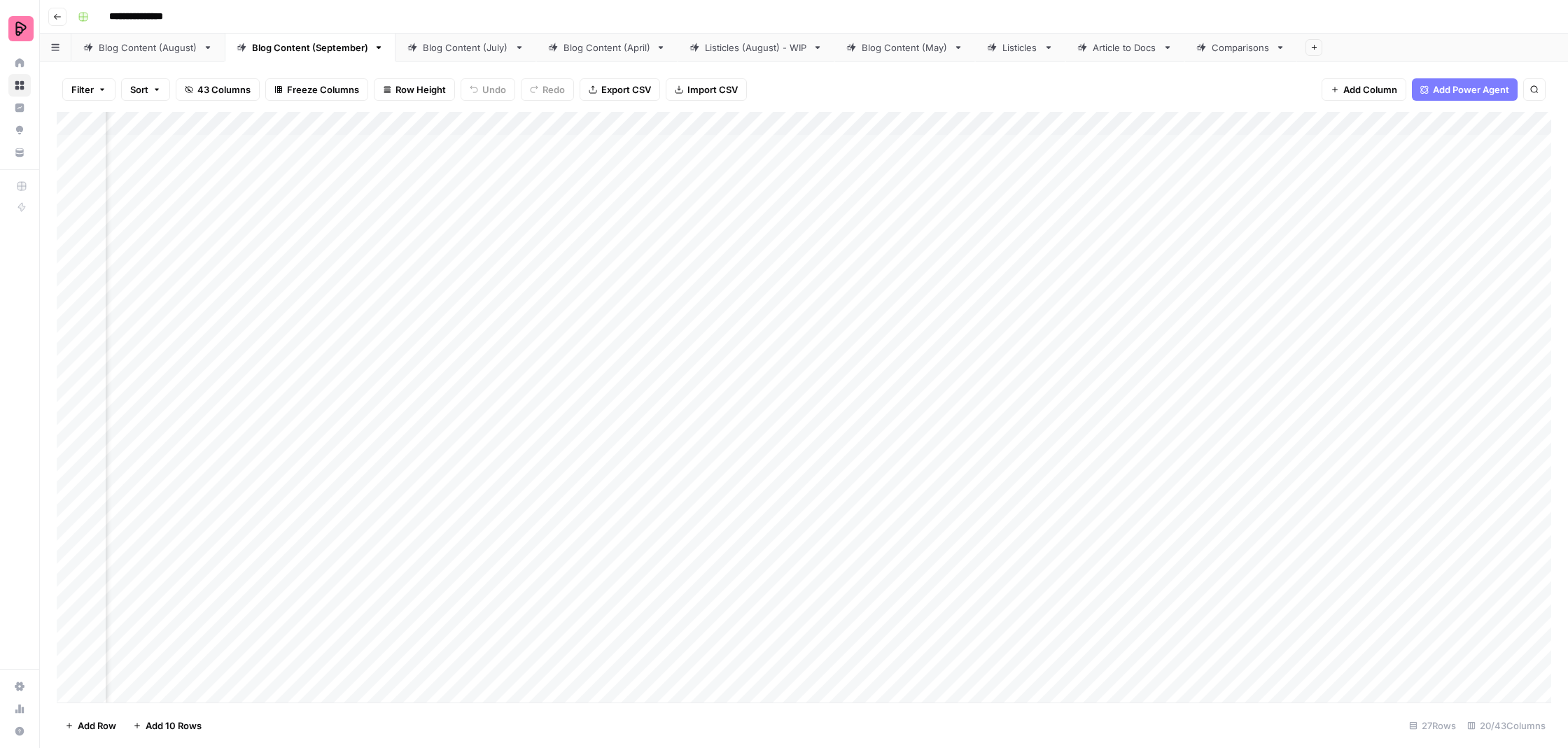
click at [407, 453] on div "Add Column" at bounding box center [804, 408] width 1495 height 594
click at [300, 322] on div "Add Column" at bounding box center [804, 408] width 1495 height 594
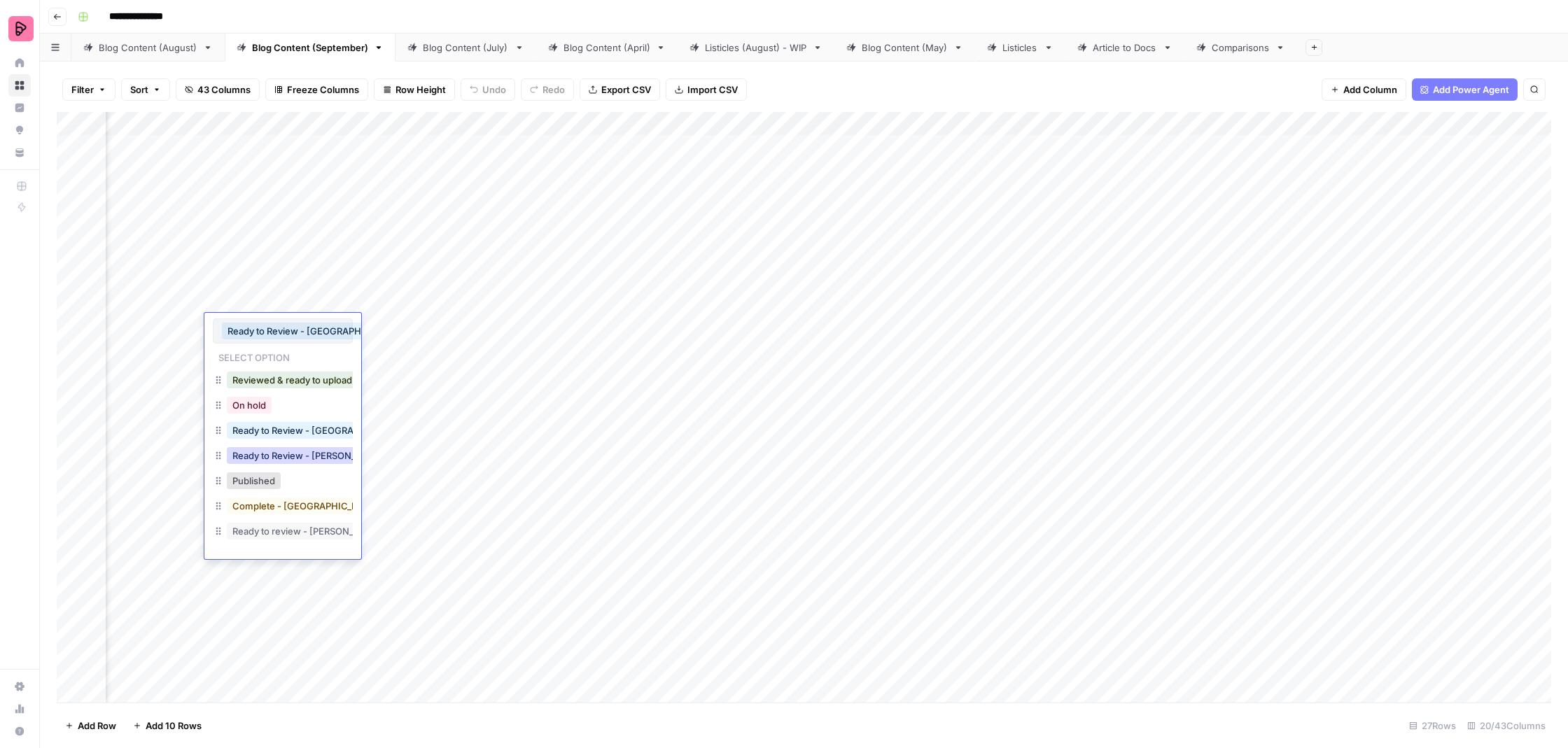
click at [337, 452] on button "Ready to Review - [PERSON_NAME]" at bounding box center [310, 455] width 165 height 17
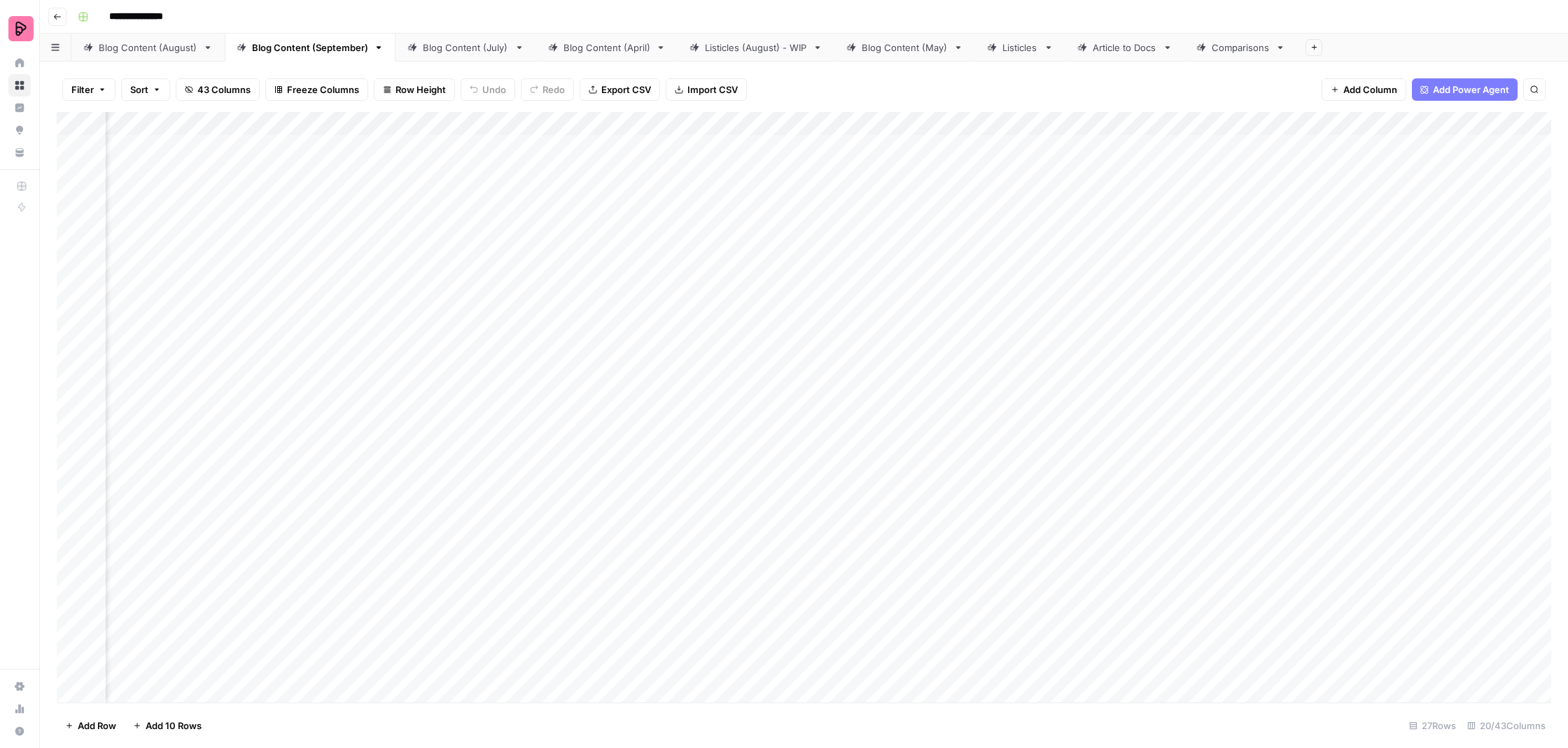
click at [392, 377] on div "Add Column" at bounding box center [804, 408] width 1495 height 594
click at [395, 400] on div "Add Column" at bounding box center [804, 408] width 1495 height 594
click at [384, 342] on div "Add Column" at bounding box center [804, 408] width 1495 height 594
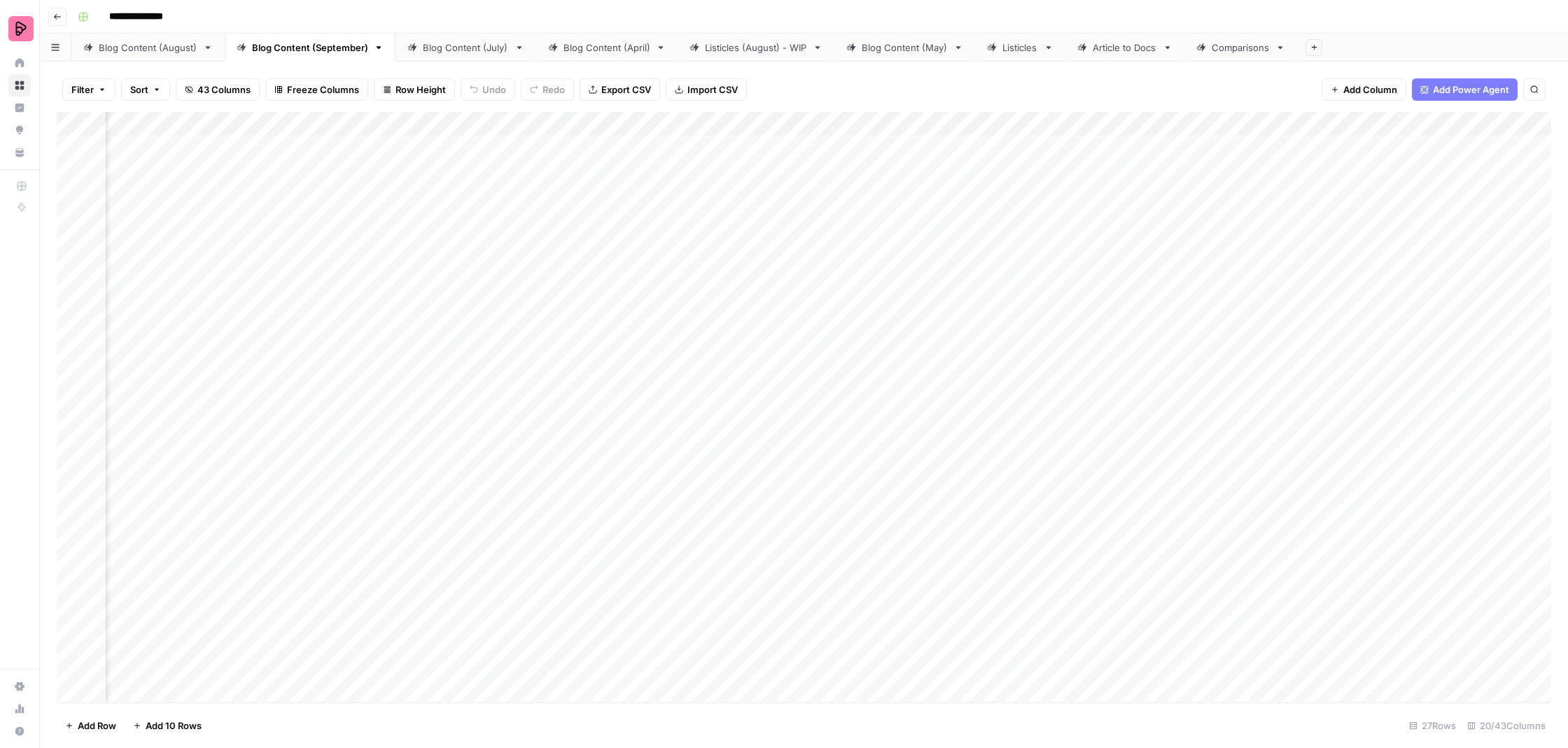
click at [401, 367] on div "Add Column" at bounding box center [804, 408] width 1495 height 594
click at [461, 326] on div "Add Column" at bounding box center [804, 408] width 1495 height 594
click at [437, 340] on div "Add Column" at bounding box center [804, 408] width 1495 height 594
click at [437, 340] on textarea "**********" at bounding box center [489, 334] width 280 height 34
click at [429, 367] on div "Add Column" at bounding box center [804, 408] width 1495 height 594
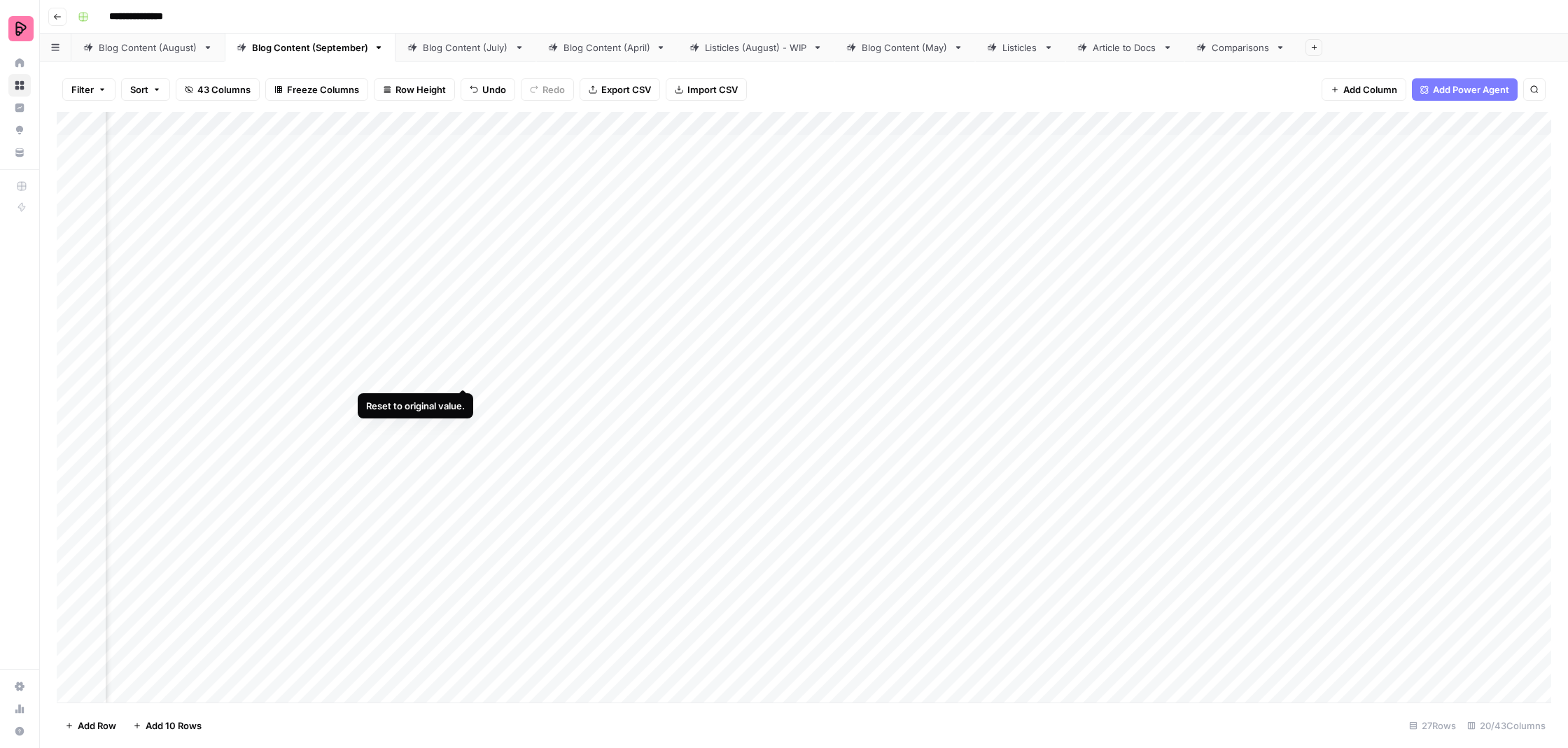
click at [460, 360] on div "Add Column" at bounding box center [804, 408] width 1495 height 594
click at [426, 375] on div "Add Column" at bounding box center [804, 408] width 1495 height 594
click at [426, 375] on textarea "**********" at bounding box center [489, 371] width 280 height 34
click at [422, 399] on div "Add Column" at bounding box center [804, 408] width 1495 height 594
click at [395, 365] on div "Add Column" at bounding box center [804, 408] width 1495 height 594
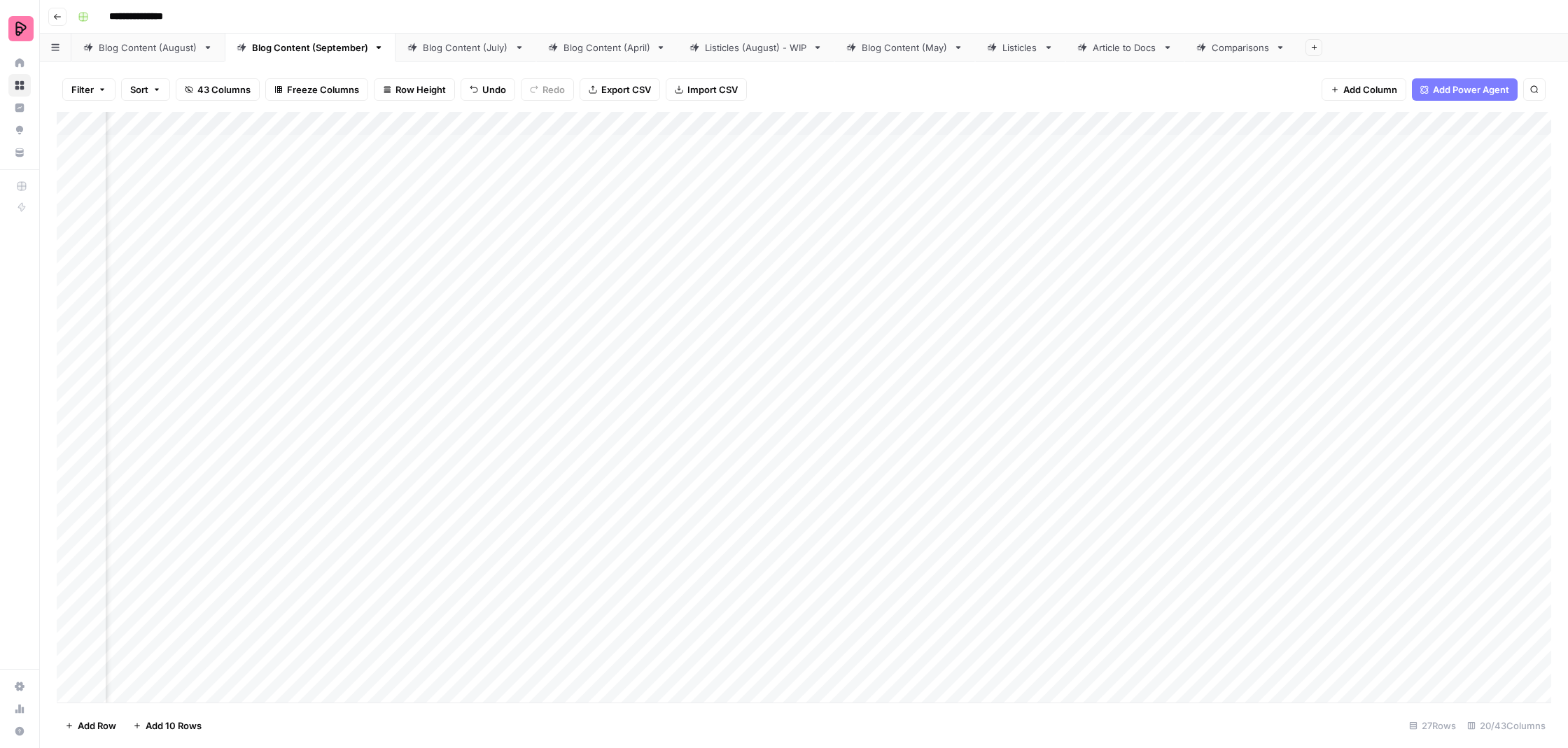
click at [290, 324] on div "Add Column" at bounding box center [804, 408] width 1495 height 594
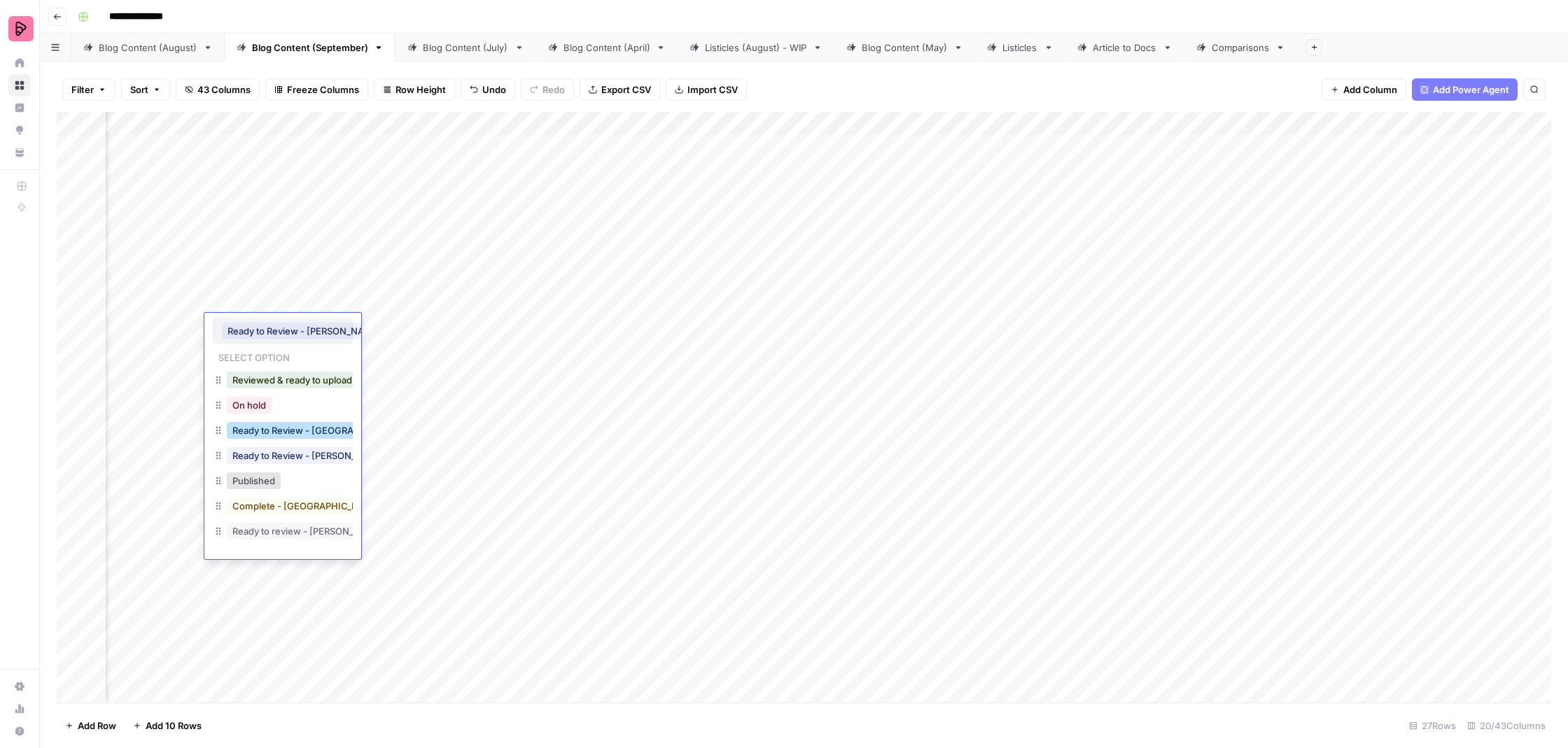
click at [330, 428] on button "Ready to Review - [GEOGRAPHIC_DATA]" at bounding box center [319, 431] width 185 height 17
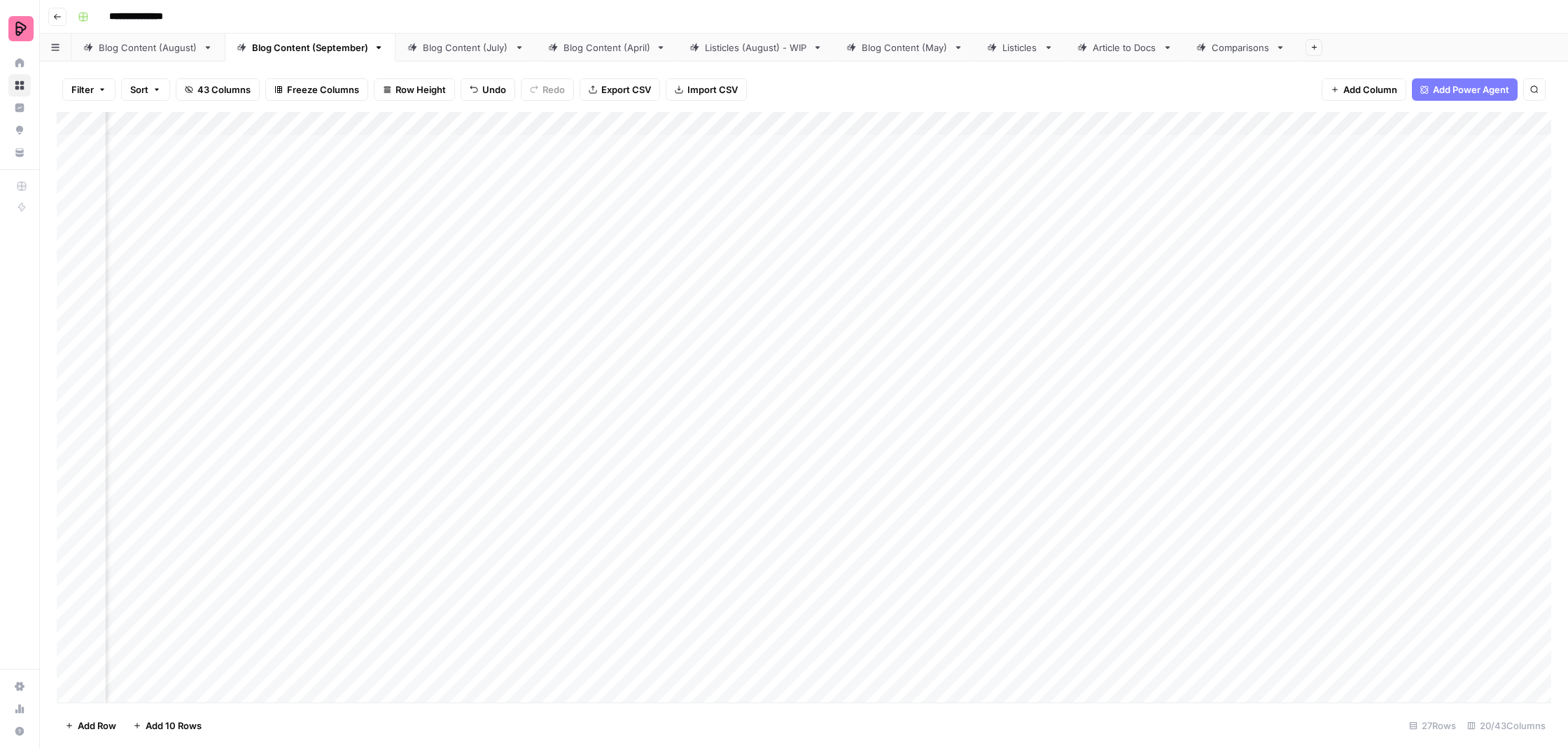
scroll to position [0, 817]
click at [401, 375] on div "Add Column" at bounding box center [804, 408] width 1495 height 594
click at [392, 411] on div "Add Column" at bounding box center [804, 408] width 1495 height 594
click at [423, 428] on div "Add Column" at bounding box center [804, 408] width 1495 height 594
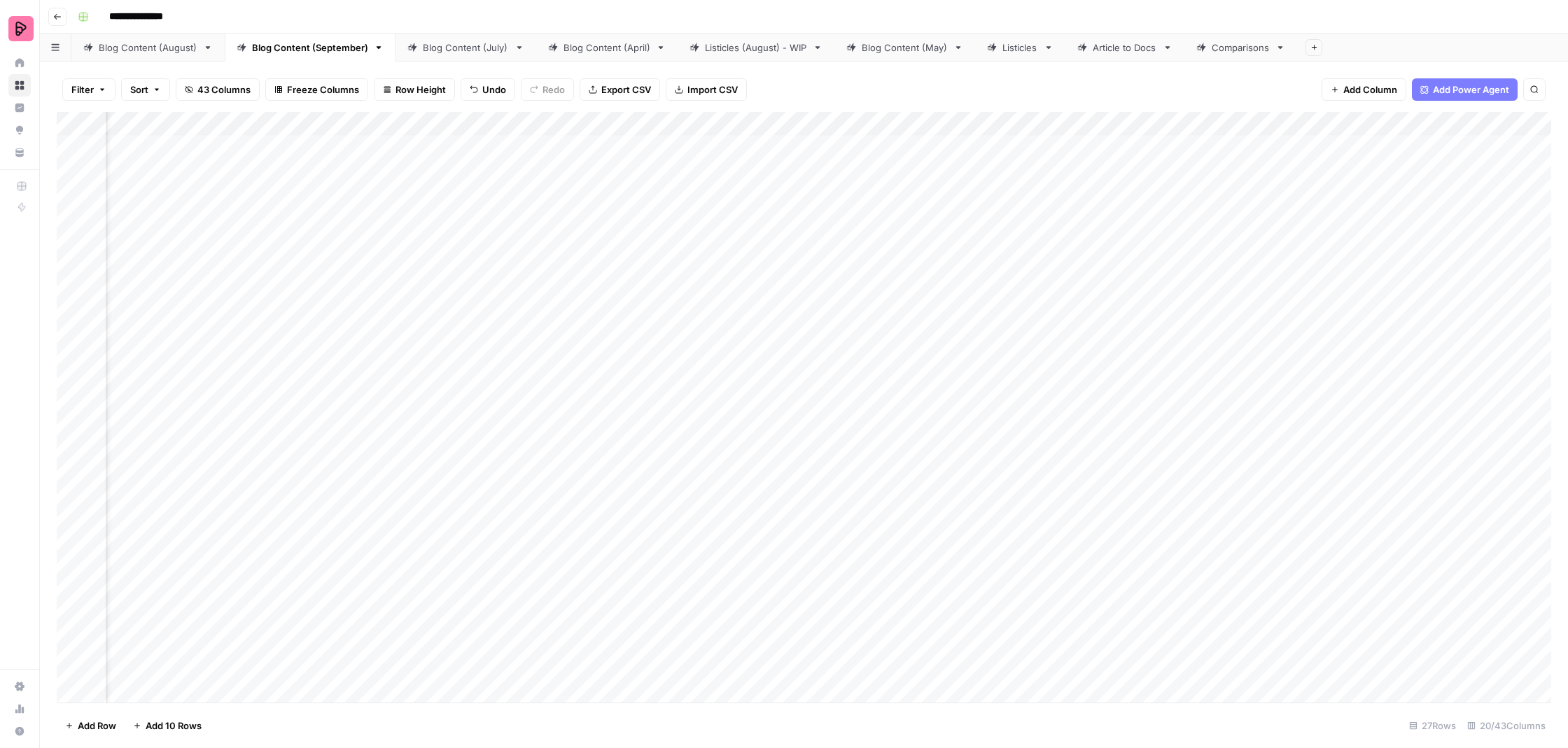
click at [390, 479] on div "Add Column" at bounding box center [804, 408] width 1495 height 594
click at [370, 445] on div "Add Column" at bounding box center [804, 408] width 1495 height 594
click at [413, 147] on div "Add Column" at bounding box center [804, 408] width 1495 height 594
